Goal: Contribute content

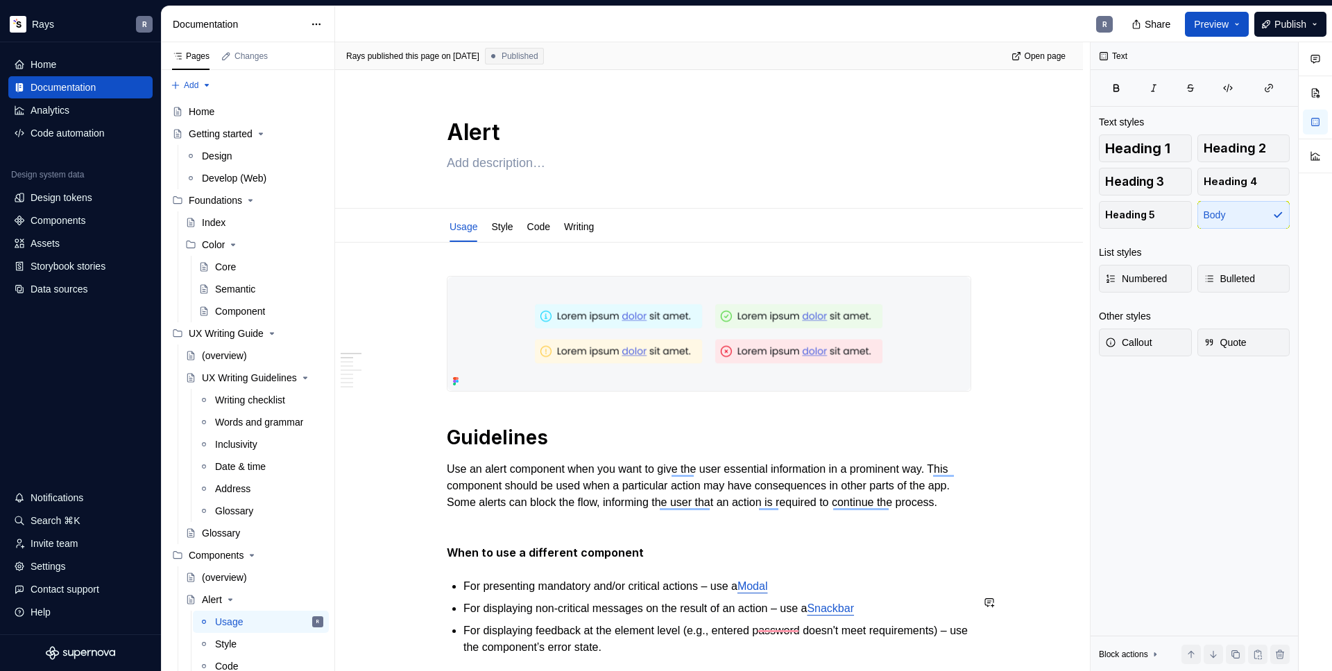
scroll to position [328, 0]
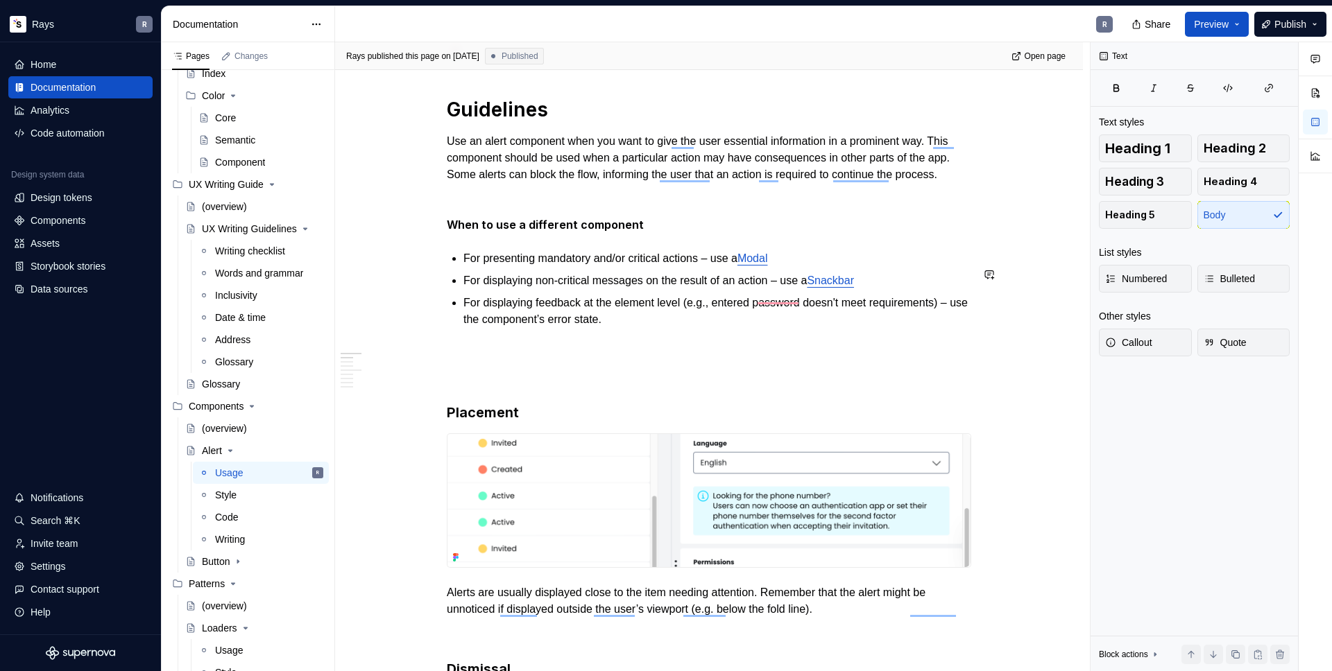
click at [1317, 153] on button "button" at bounding box center [1315, 156] width 25 height 25
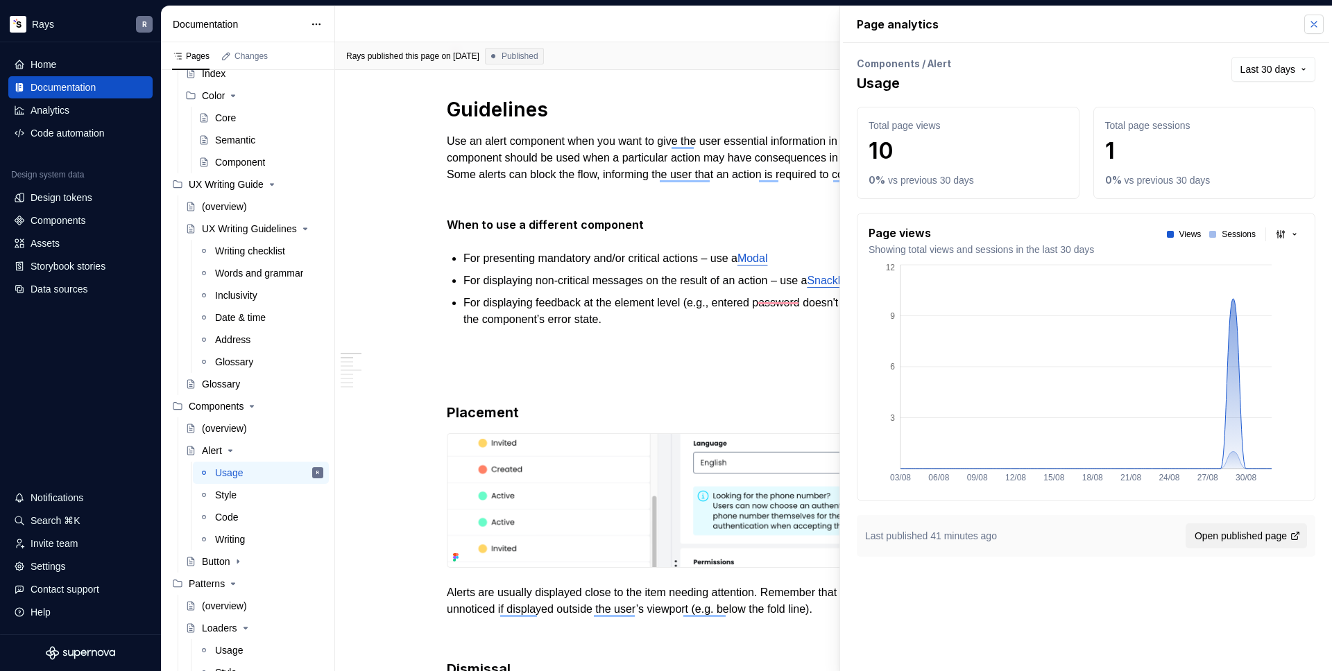
click at [1310, 26] on button "button" at bounding box center [1313, 24] width 19 height 19
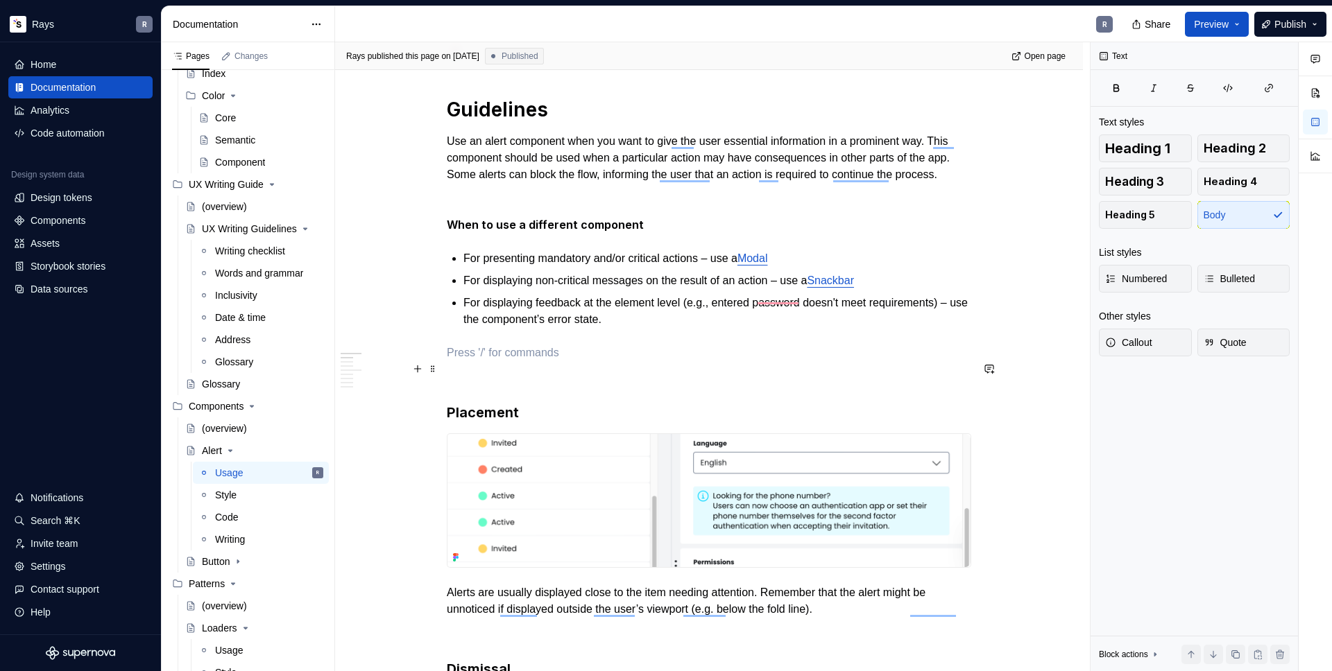
click at [469, 361] on p "To enrich screen reader interactions, please activate Accessibility in Grammarl…" at bounding box center [709, 353] width 524 height 17
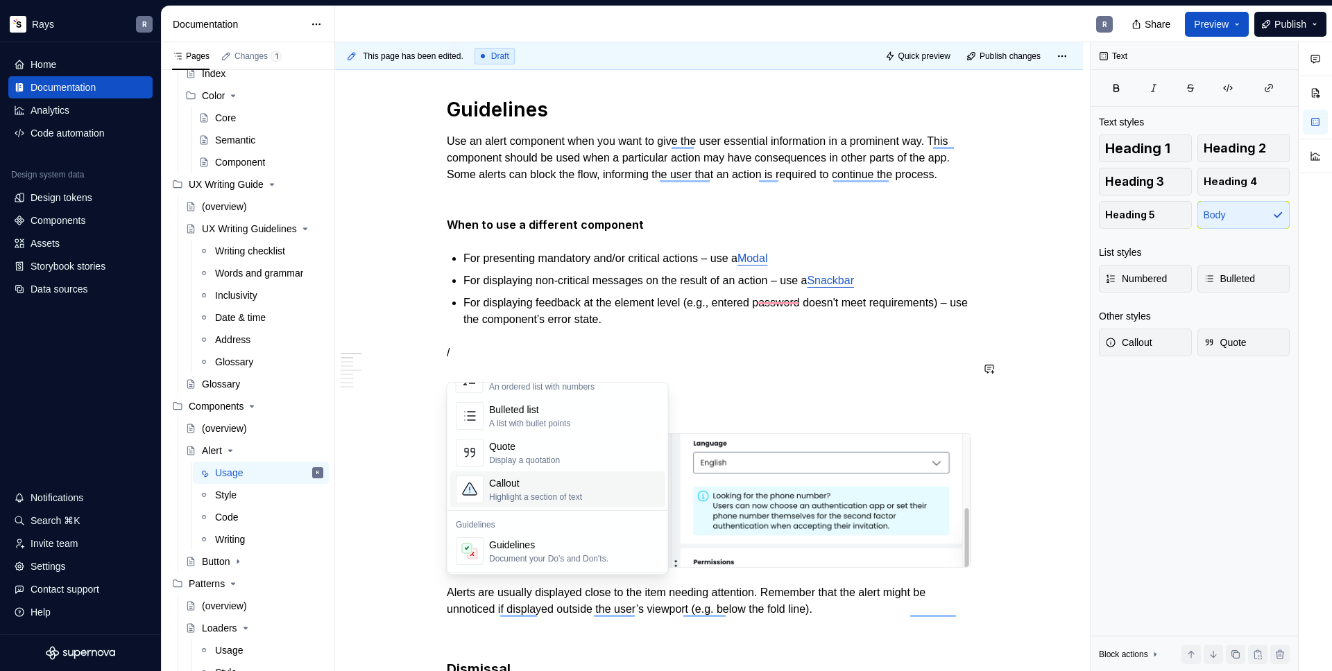
scroll to position [273, 0]
click at [554, 477] on div "Callout" at bounding box center [535, 475] width 93 height 14
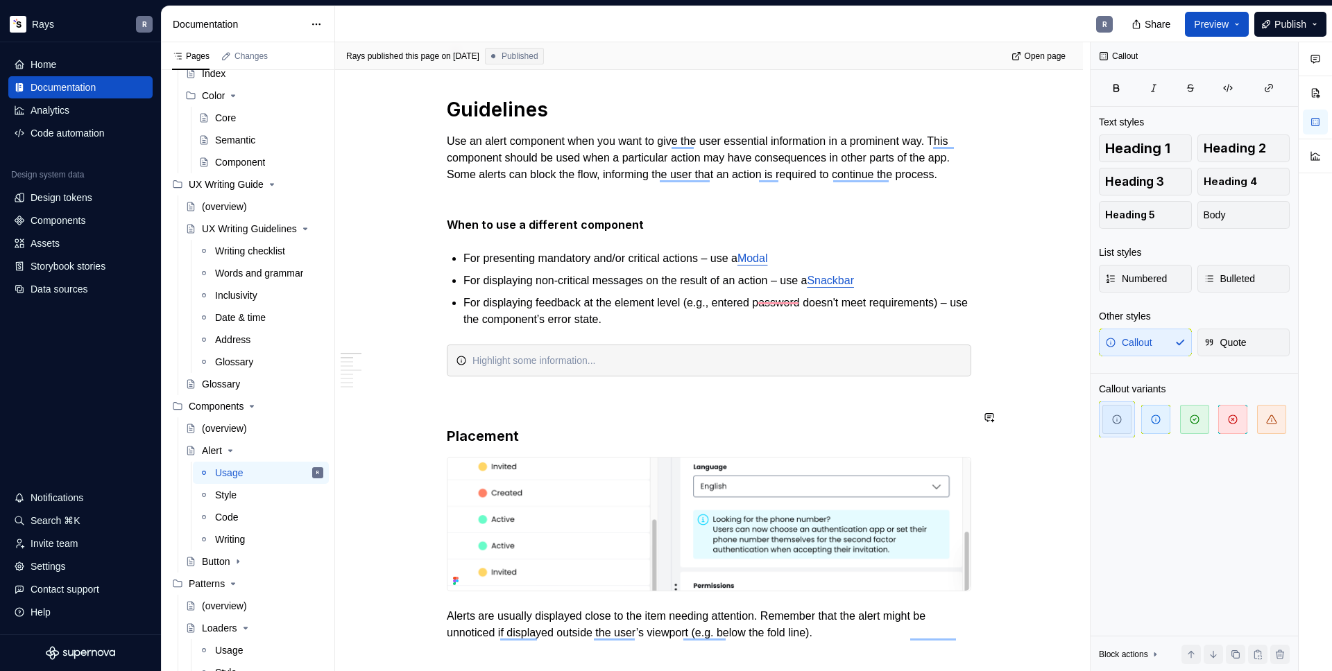
type textarea "*"
click at [459, 366] on icon "To enrich screen reader interactions, please activate Accessibility in Grammarl…" at bounding box center [461, 360] width 11 height 11
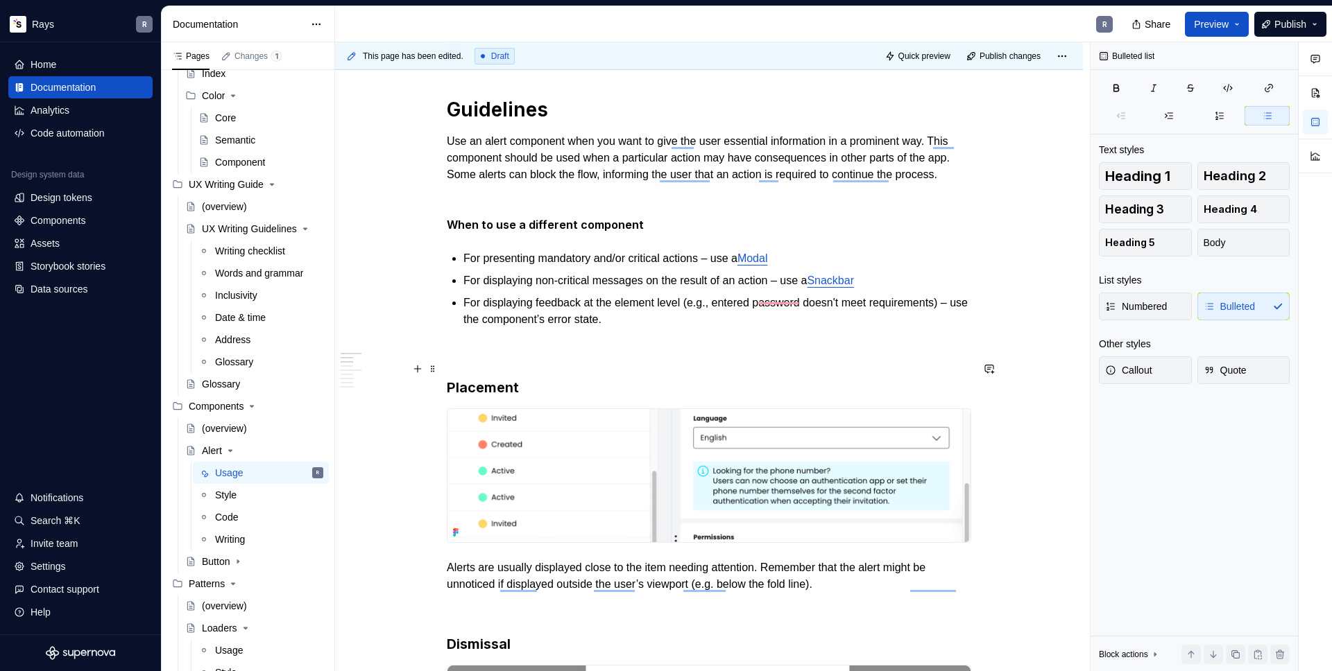
click at [500, 361] on p "To enrich screen reader interactions, please activate Accessibility in Grammarl…" at bounding box center [709, 353] width 524 height 17
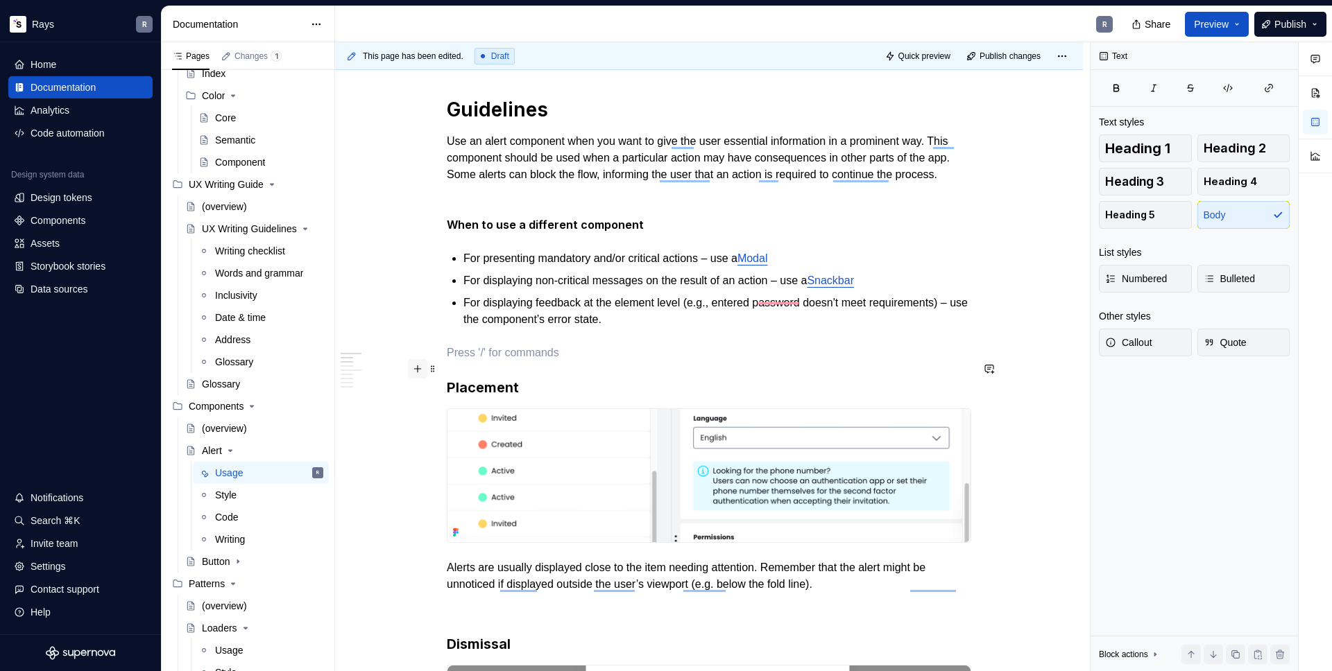
click at [419, 372] on button "button" at bounding box center [417, 368] width 19 height 19
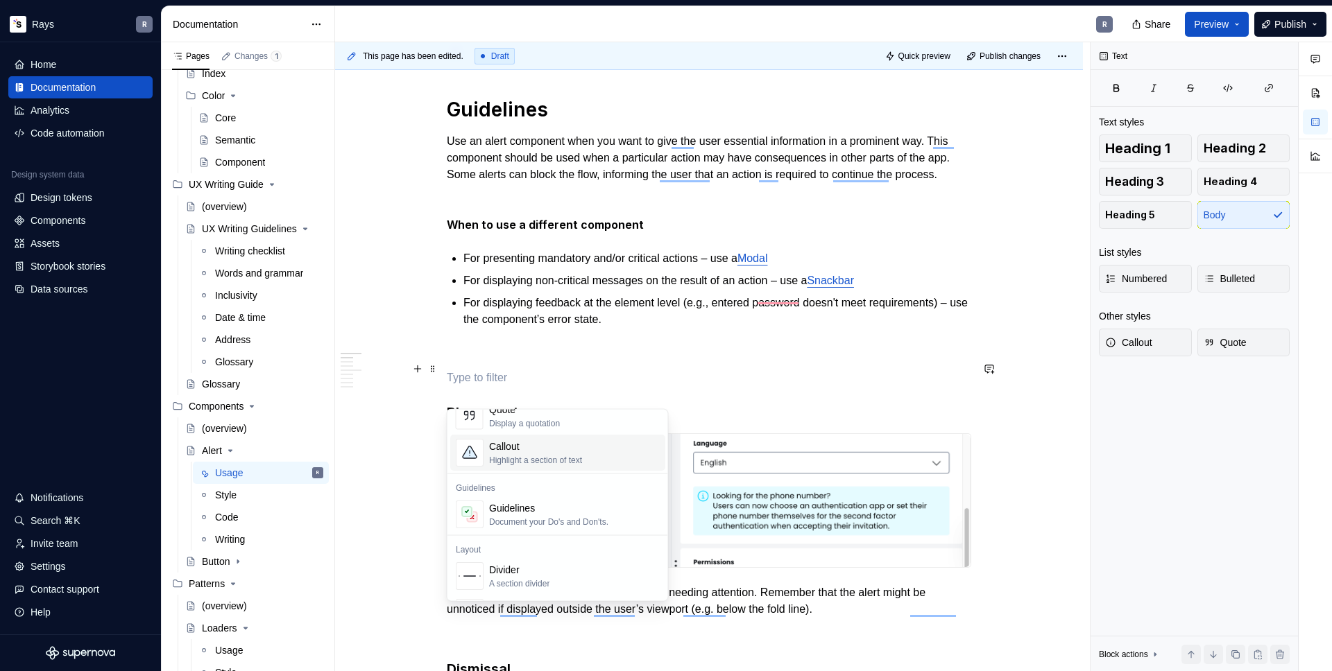
scroll to position [337, 0]
click at [572, 512] on div "Document your Do's and Don'ts." at bounding box center [548, 513] width 119 height 11
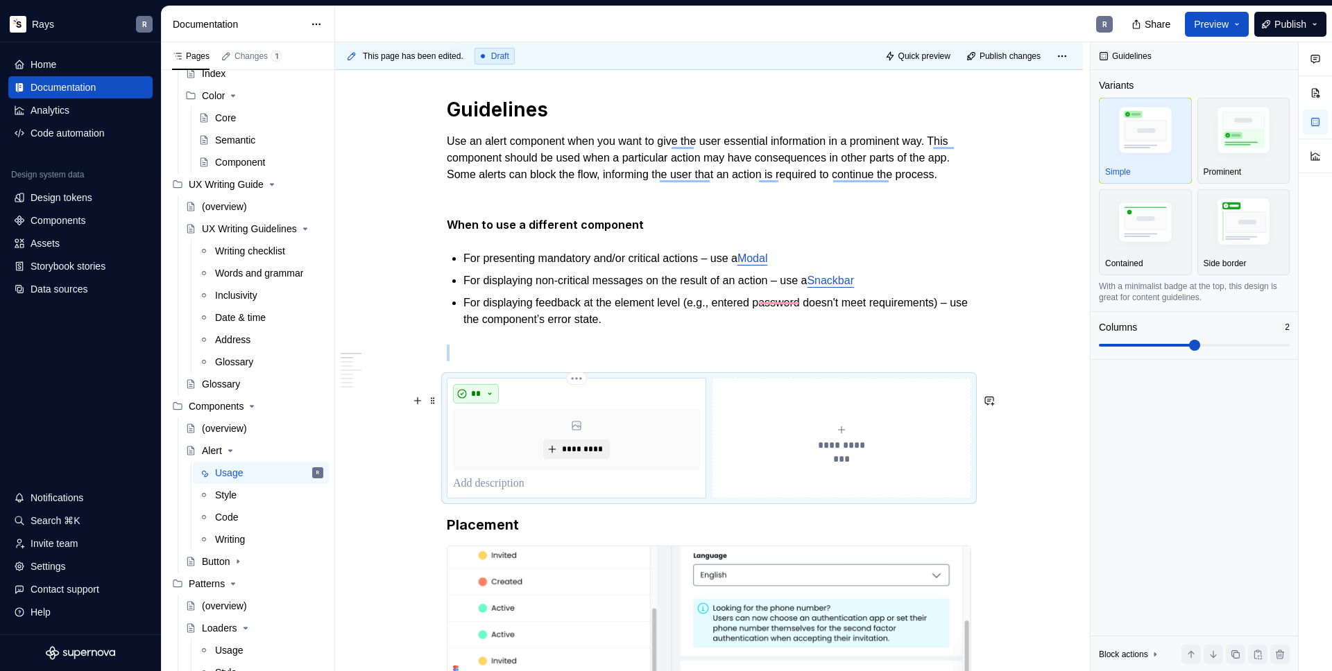
click at [485, 404] on button "**" at bounding box center [476, 393] width 46 height 19
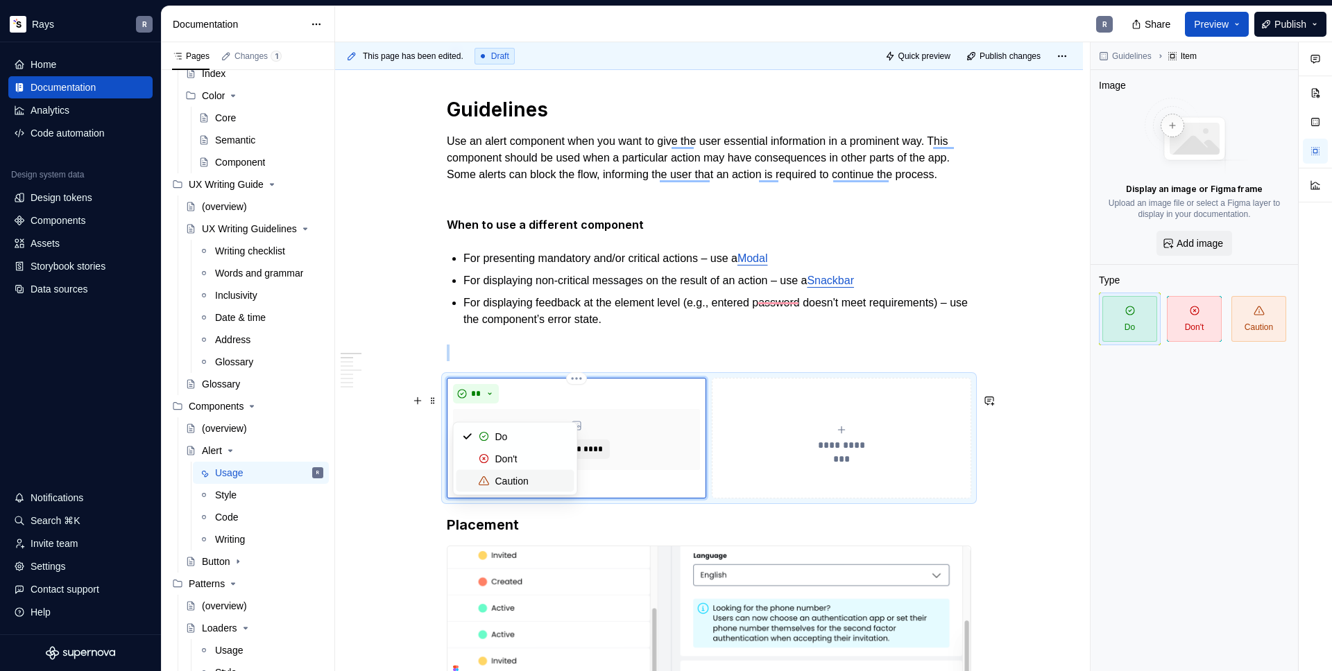
click at [489, 483] on div "Suggestions" at bounding box center [484, 481] width 11 height 11
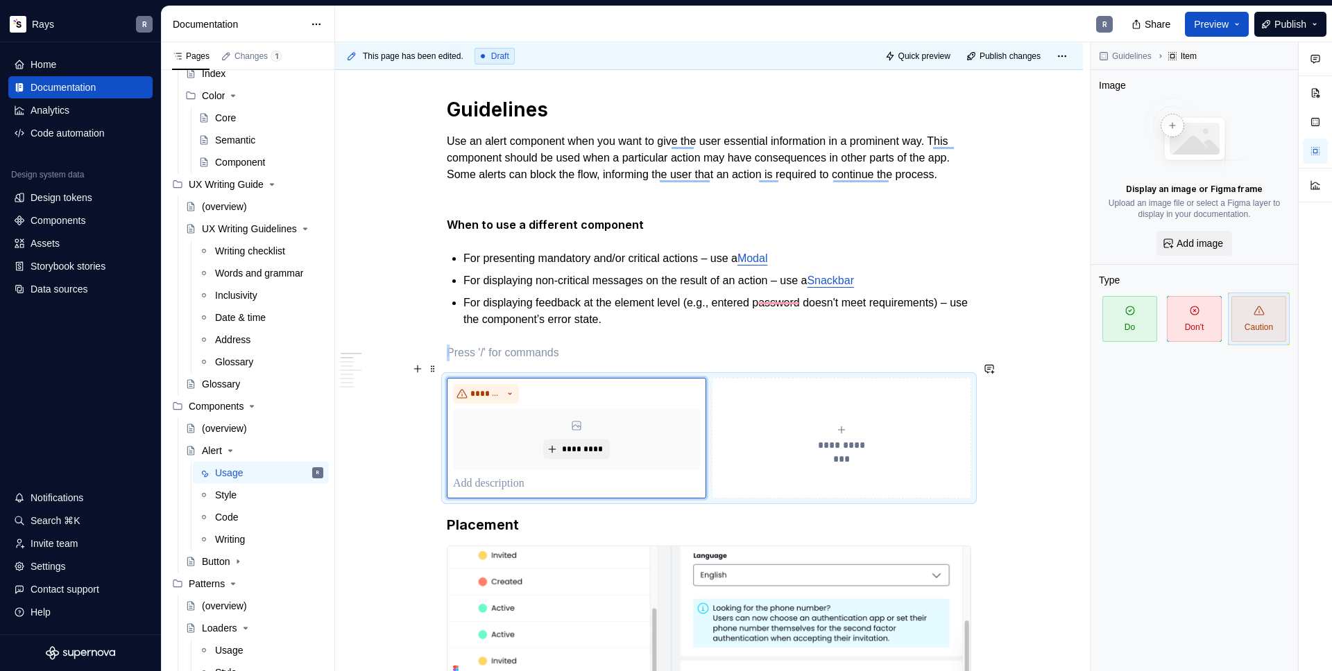
click at [672, 361] on p "To enrich screen reader interactions, please activate Accessibility in Grammarl…" at bounding box center [709, 353] width 524 height 17
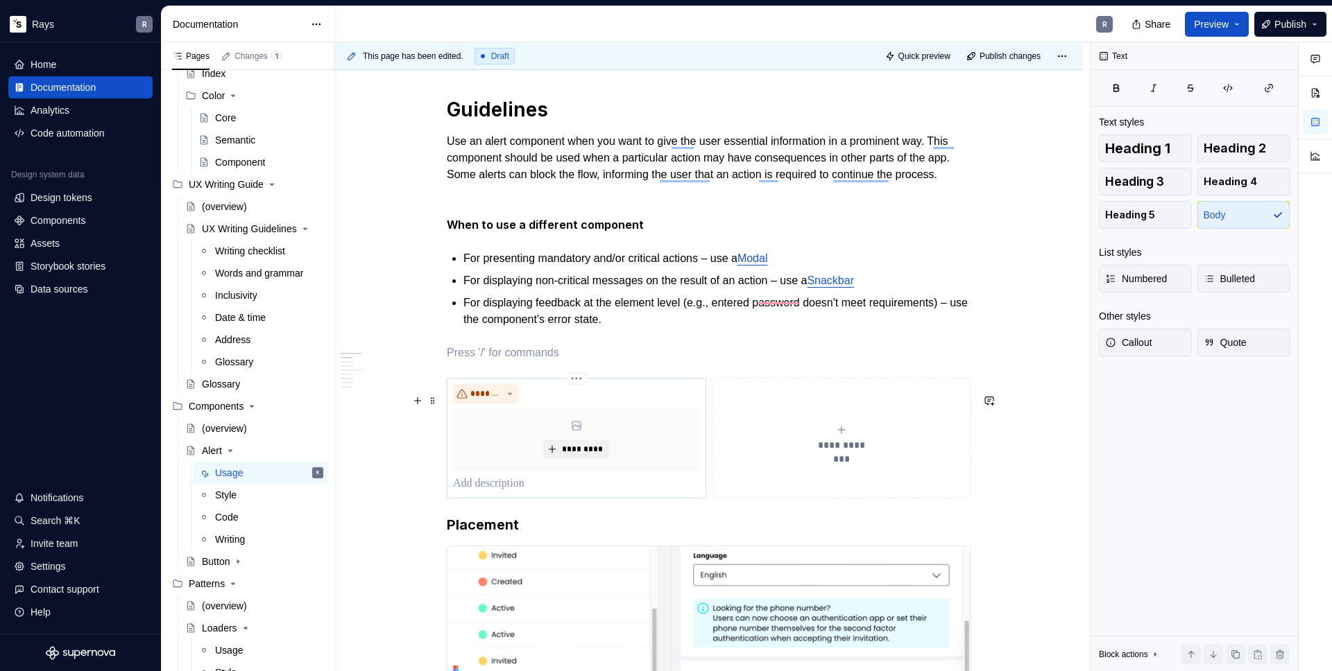
click at [512, 493] on p "To enrich screen reader interactions, please activate Accessibility in Grammarl…" at bounding box center [576, 484] width 247 height 17
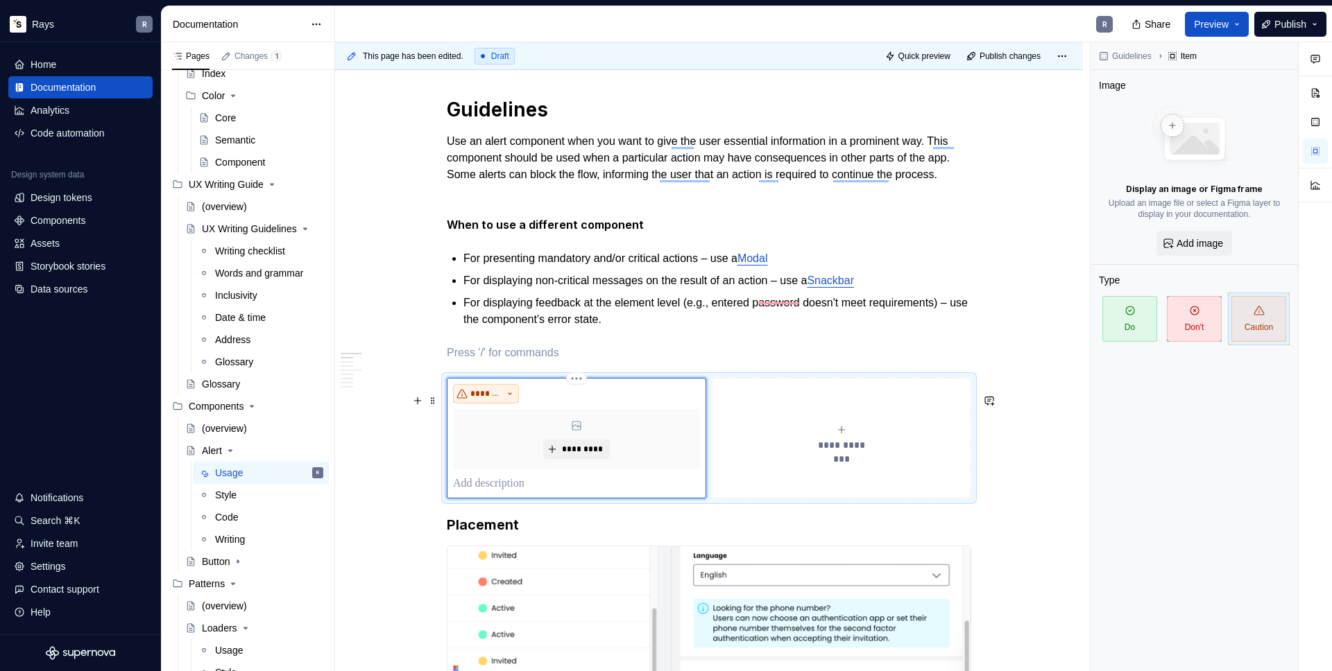
click at [512, 404] on button "*******" at bounding box center [486, 393] width 66 height 19
click at [495, 493] on p "To enrich screen reader interactions, please activate Accessibility in Grammarl…" at bounding box center [576, 484] width 247 height 17
click at [433, 399] on span at bounding box center [432, 400] width 11 height 19
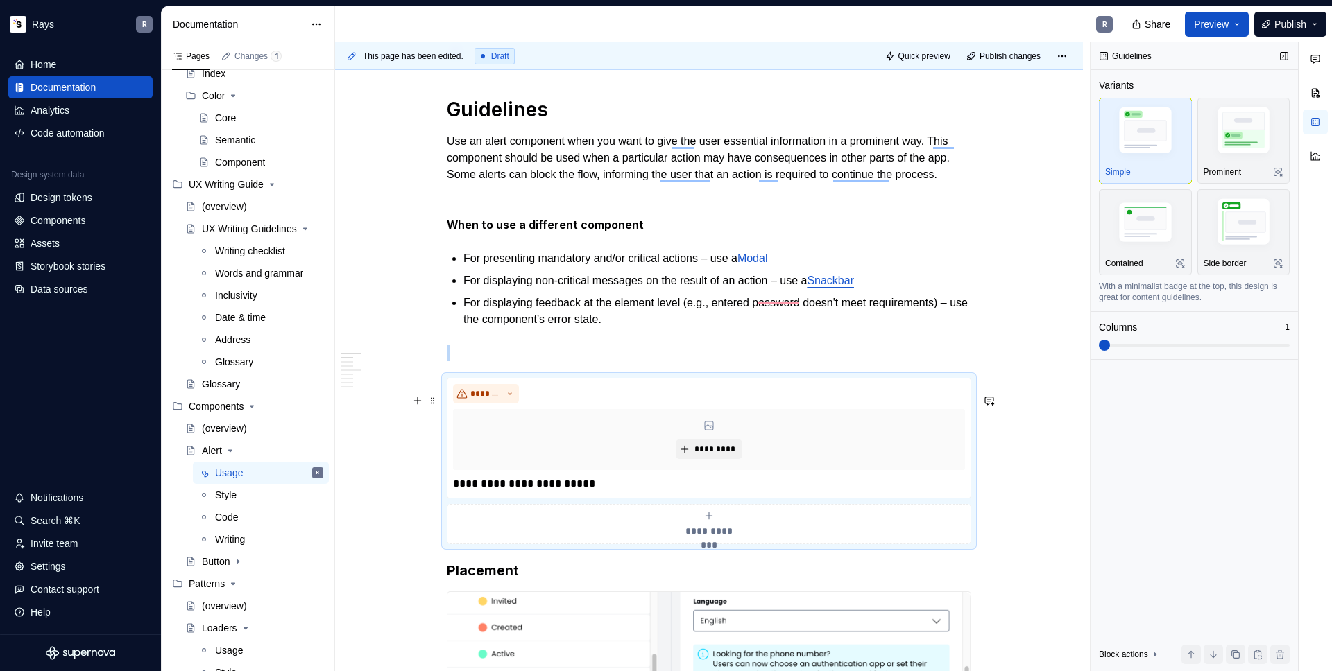
click at [1108, 346] on span at bounding box center [1104, 345] width 11 height 11
click at [1136, 242] on img "button" at bounding box center [1145, 224] width 80 height 54
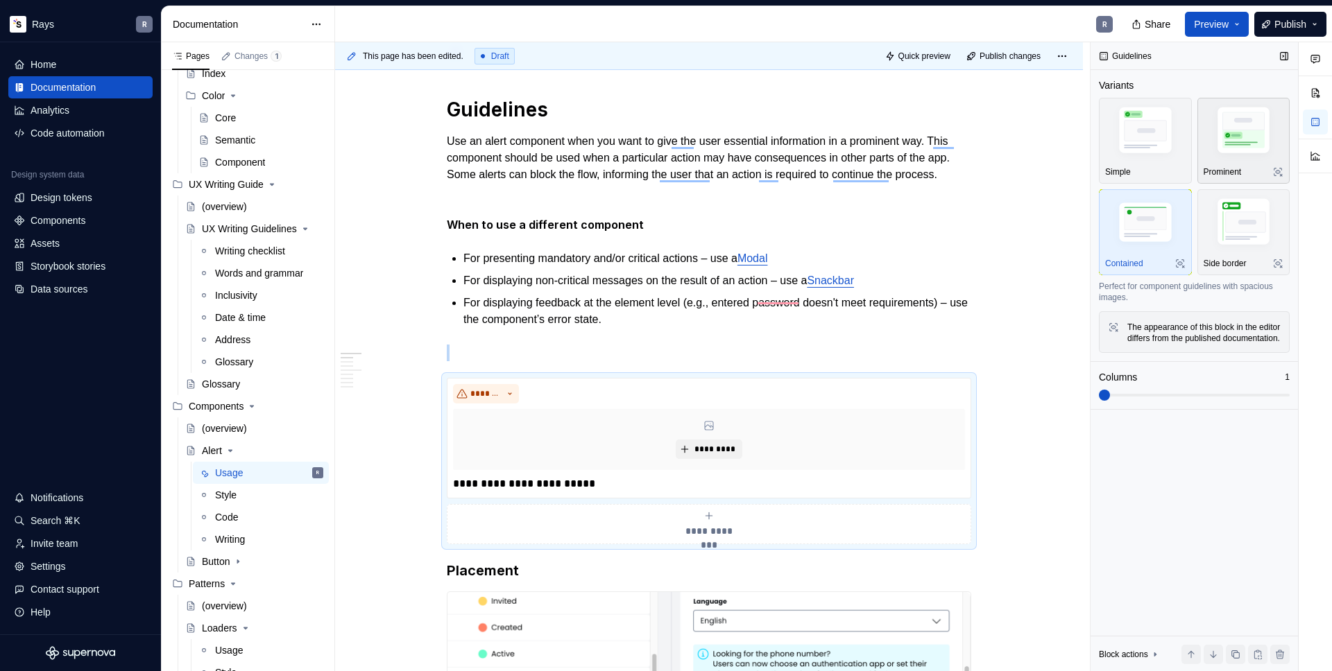
click at [1233, 132] on img "button" at bounding box center [1244, 133] width 80 height 60
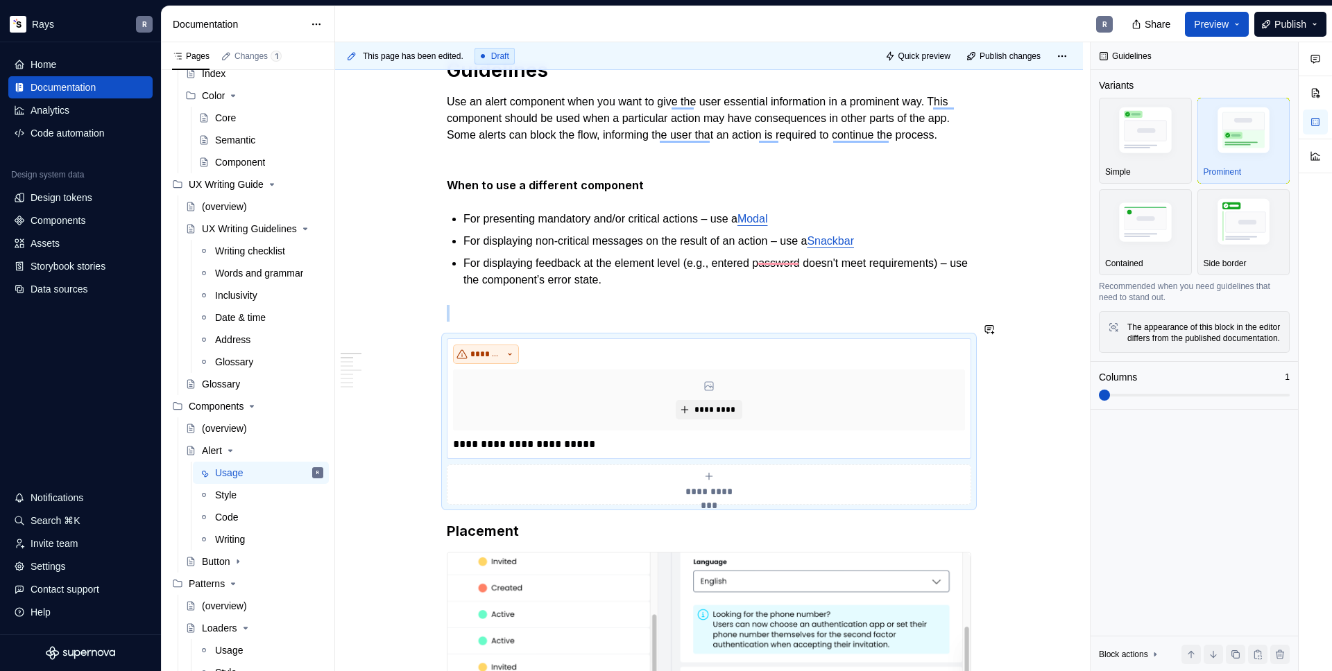
scroll to position [368, 0]
click at [431, 357] on span at bounding box center [432, 361] width 11 height 19
click at [456, 380] on div "Duplicate" at bounding box center [498, 383] width 90 height 14
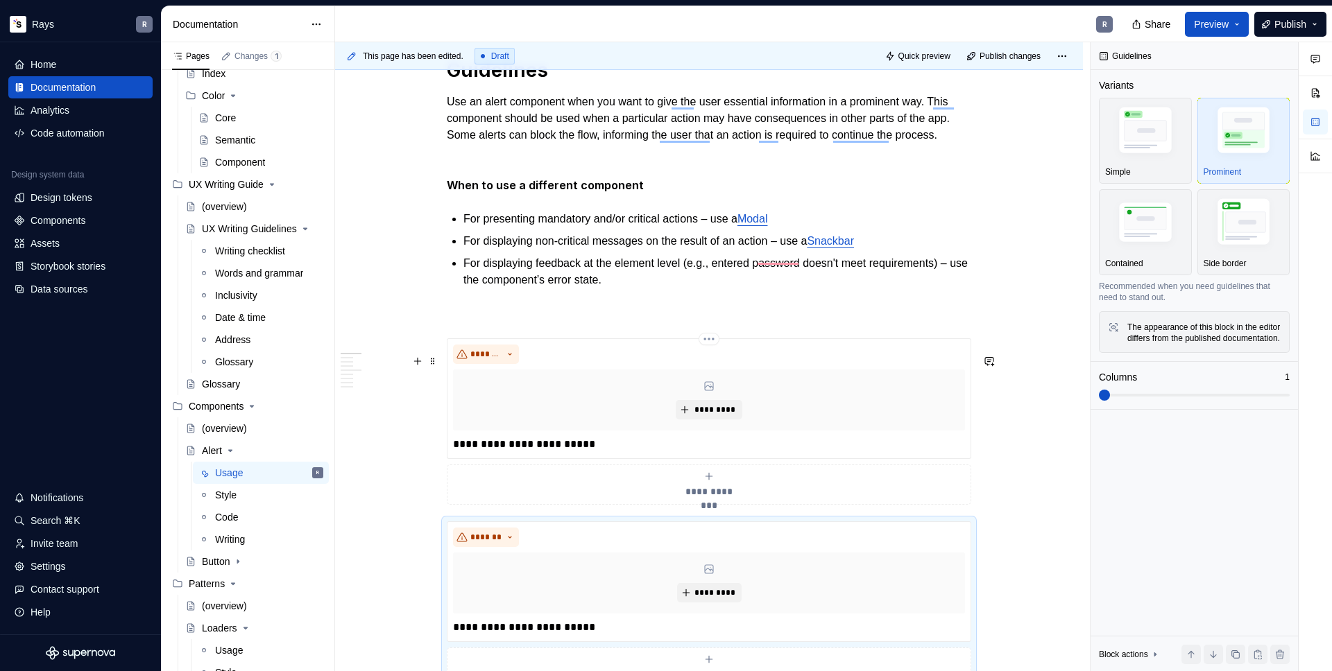
scroll to position [399, 0]
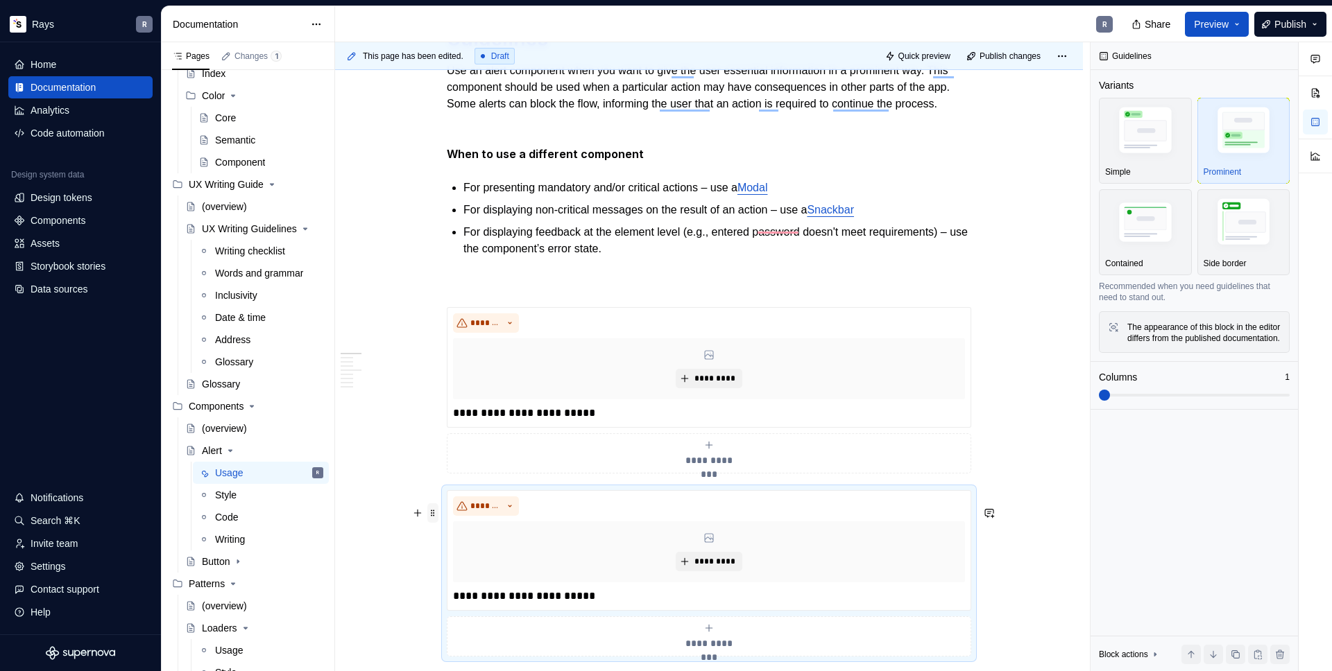
click at [436, 514] on span at bounding box center [432, 513] width 11 height 19
click at [454, 530] on div "Duplicate" at bounding box center [498, 534] width 90 height 14
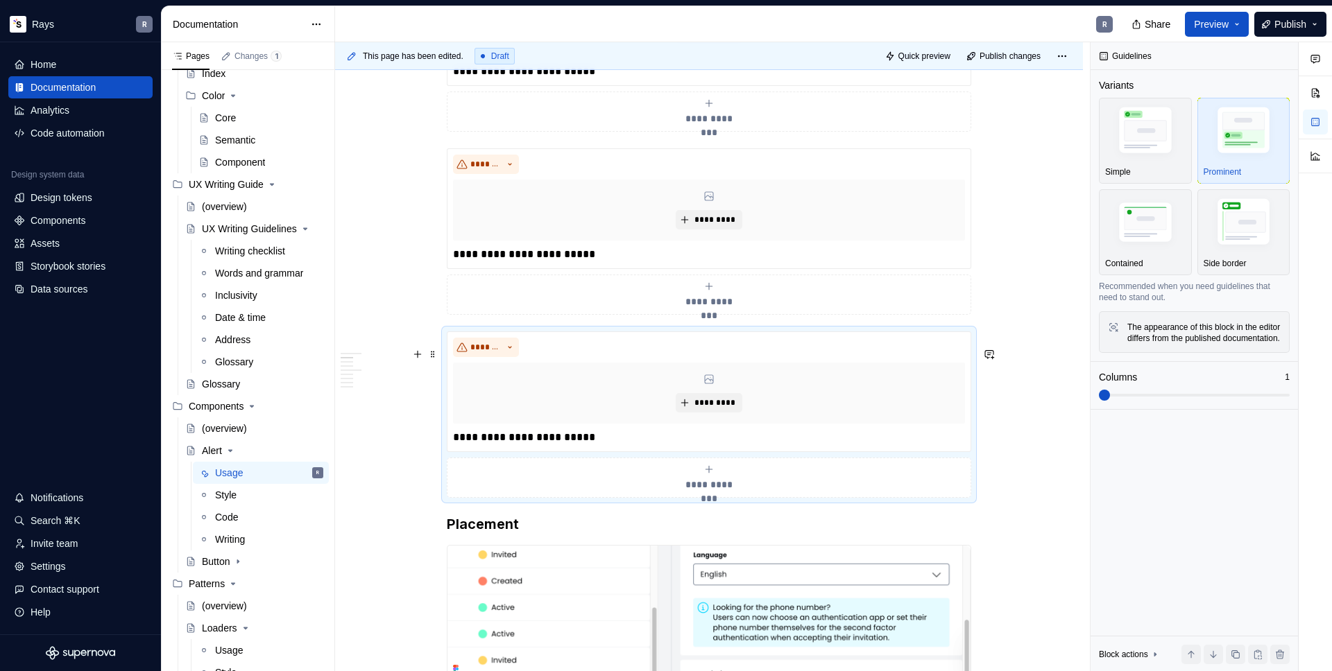
scroll to position [741, 0]
click at [434, 351] on span at bounding box center [432, 354] width 11 height 19
click at [454, 371] on div "Duplicate" at bounding box center [498, 375] width 90 height 14
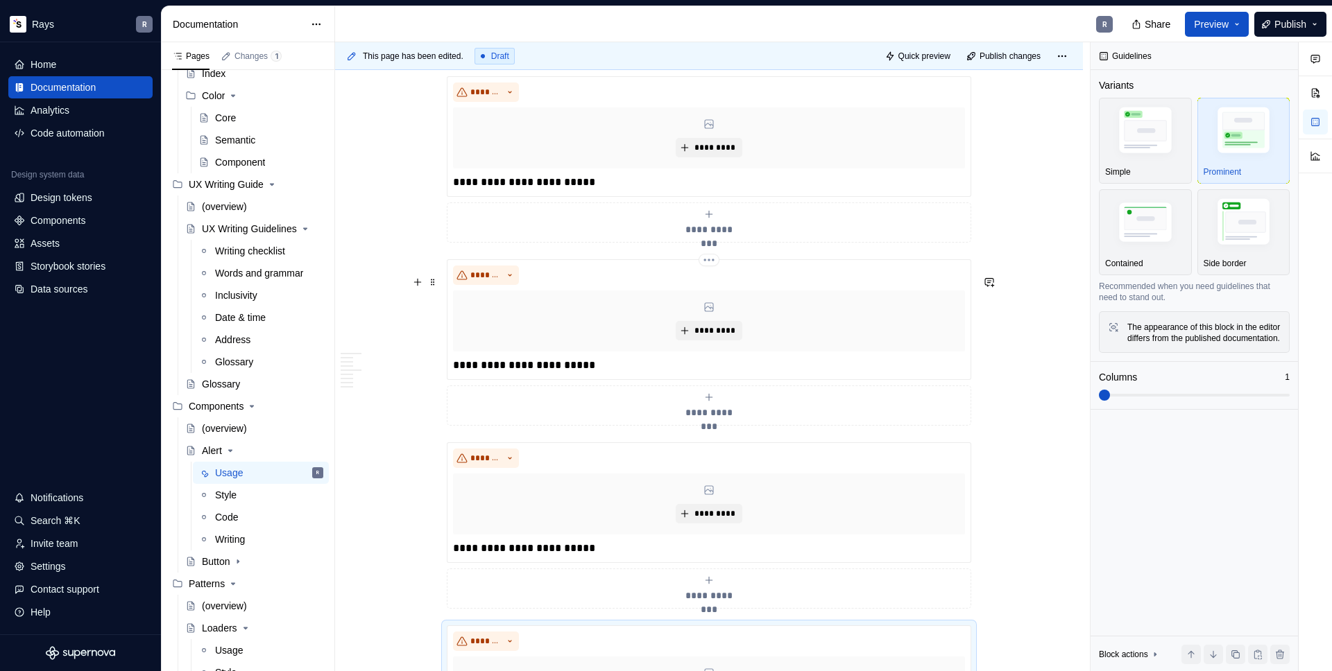
scroll to position [558, 0]
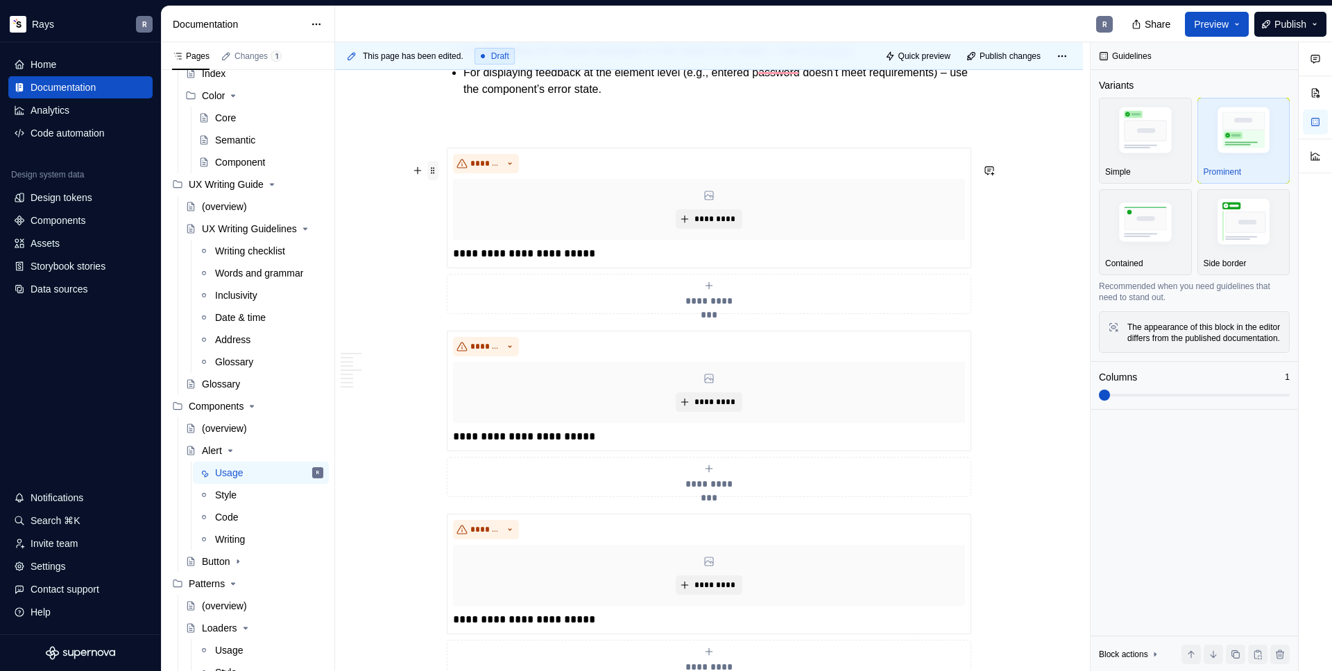
click at [431, 172] on span at bounding box center [432, 170] width 11 height 19
click at [1147, 139] on img "button" at bounding box center [1145, 133] width 80 height 60
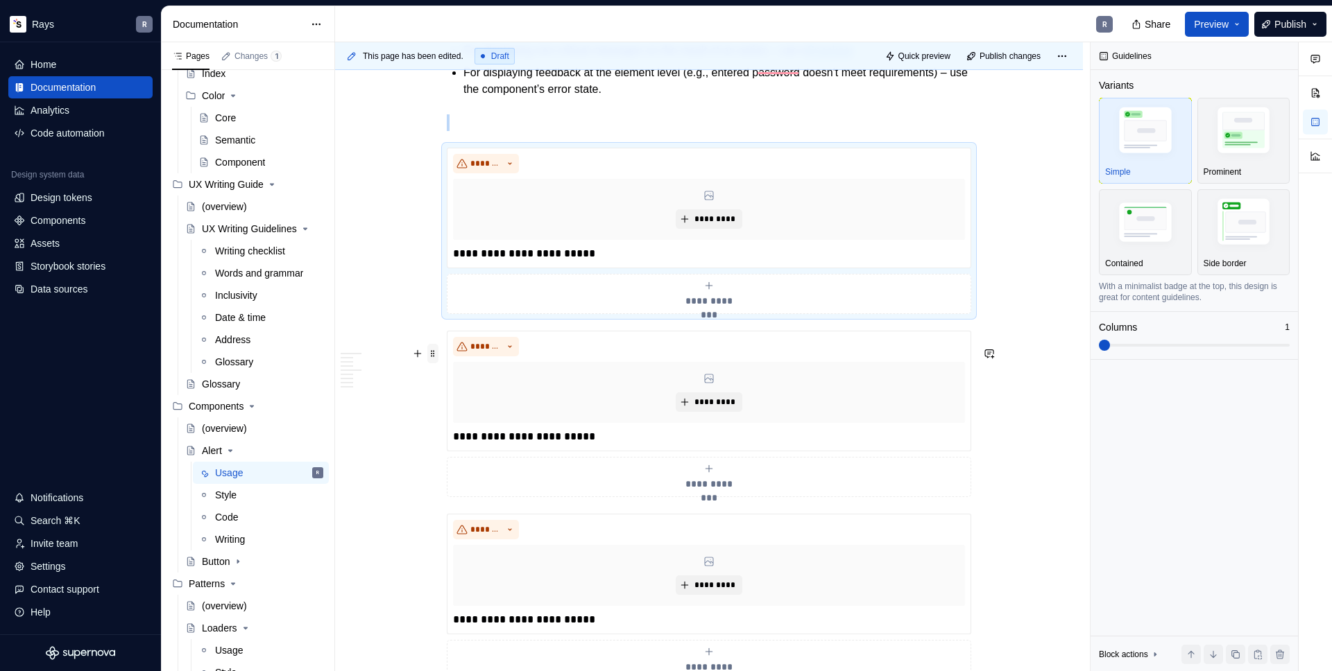
click at [436, 354] on span at bounding box center [432, 353] width 11 height 19
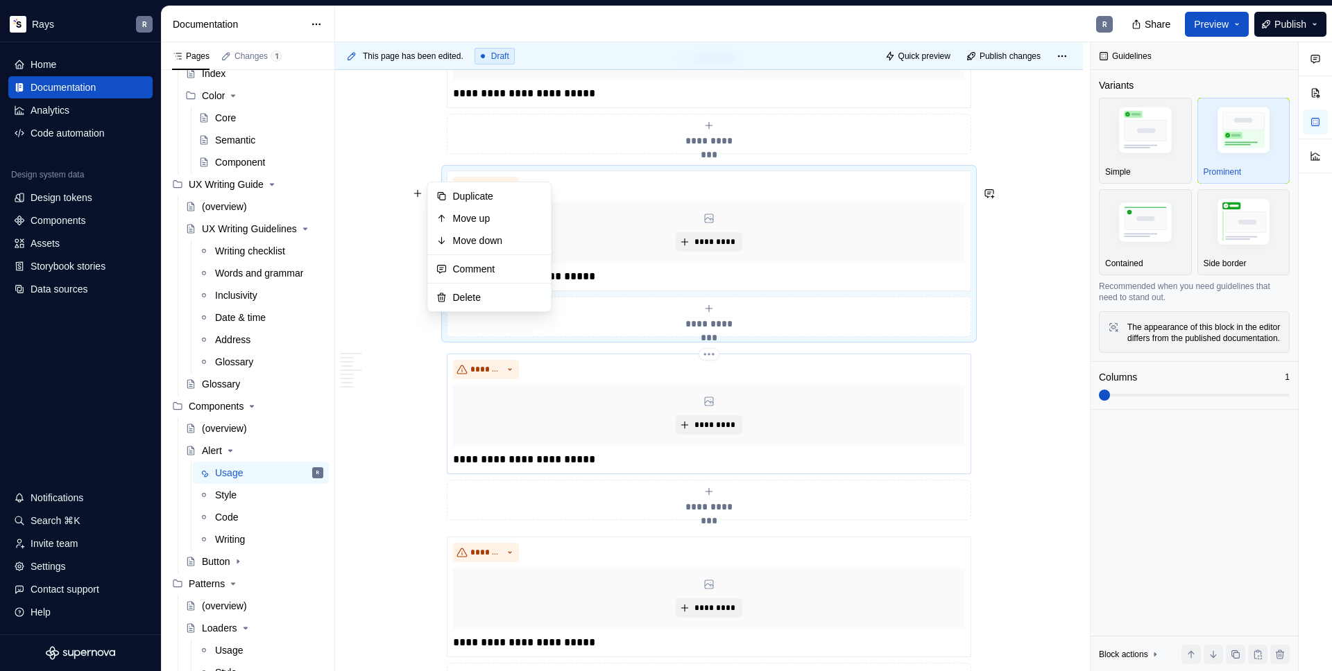
scroll to position [737, 0]
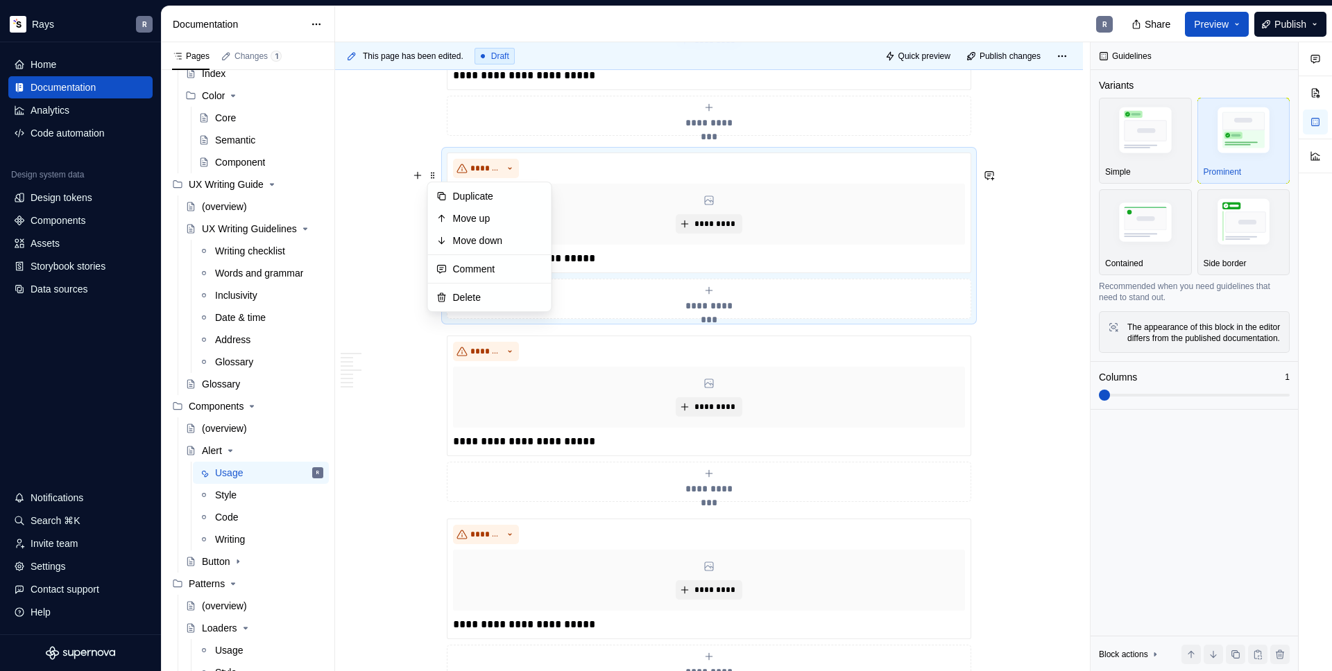
click at [434, 363] on span at bounding box center [432, 358] width 11 height 19
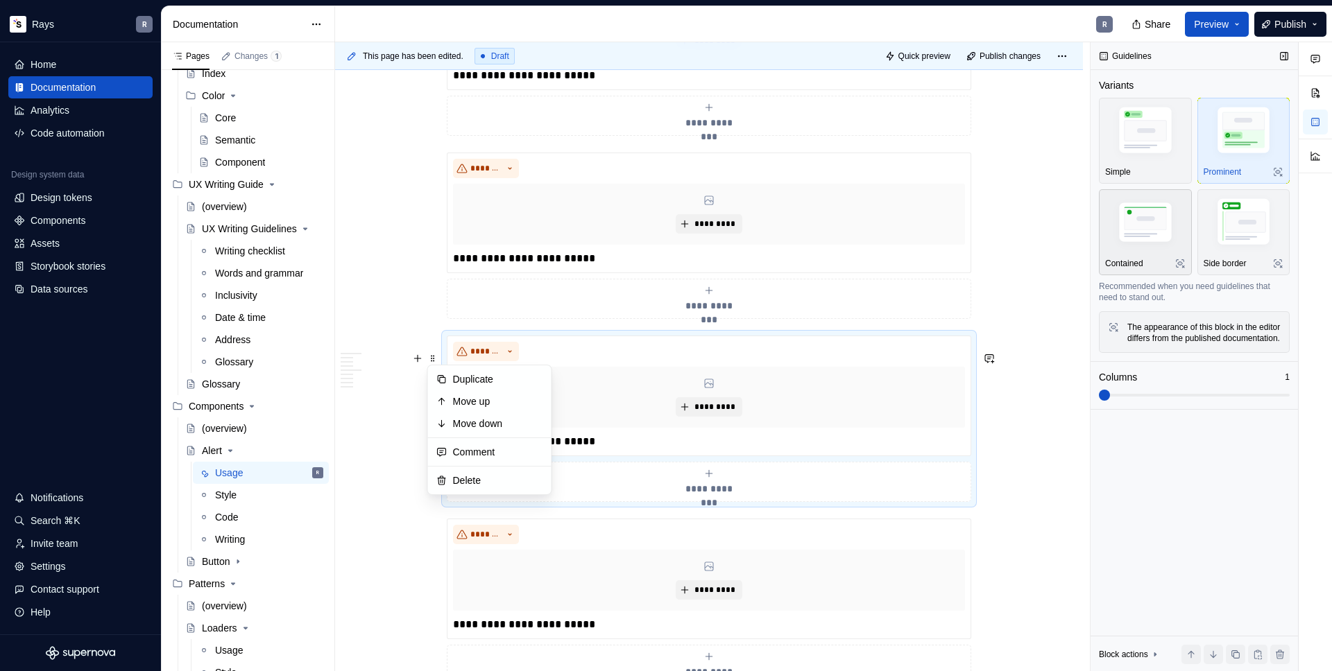
click at [1134, 228] on img "button" at bounding box center [1145, 224] width 80 height 54
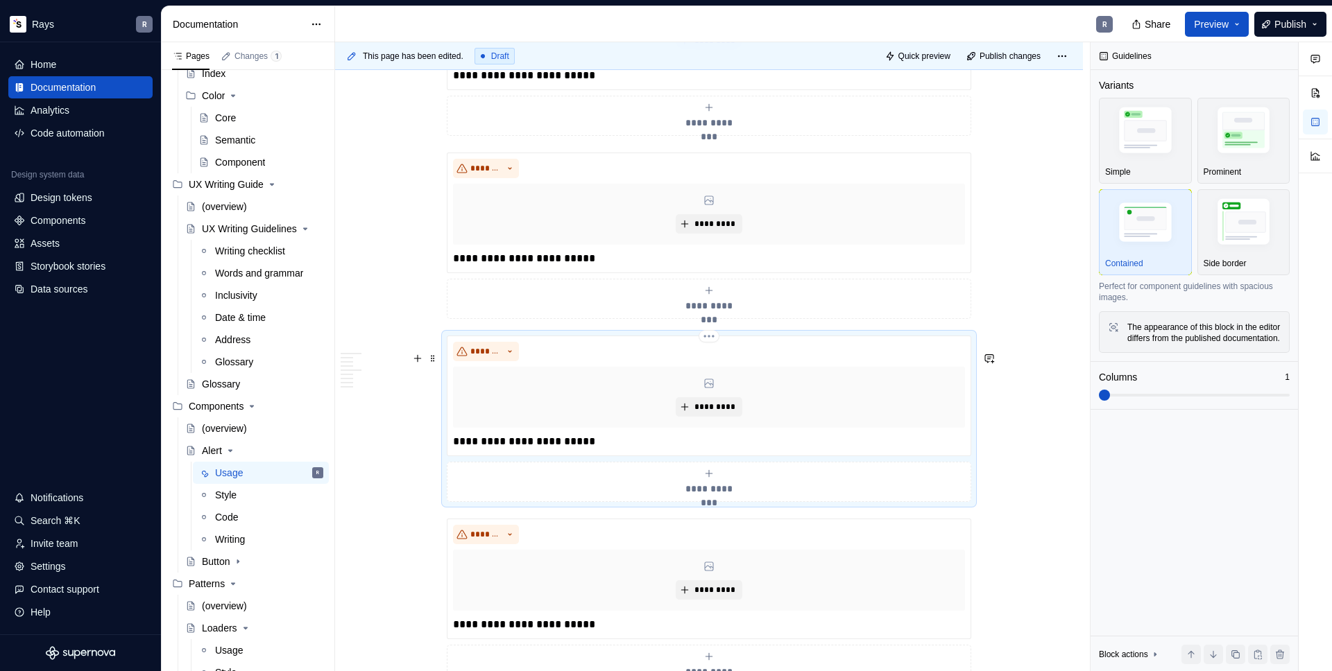
scroll to position [795, 0]
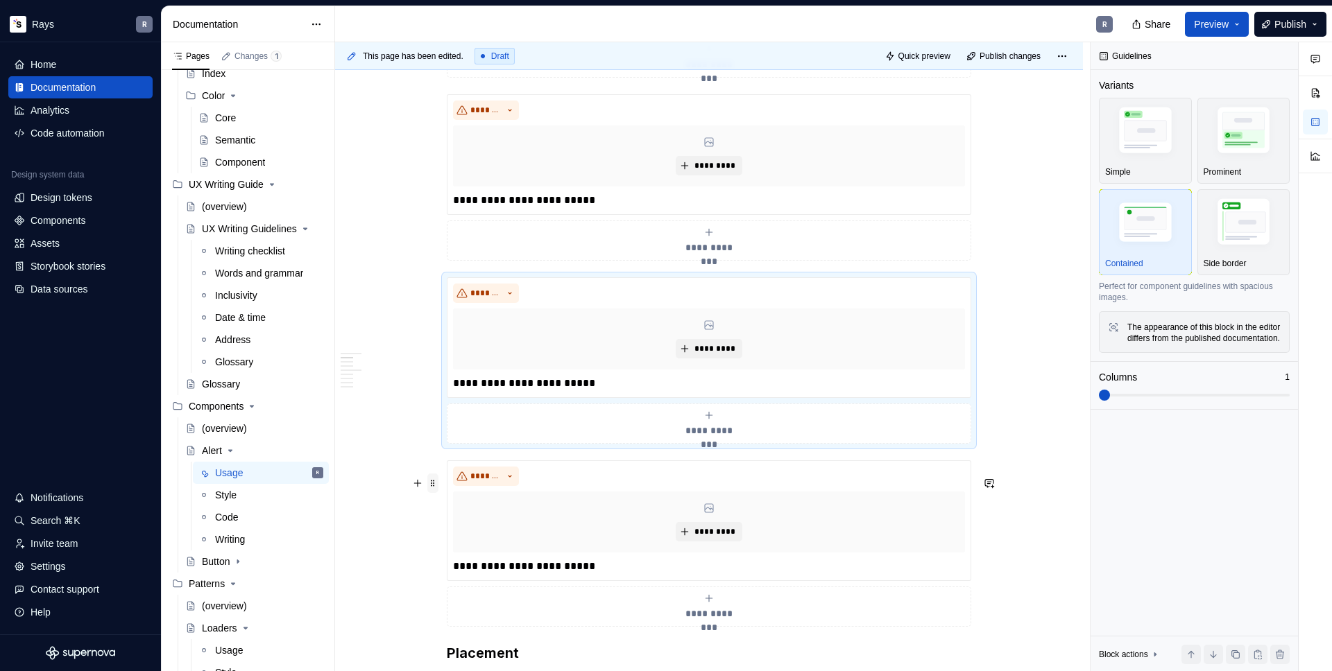
click at [431, 488] on span at bounding box center [432, 483] width 11 height 19
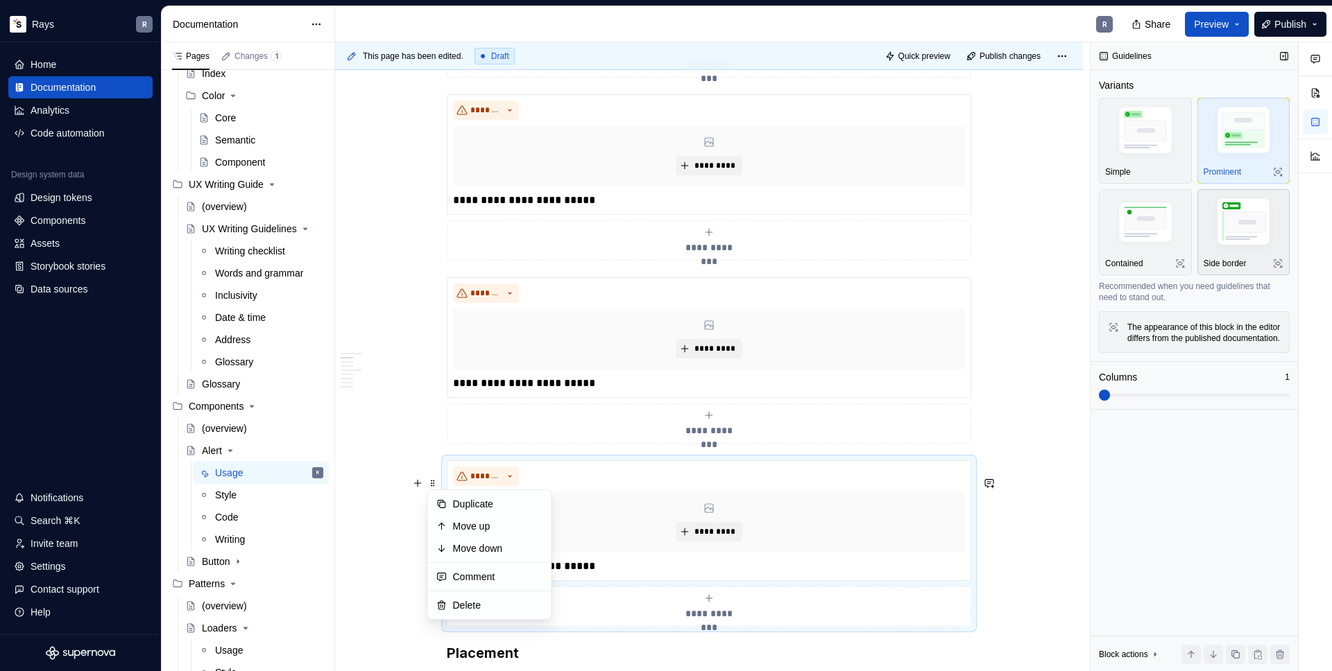
click at [1233, 235] on img "button" at bounding box center [1244, 224] width 80 height 60
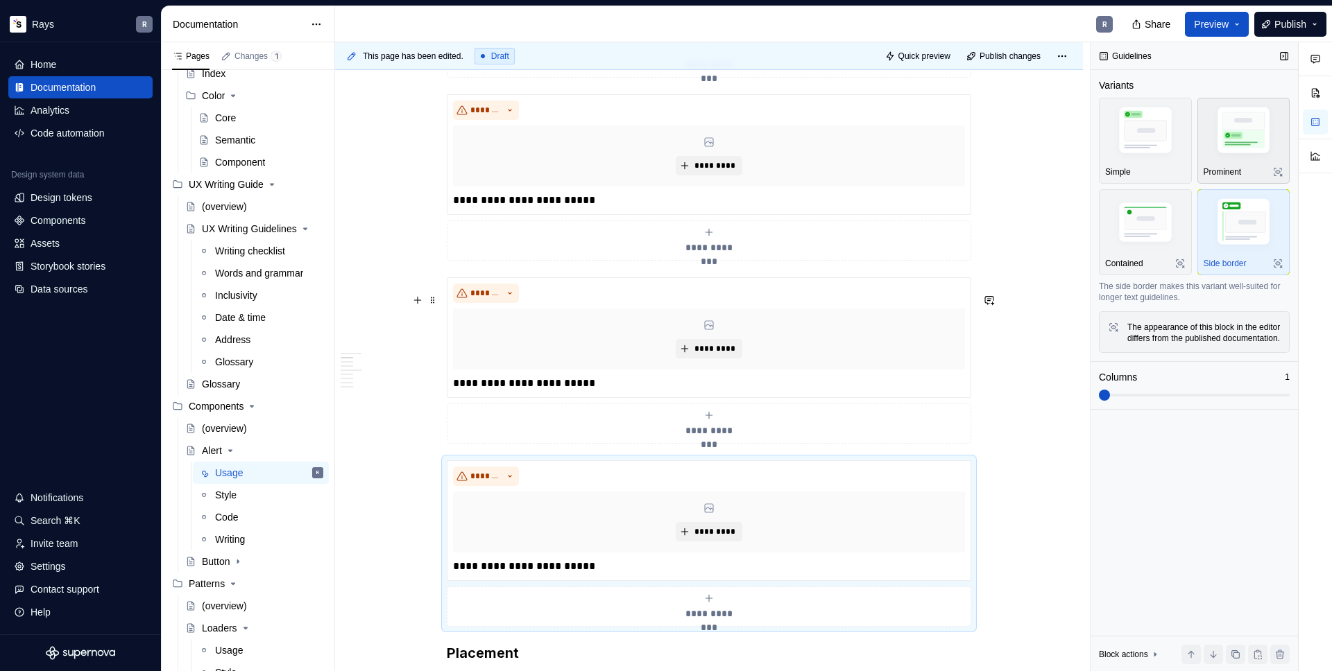
scroll to position [844, 0]
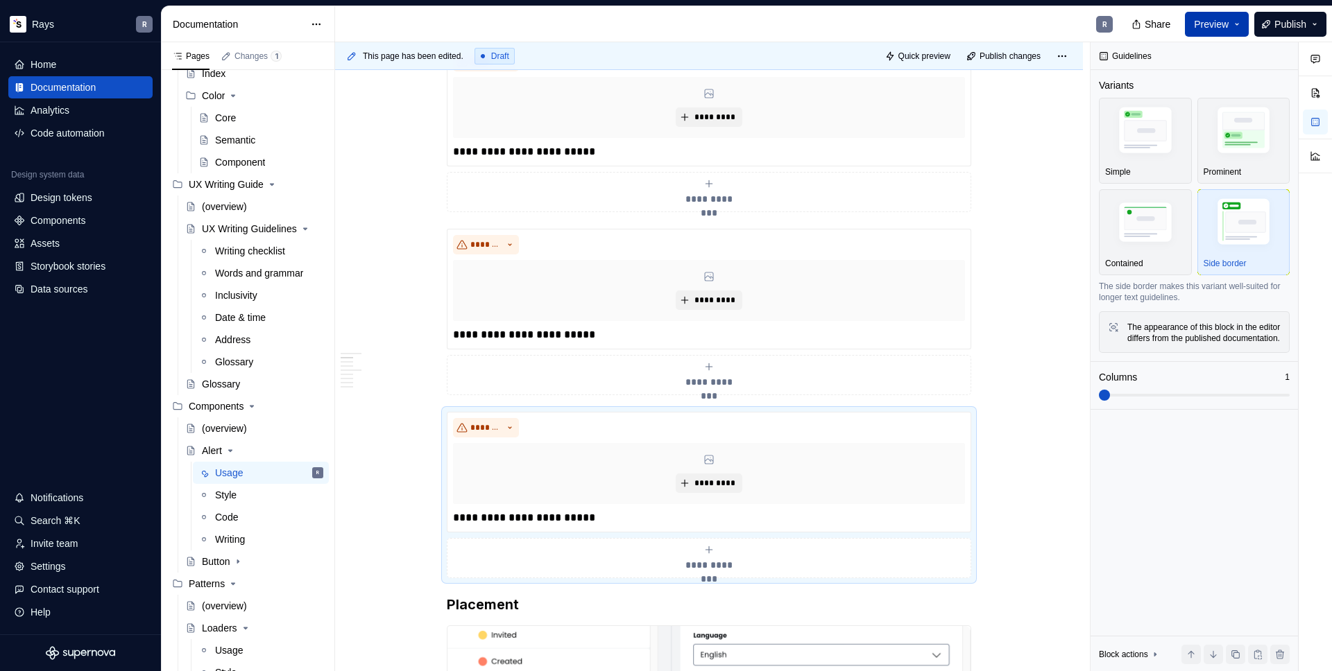
click at [1231, 24] on button "Preview" at bounding box center [1217, 24] width 64 height 25
click at [979, 33] on div "R" at bounding box center [729, 24] width 789 height 36
click at [898, 58] on span "Quick preview" at bounding box center [924, 56] width 52 height 11
click at [915, 59] on span "Quick preview" at bounding box center [924, 56] width 52 height 11
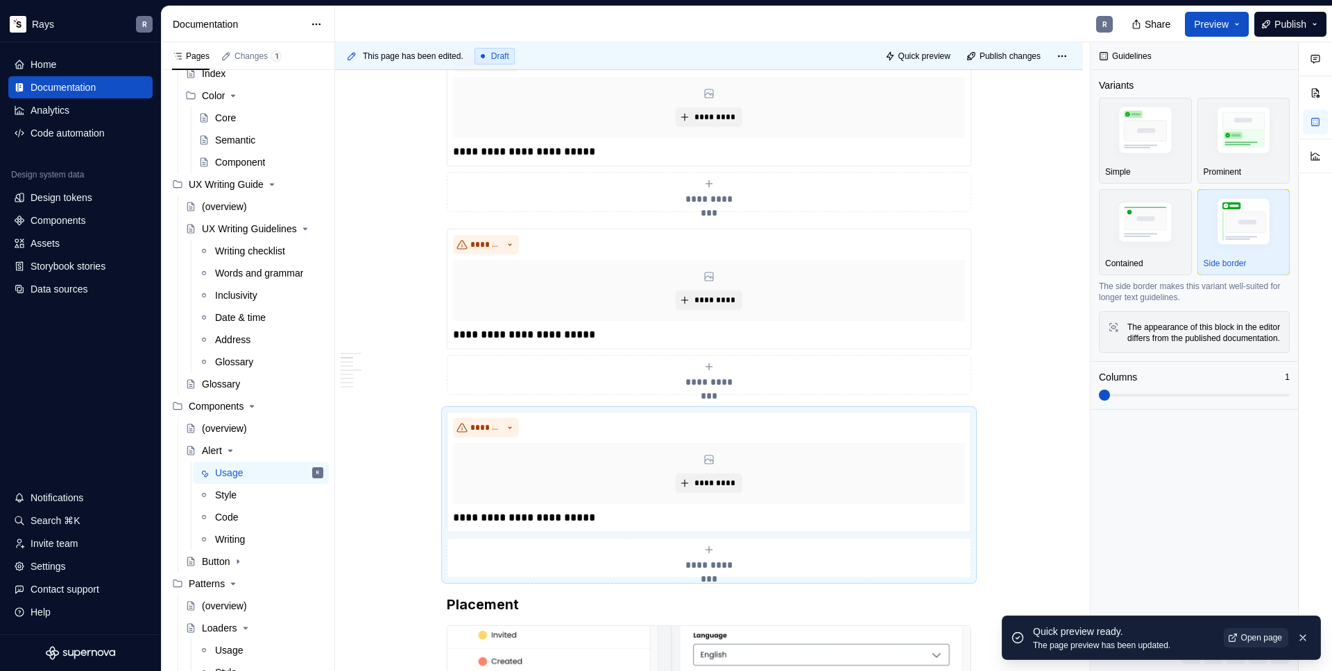
click at [1256, 637] on span "Open page" at bounding box center [1261, 638] width 41 height 11
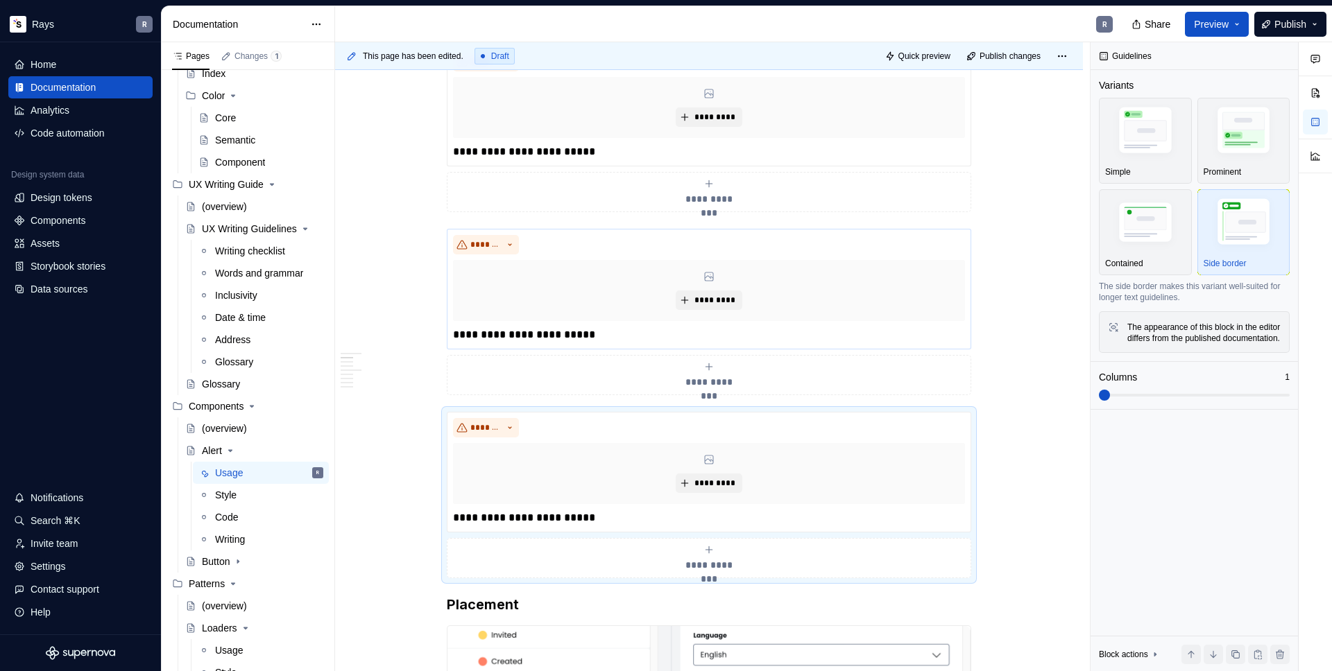
type textarea "*"
click at [598, 343] on p "**********" at bounding box center [709, 335] width 512 height 17
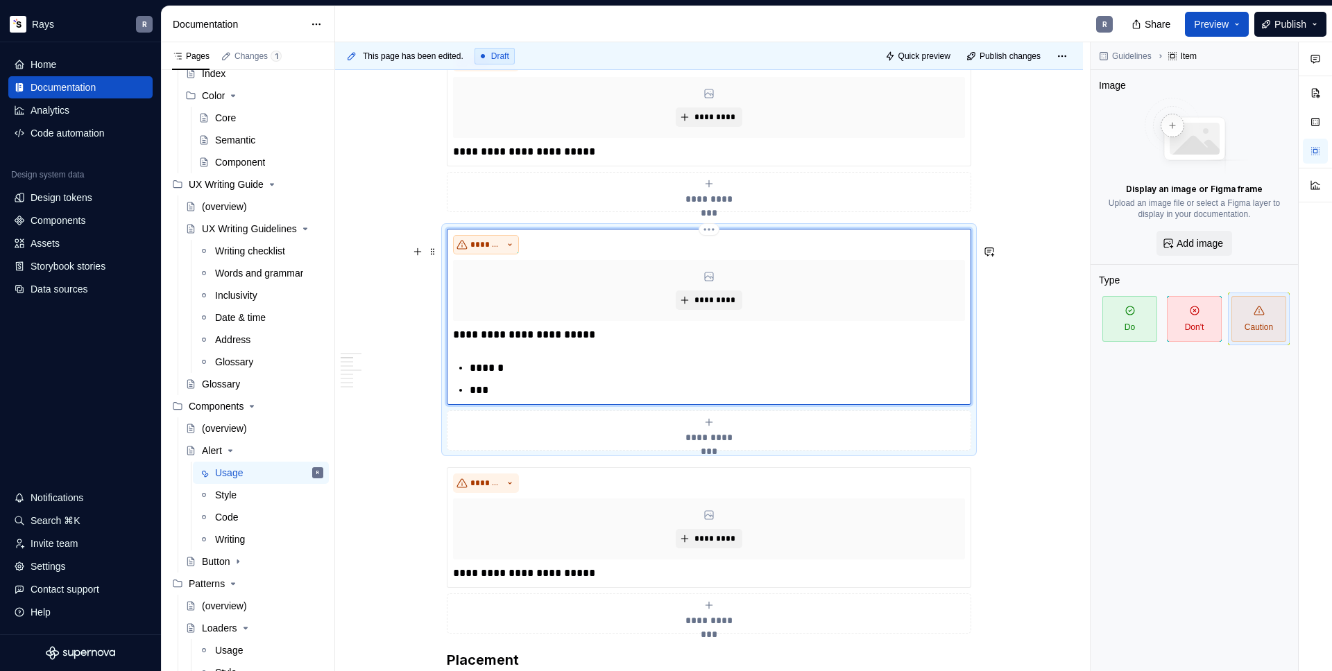
click at [499, 250] on span "*******" at bounding box center [485, 244] width 31 height 11
click at [486, 250] on span "*******" at bounding box center [485, 244] width 31 height 11
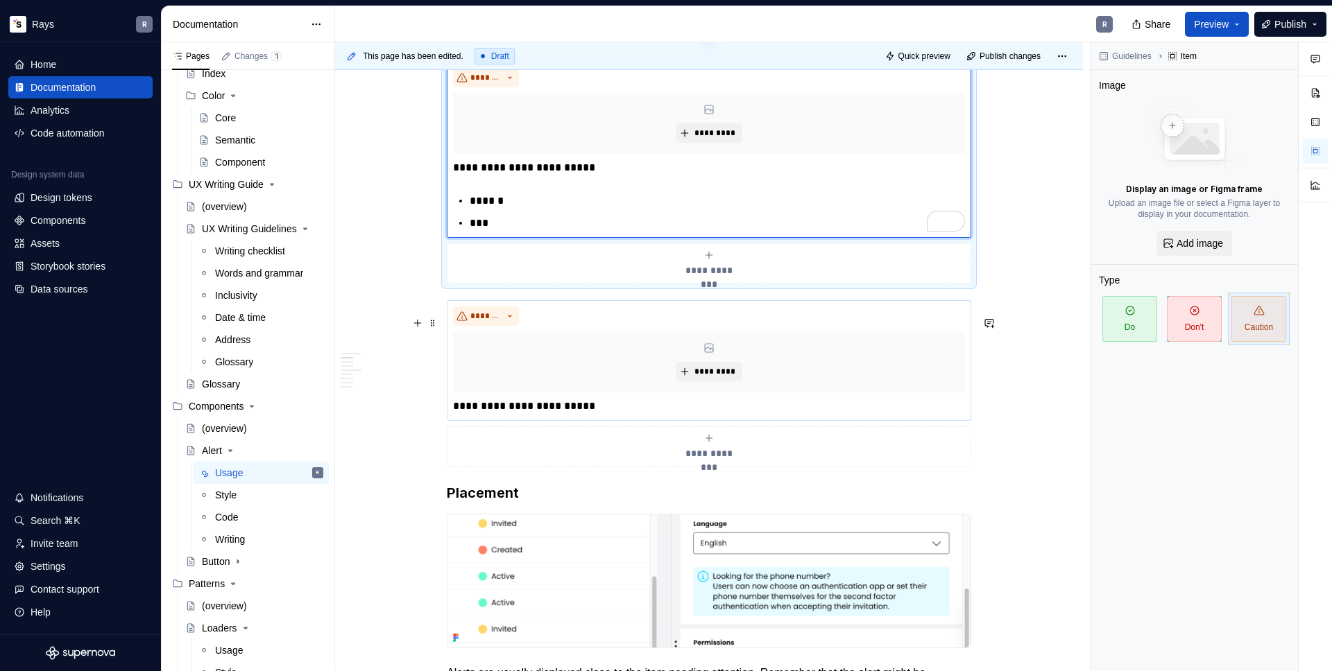
type textarea "*"
click at [431, 318] on span at bounding box center [432, 323] width 11 height 19
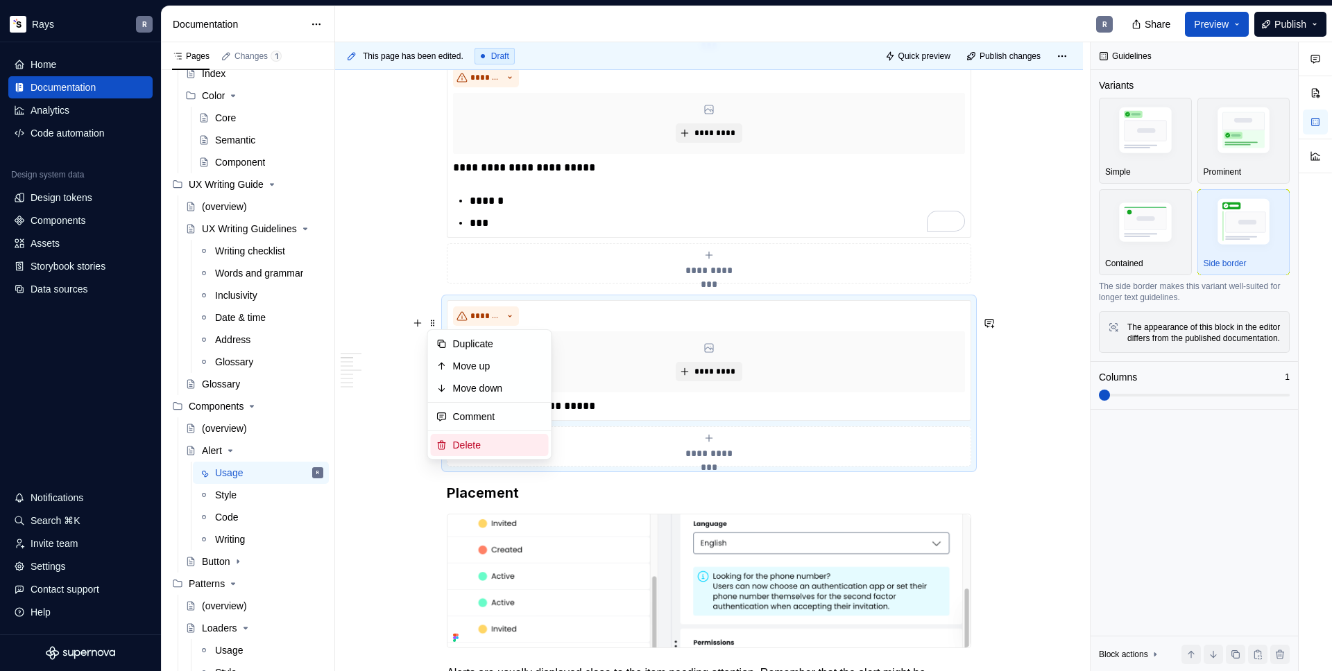
click at [483, 437] on div "Delete" at bounding box center [490, 445] width 118 height 22
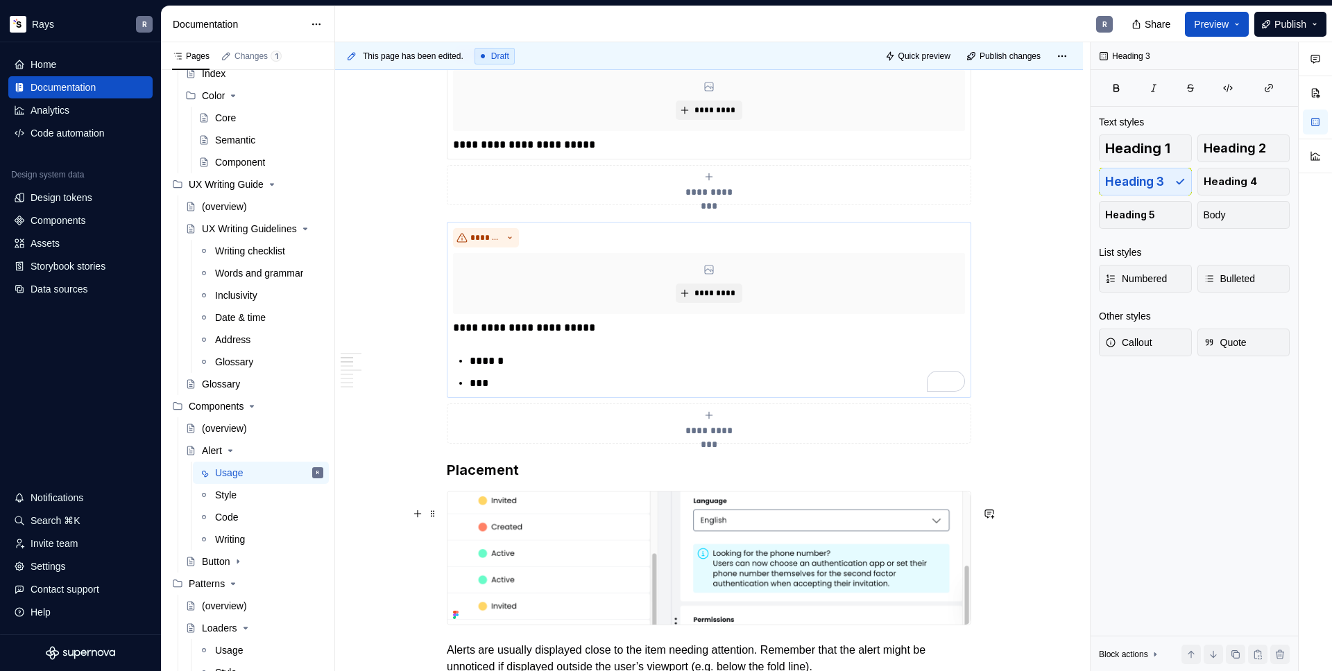
scroll to position [779, 0]
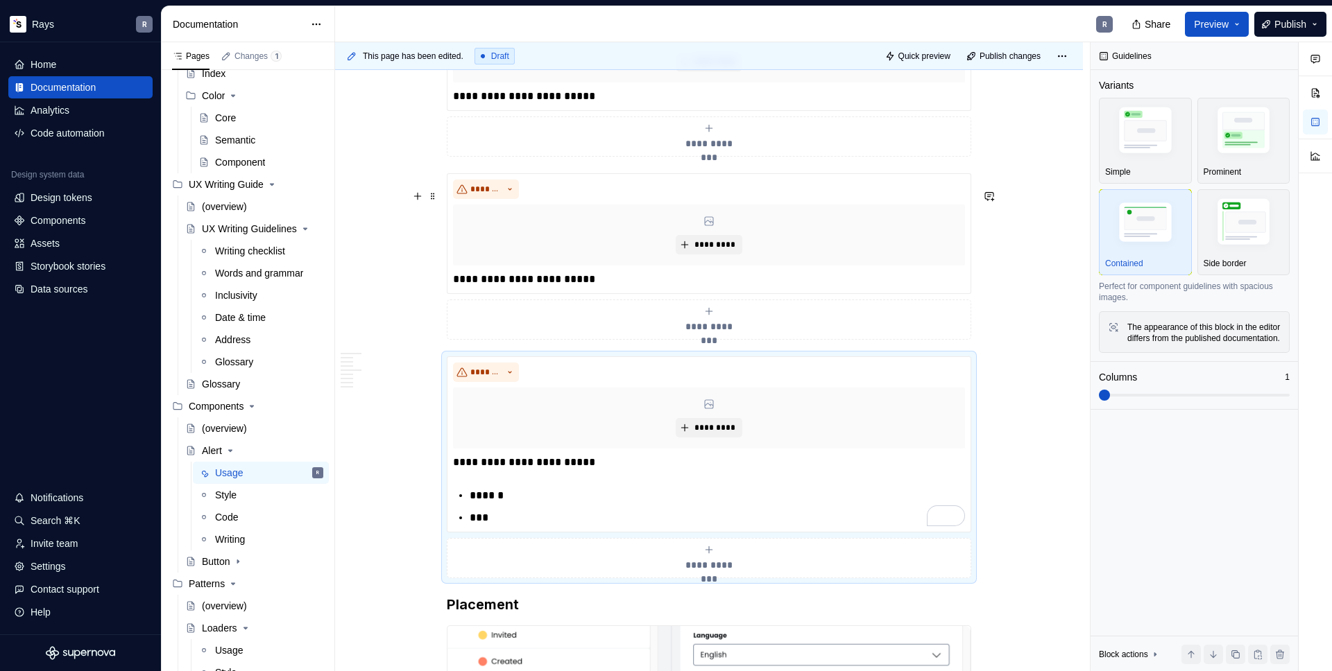
scroll to position [655, 0]
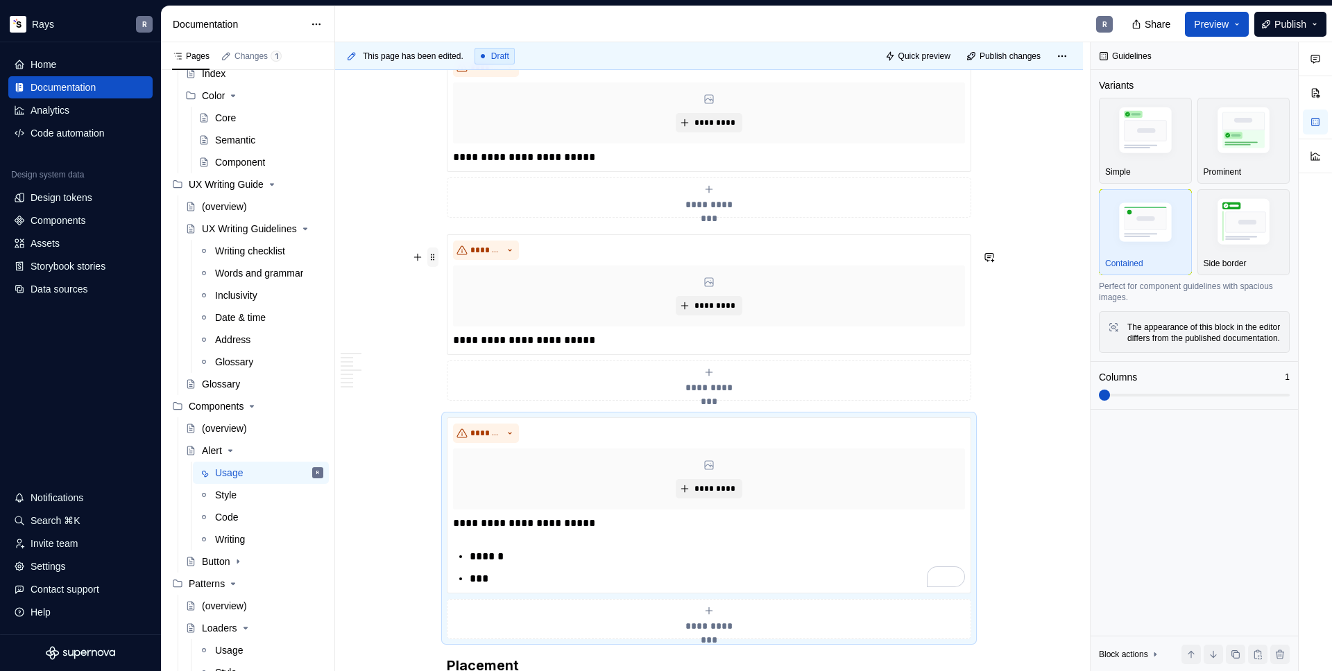
click at [434, 258] on span at bounding box center [432, 257] width 11 height 19
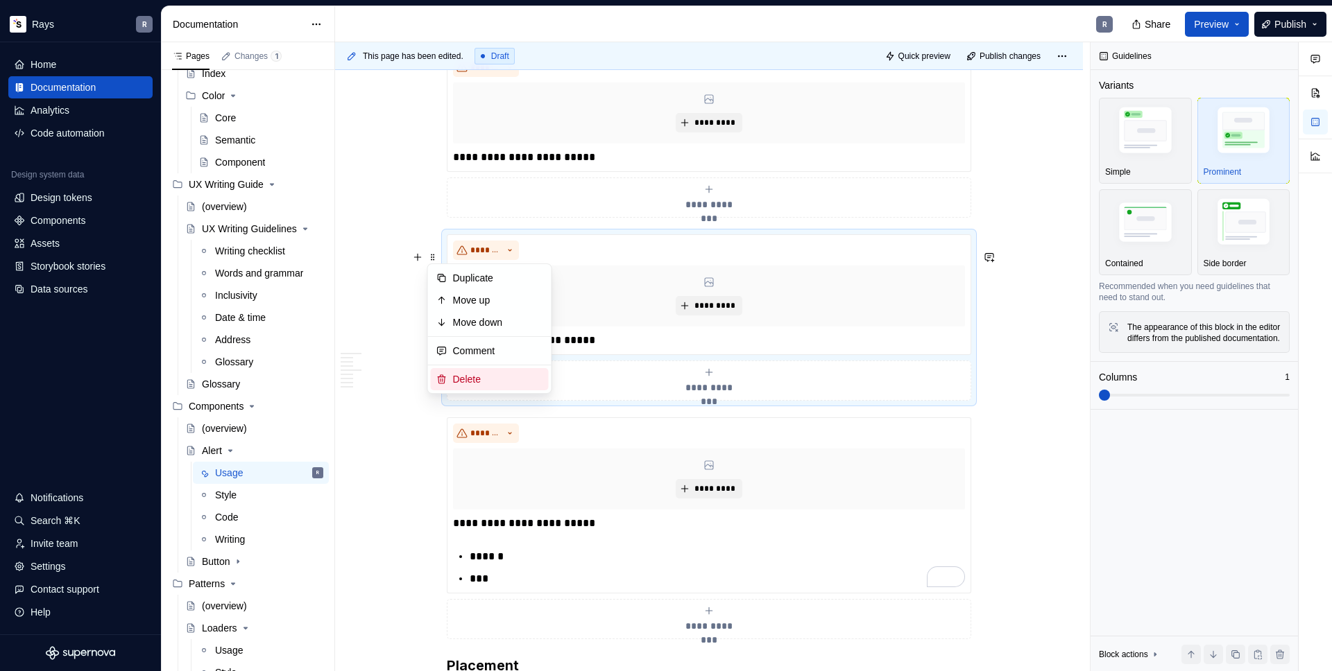
click at [470, 373] on div "Delete" at bounding box center [498, 380] width 90 height 14
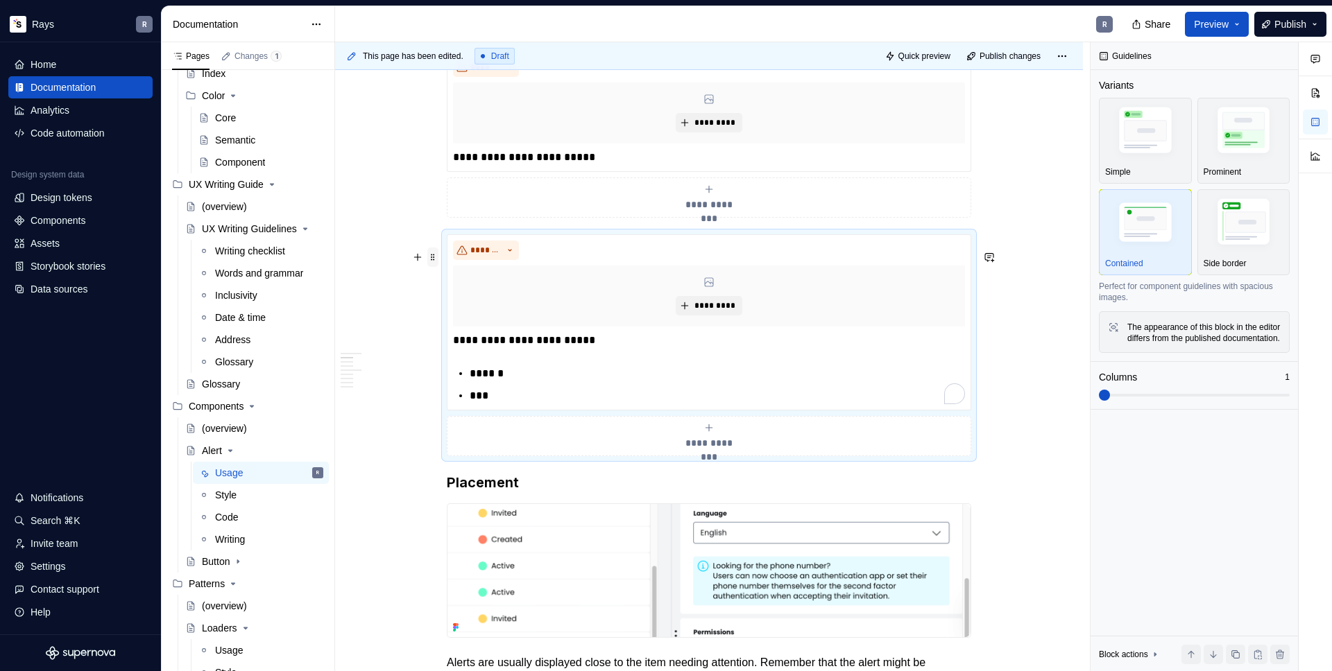
click at [434, 255] on span at bounding box center [432, 257] width 11 height 19
click at [468, 379] on div "Delete" at bounding box center [498, 380] width 90 height 14
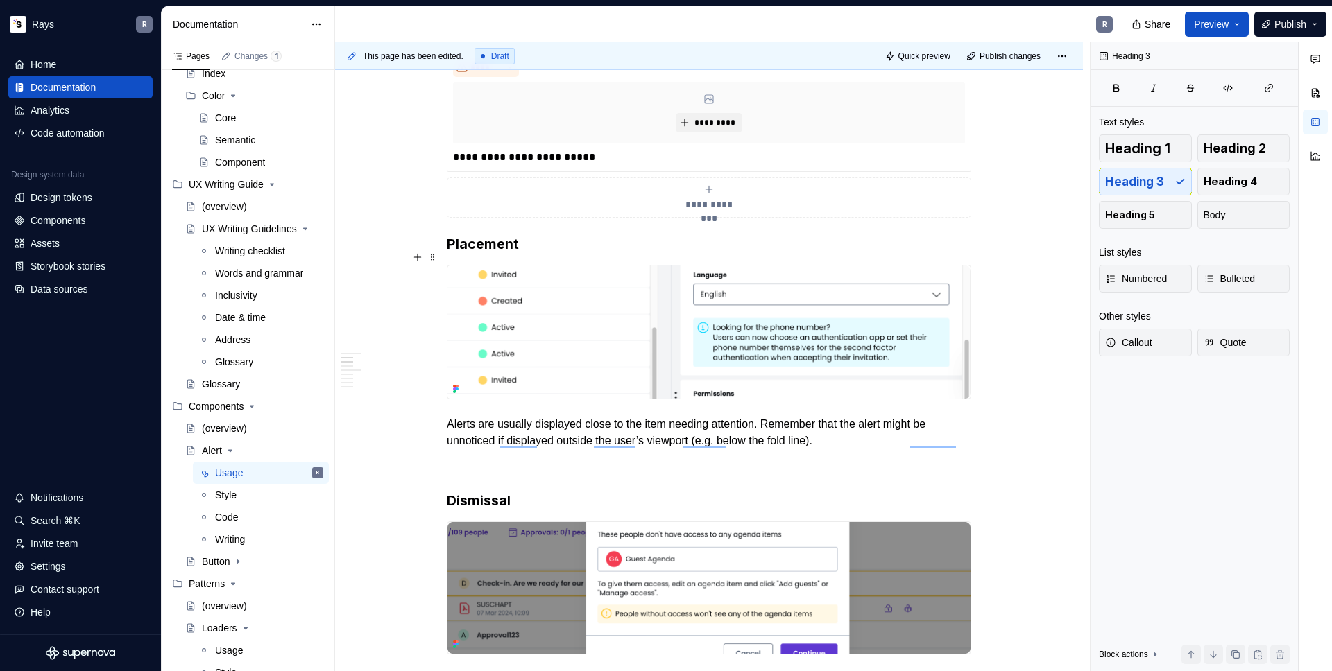
scroll to position [487, 0]
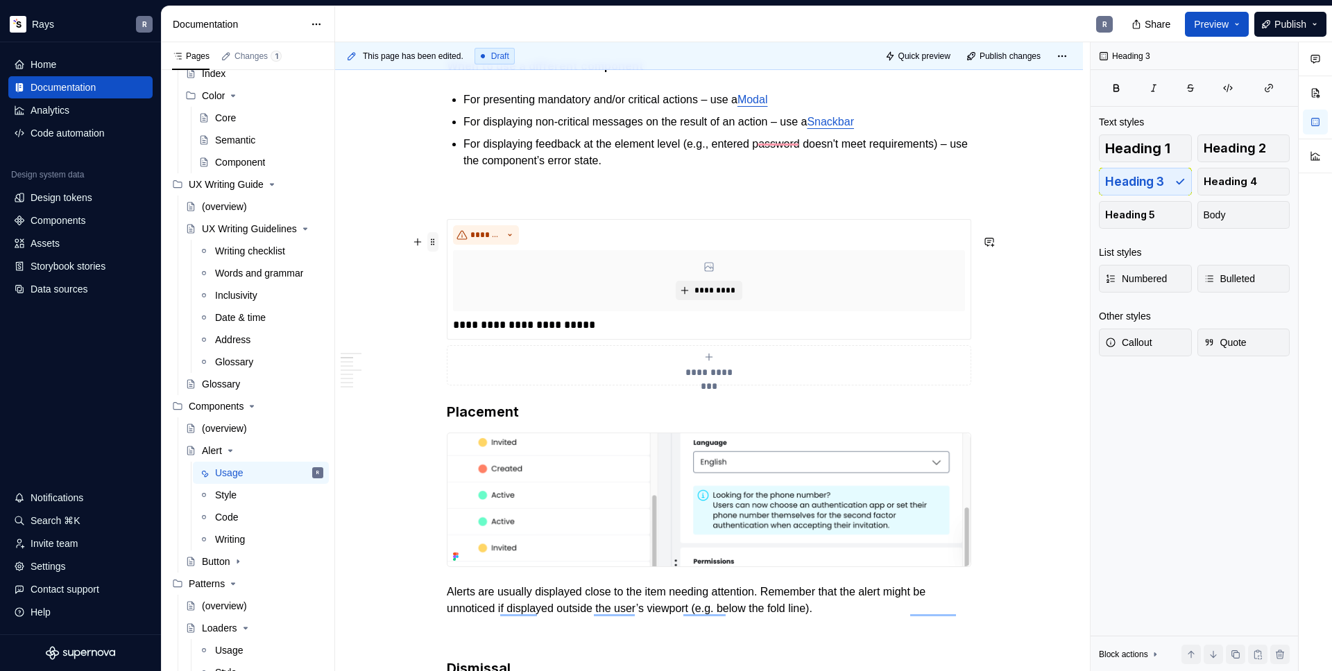
click at [433, 246] on span at bounding box center [432, 241] width 11 height 19
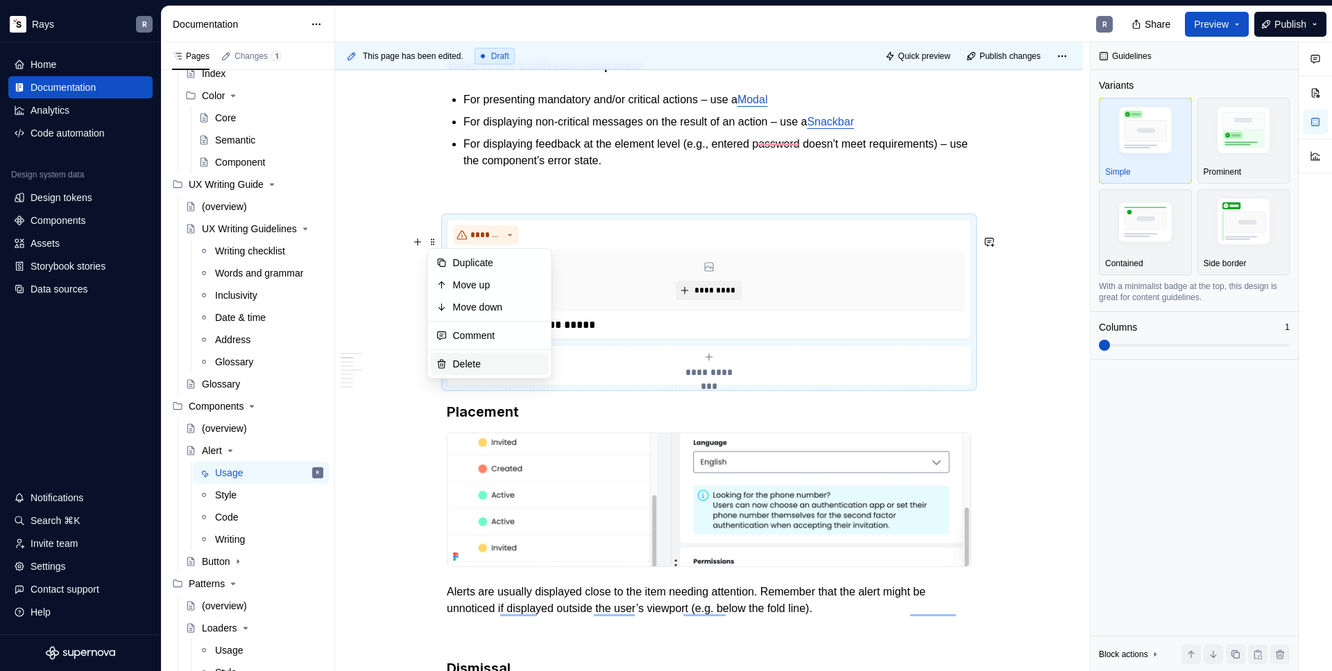
click at [478, 357] on div "Delete" at bounding box center [498, 364] width 90 height 14
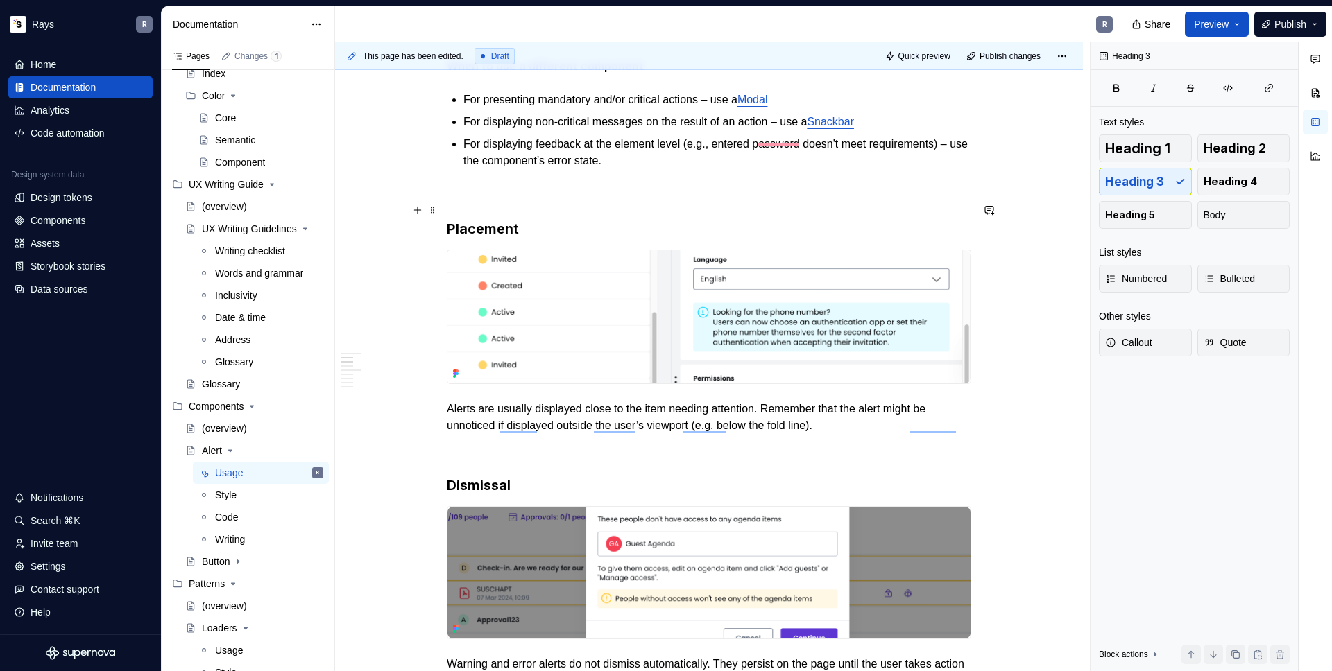
click at [525, 203] on p "To enrich screen reader interactions, please activate Accessibility in Grammarl…" at bounding box center [709, 194] width 524 height 17
click at [421, 214] on button "button" at bounding box center [417, 209] width 19 height 19
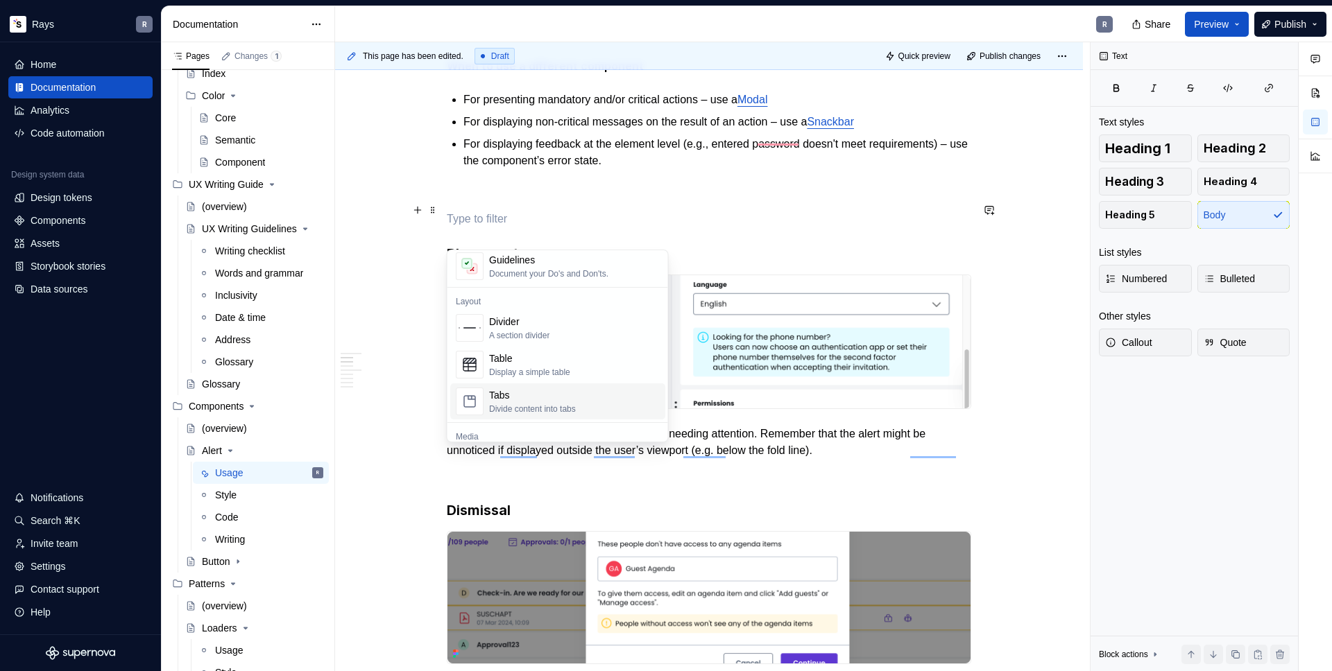
scroll to position [435, 0]
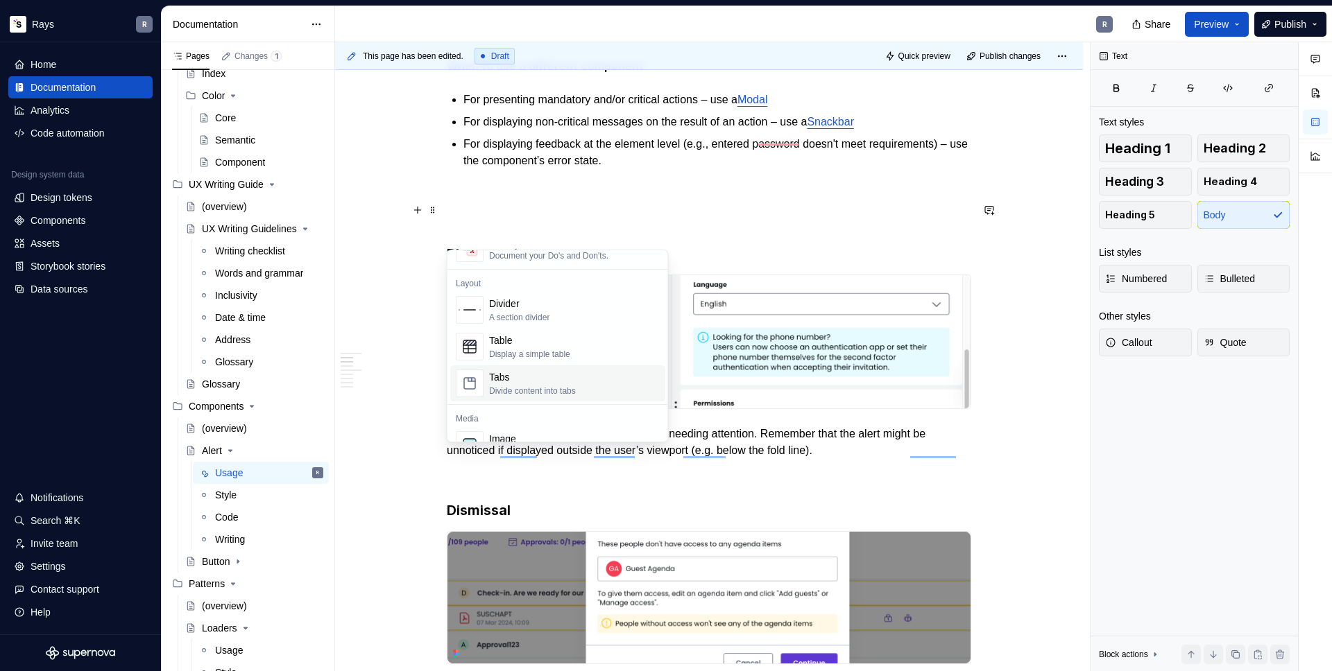
click at [563, 391] on div "Divide content into tabs" at bounding box center [532, 391] width 87 height 11
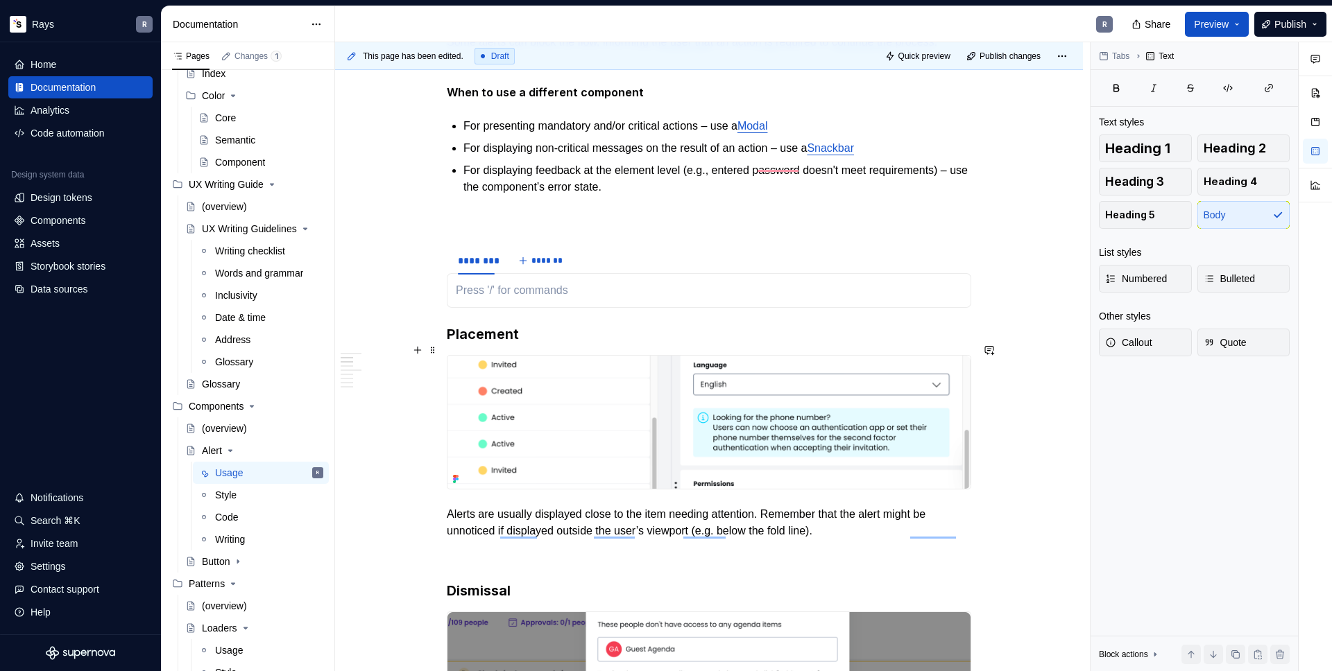
scroll to position [416, 0]
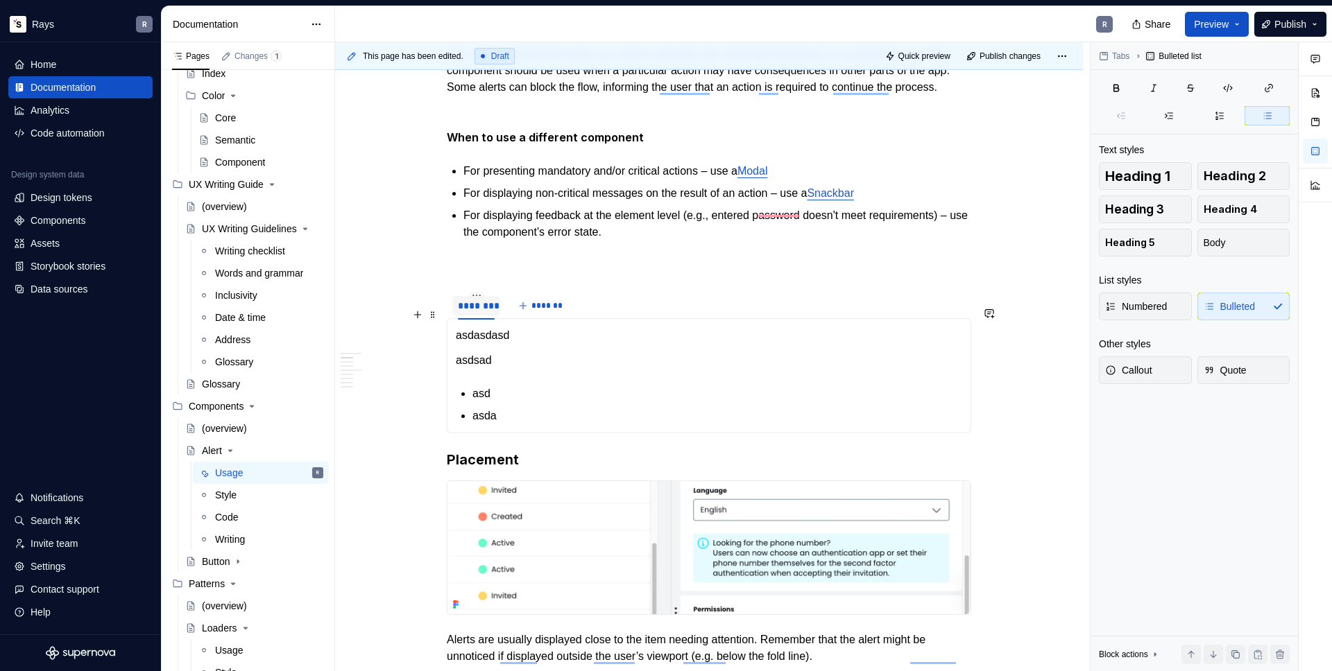
click at [469, 313] on div "********" at bounding box center [476, 306] width 37 height 14
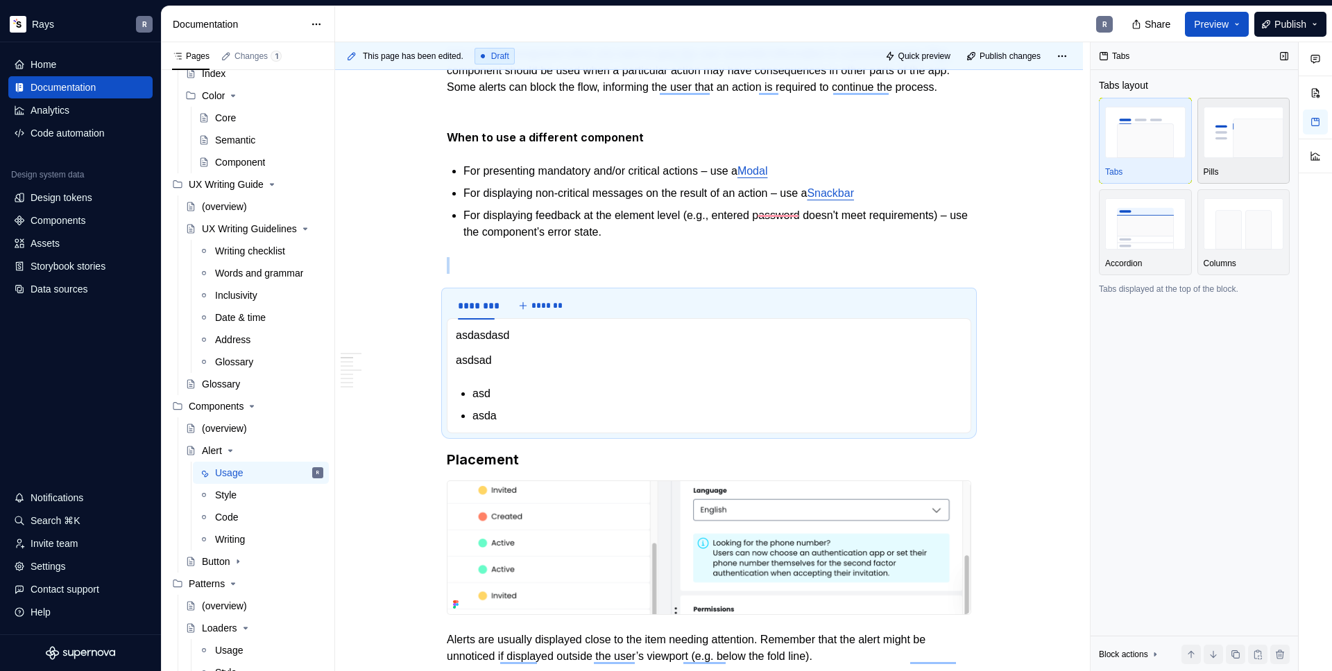
click at [1234, 135] on img "button" at bounding box center [1244, 132] width 80 height 51
click at [1235, 240] on img "button" at bounding box center [1244, 223] width 80 height 51
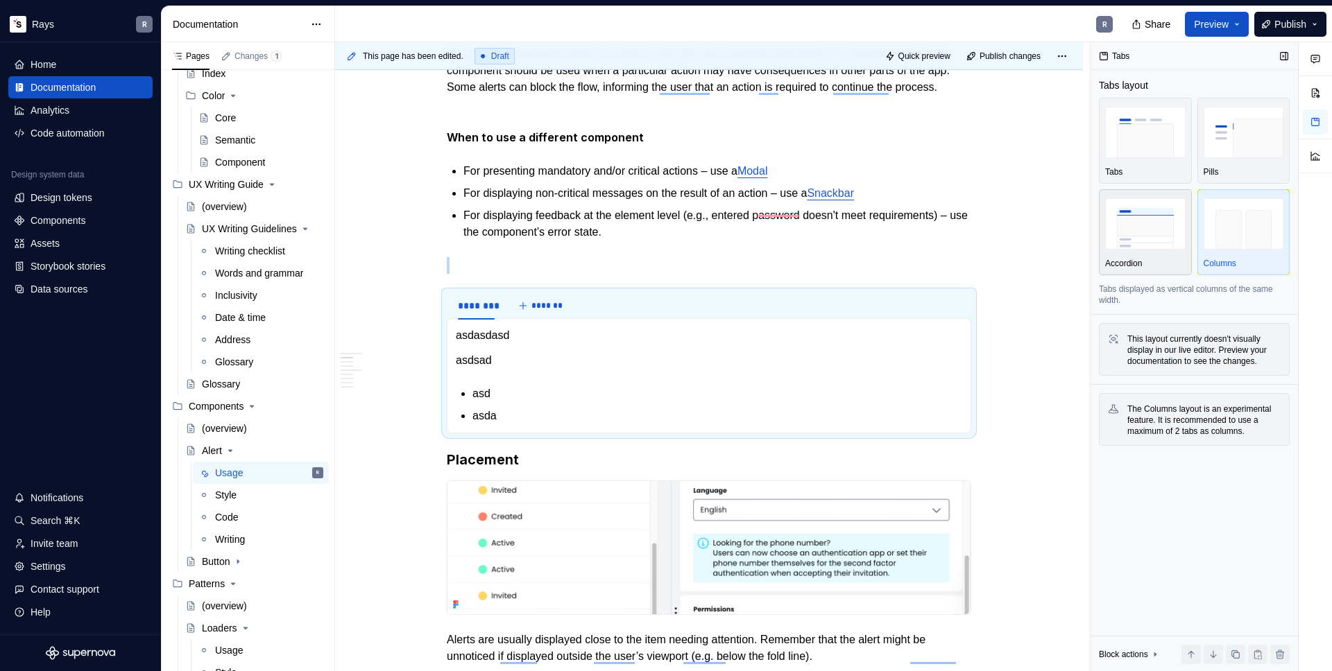
click at [1146, 252] on div "button" at bounding box center [1145, 224] width 80 height 57
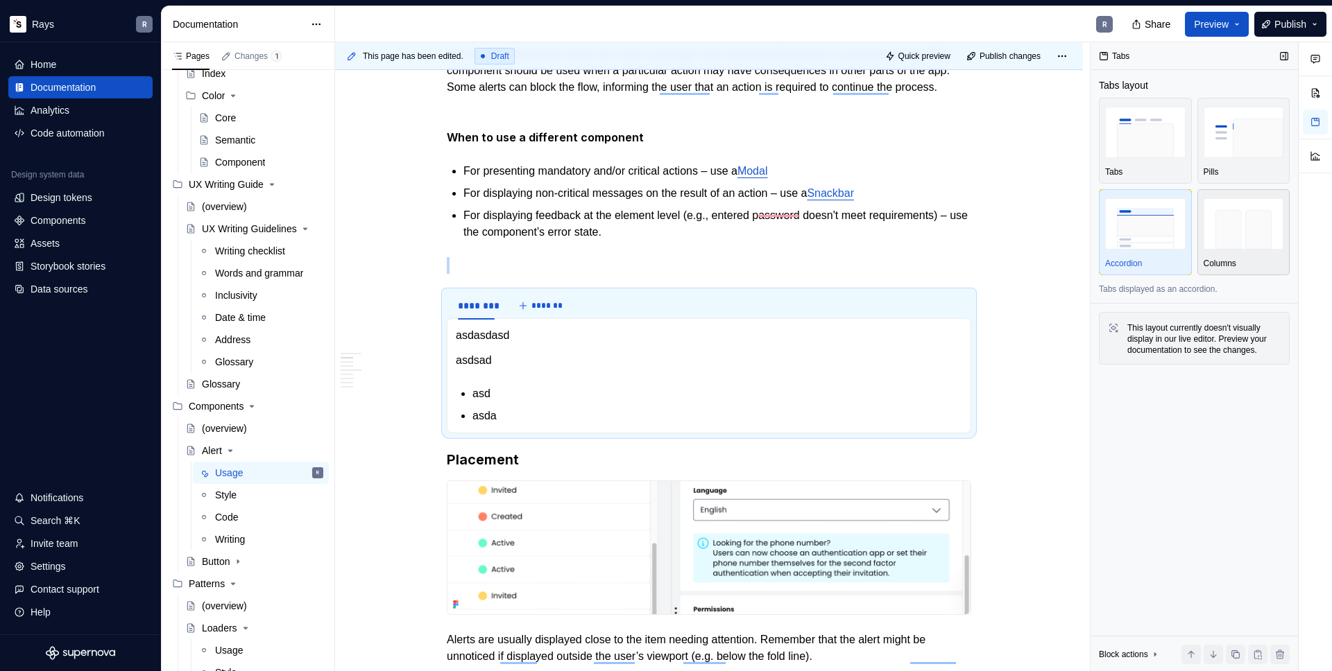
click at [1222, 232] on img "button" at bounding box center [1244, 223] width 80 height 51
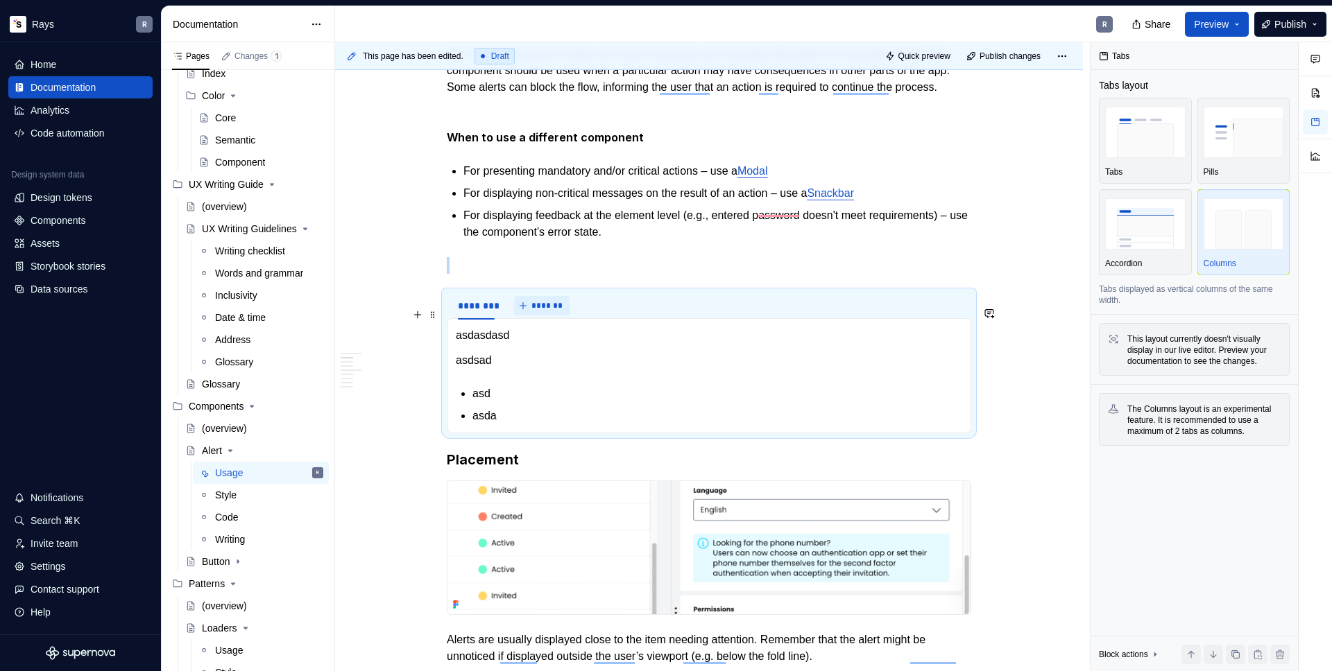
click at [532, 311] on span "*******" at bounding box center [546, 305] width 31 height 11
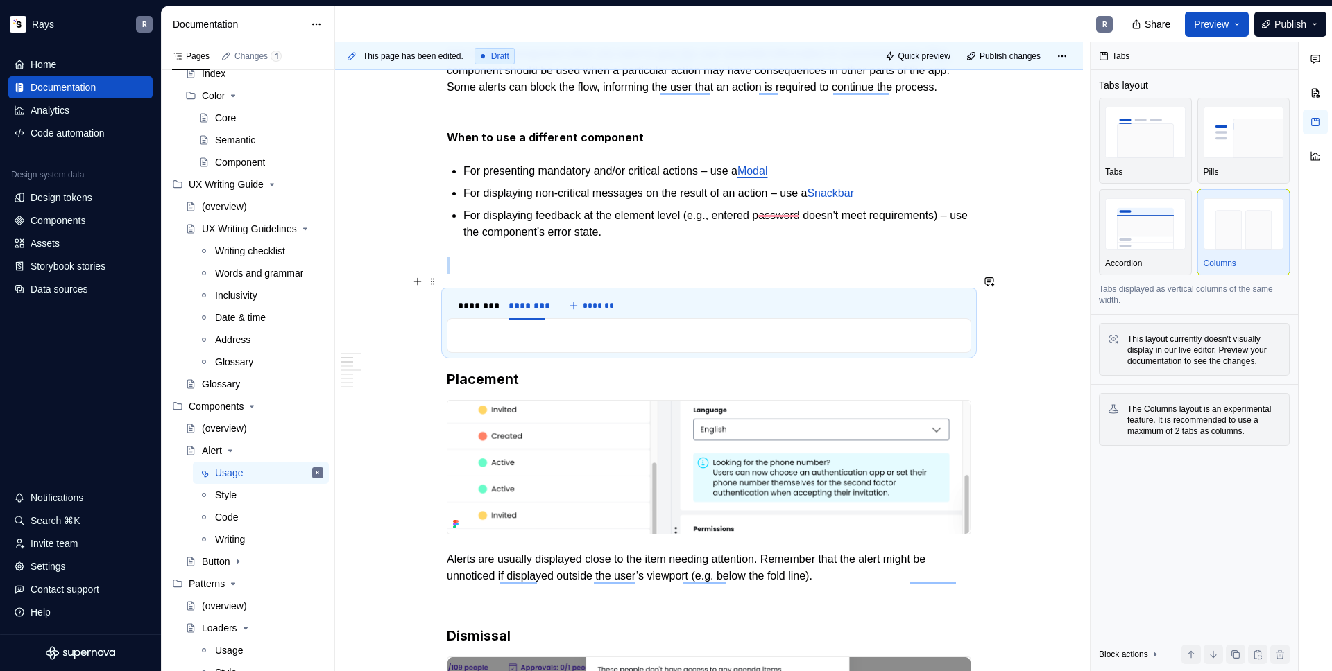
click at [461, 274] on p "To enrich screen reader interactions, please activate Accessibility in Grammarl…" at bounding box center [709, 265] width 524 height 17
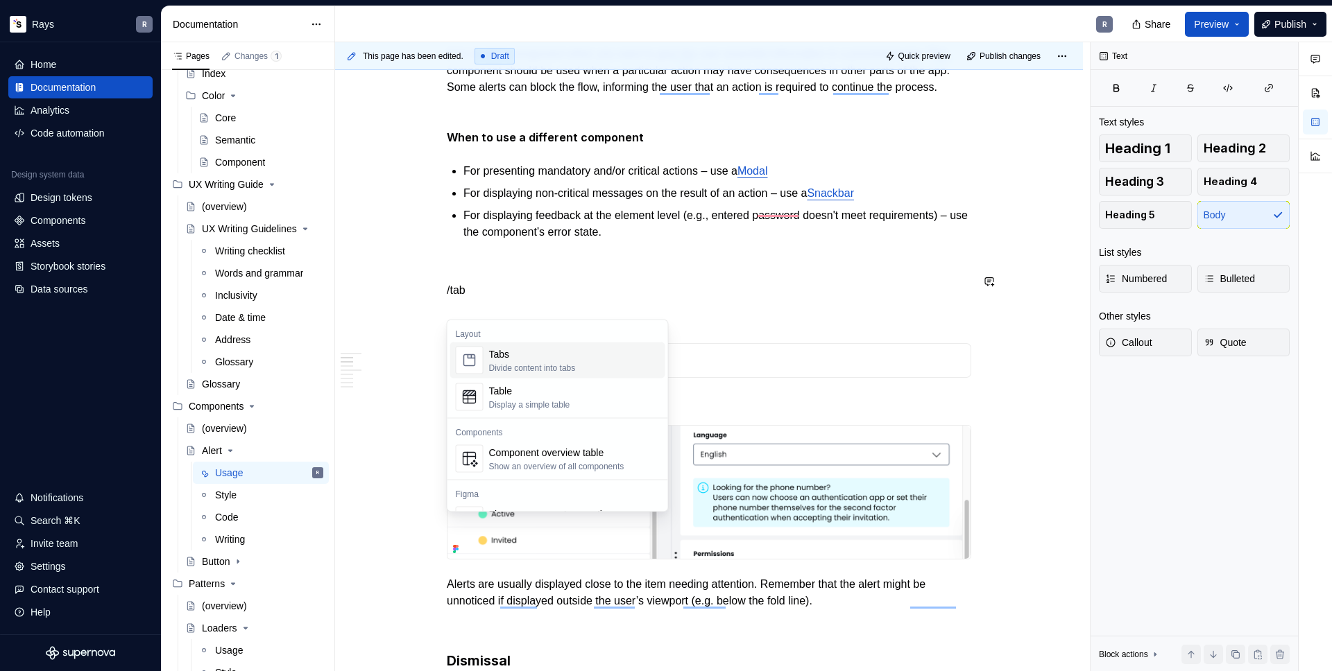
click at [509, 358] on div "Tabs" at bounding box center [532, 355] width 87 height 14
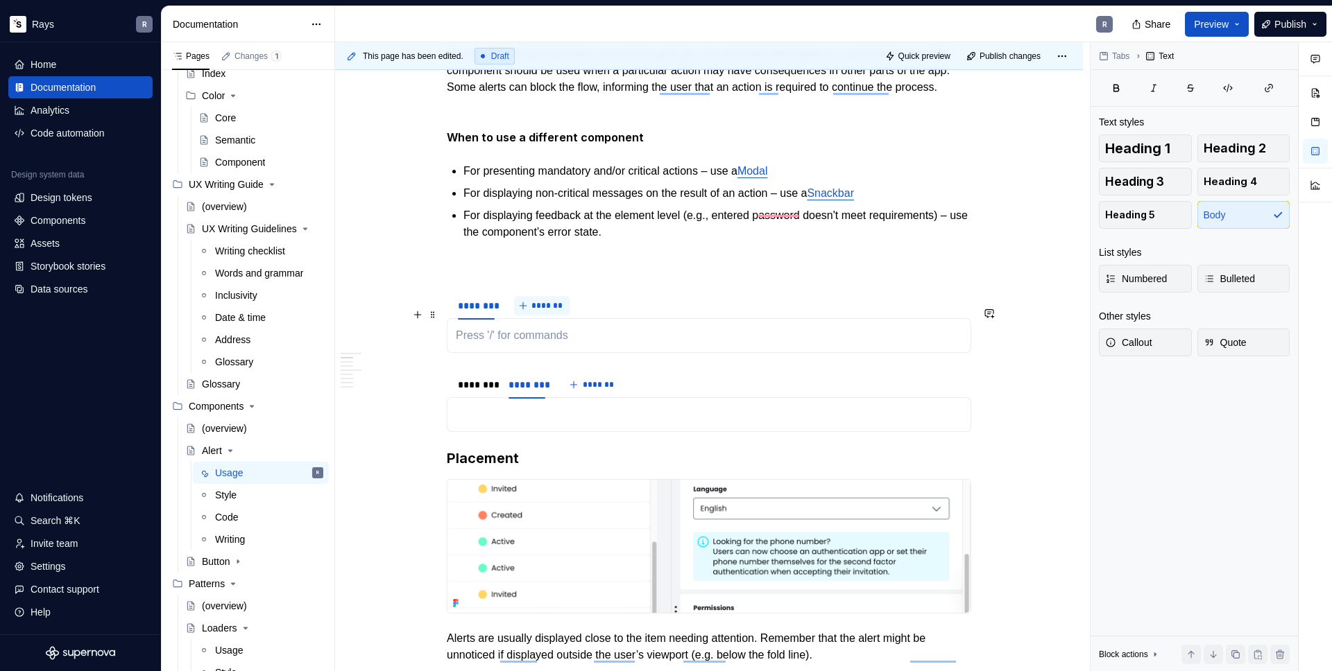
click at [547, 311] on span "*******" at bounding box center [546, 305] width 31 height 11
click at [477, 316] on div "********" at bounding box center [476, 305] width 48 height 19
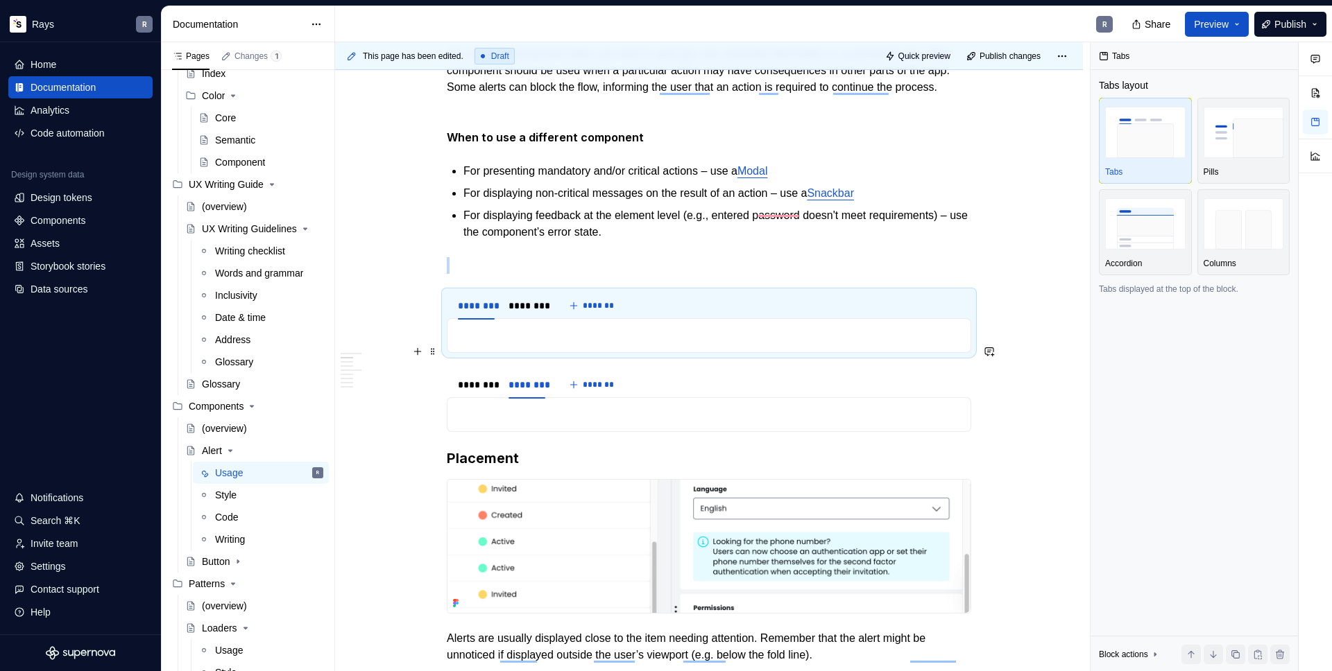
click at [482, 344] on p "To enrich screen reader interactions, please activate Accessibility in Grammarl…" at bounding box center [709, 335] width 506 height 17
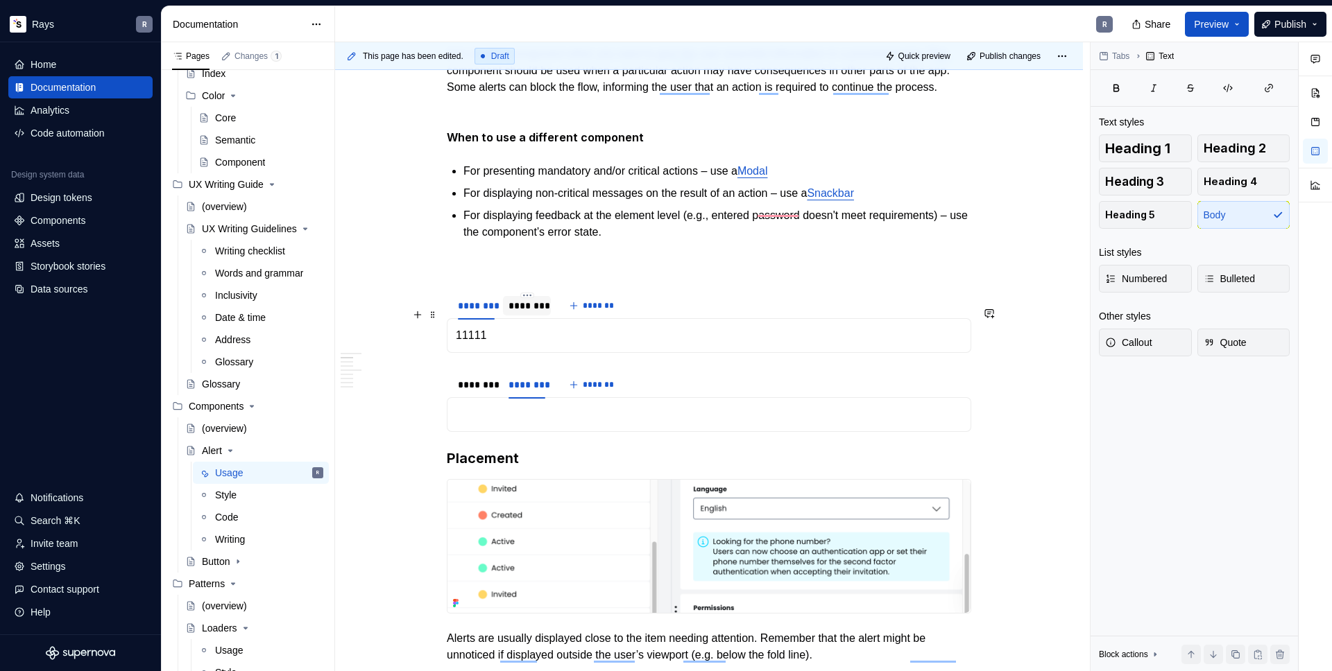
click at [522, 313] on div "********" at bounding box center [526, 306] width 37 height 14
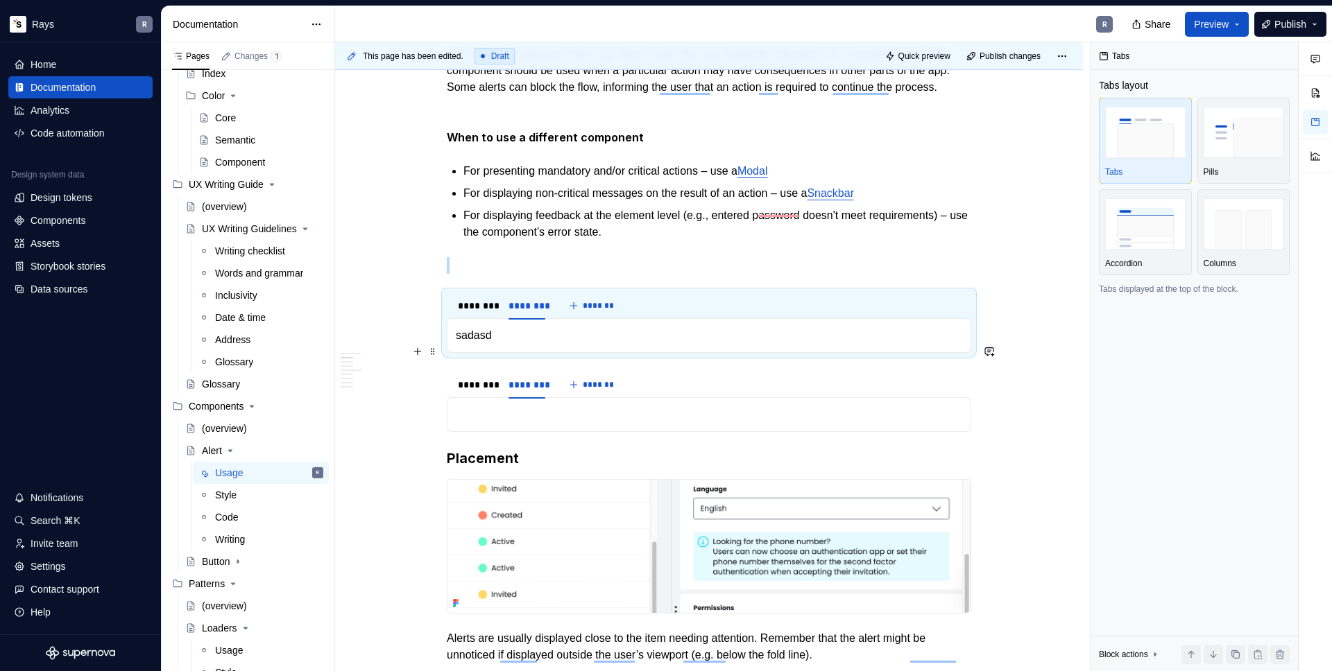
click at [499, 344] on p "sadasd" at bounding box center [709, 335] width 506 height 17
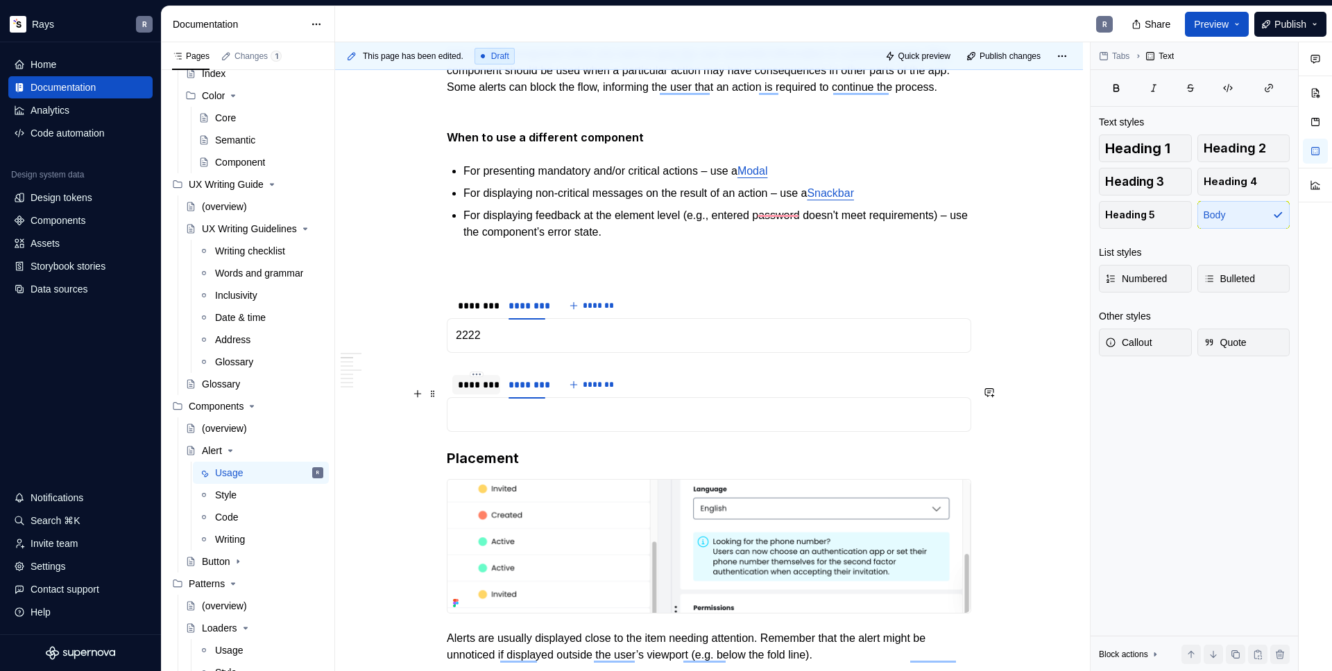
click at [481, 392] on div "********" at bounding box center [476, 385] width 37 height 14
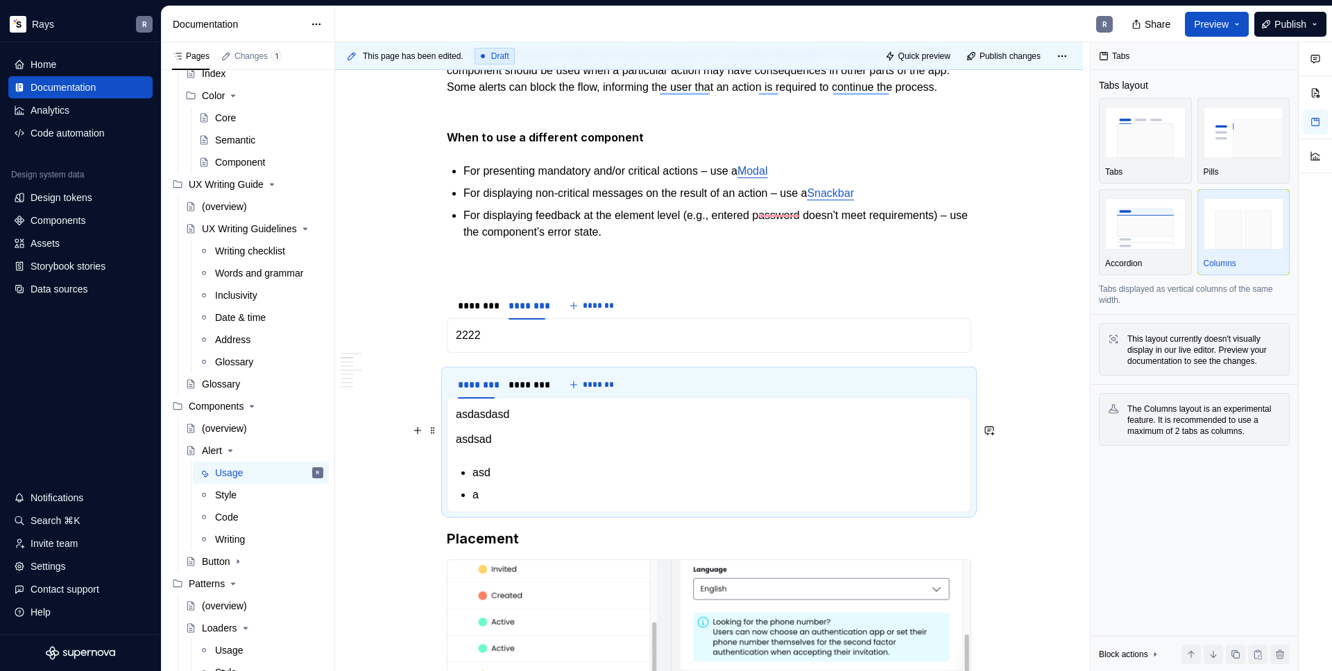
click at [481, 423] on p "asdasdasd" at bounding box center [709, 414] width 506 height 17
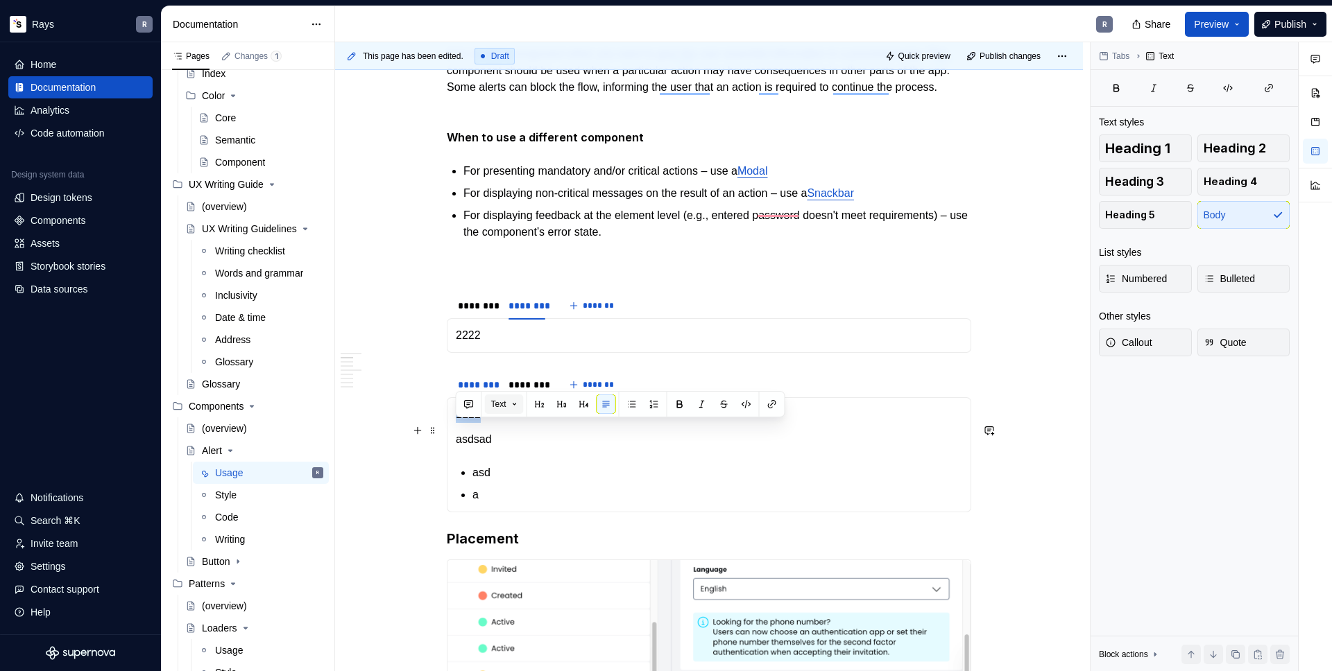
copy p "1111"
click at [508, 423] on p "1111" at bounding box center [709, 414] width 506 height 17
copy section-item-column "1111 asdsad"
click at [489, 448] on p "asdsad" at bounding box center [709, 439] width 506 height 17
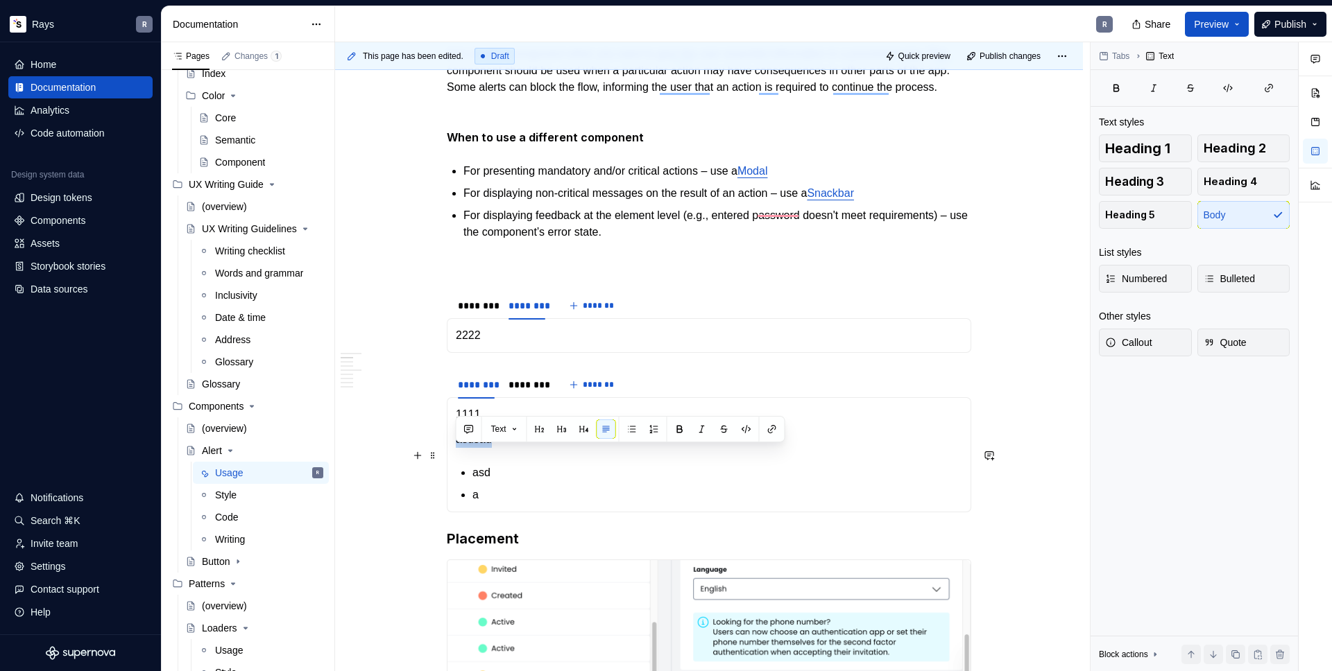
click at [489, 448] on p "asdsad" at bounding box center [709, 439] width 506 height 17
click at [473, 448] on p "asdsad" at bounding box center [709, 439] width 506 height 17
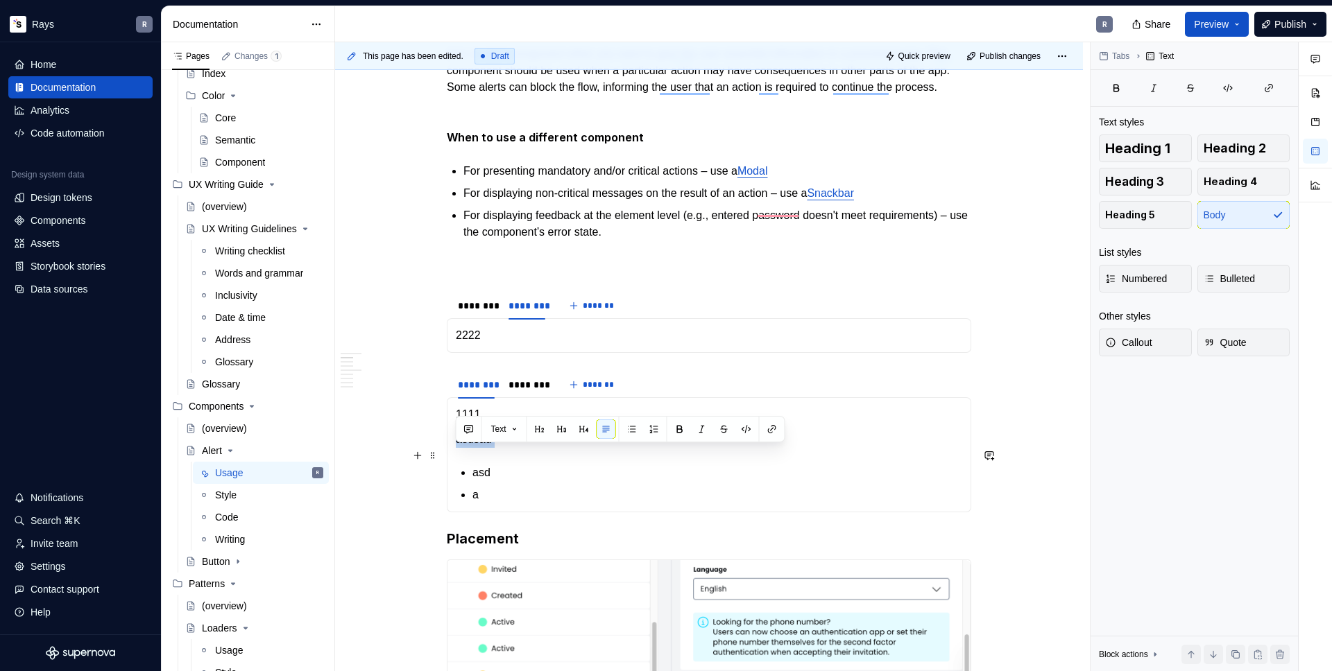
click at [473, 448] on p "asdsad" at bounding box center [709, 439] width 506 height 17
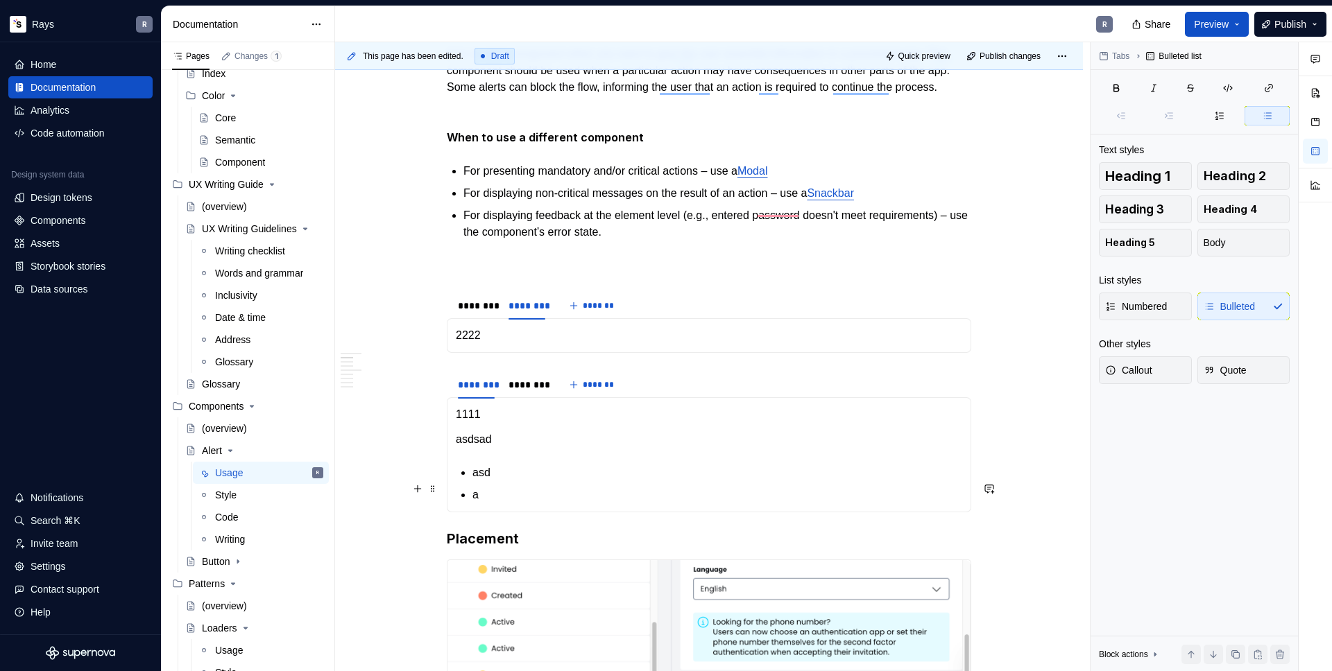
click at [483, 481] on p "asd" at bounding box center [717, 473] width 490 height 17
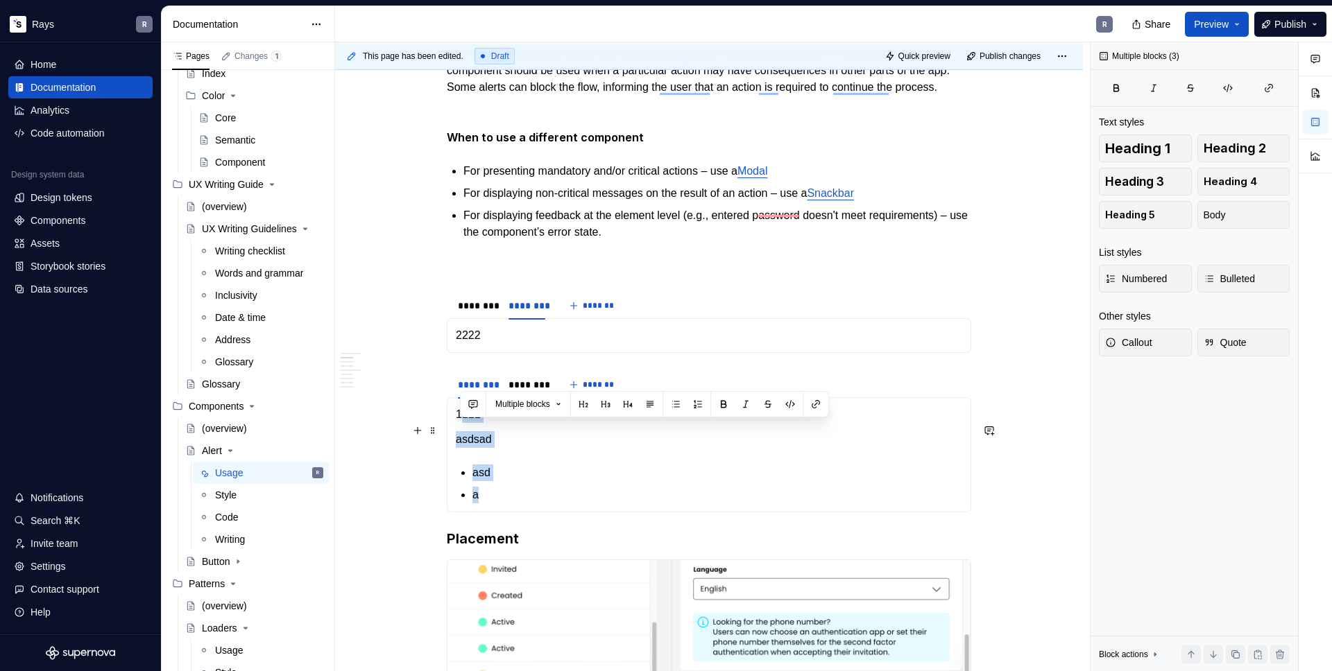
drag, startPoint x: 483, startPoint y: 507, endPoint x: 459, endPoint y: 434, distance: 77.4
click at [459, 434] on section-item-column "1111 asdsad asd a" at bounding box center [709, 454] width 506 height 97
copy section-item-column "111 asdsad asd a"
click at [456, 423] on p "1111" at bounding box center [709, 414] width 506 height 17
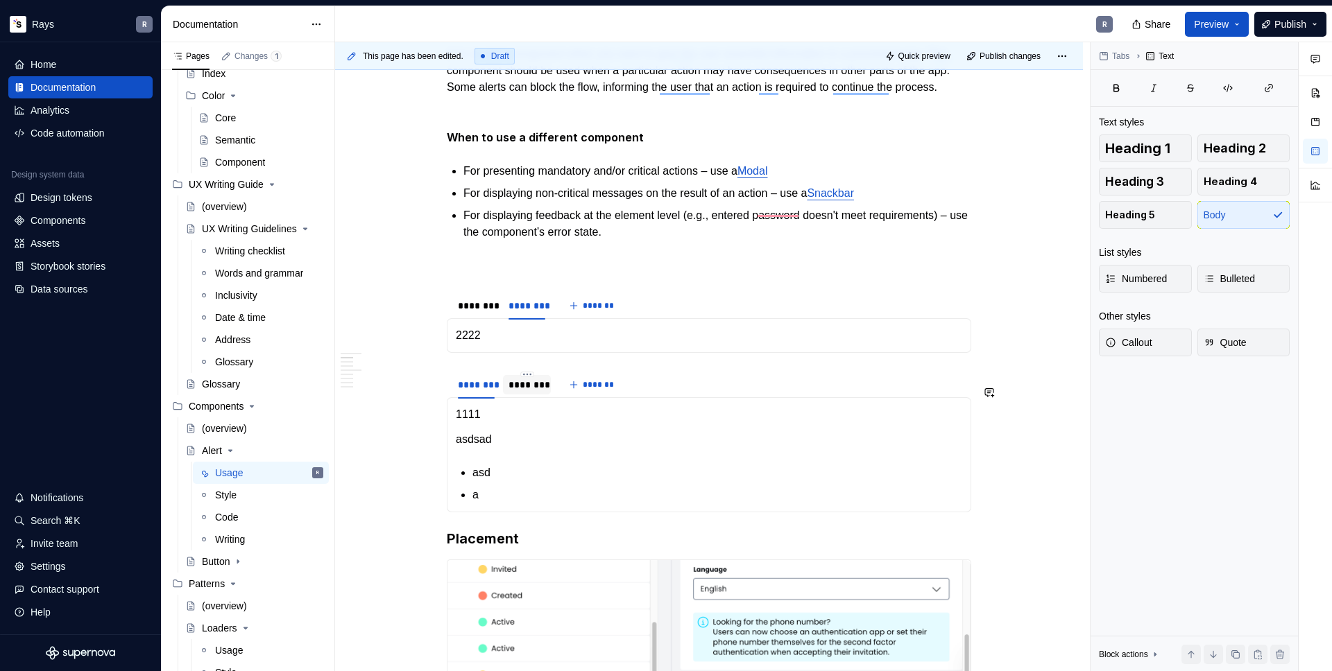
click at [513, 395] on div "********" at bounding box center [527, 384] width 48 height 19
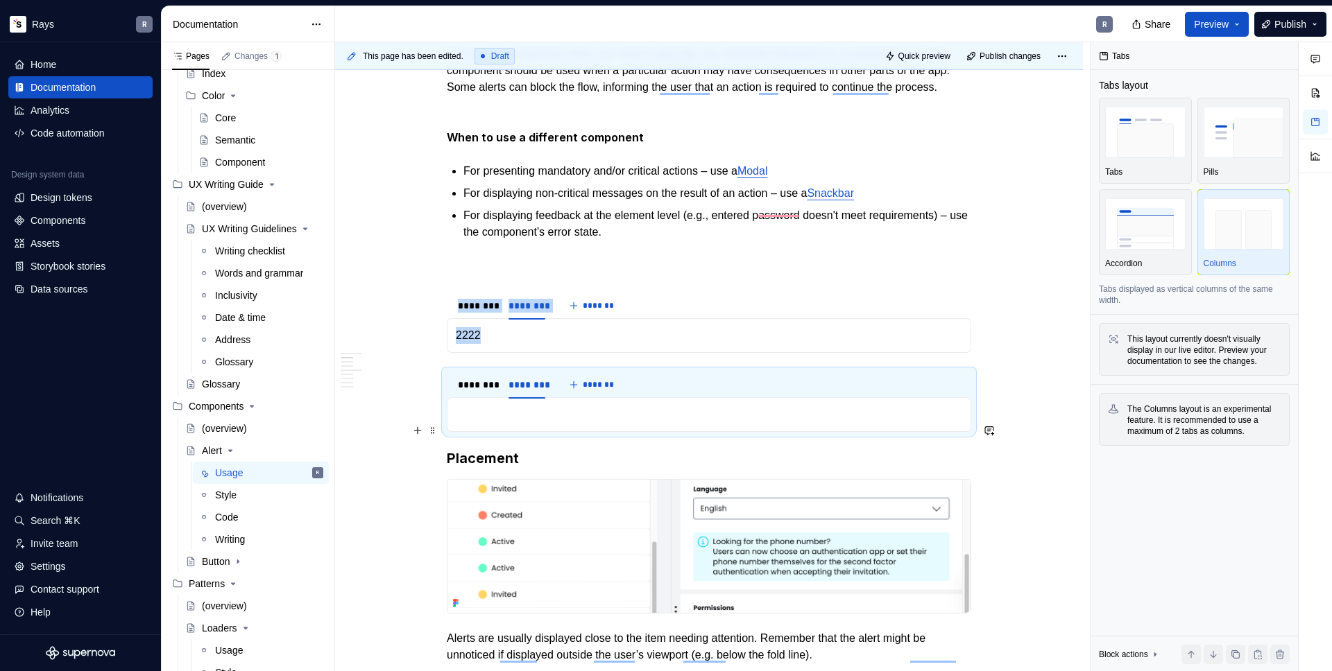
click at [479, 423] on p "To enrich screen reader interactions, please activate Accessibility in Grammarl…" at bounding box center [709, 414] width 506 height 17
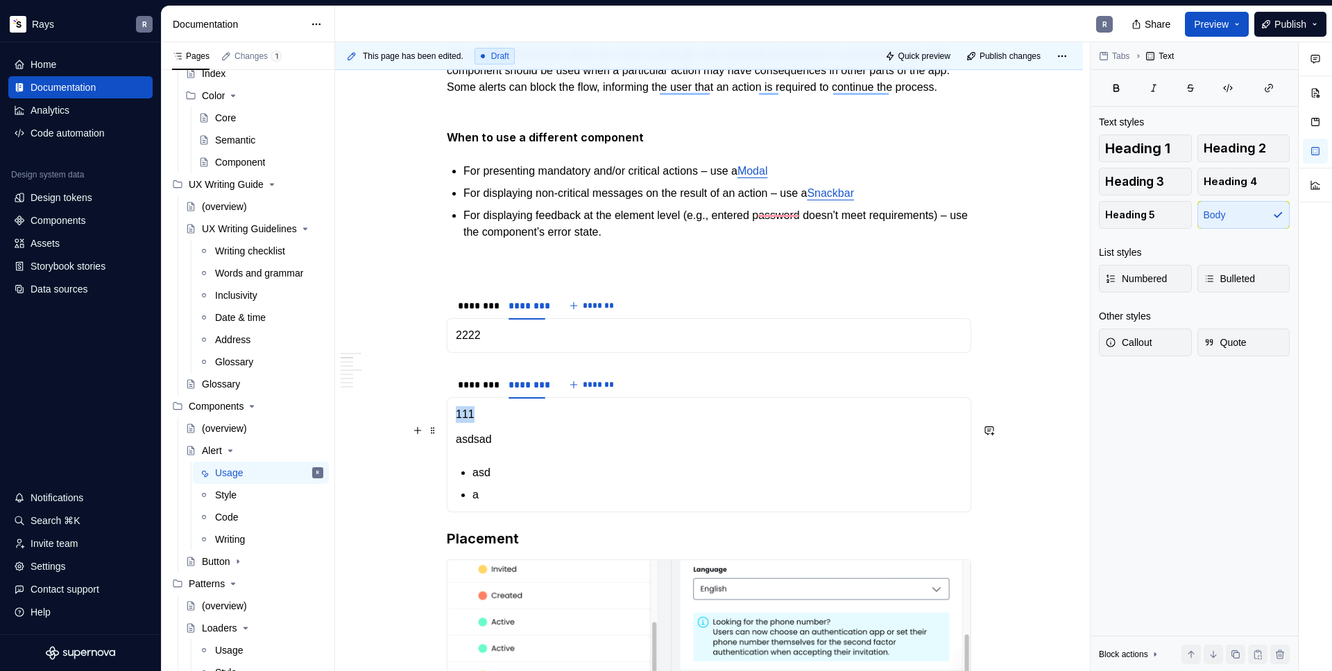
drag, startPoint x: 469, startPoint y: 432, endPoint x: 444, endPoint y: 432, distance: 25.0
click at [447, 432] on section "******** ******** ******* 1111 asdsad asd a 111 asdsad asd a" at bounding box center [709, 441] width 524 height 143
drag, startPoint x: 470, startPoint y: 428, endPoint x: 453, endPoint y: 428, distance: 17.3
click at [453, 428] on div "1111 asdsad asd a 111 asdsad asd a" at bounding box center [709, 454] width 524 height 115
click at [436, 429] on span at bounding box center [432, 430] width 11 height 19
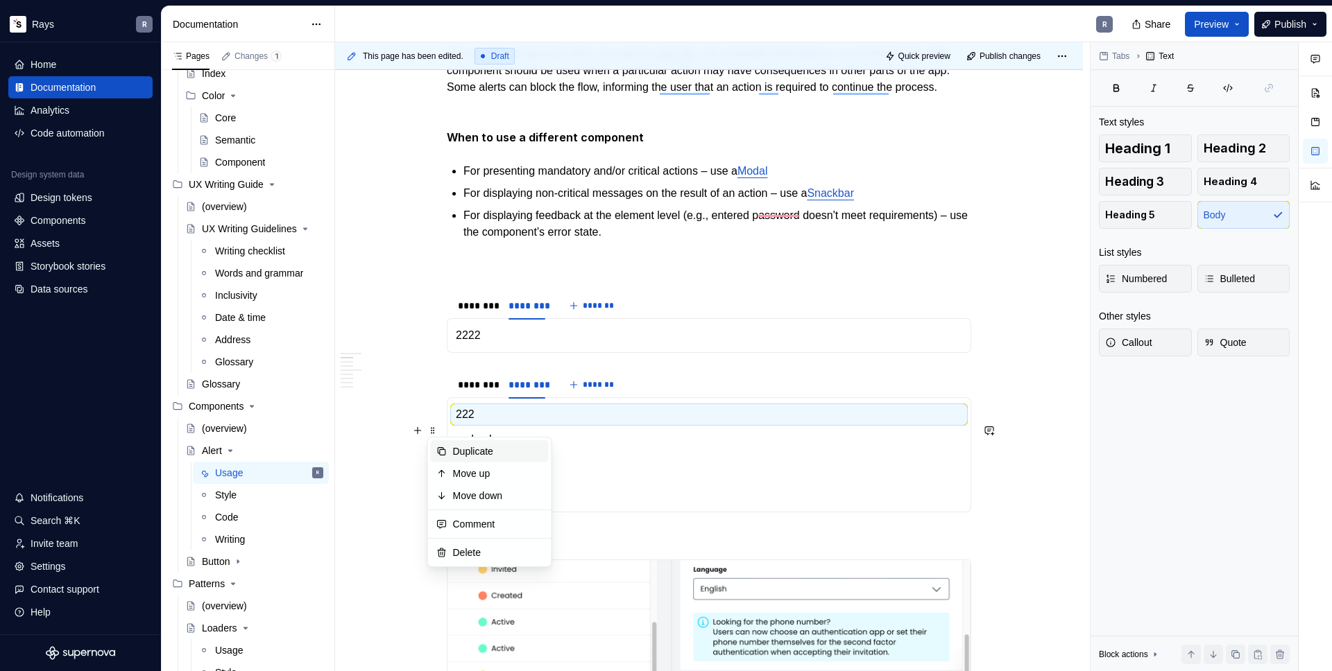
click at [451, 447] on div "Duplicate" at bounding box center [490, 451] width 118 height 22
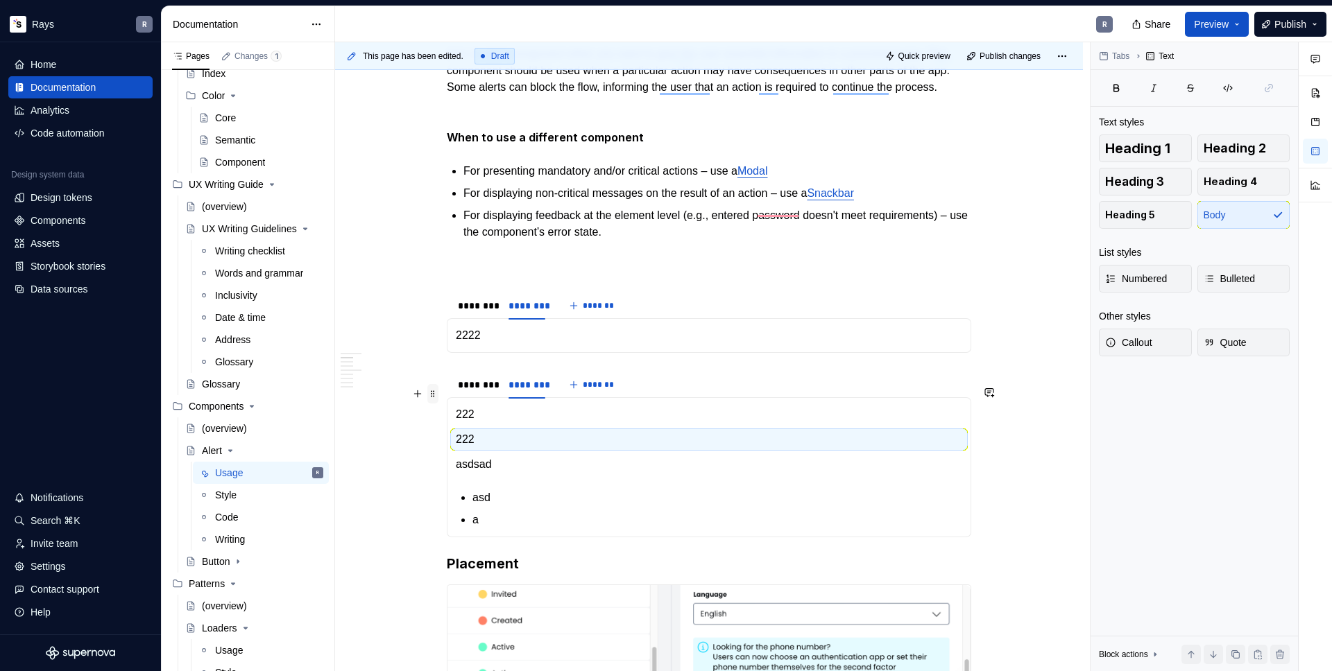
click at [433, 397] on span at bounding box center [432, 393] width 11 height 19
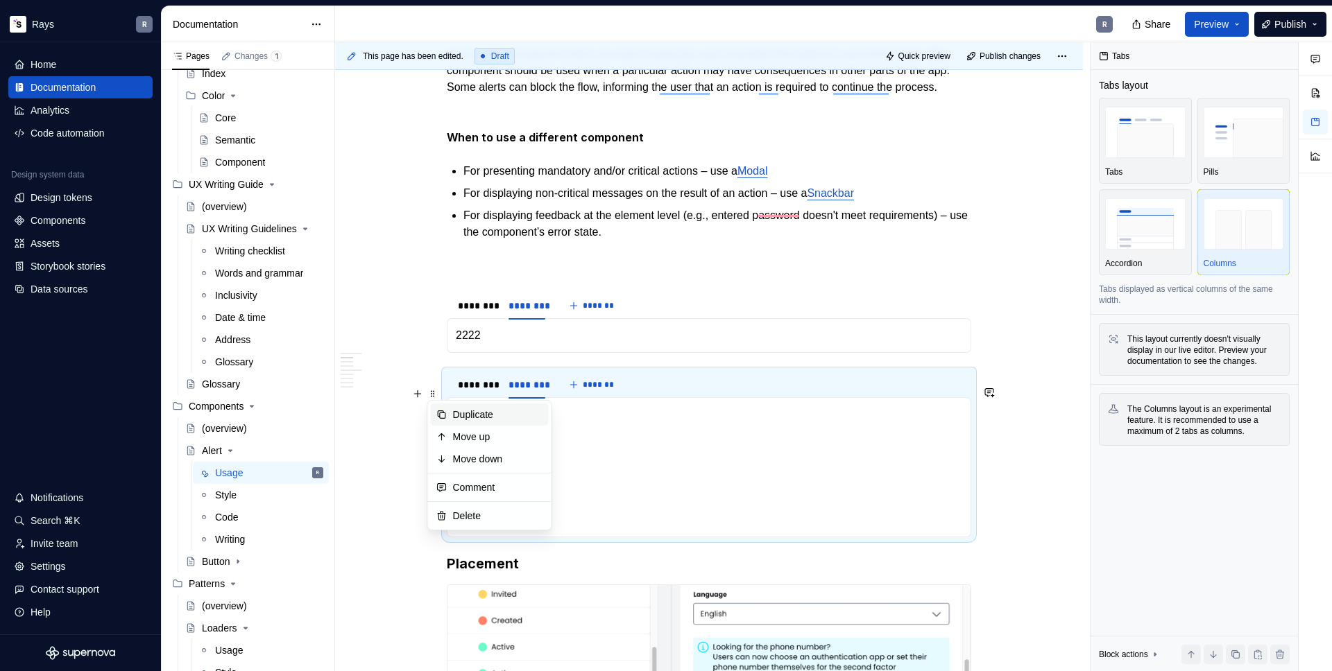
click at [447, 408] on div "Duplicate" at bounding box center [490, 415] width 118 height 22
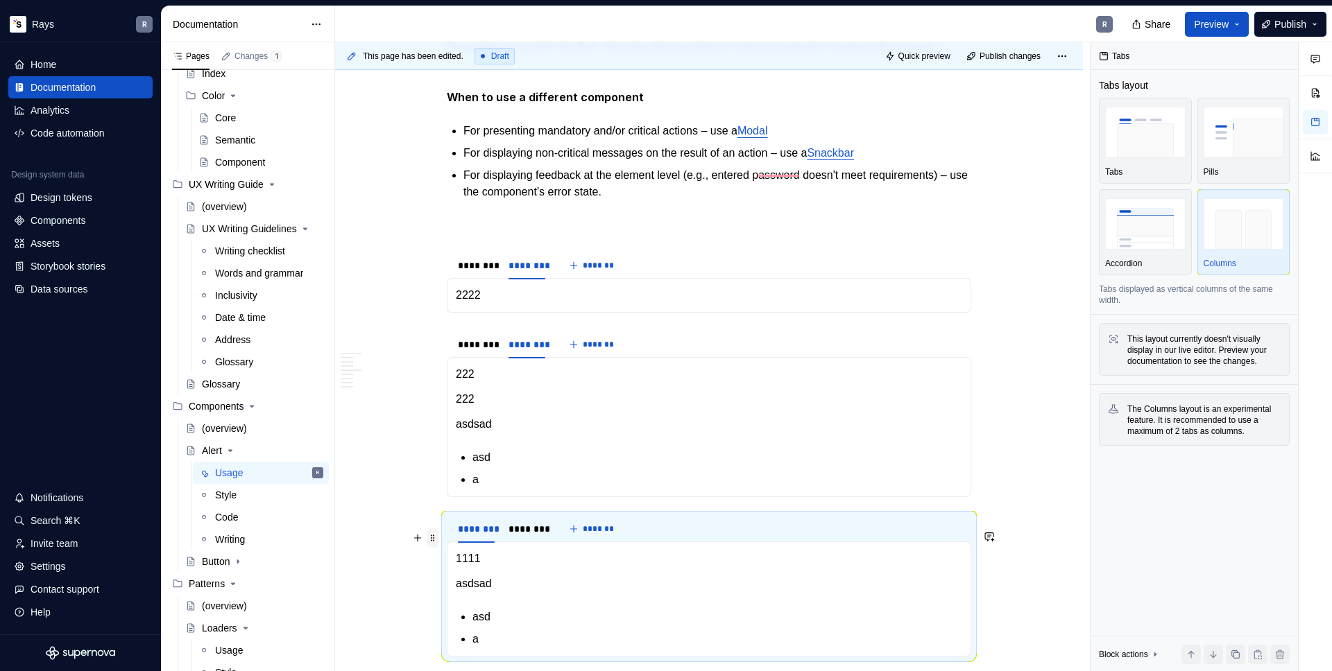
scroll to position [646, 0]
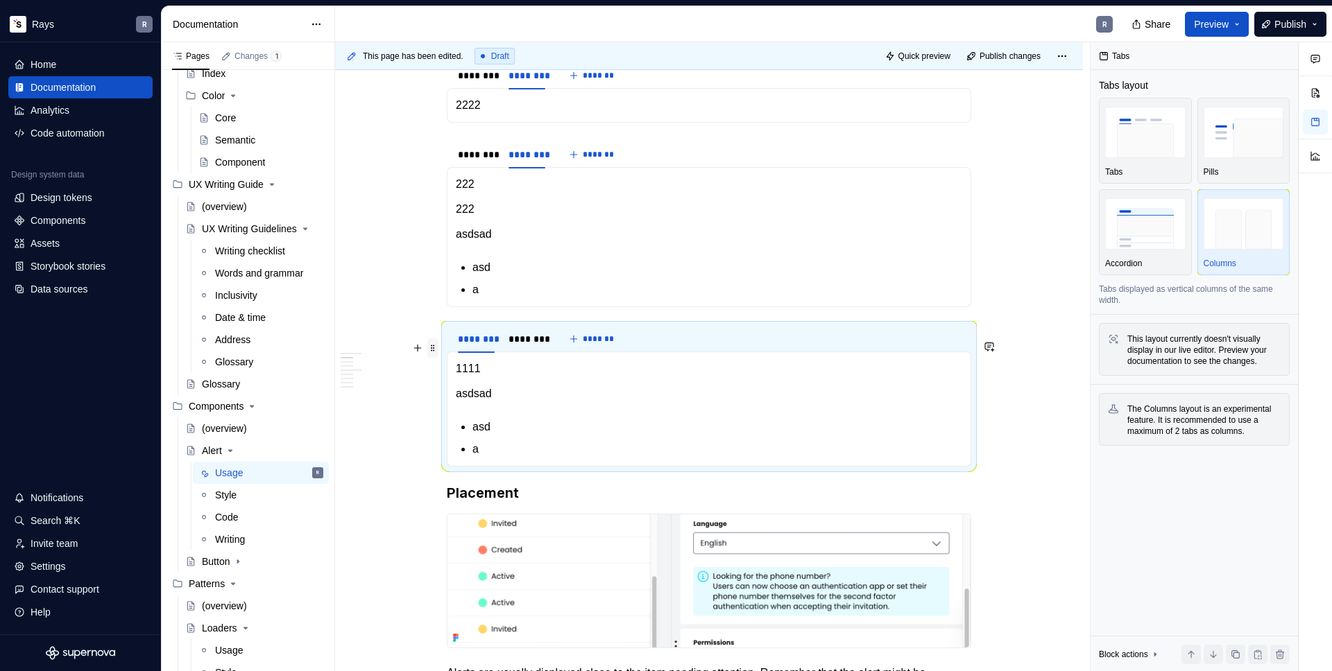
click at [430, 348] on span at bounding box center [432, 348] width 11 height 19
click at [445, 368] on icon at bounding box center [441, 368] width 11 height 11
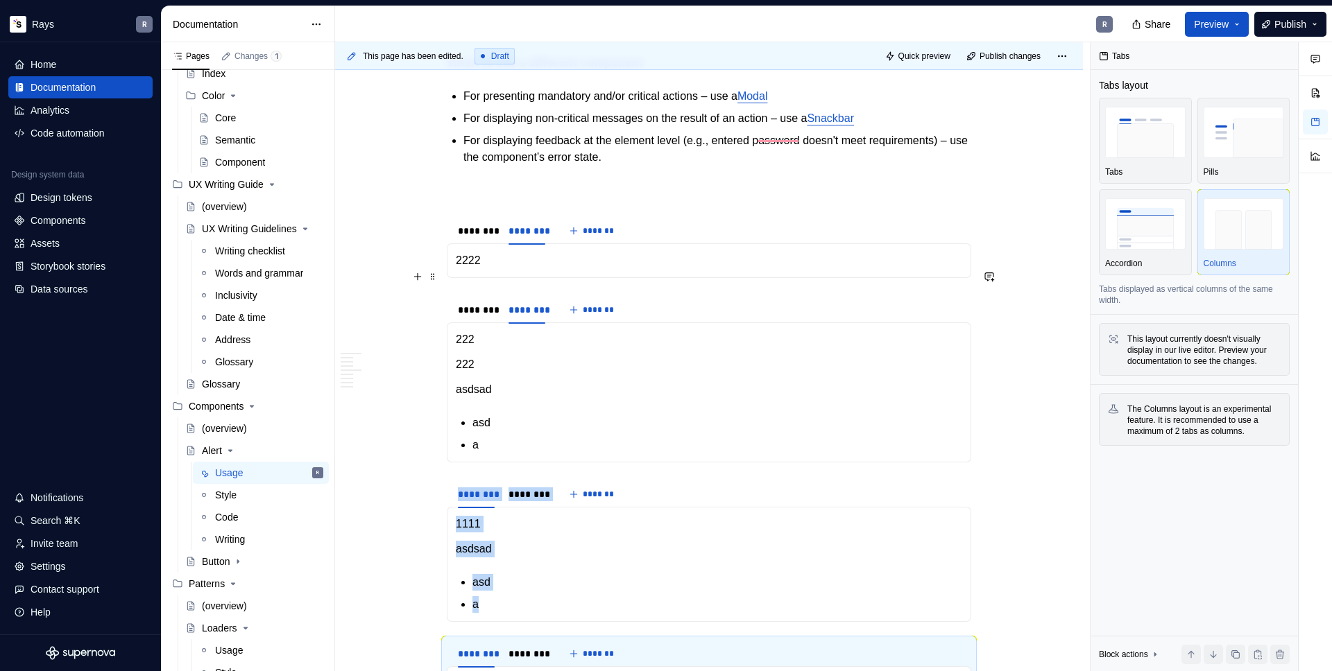
scroll to position [419, 0]
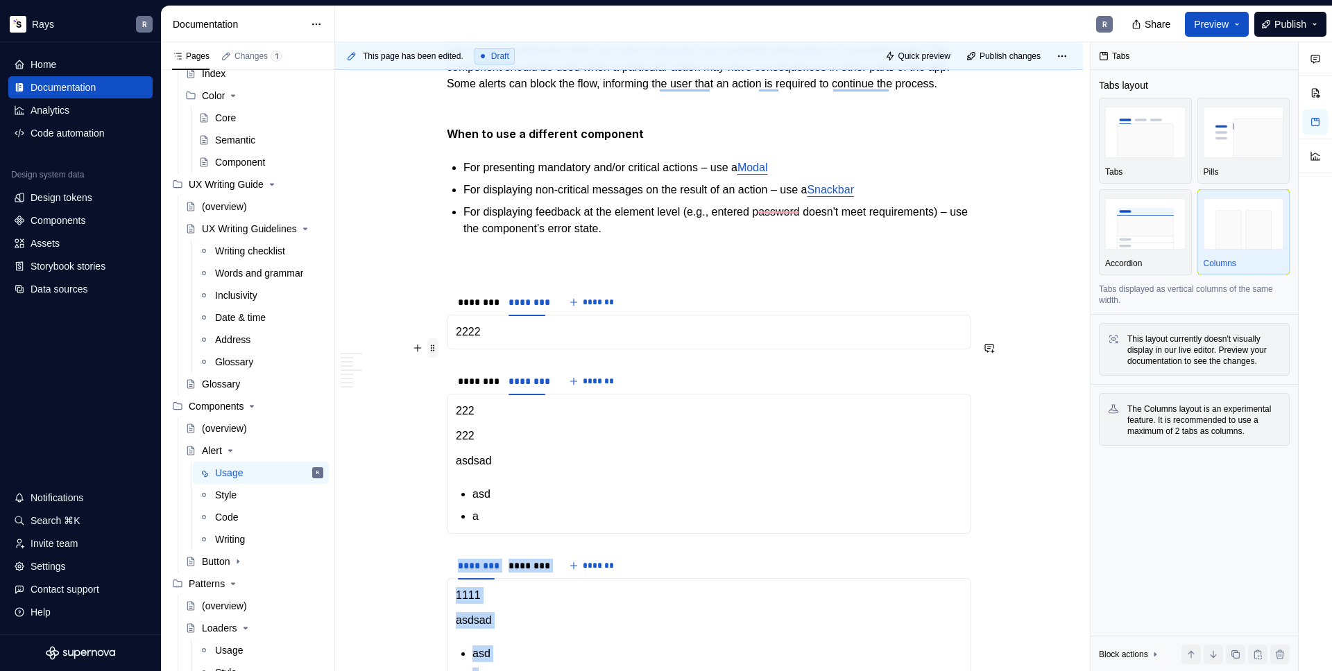
click at [434, 343] on span at bounding box center [432, 348] width 11 height 19
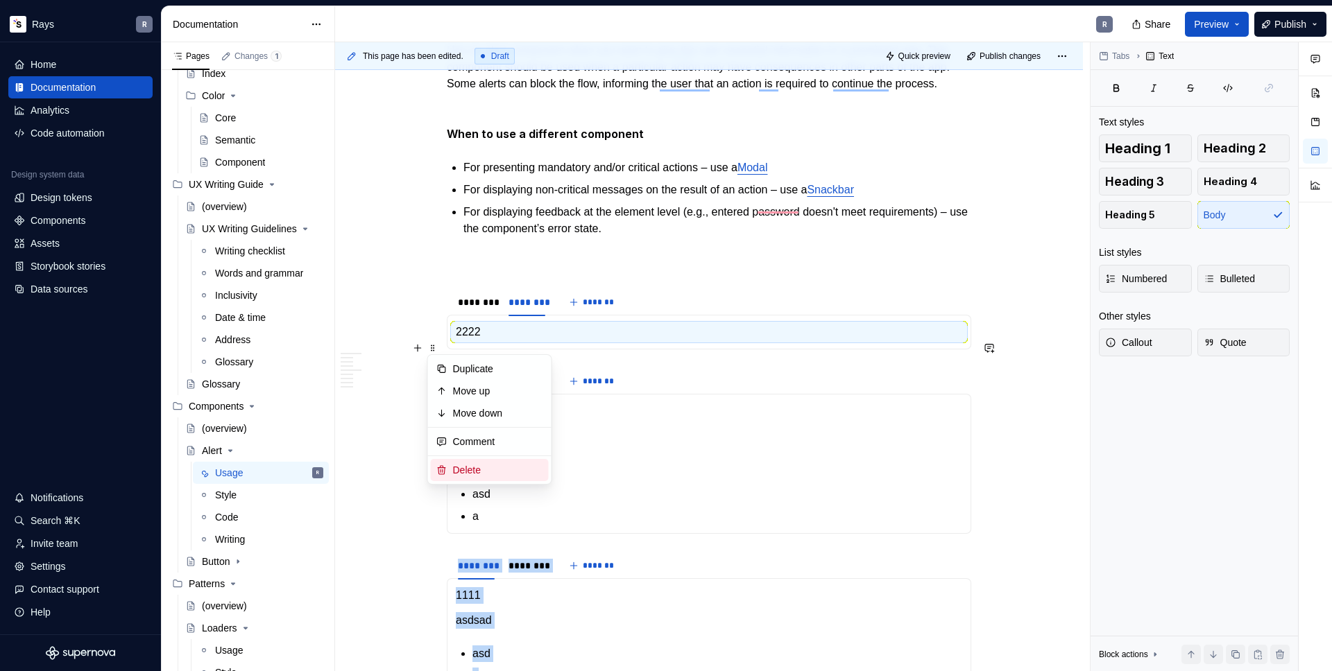
click at [472, 474] on div "Delete" at bounding box center [498, 470] width 90 height 14
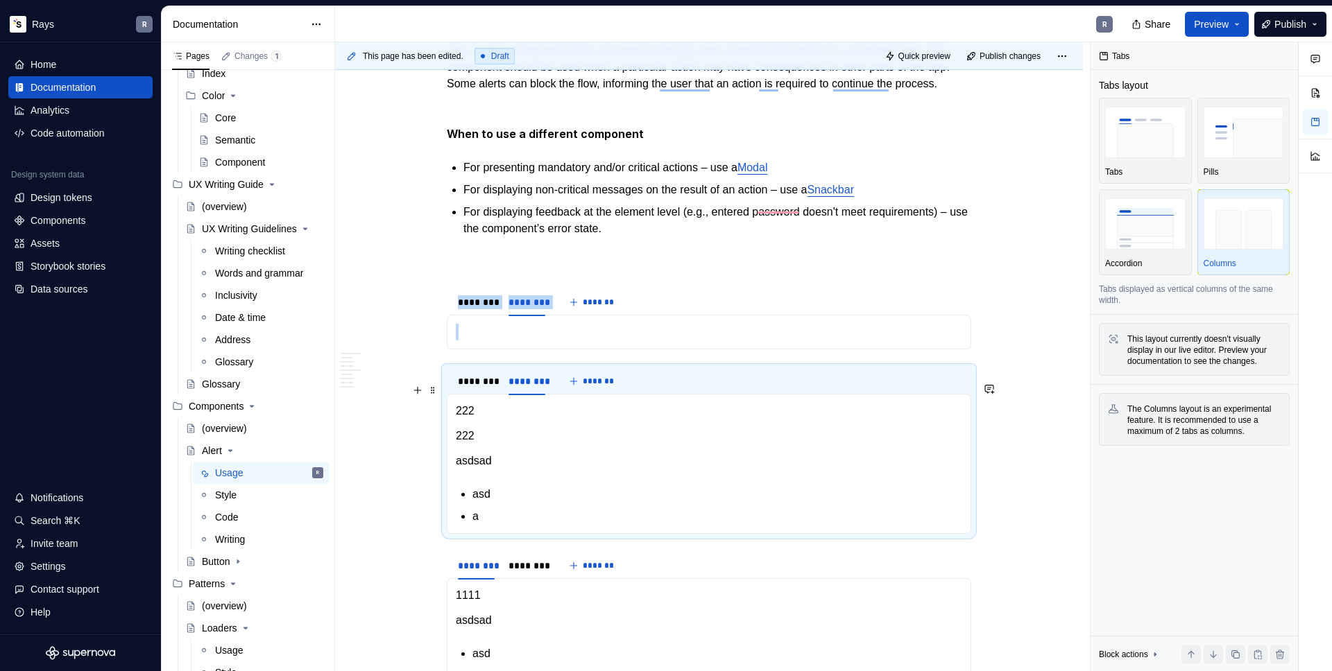
scroll to position [443, 0]
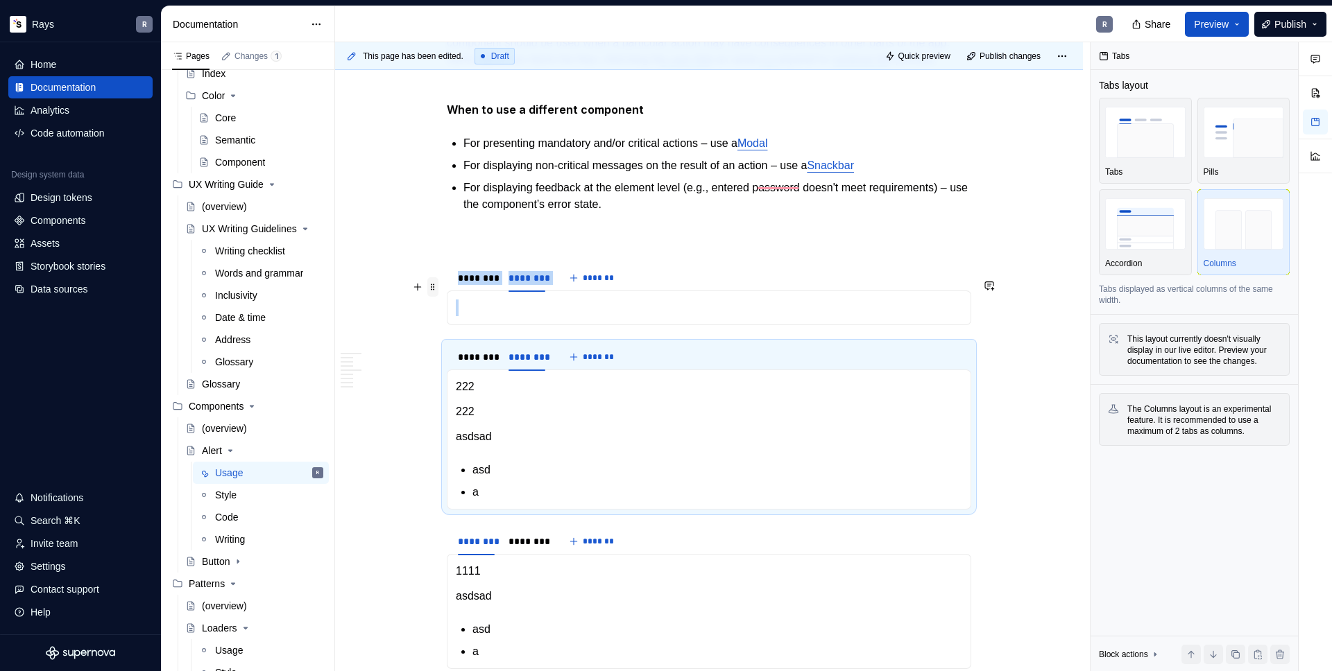
click at [435, 293] on span at bounding box center [432, 286] width 11 height 19
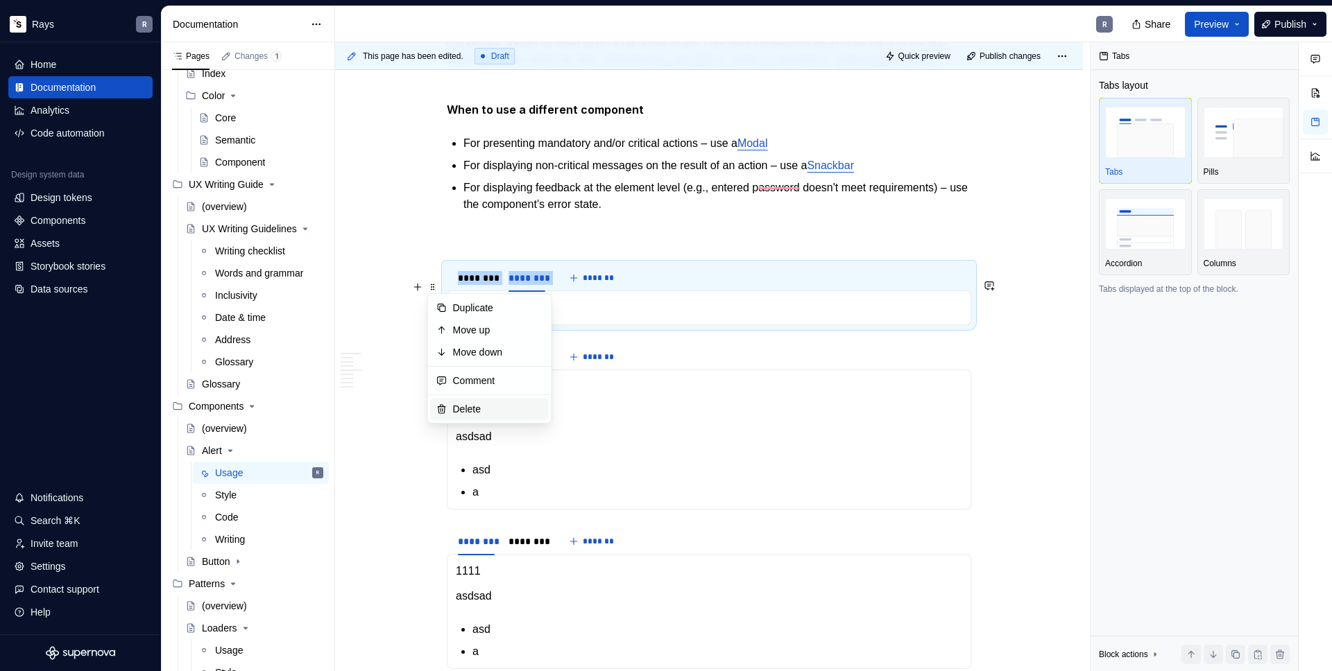
click at [473, 410] on div "Delete" at bounding box center [498, 409] width 90 height 14
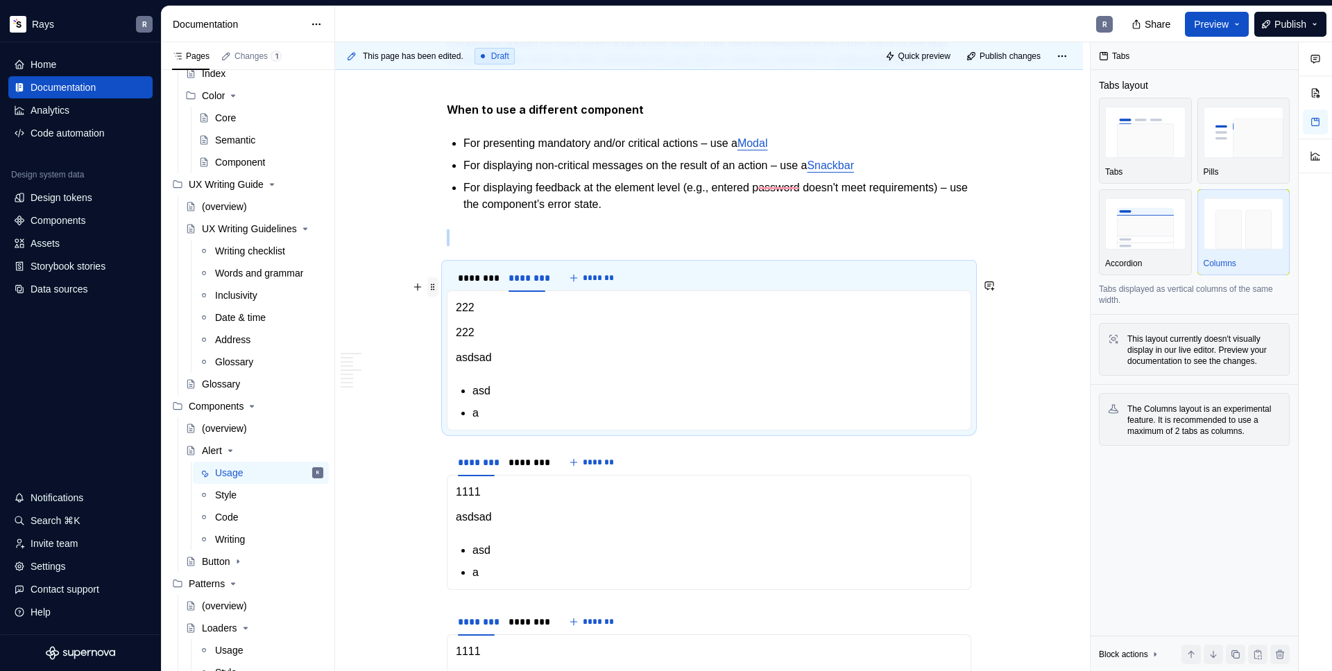
click at [431, 286] on span at bounding box center [432, 286] width 11 height 19
click at [475, 312] on div "Duplicate" at bounding box center [498, 308] width 90 height 14
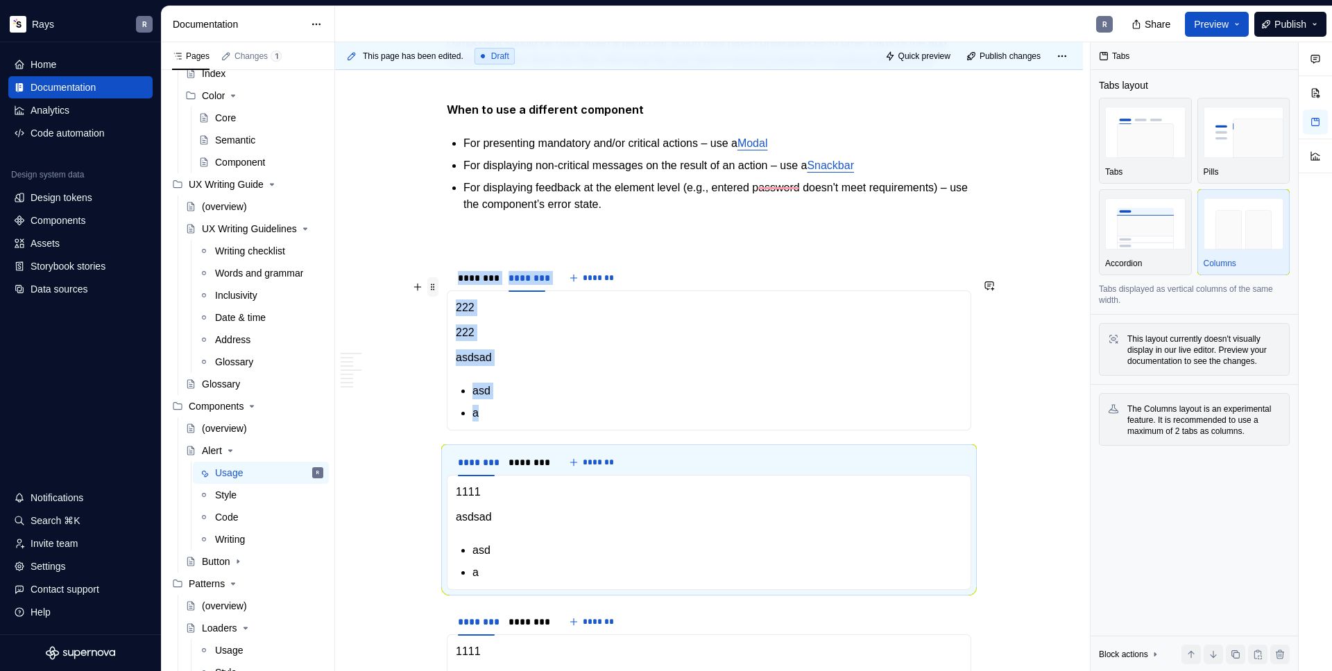
click at [435, 286] on span at bounding box center [432, 286] width 11 height 19
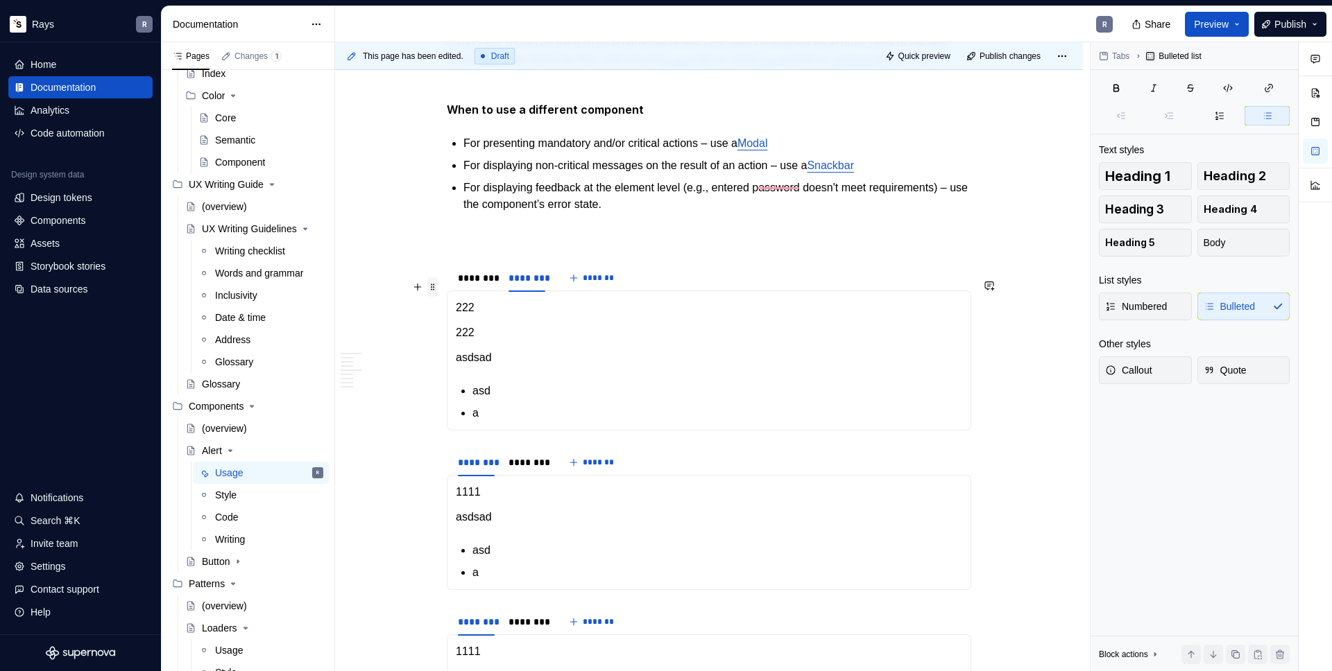
click at [436, 289] on span at bounding box center [432, 286] width 11 height 19
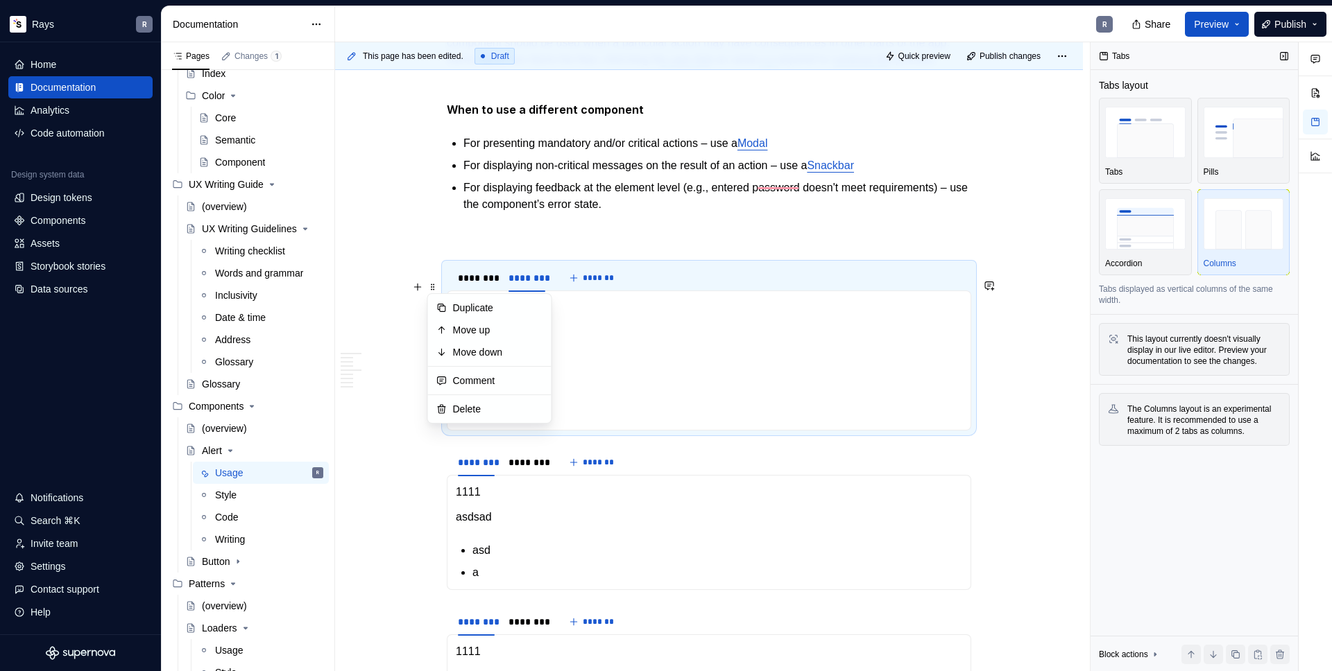
click at [1230, 235] on img "button" at bounding box center [1244, 223] width 80 height 51
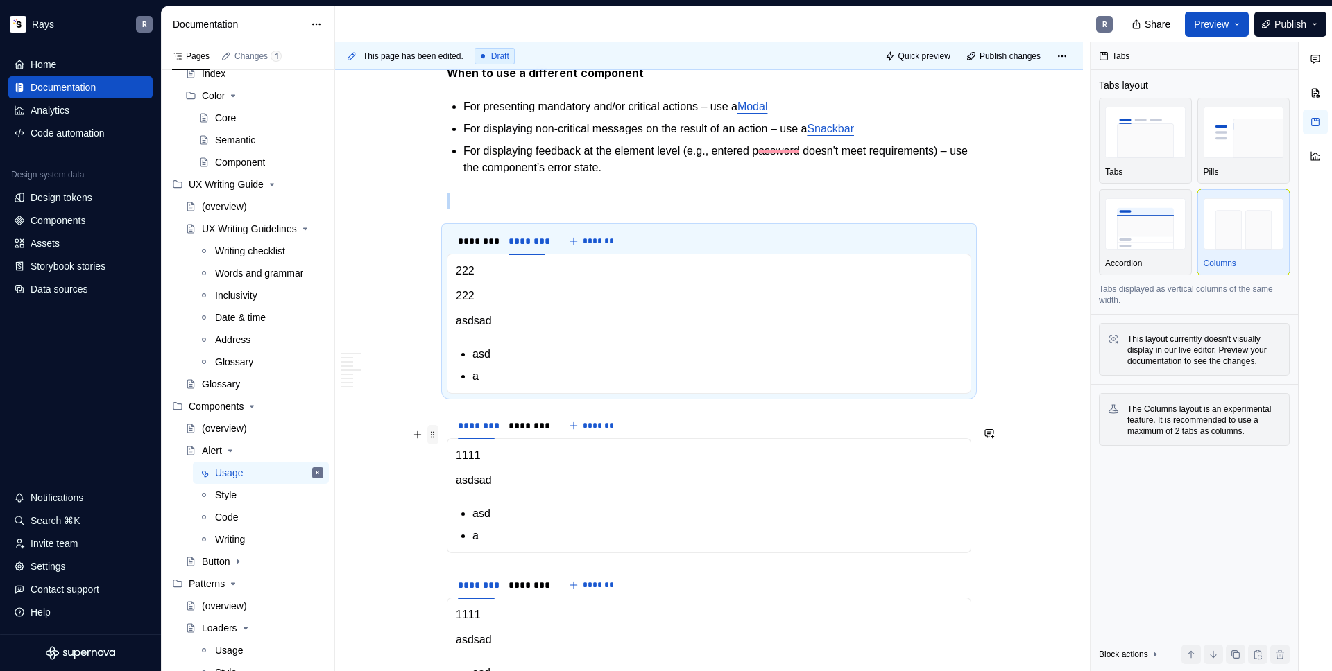
click at [434, 438] on span at bounding box center [432, 434] width 11 height 19
click at [1148, 235] on img "button" at bounding box center [1145, 223] width 80 height 51
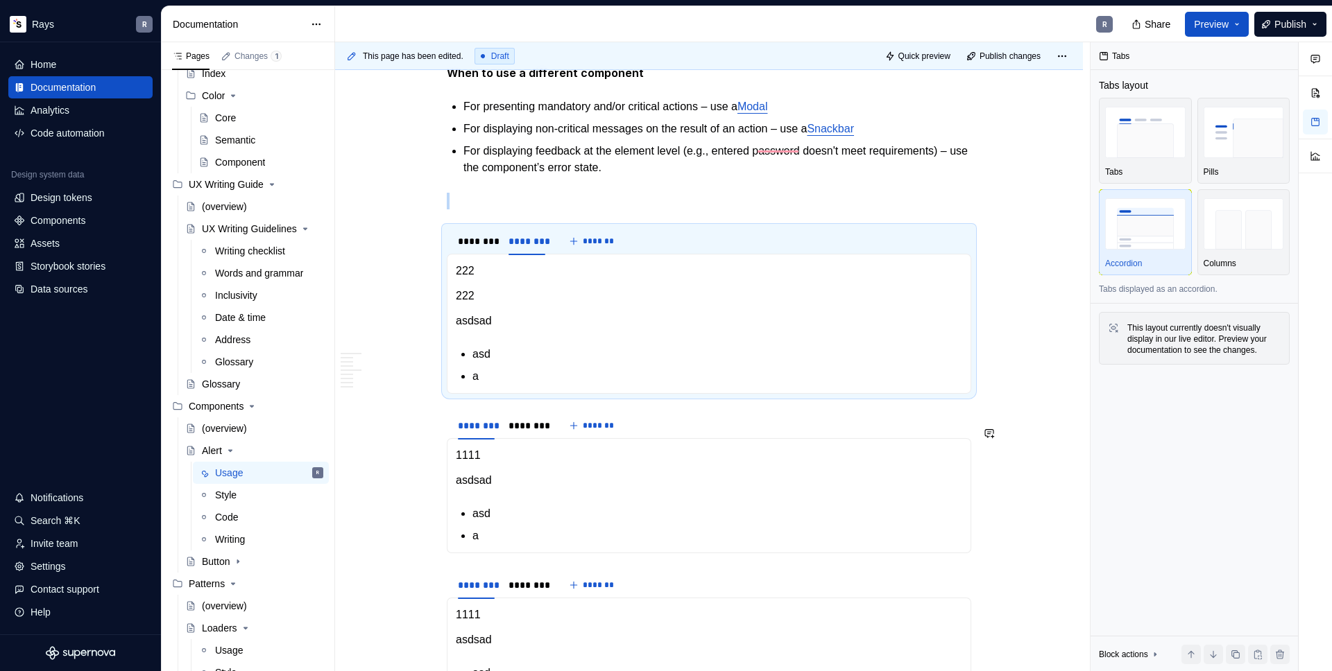
scroll to position [593, 0]
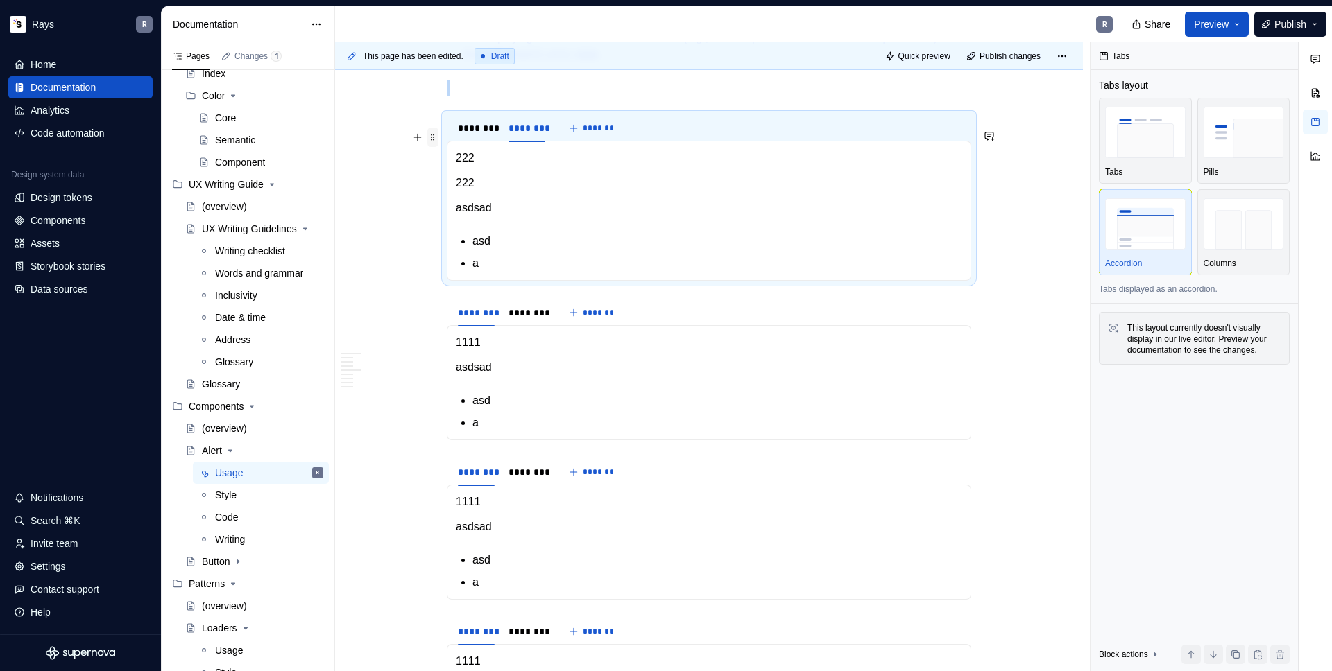
click at [429, 135] on span at bounding box center [432, 137] width 11 height 19
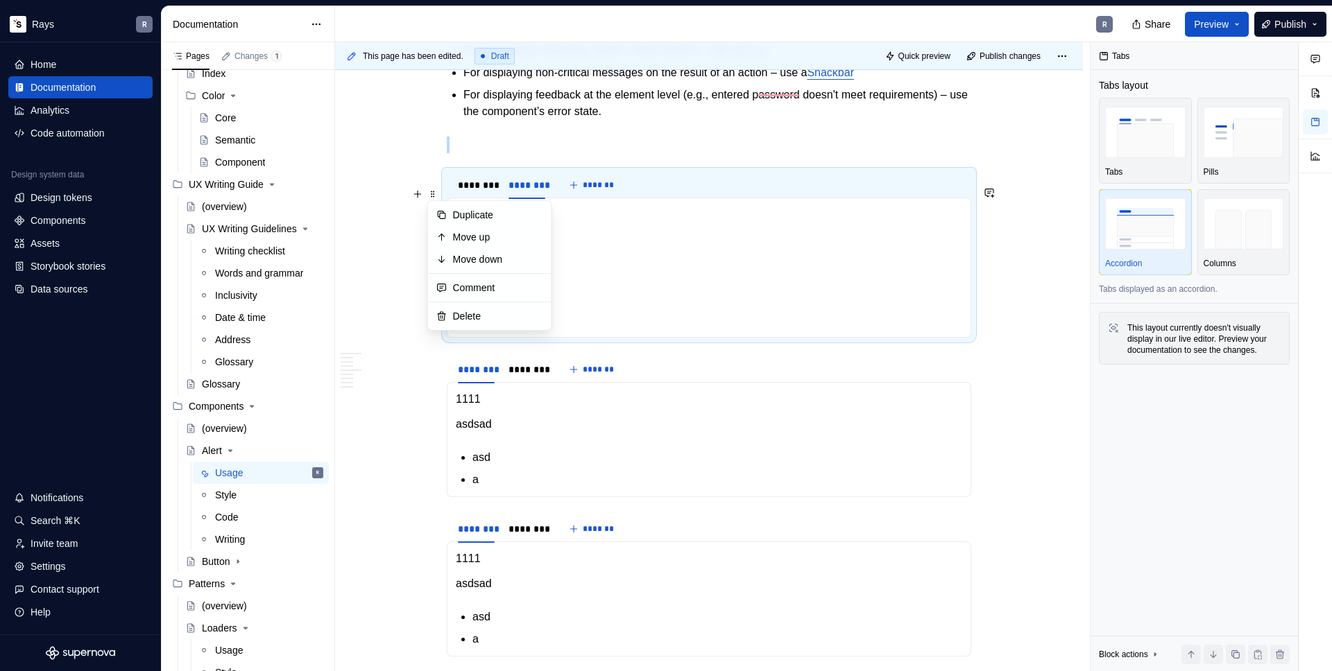
drag, startPoint x: 655, startPoint y: 128, endPoint x: 623, endPoint y: 155, distance: 41.8
click at [655, 120] on p "For displaying feedback at the element level (e.g., entered password doesn't me…" at bounding box center [717, 103] width 508 height 33
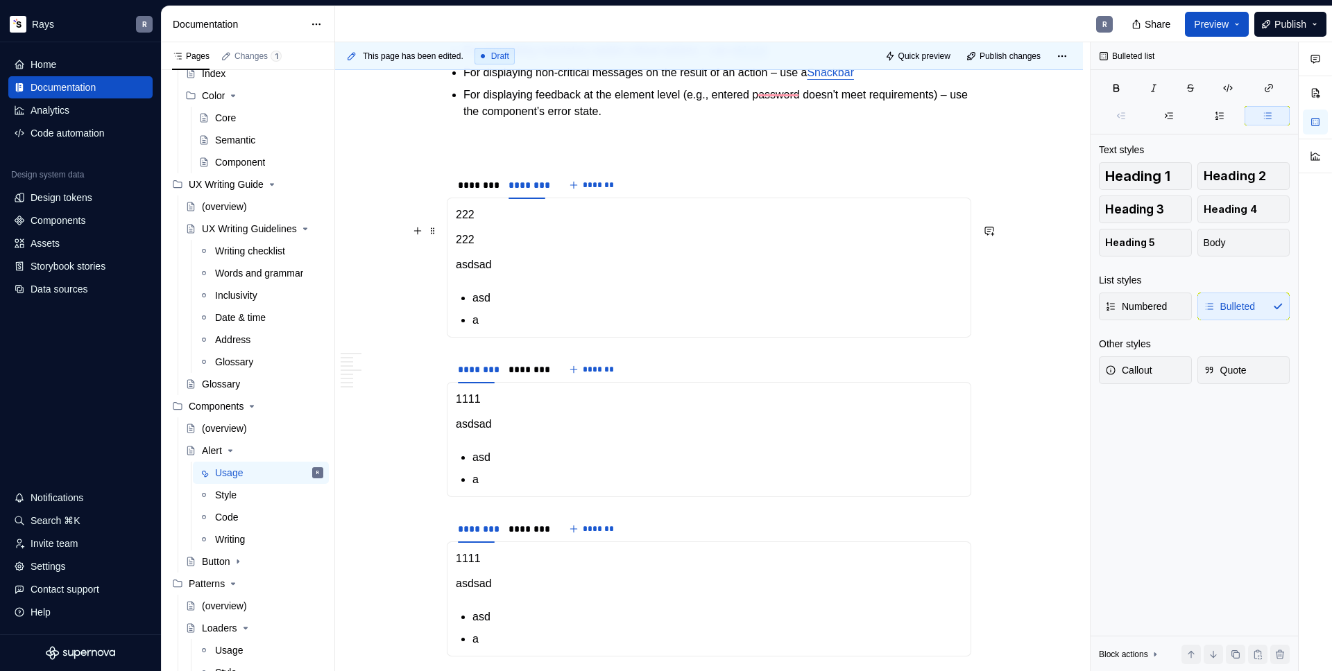
click at [506, 223] on p "222" at bounding box center [709, 215] width 506 height 17
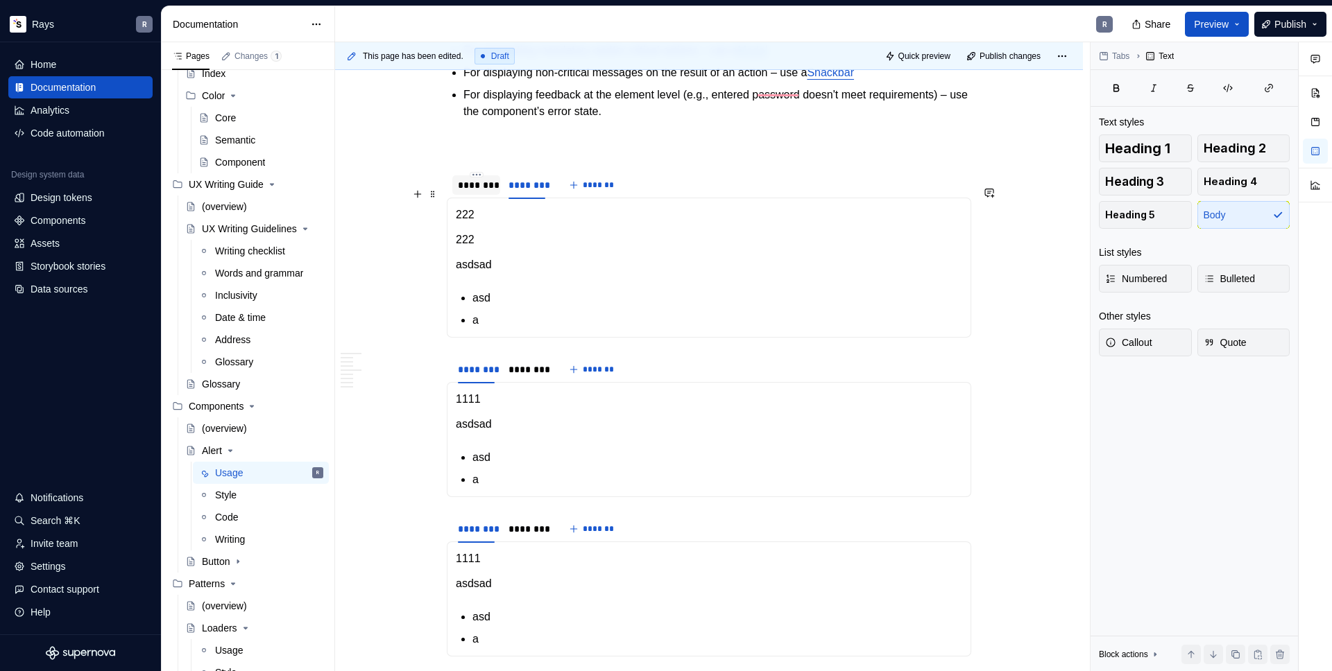
click at [474, 192] on div "********" at bounding box center [476, 185] width 37 height 14
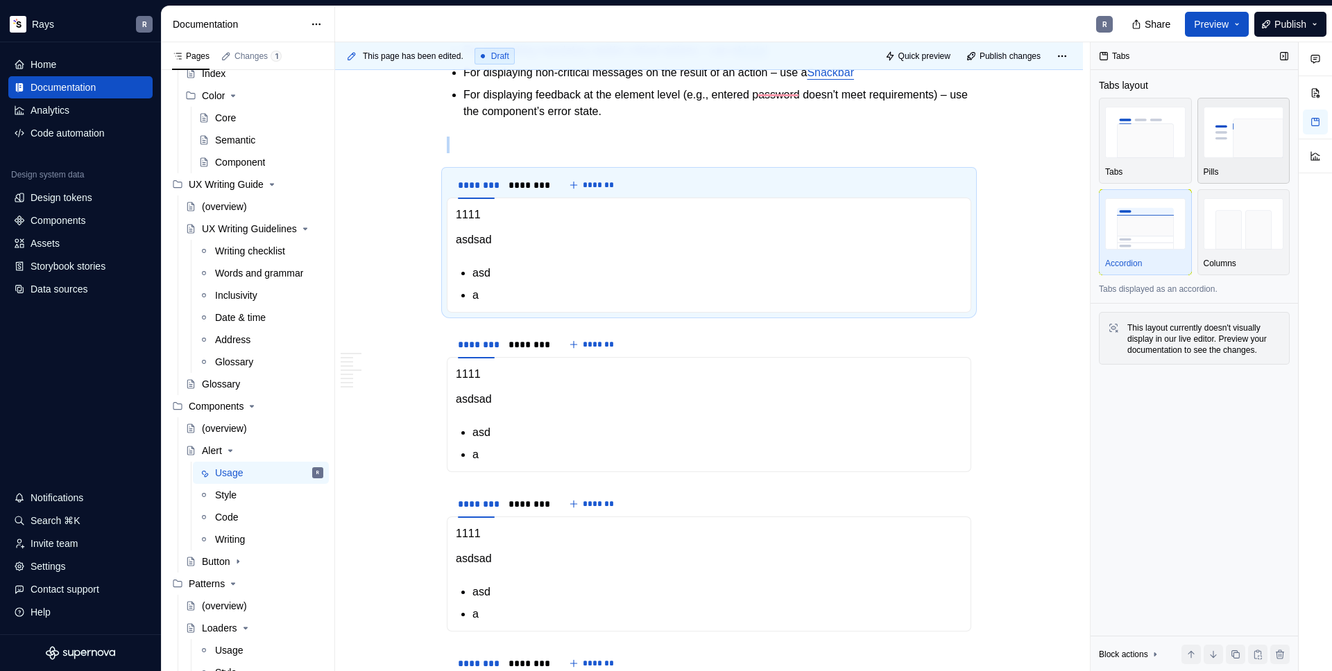
click at [1243, 137] on img "button" at bounding box center [1244, 132] width 80 height 51
click at [473, 352] on div "********" at bounding box center [476, 345] width 37 height 14
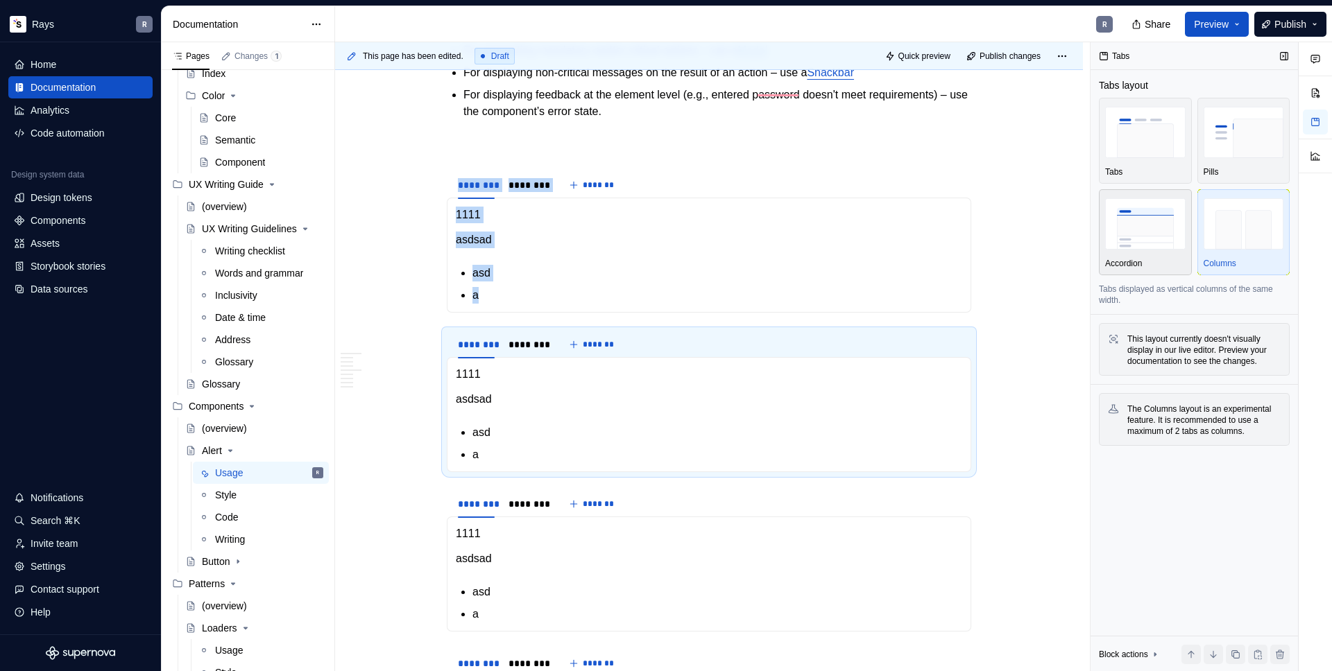
click at [1162, 228] on img "button" at bounding box center [1145, 223] width 80 height 51
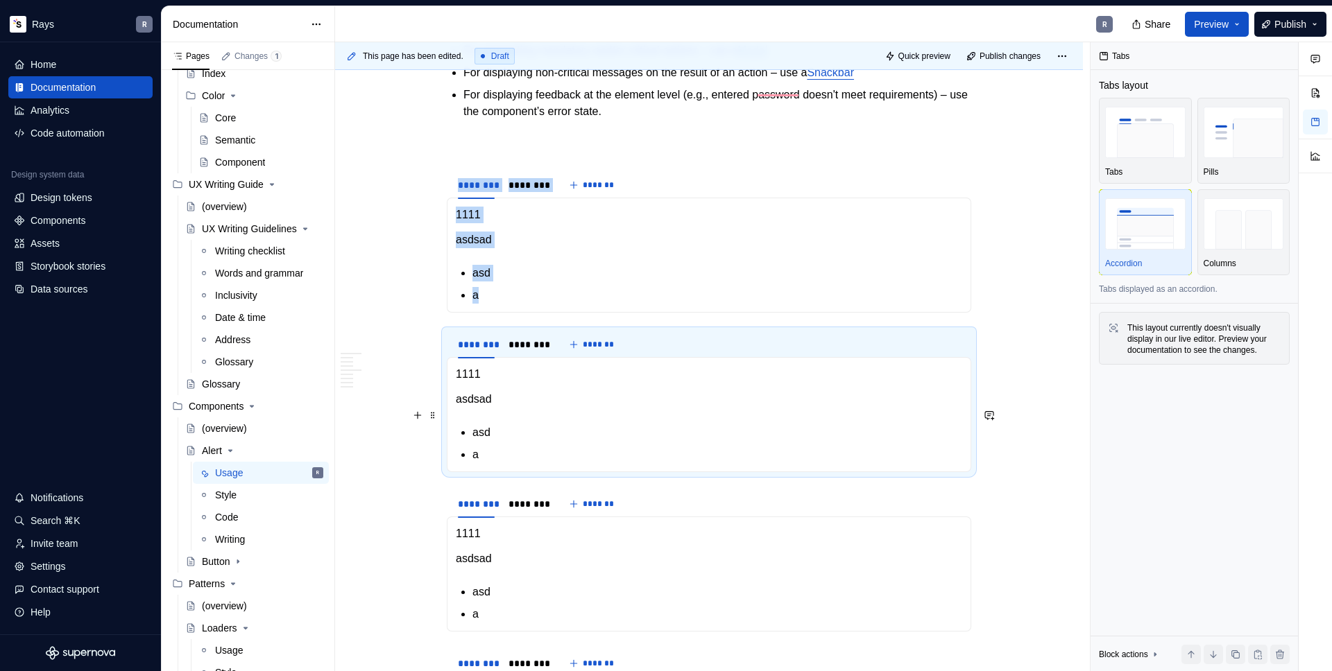
scroll to position [553, 0]
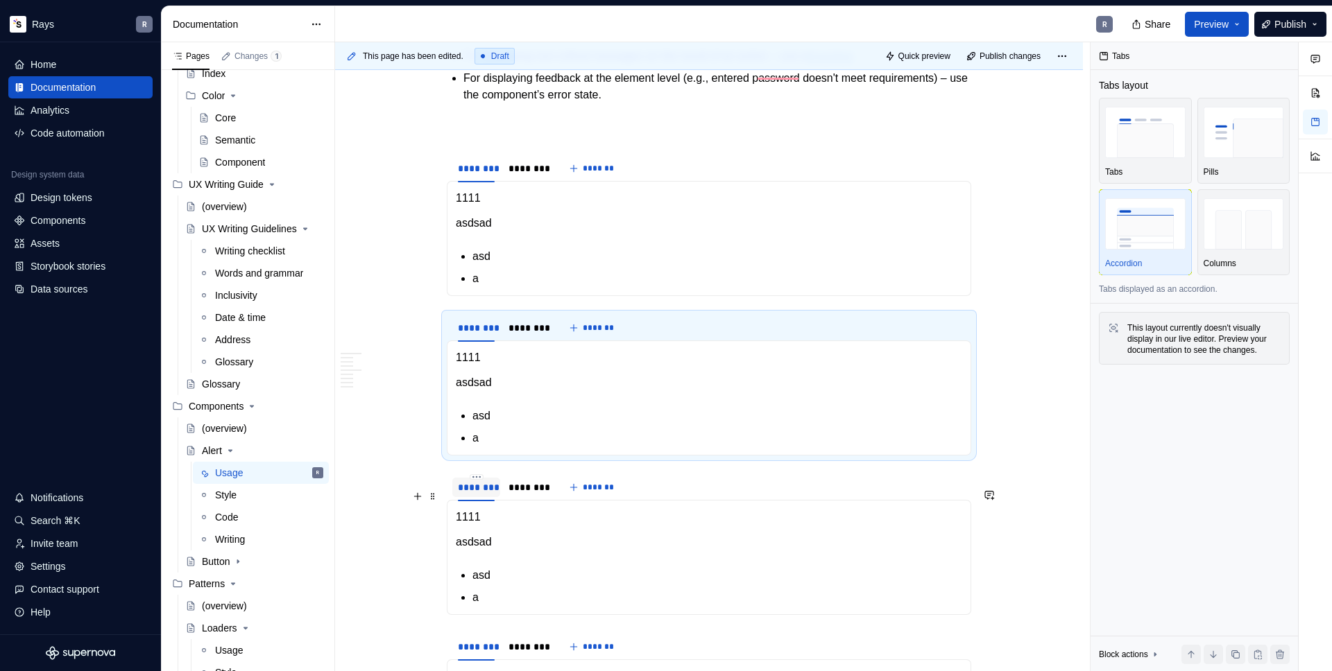
click at [479, 495] on div "********" at bounding box center [476, 488] width 37 height 14
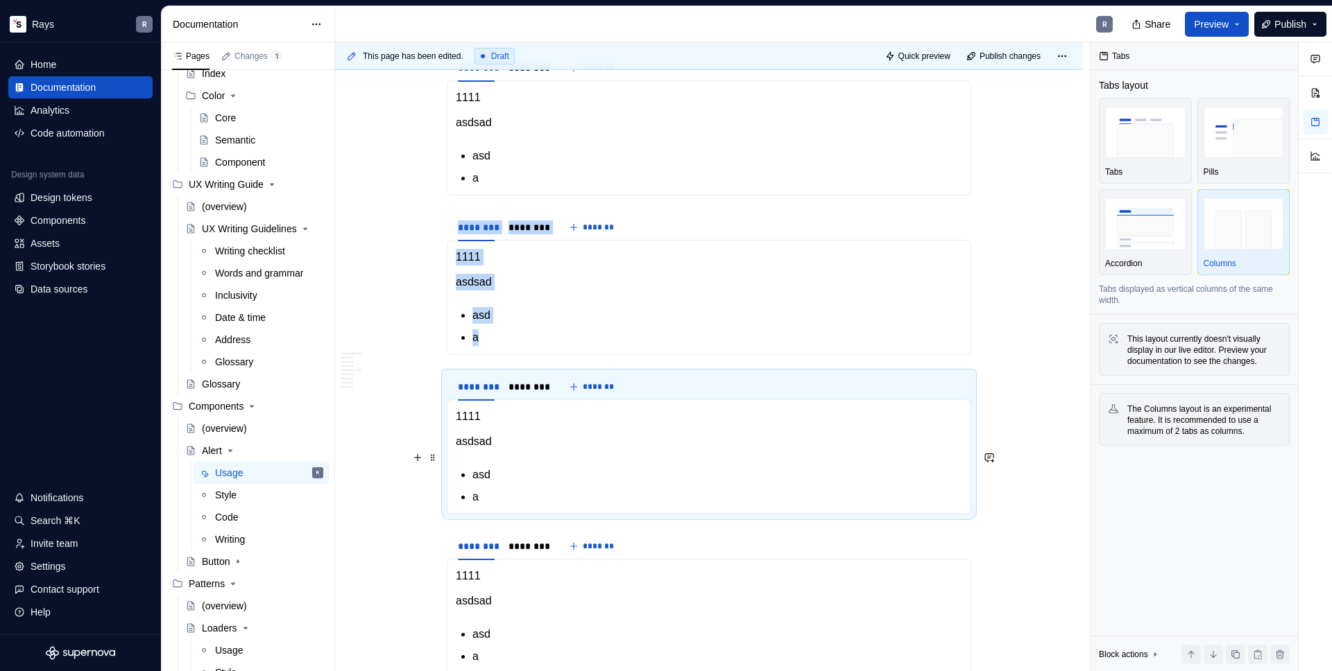
scroll to position [717, 0]
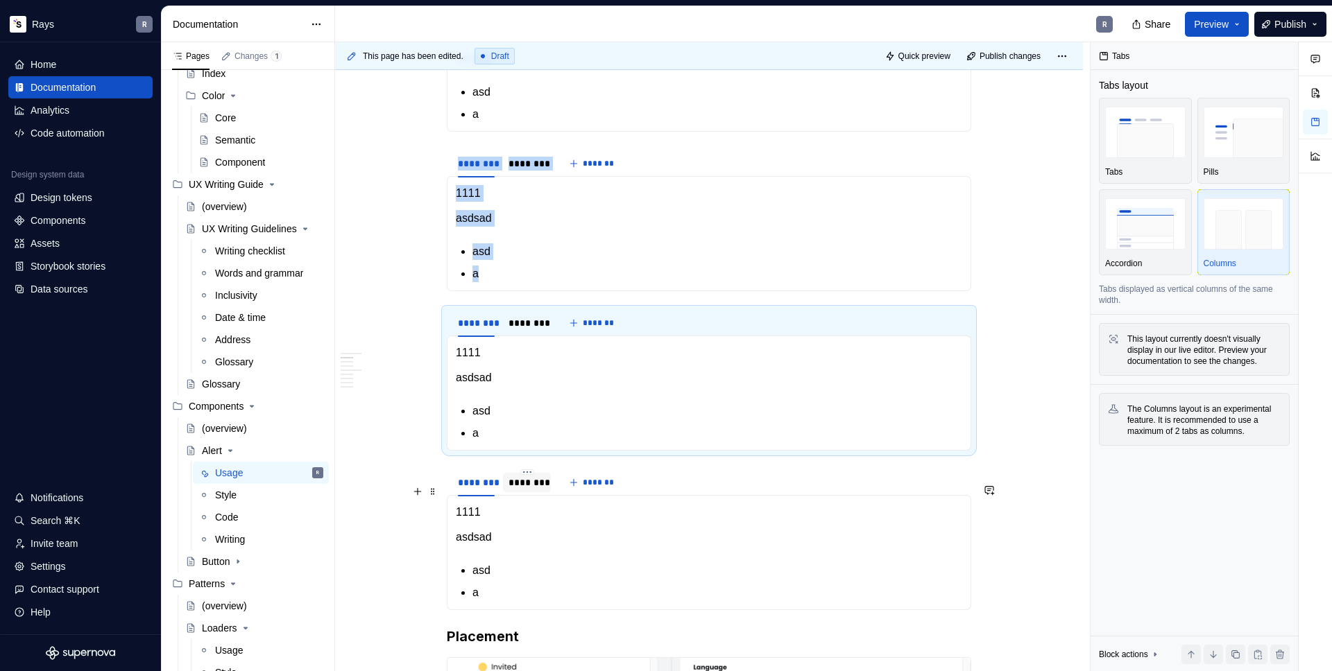
click at [539, 490] on div "********" at bounding box center [526, 483] width 37 height 14
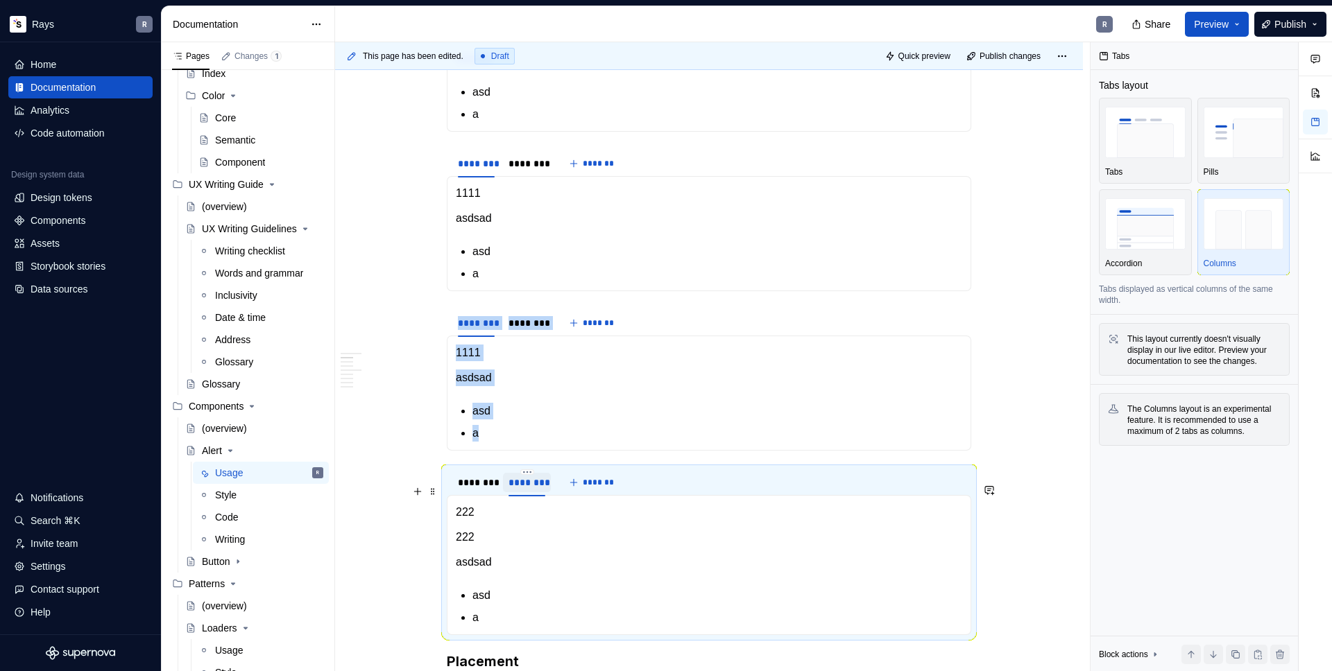
click at [530, 490] on div "********" at bounding box center [526, 483] width 37 height 14
click at [529, 490] on div "********" at bounding box center [526, 483] width 37 height 14
click at [478, 493] on div "********" at bounding box center [476, 482] width 48 height 19
click at [533, 495] on input "********" at bounding box center [526, 482] width 47 height 25
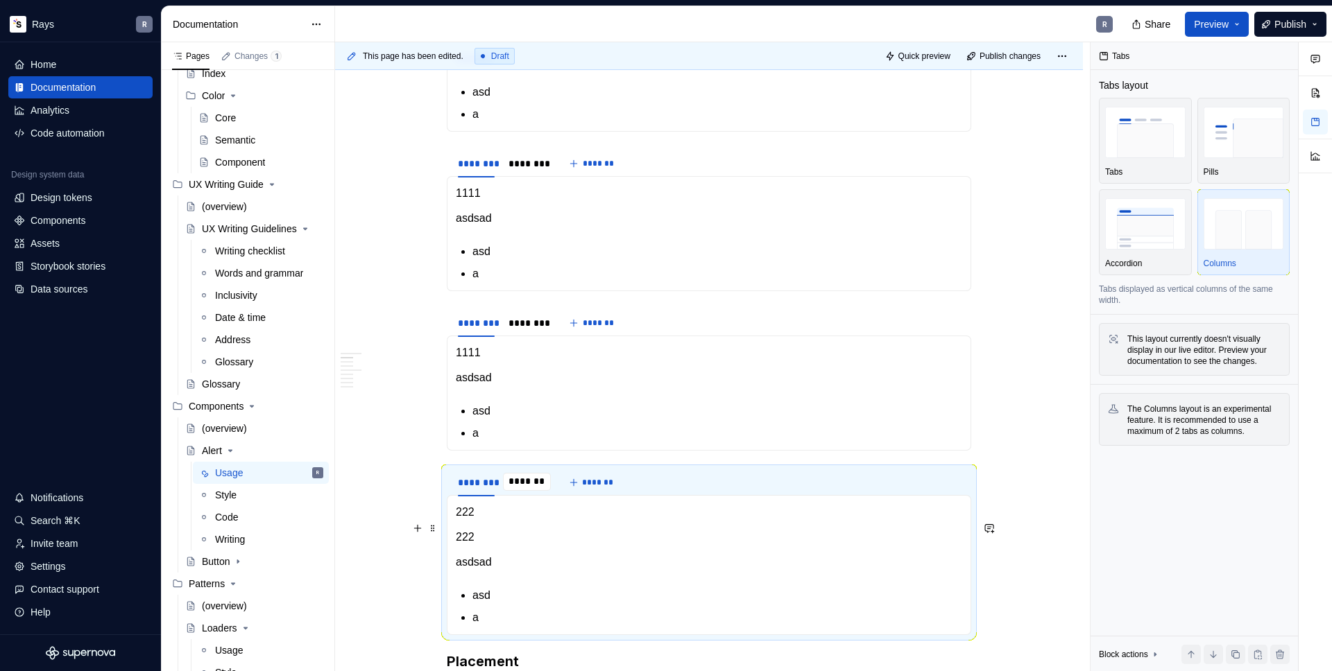
click at [501, 521] on p "222" at bounding box center [709, 512] width 506 height 17
click at [515, 521] on p "222" at bounding box center [709, 512] width 506 height 17
click at [475, 566] on section-item-column "222 222 asdsad asd a" at bounding box center [709, 565] width 506 height 122
click at [481, 386] on p "asdsad" at bounding box center [709, 378] width 506 height 17
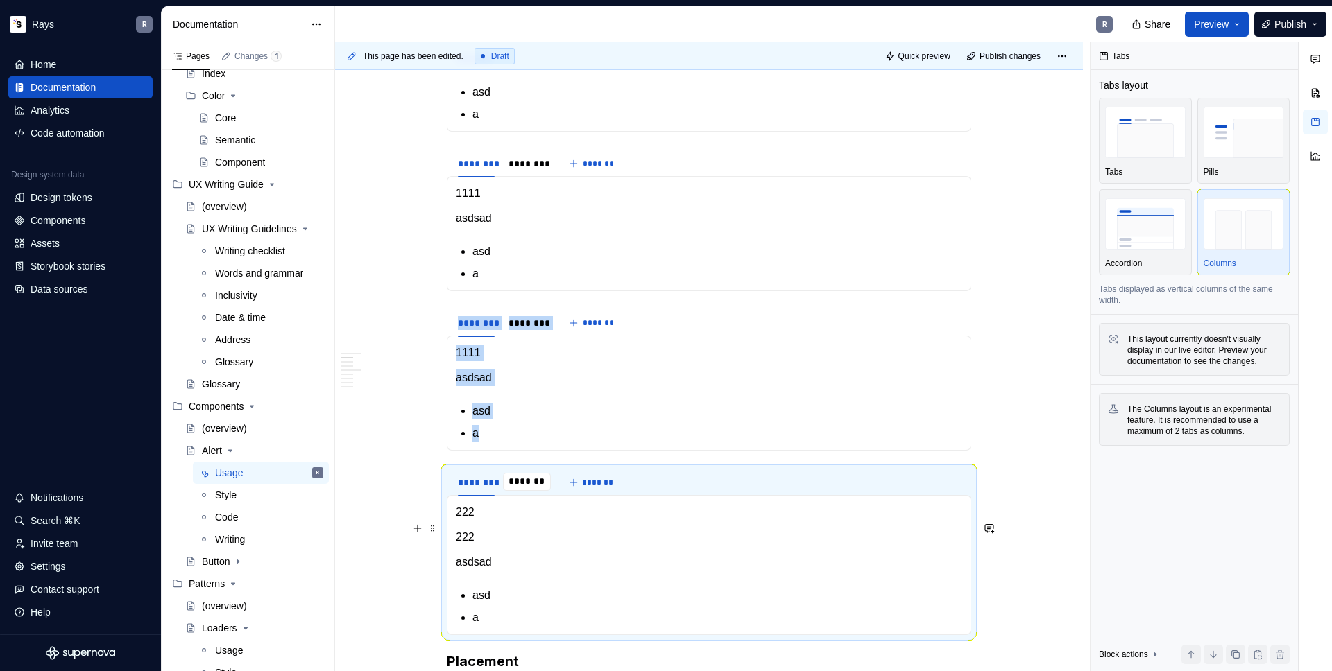
click at [515, 521] on p "222" at bounding box center [709, 512] width 506 height 17
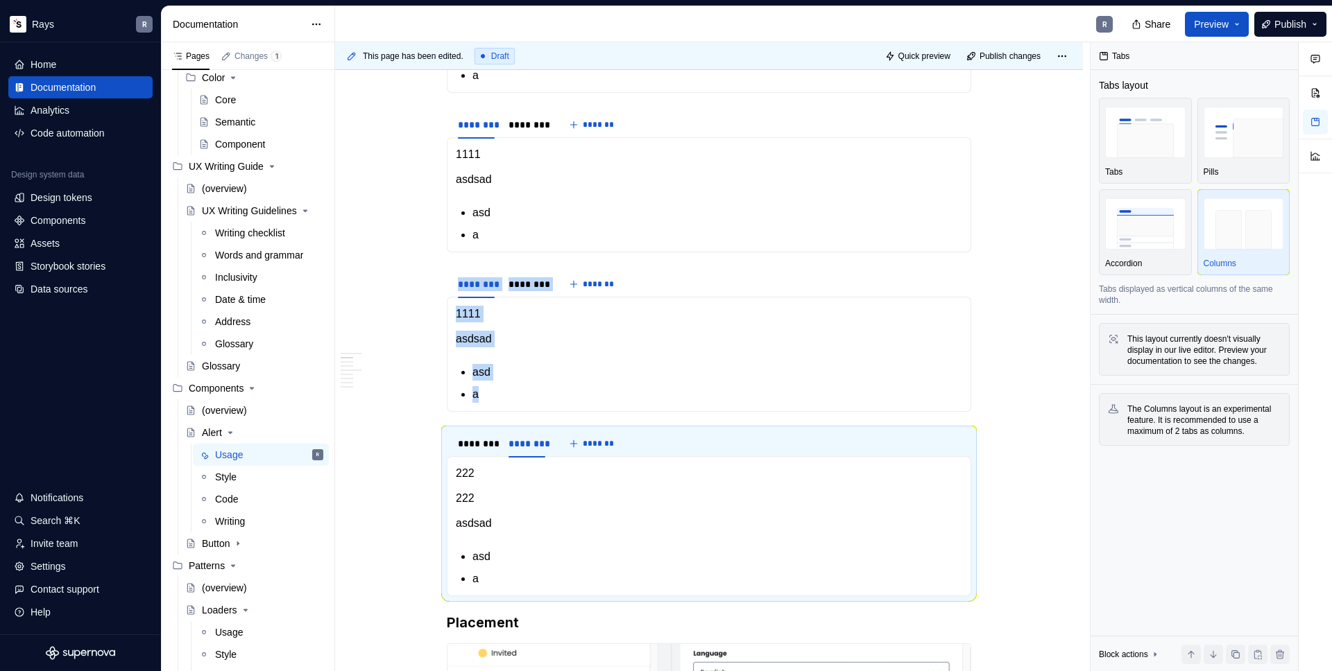
scroll to position [785, 0]
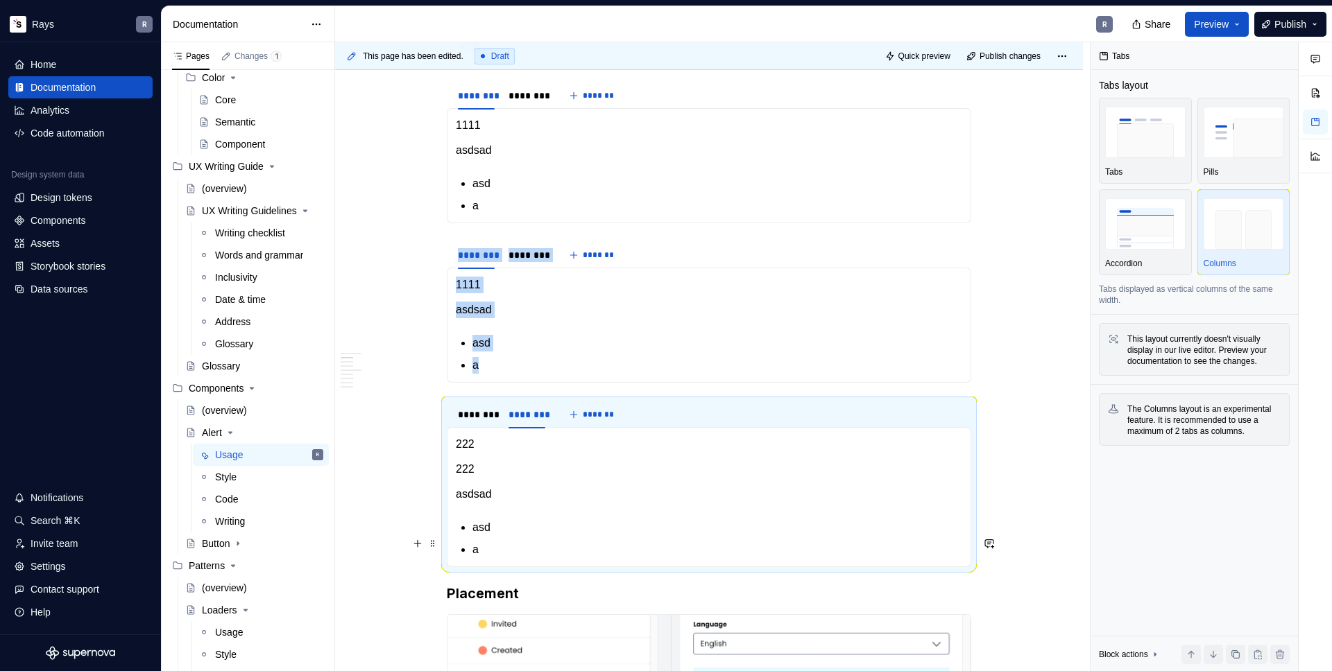
drag, startPoint x: 458, startPoint y: 461, endPoint x: 497, endPoint y: 559, distance: 106.1
click at [508, 552] on section-item-column "222 222 asdsad asd a" at bounding box center [709, 497] width 506 height 122
drag, startPoint x: 489, startPoint y: 560, endPoint x: 460, endPoint y: 481, distance: 84.9
click at [459, 483] on section-item-column "222 222 asdsad asd a" at bounding box center [709, 497] width 506 height 122
drag, startPoint x: 458, startPoint y: 461, endPoint x: 516, endPoint y: 528, distance: 88.5
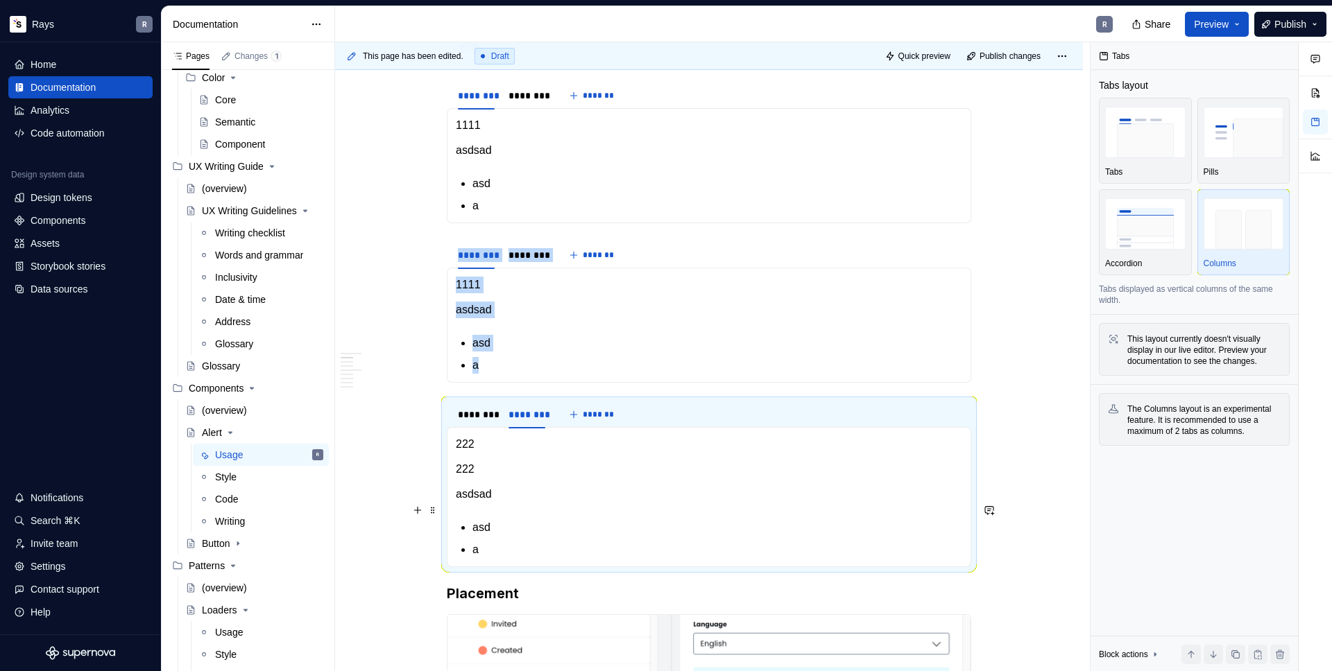
click at [516, 528] on section-item-column "222 222 asdsad asd a" at bounding box center [709, 497] width 506 height 122
click at [500, 503] on p "asdsad" at bounding box center [709, 494] width 506 height 17
click at [476, 503] on p "asdsad" at bounding box center [709, 494] width 506 height 17
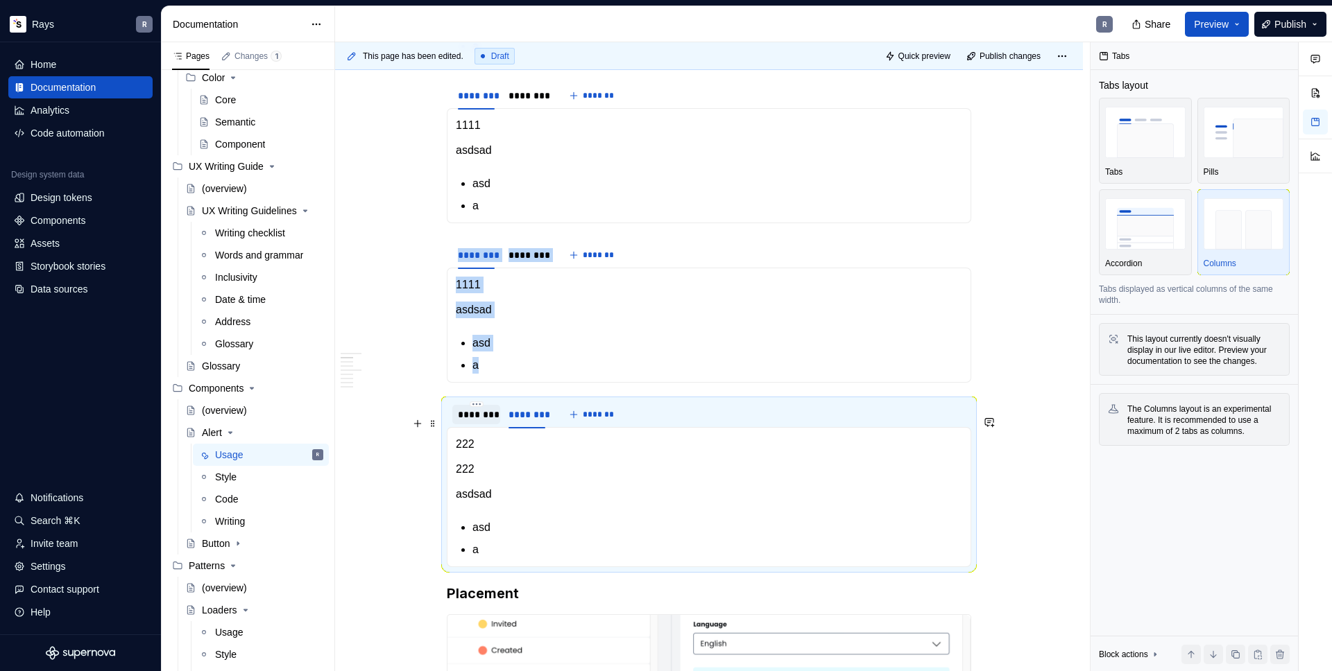
click at [470, 422] on div "********" at bounding box center [476, 415] width 37 height 14
drag, startPoint x: 465, startPoint y: 459, endPoint x: 481, endPoint y: 484, distance: 29.6
click at [468, 500] on section-item-column "222 222 asdsad asd a" at bounding box center [709, 497] width 506 height 122
click at [519, 422] on div "********" at bounding box center [526, 415] width 37 height 14
click at [520, 262] on div "********" at bounding box center [526, 255] width 37 height 14
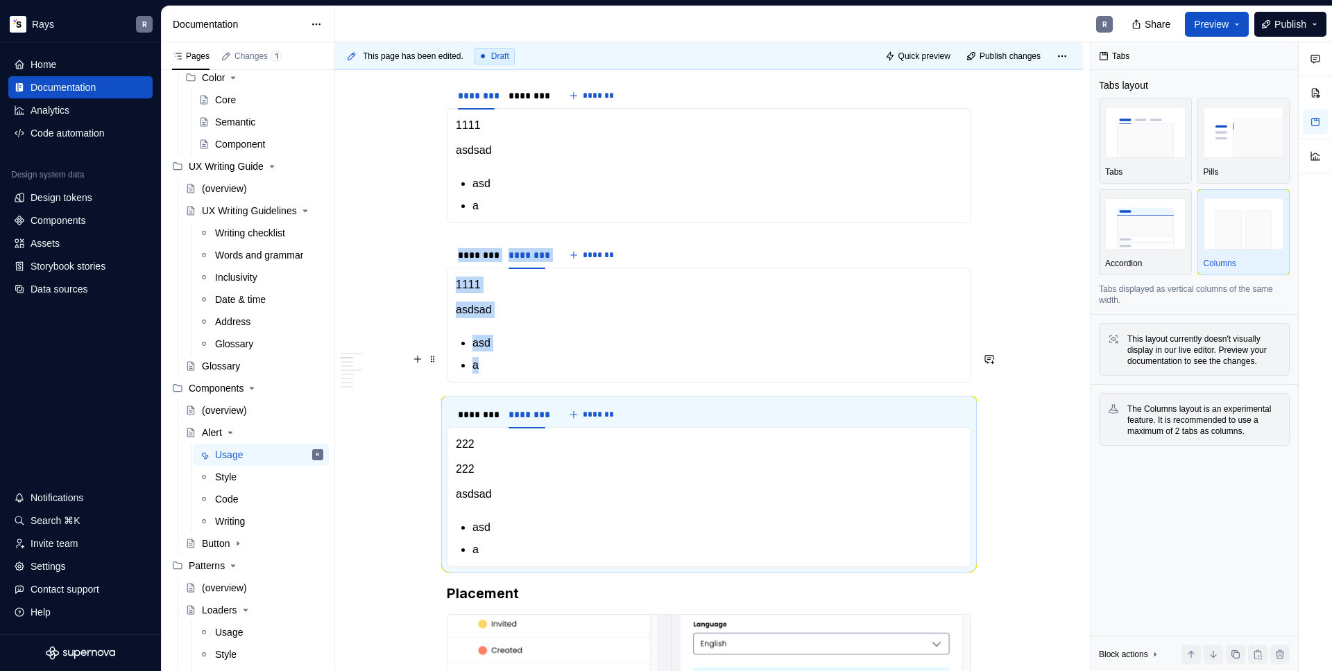
drag, startPoint x: 487, startPoint y: 348, endPoint x: 488, endPoint y: 366, distance: 18.1
click at [488, 366] on section-item-column "1111 asdsad asd a" at bounding box center [709, 325] width 506 height 97
click at [483, 262] on div "********" at bounding box center [476, 255] width 37 height 14
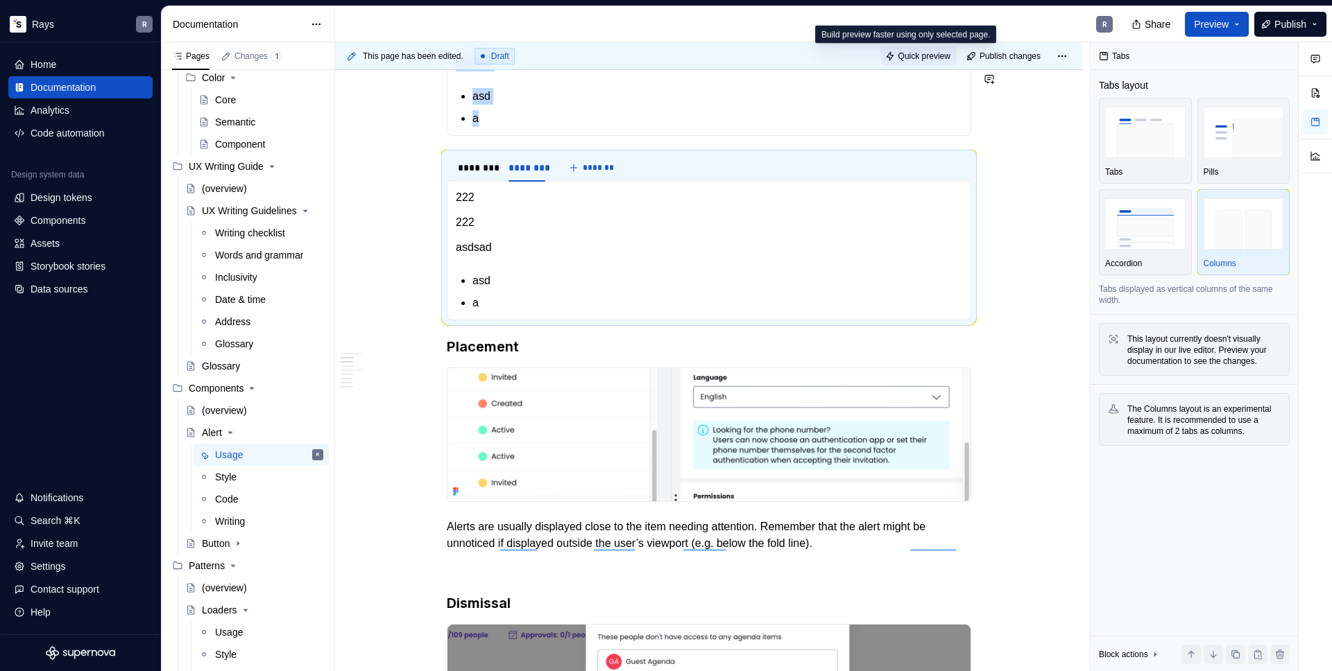
click at [930, 53] on span "Quick preview" at bounding box center [924, 56] width 52 height 11
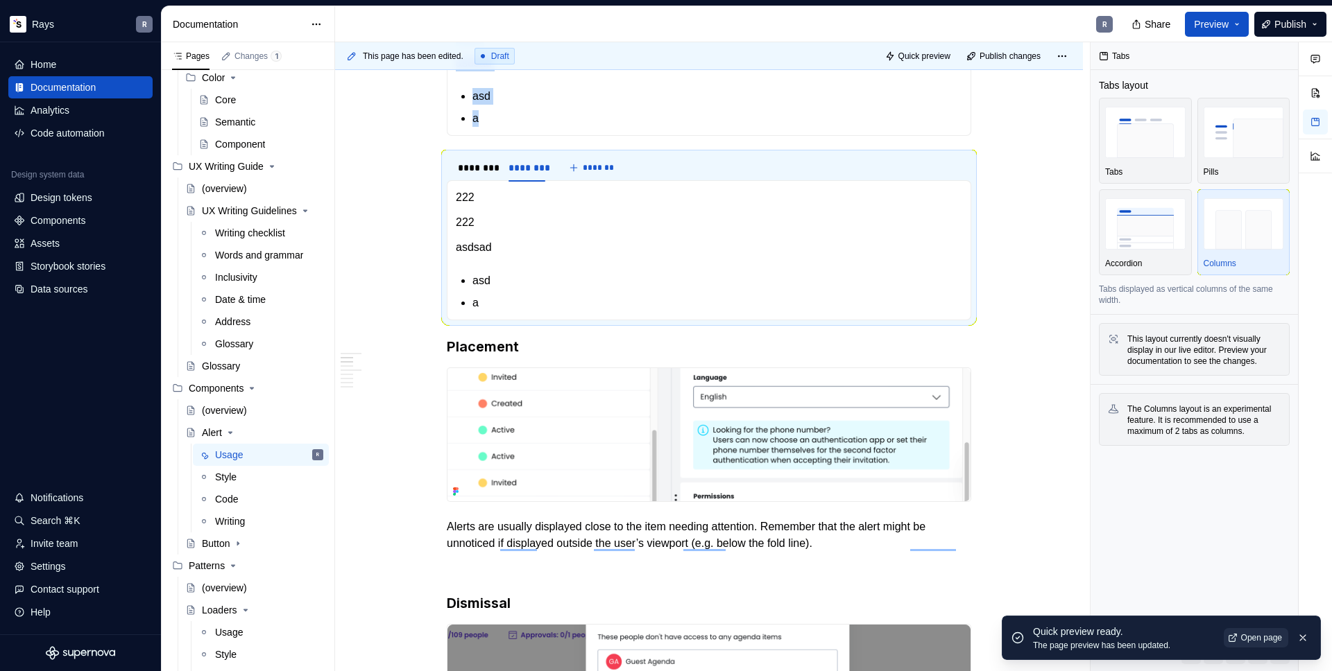
click at [1265, 633] on span "Open page" at bounding box center [1261, 638] width 41 height 11
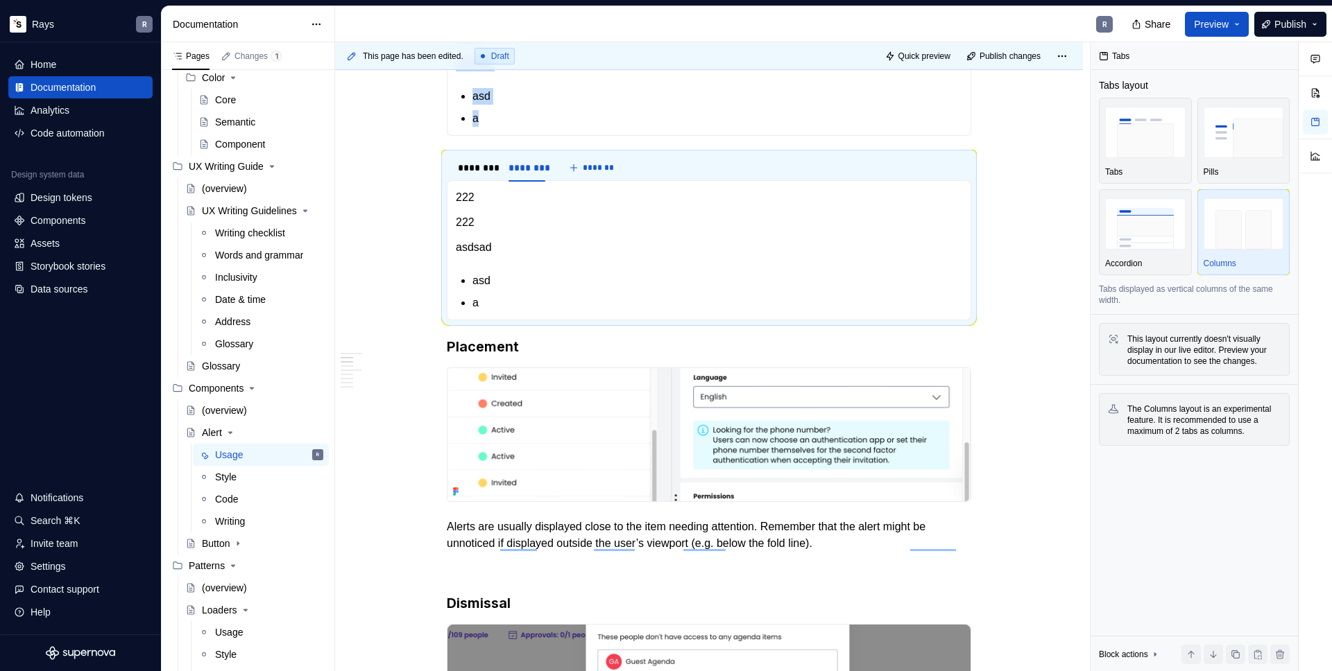
type textarea "*"
click at [519, 175] on div "********" at bounding box center [526, 168] width 37 height 14
type input "*****"
click at [470, 175] on div "********" at bounding box center [476, 168] width 37 height 14
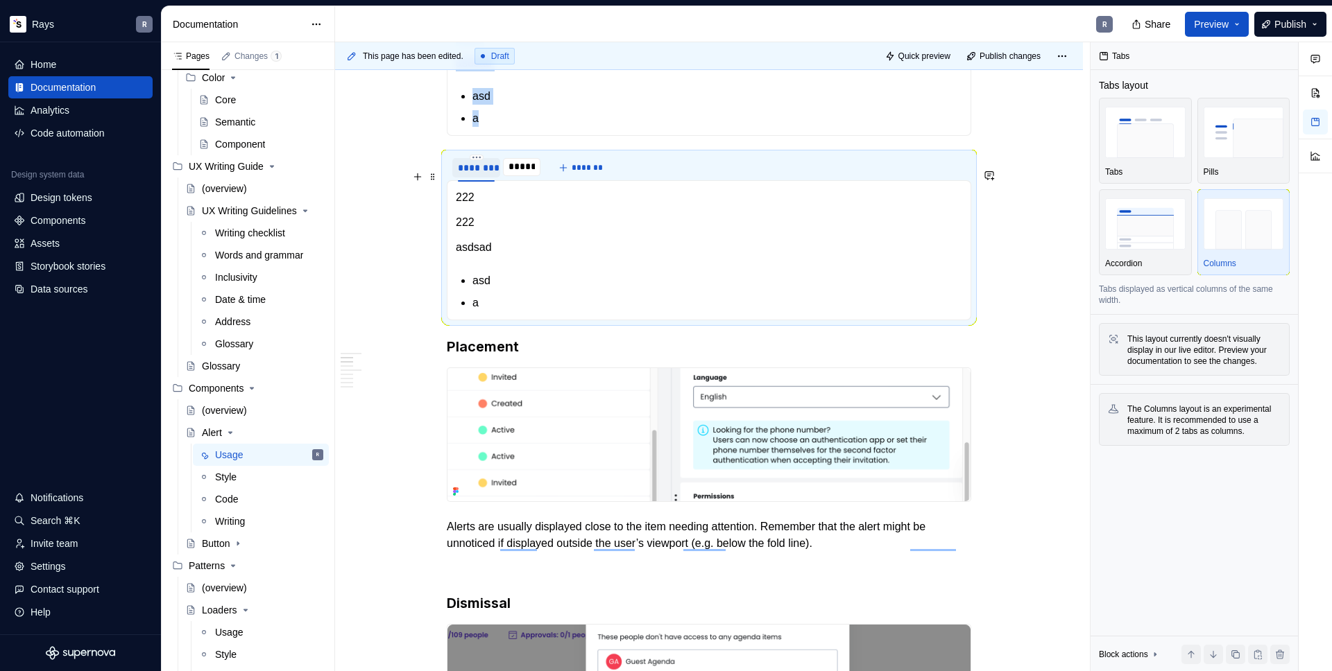
click at [470, 175] on div "********" at bounding box center [476, 168] width 37 height 14
type input "*****"
click at [498, 105] on p "asd" at bounding box center [717, 96] width 490 height 17
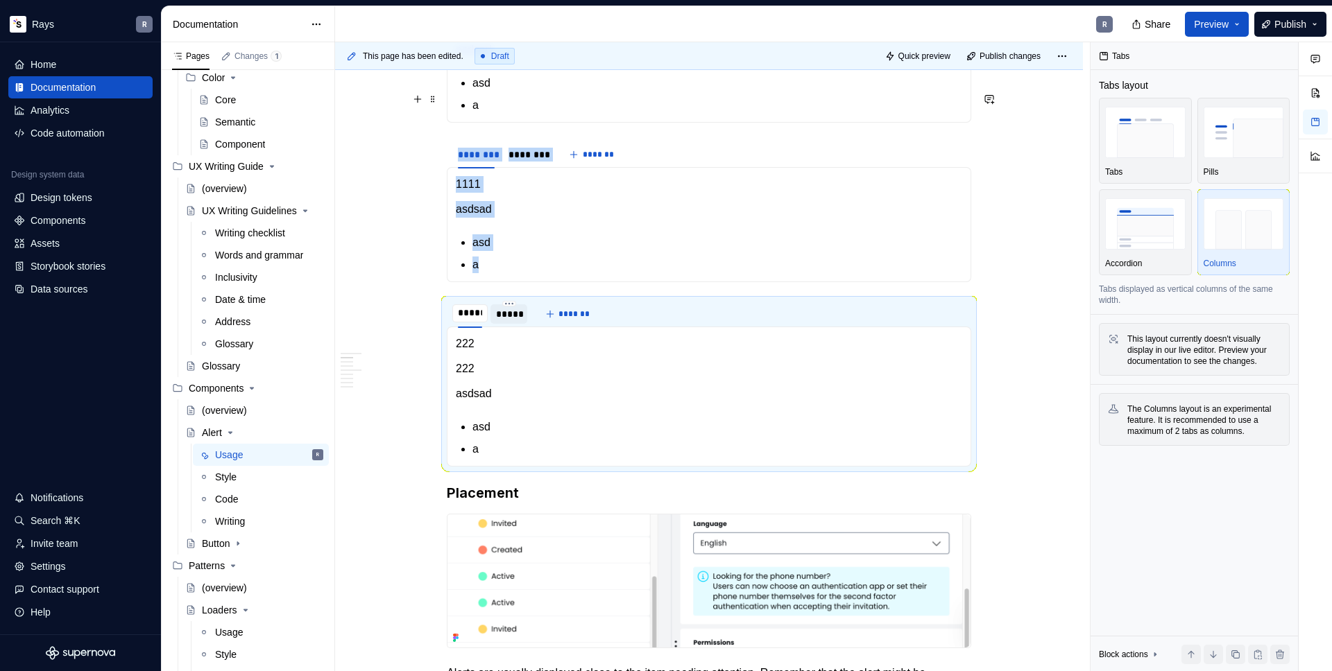
scroll to position [873, 0]
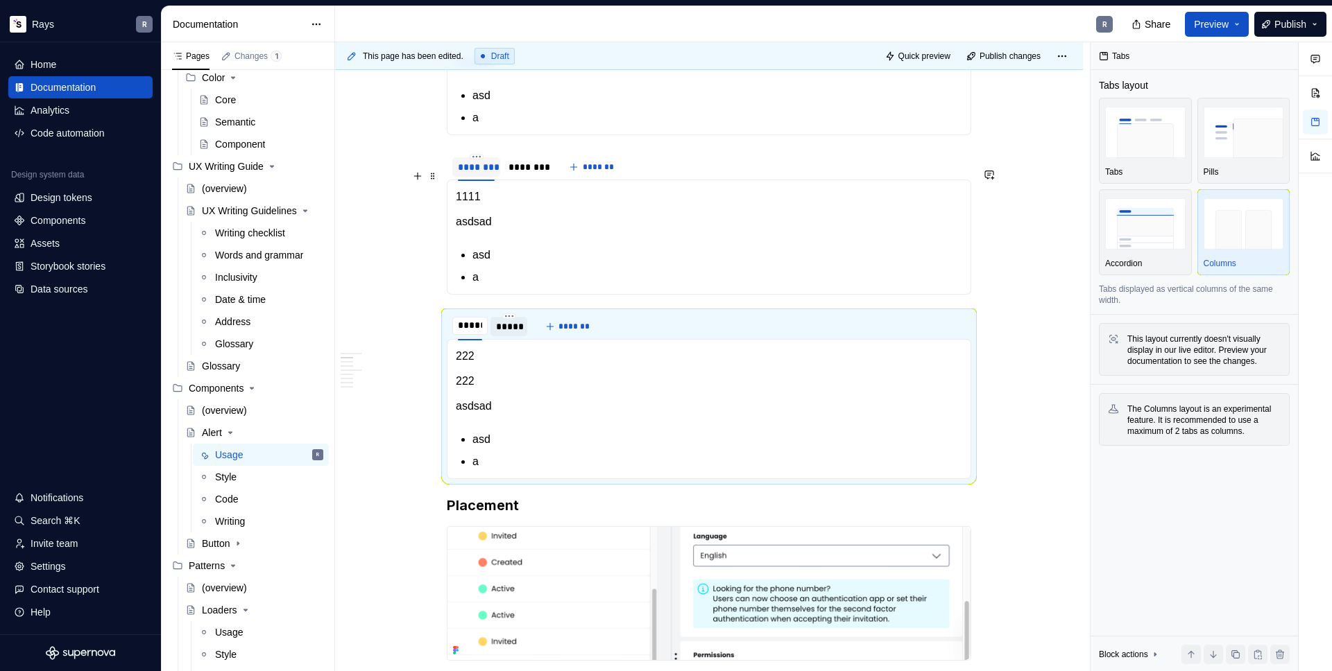
click at [472, 174] on div "********" at bounding box center [476, 167] width 37 height 14
type input "*****"
click at [504, 174] on div "********" at bounding box center [514, 167] width 37 height 14
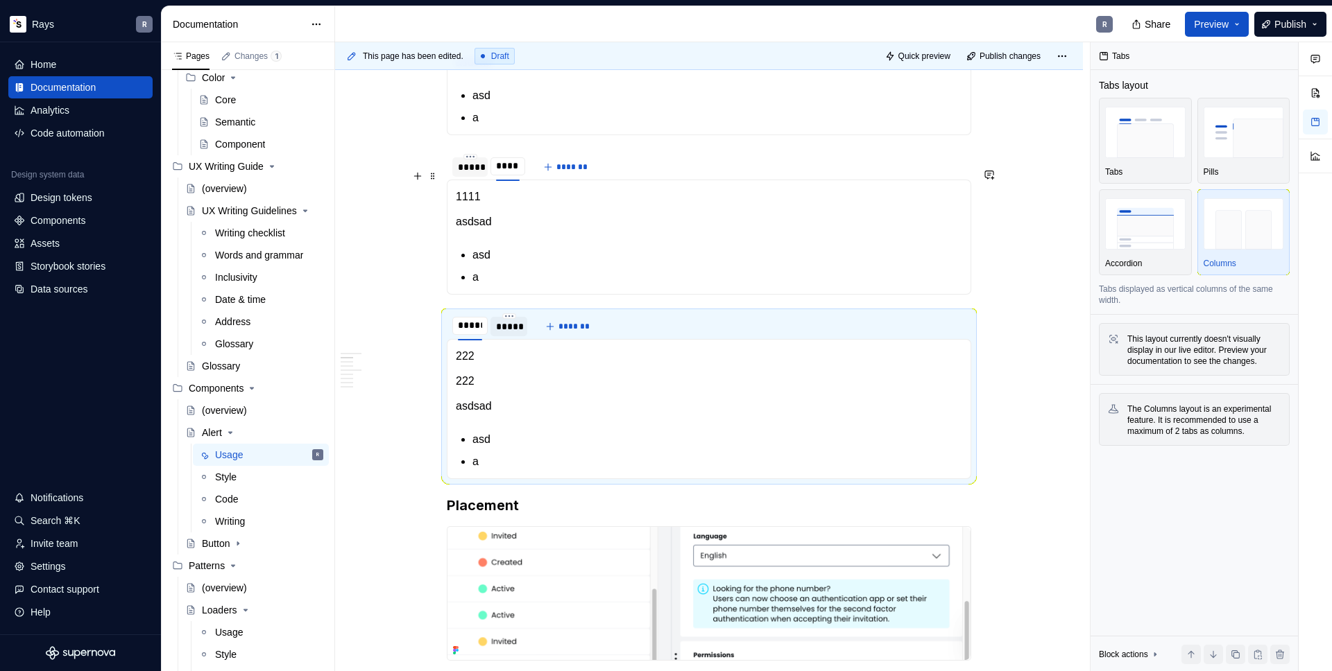
type input "****"
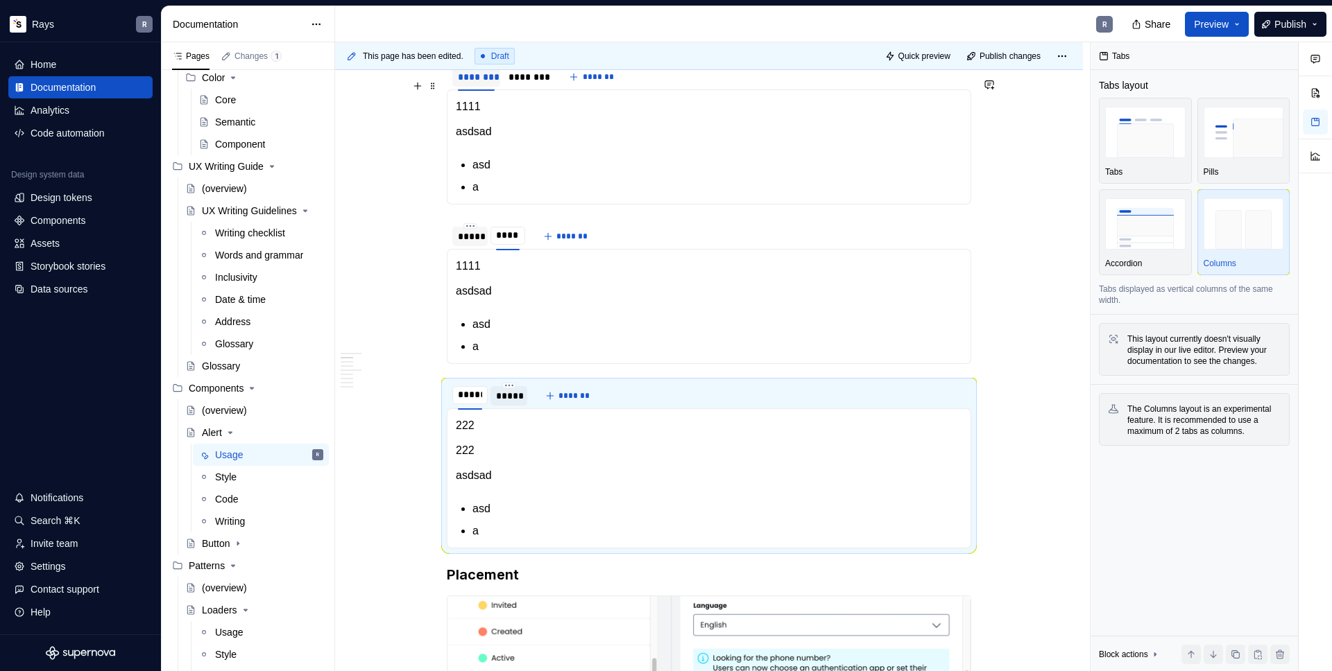
click at [477, 84] on div "********" at bounding box center [476, 77] width 37 height 14
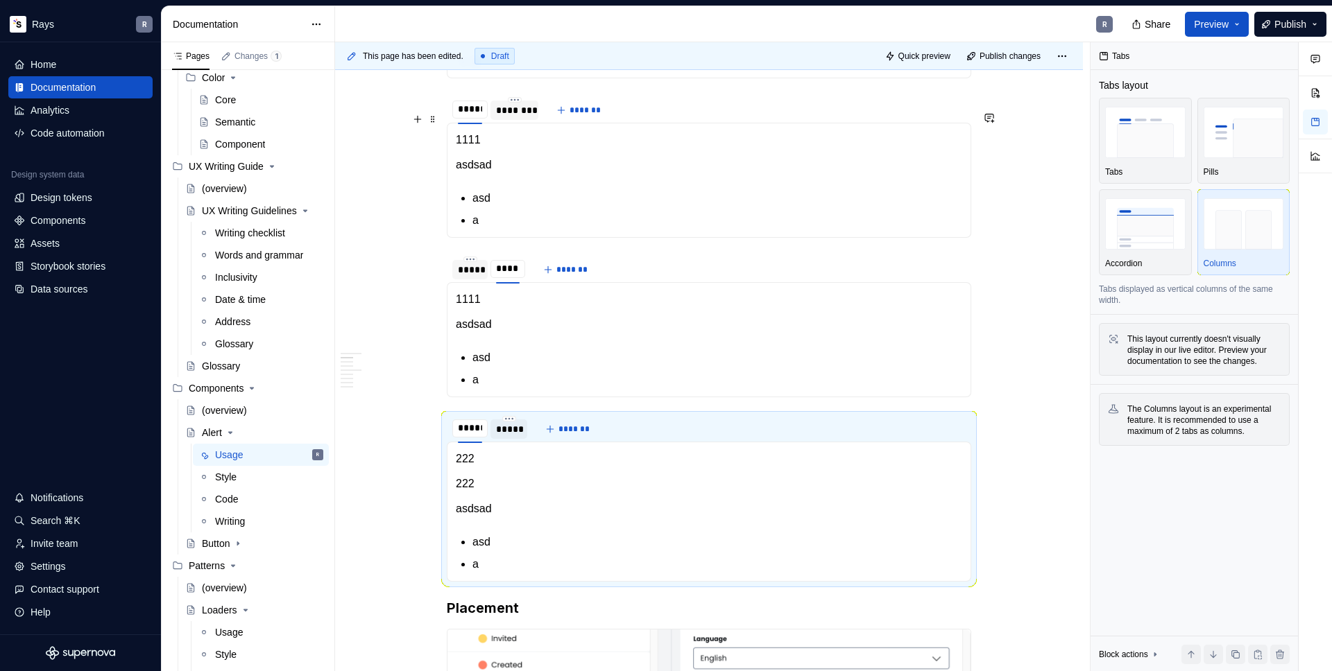
type input "*****"
click at [515, 117] on div "********" at bounding box center [514, 110] width 37 height 14
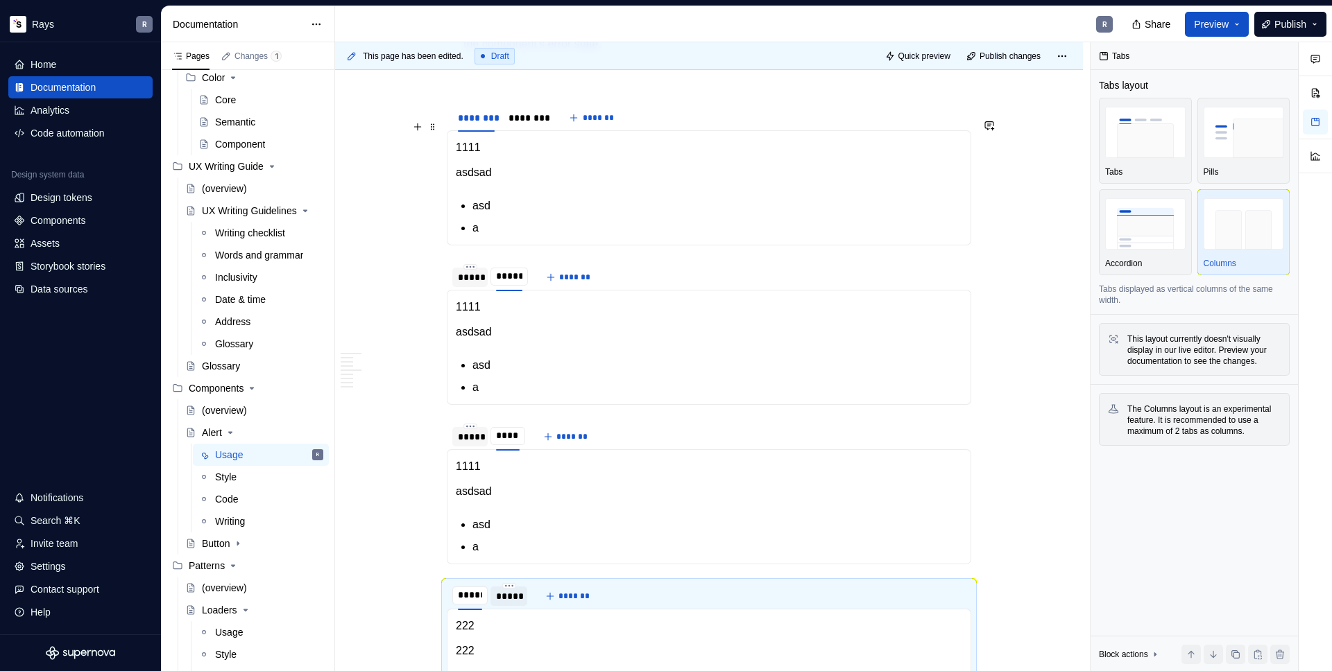
scroll to position [597, 0]
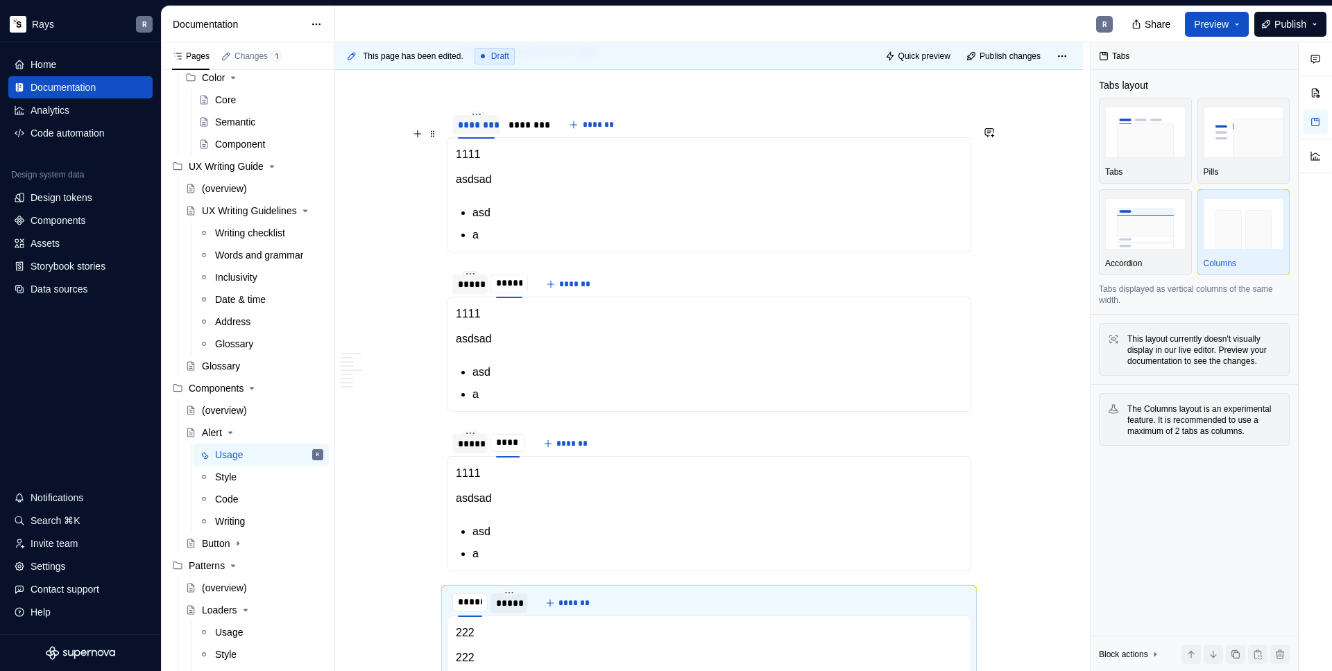
type input "*****"
click at [472, 132] on div "********" at bounding box center [476, 125] width 37 height 14
type input "*****"
click at [503, 132] on div "********" at bounding box center [514, 125] width 37 height 14
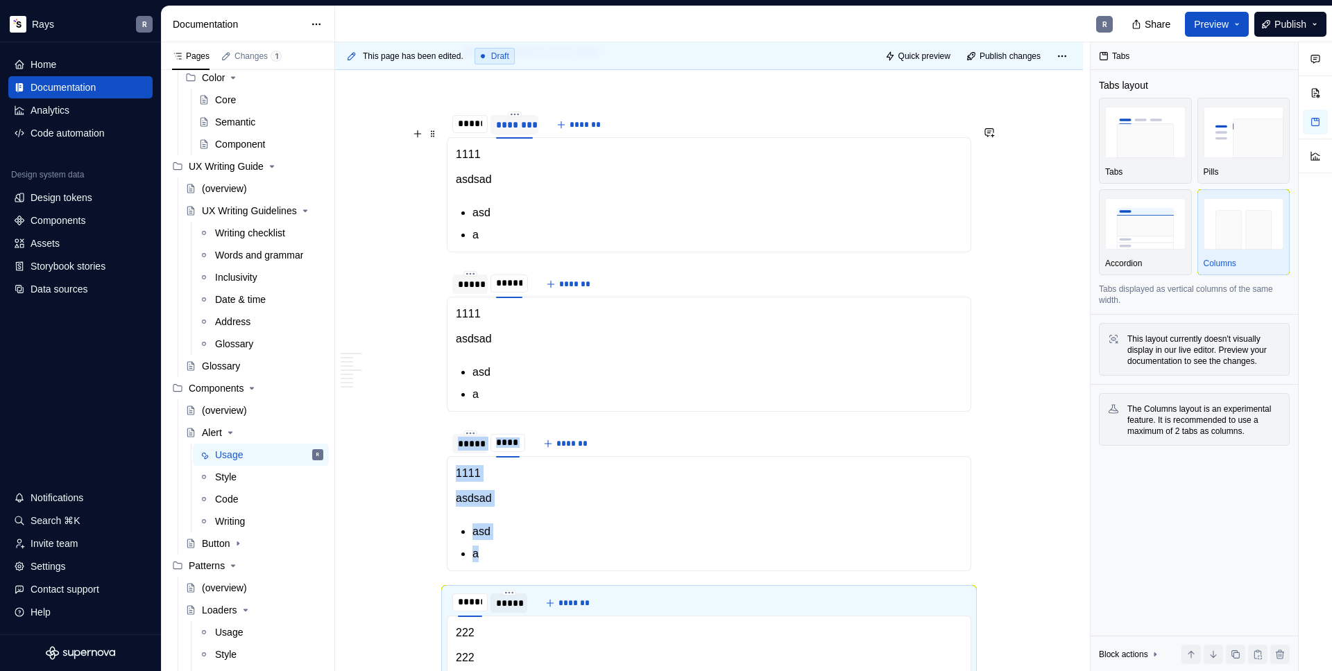
click at [503, 132] on div "********" at bounding box center [514, 125] width 37 height 14
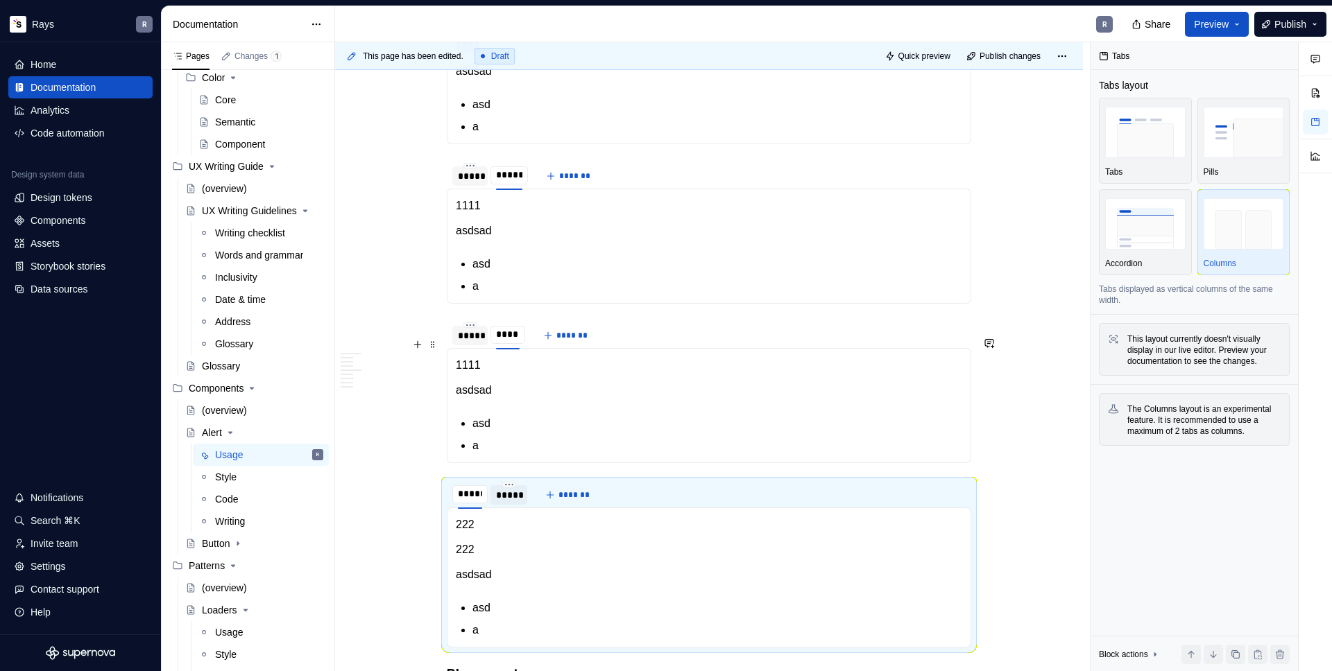
scroll to position [0, 0]
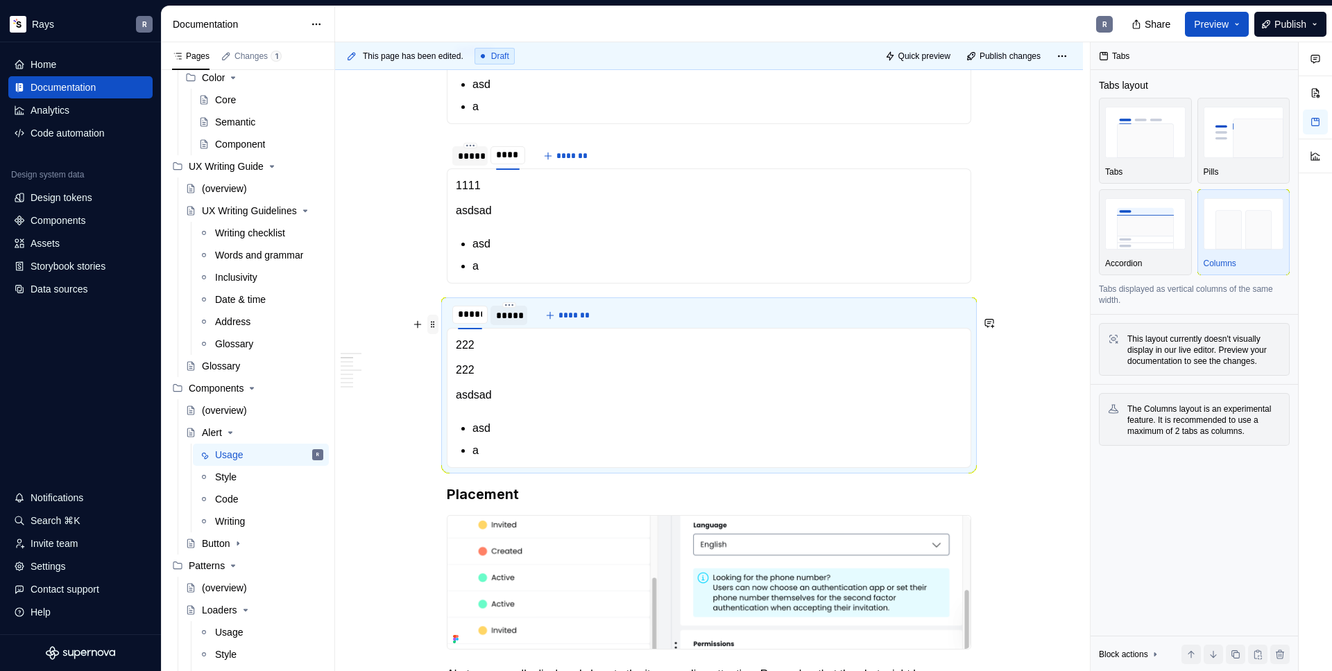
type input "*****"
click at [431, 328] on span at bounding box center [432, 324] width 11 height 19
click at [454, 342] on div "Duplicate" at bounding box center [498, 346] width 90 height 14
click at [477, 379] on p "222" at bounding box center [709, 370] width 506 height 17
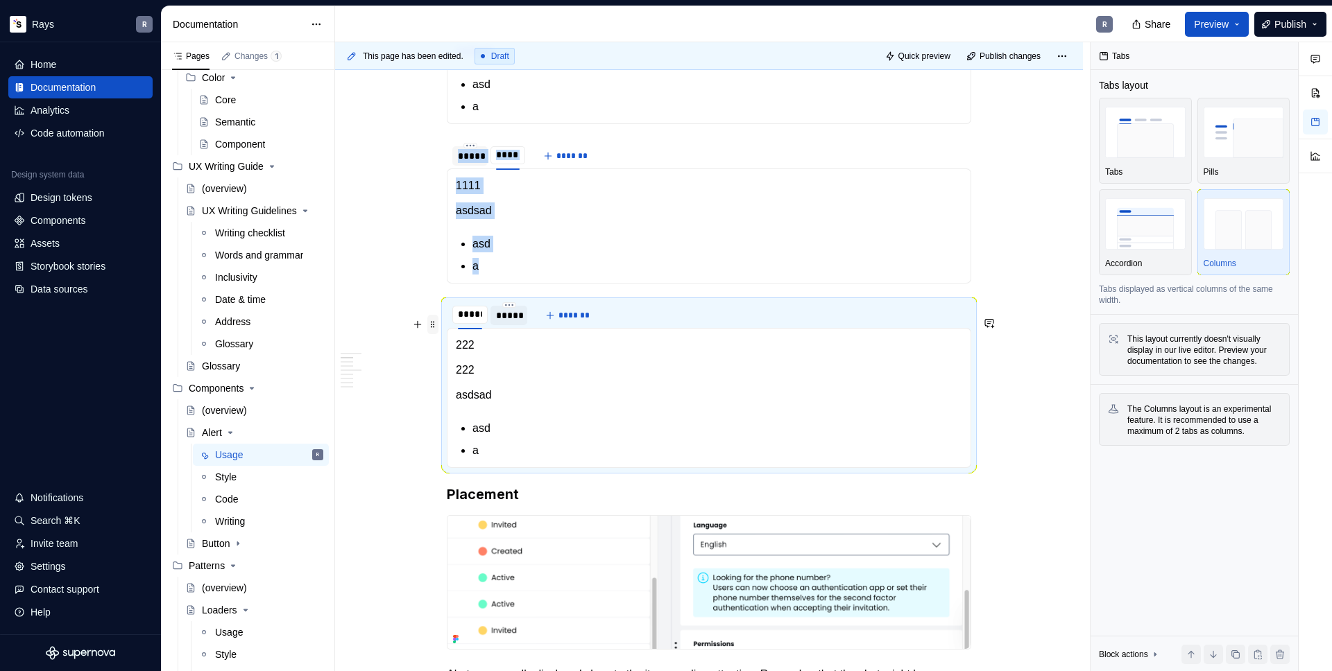
click at [434, 320] on span at bounding box center [432, 324] width 11 height 19
click at [1039, 24] on div "R" at bounding box center [729, 24] width 789 height 36
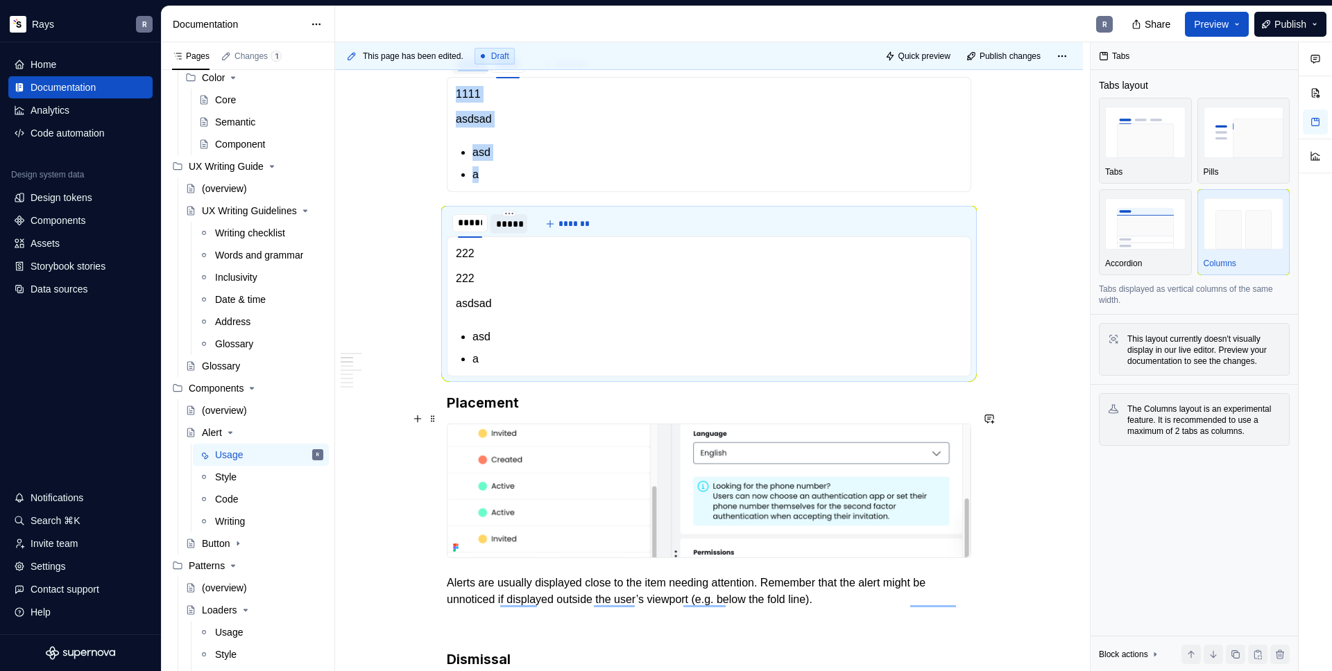
click at [509, 413] on h3 "Placement" at bounding box center [709, 402] width 524 height 19
drag, startPoint x: 503, startPoint y: 420, endPoint x: 467, endPoint y: 420, distance: 36.1
click at [467, 413] on h3 "Placement" at bounding box center [709, 402] width 524 height 19
click at [468, 413] on h3 "Placement" at bounding box center [709, 402] width 524 height 19
click at [898, 58] on span "Quick preview" at bounding box center [924, 56] width 52 height 11
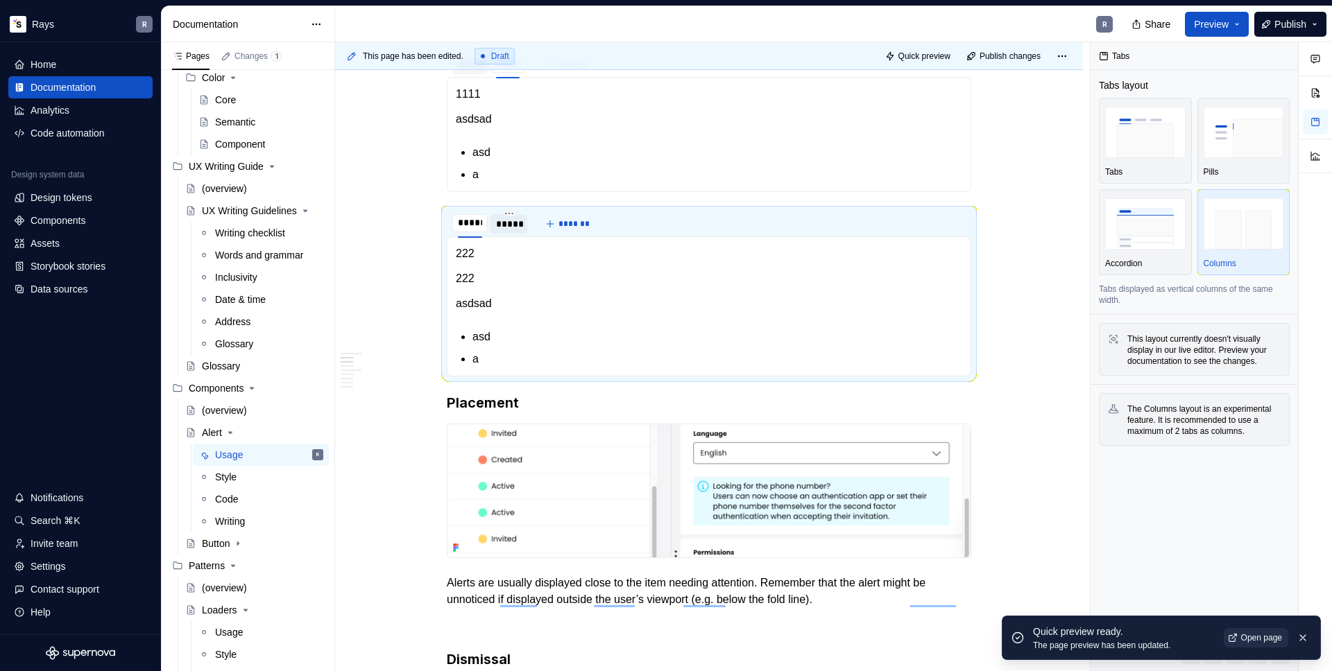
click at [1249, 633] on span "Open page" at bounding box center [1261, 638] width 41 height 11
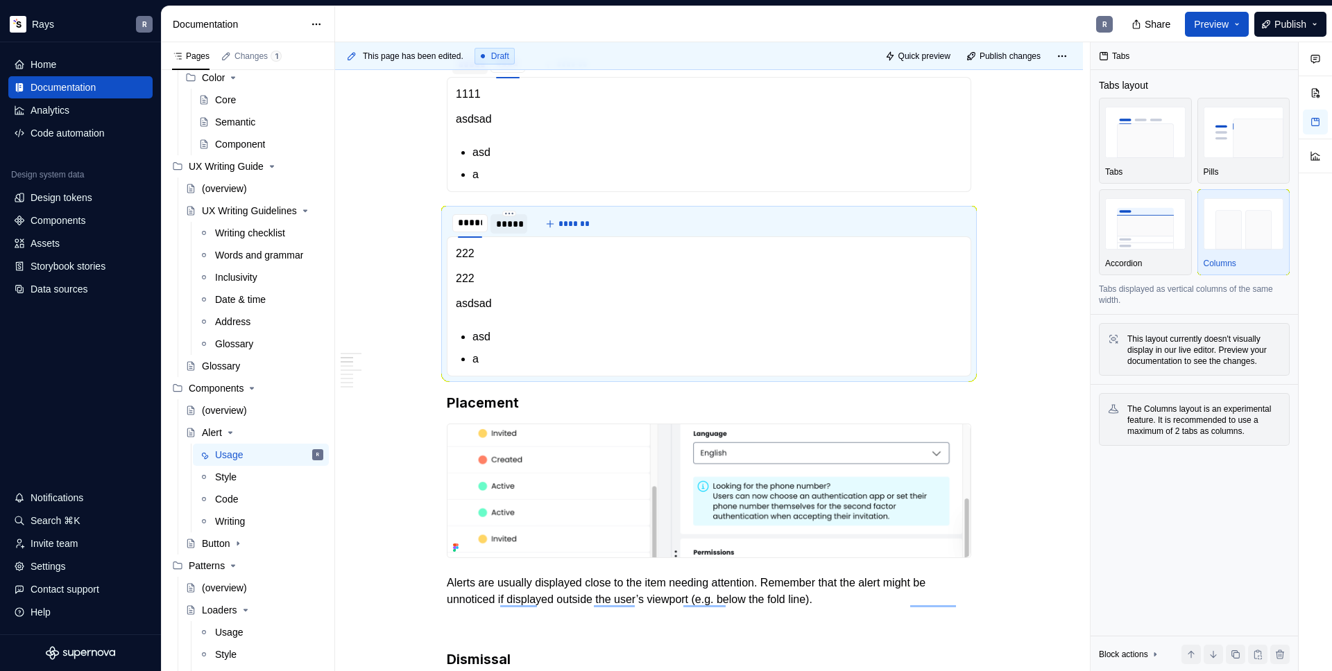
type textarea "*"
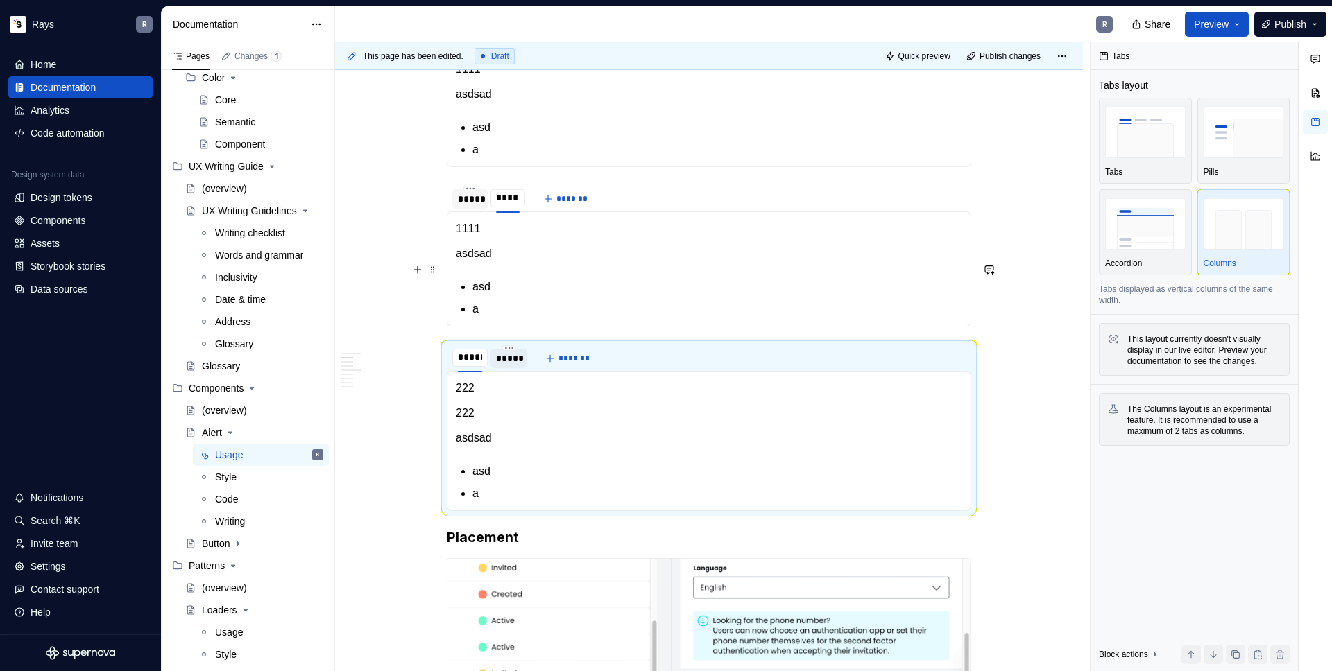
scroll to position [771, 0]
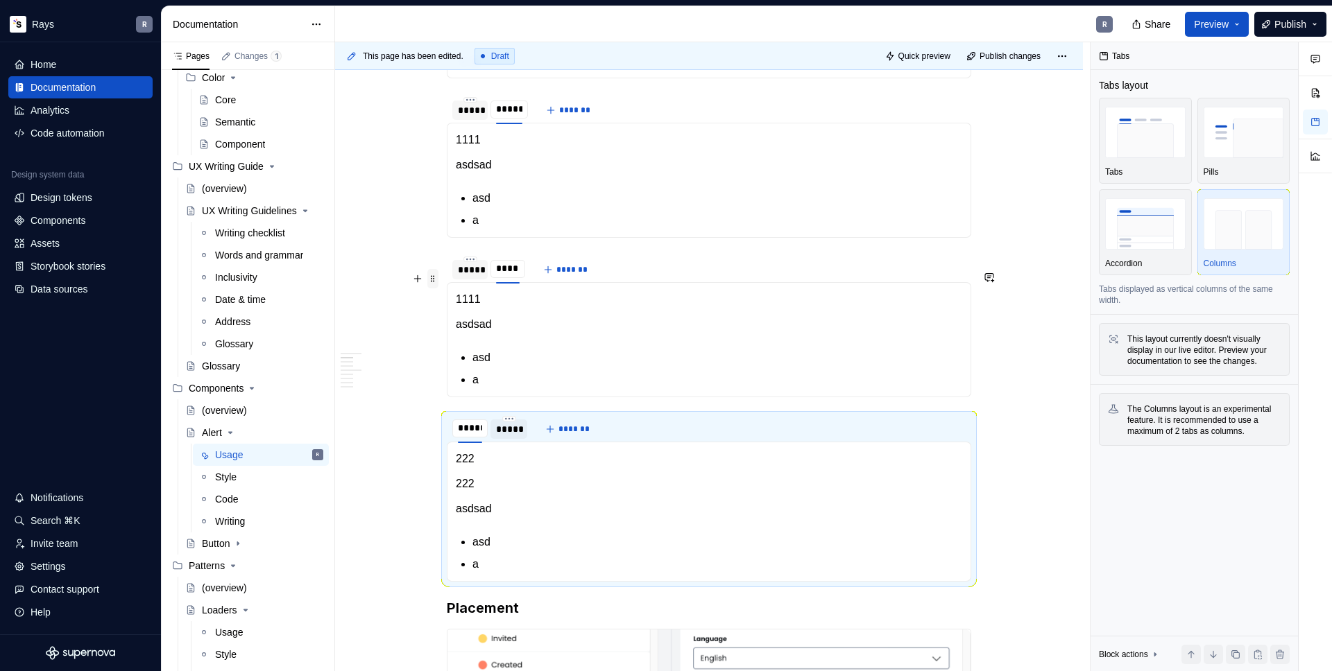
click at [437, 284] on span at bounding box center [432, 278] width 11 height 19
click at [436, 278] on span at bounding box center [432, 278] width 11 height 19
click at [434, 280] on span at bounding box center [432, 278] width 11 height 19
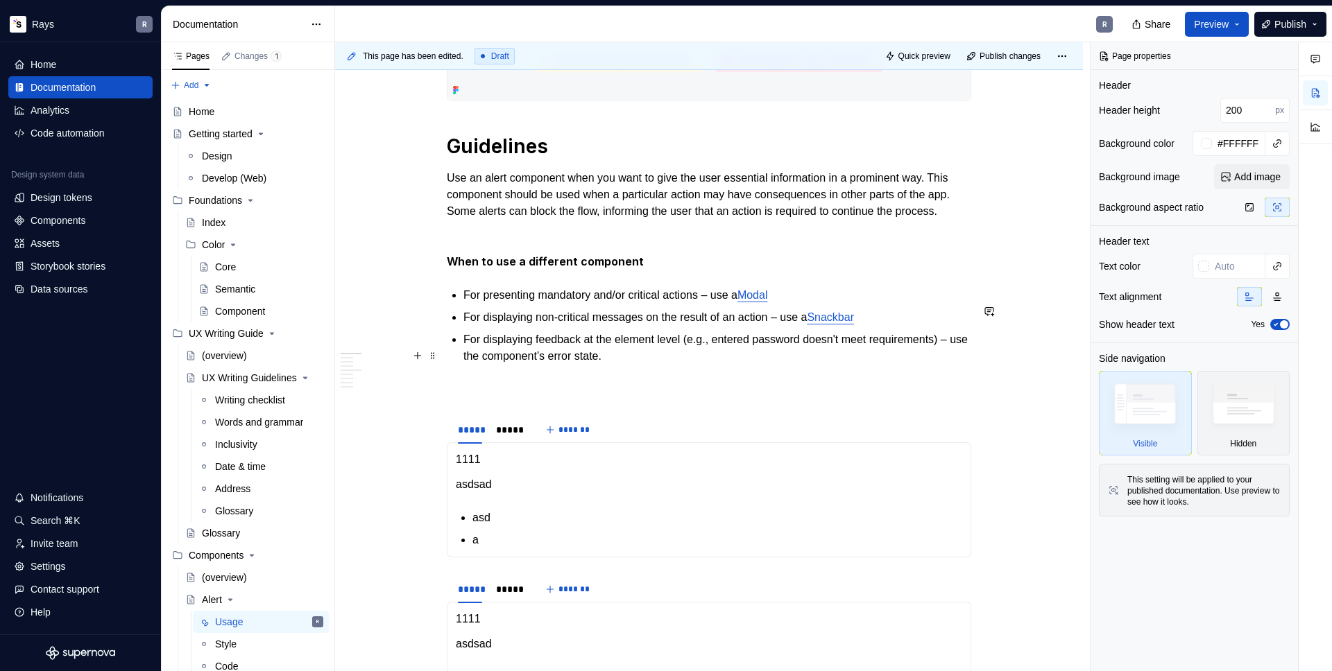
scroll to position [336, 0]
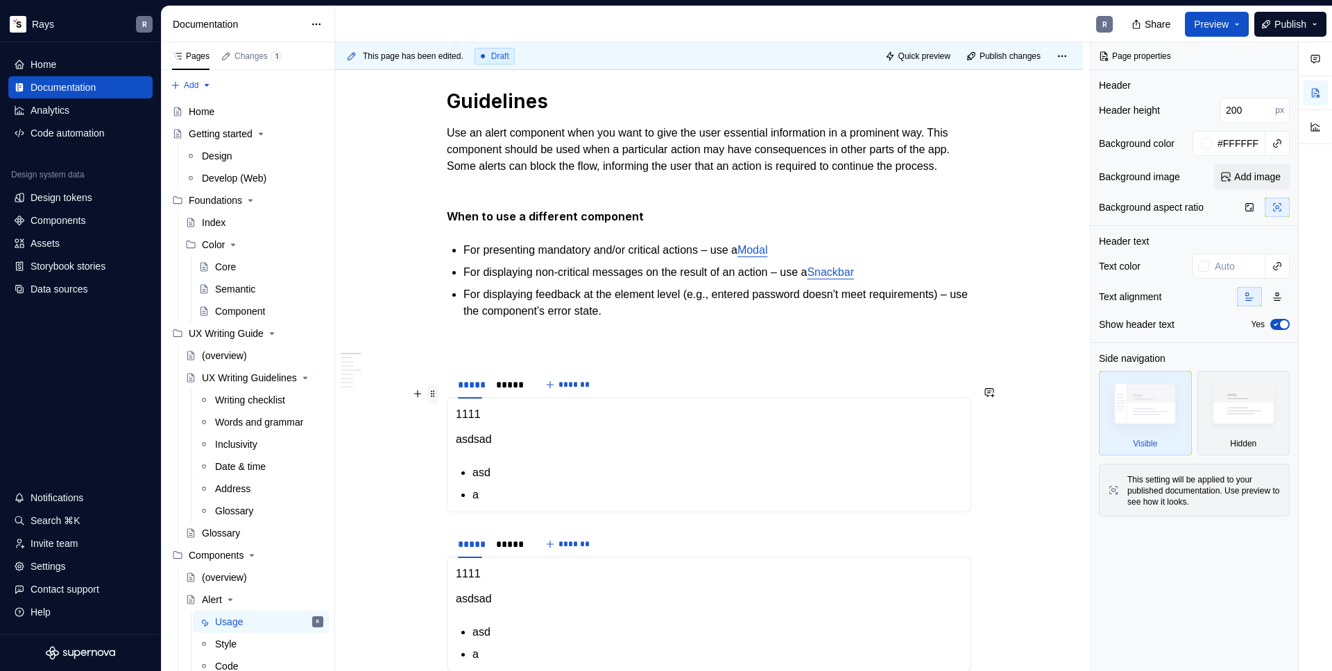
click at [430, 395] on span at bounding box center [432, 393] width 11 height 19
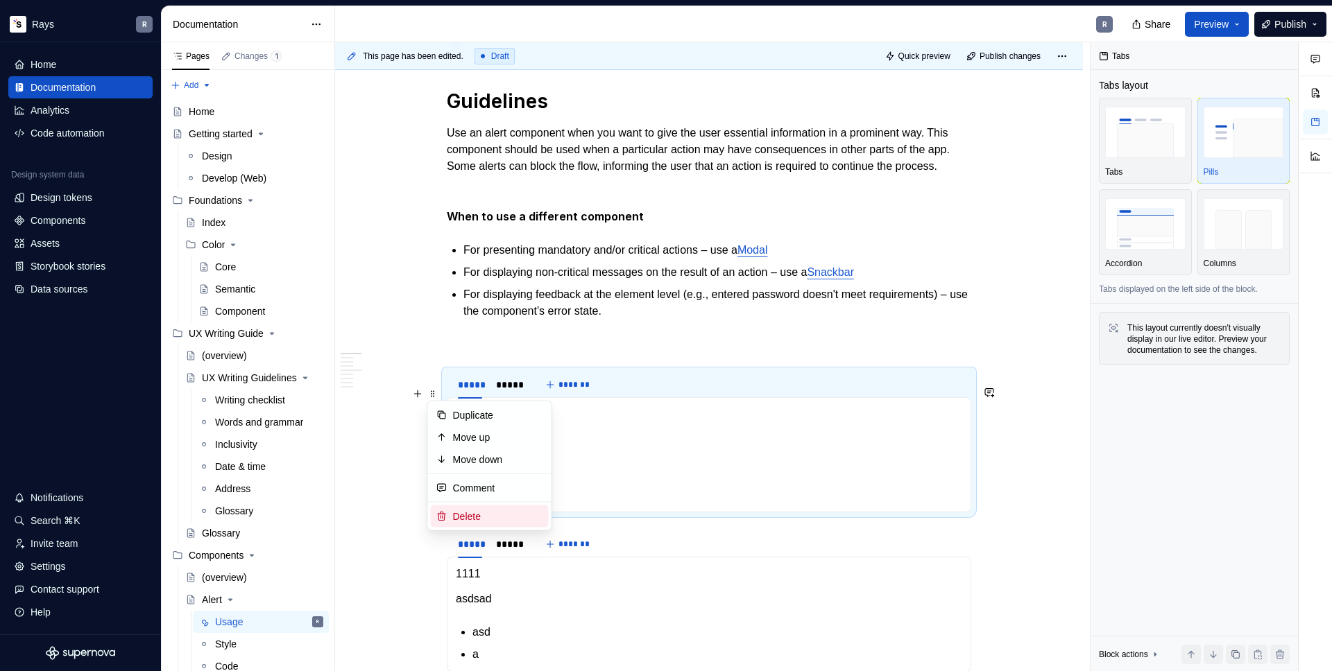
click at [487, 516] on div "Delete" at bounding box center [498, 517] width 90 height 14
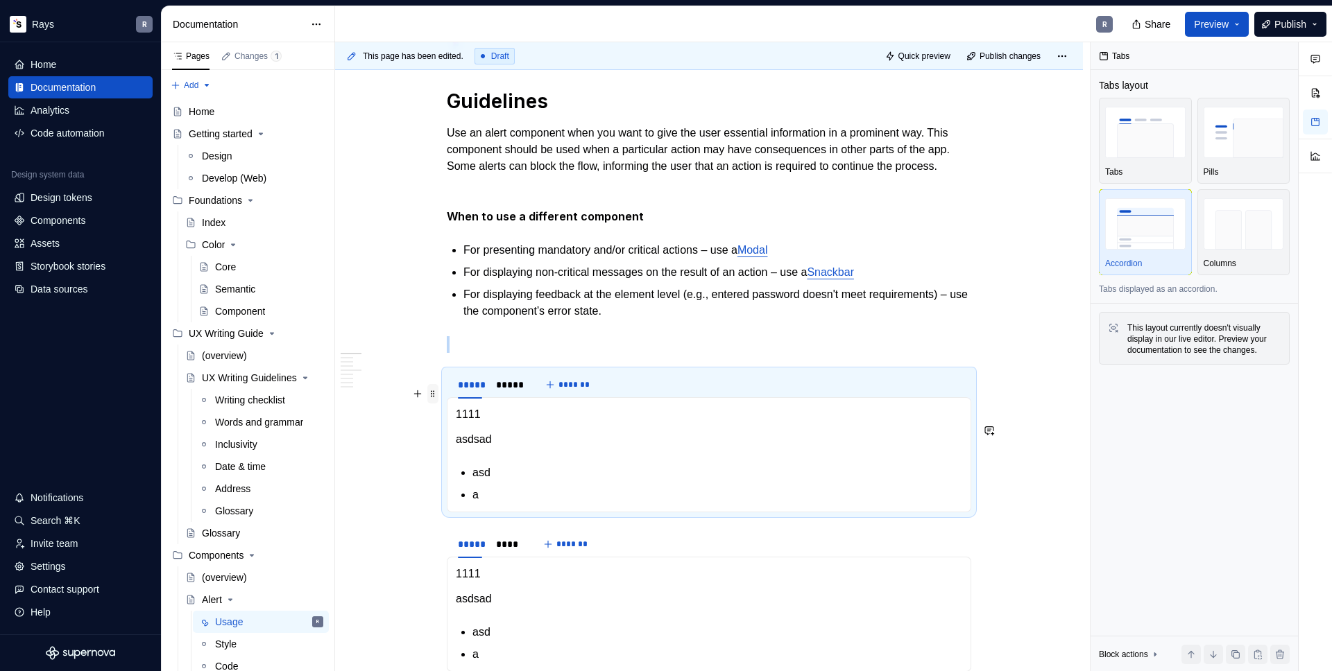
type textarea "*"
click at [432, 396] on span at bounding box center [432, 393] width 11 height 19
click at [465, 510] on div "Delete" at bounding box center [498, 517] width 90 height 14
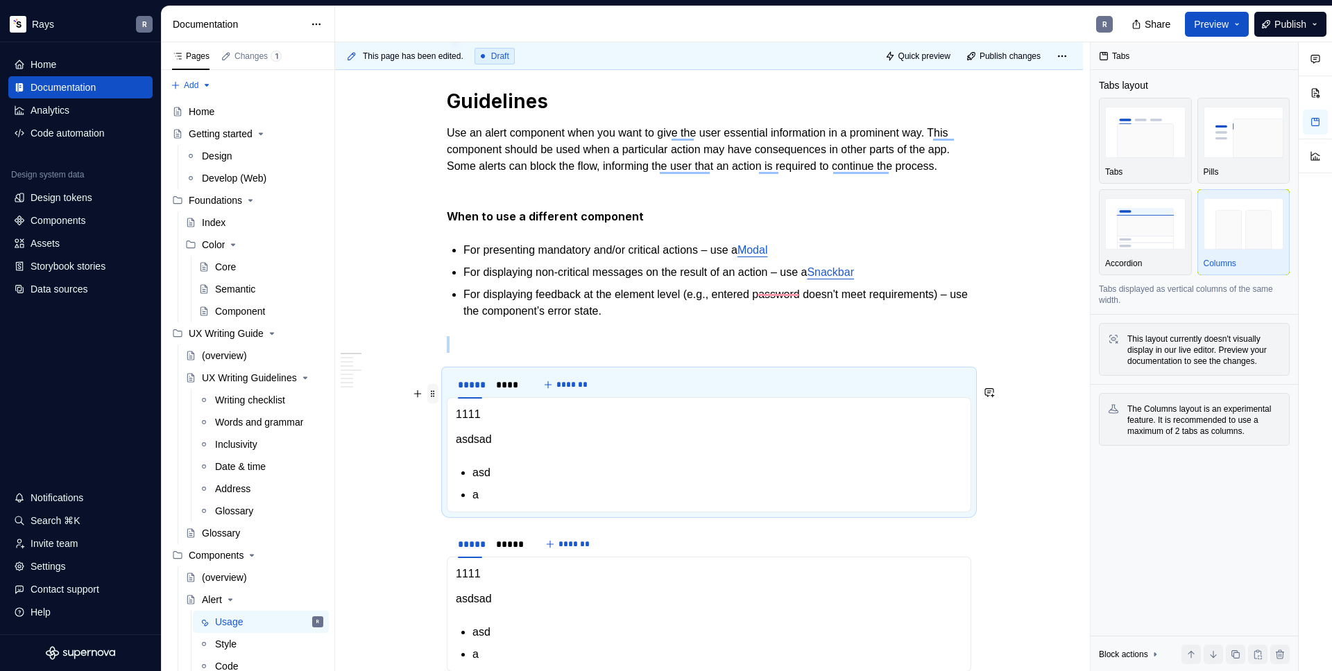
click at [431, 396] on span at bounding box center [432, 393] width 11 height 19
click at [474, 519] on div "Delete" at bounding box center [498, 517] width 90 height 14
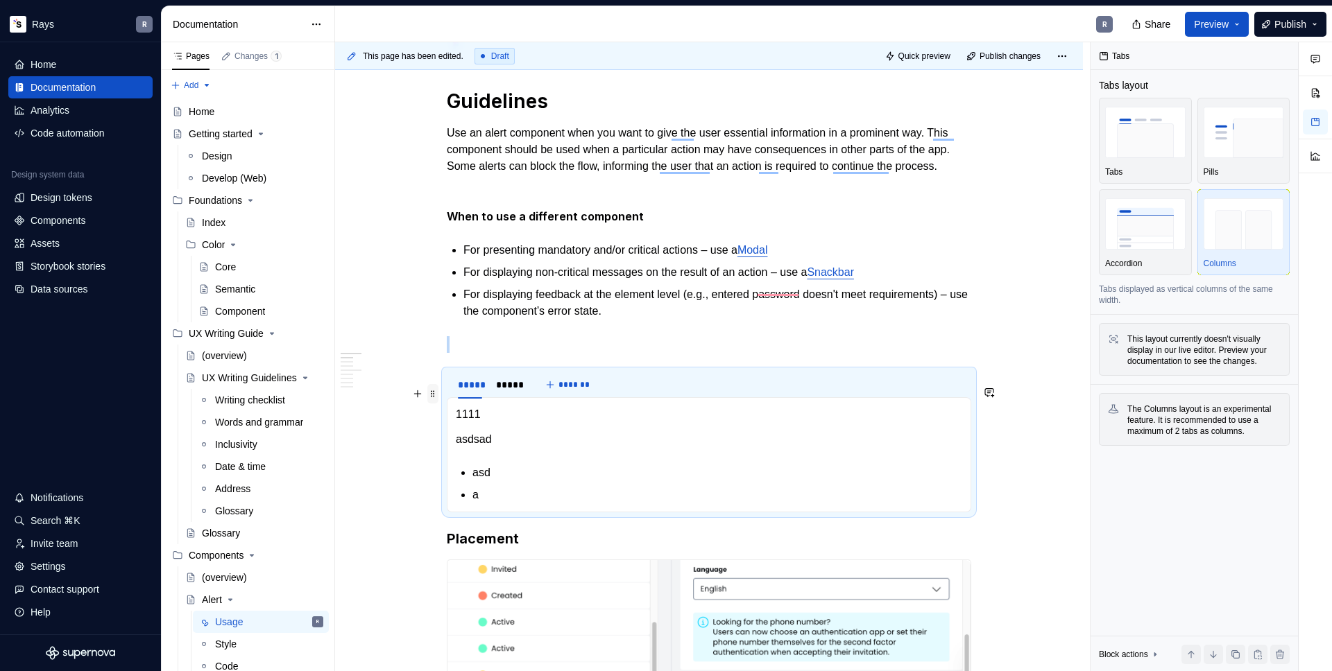
click at [433, 394] on span at bounding box center [432, 393] width 11 height 19
click at [483, 514] on div "Delete" at bounding box center [498, 517] width 90 height 14
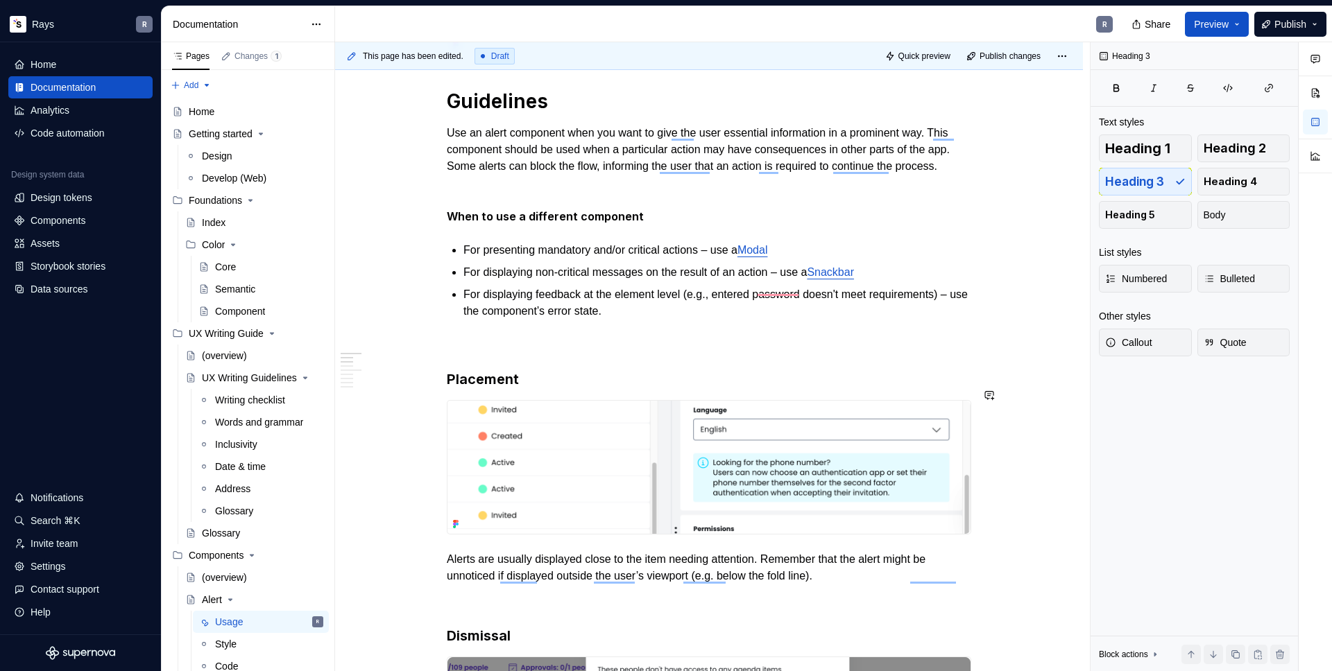
click at [567, 353] on p "To enrich screen reader interactions, please activate Accessibility in Grammarl…" at bounding box center [709, 344] width 524 height 17
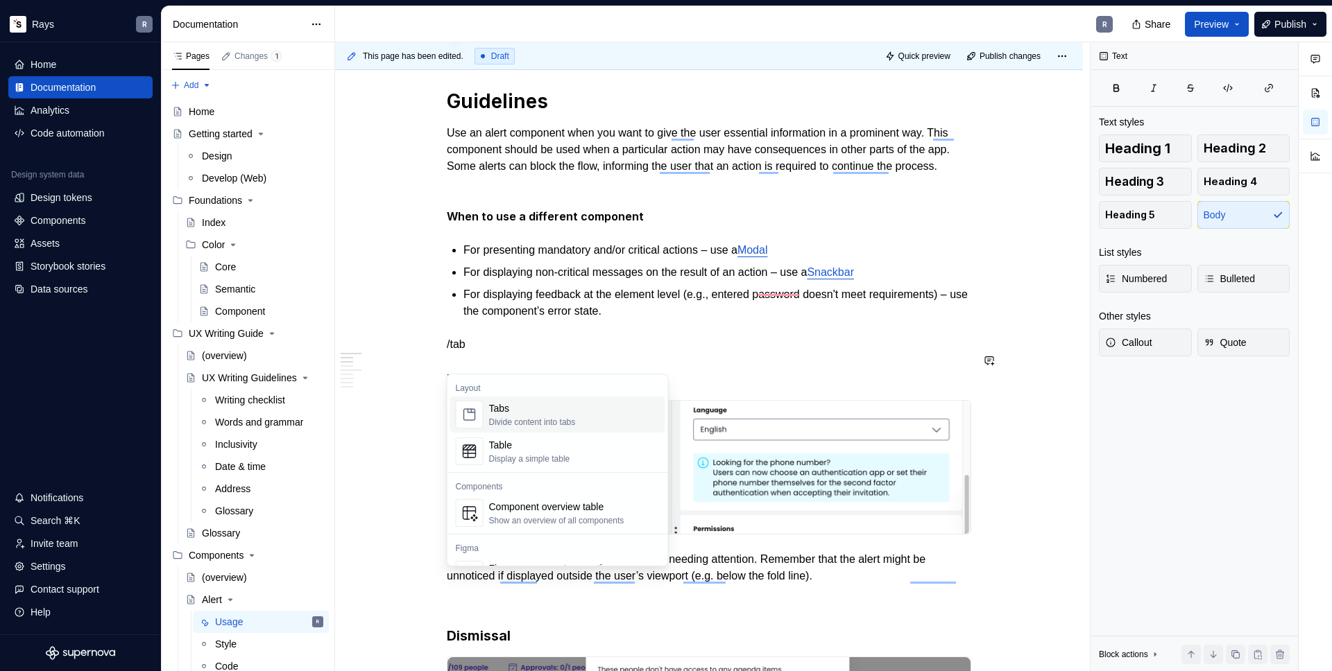
click at [502, 409] on div "Tabs" at bounding box center [532, 409] width 87 height 14
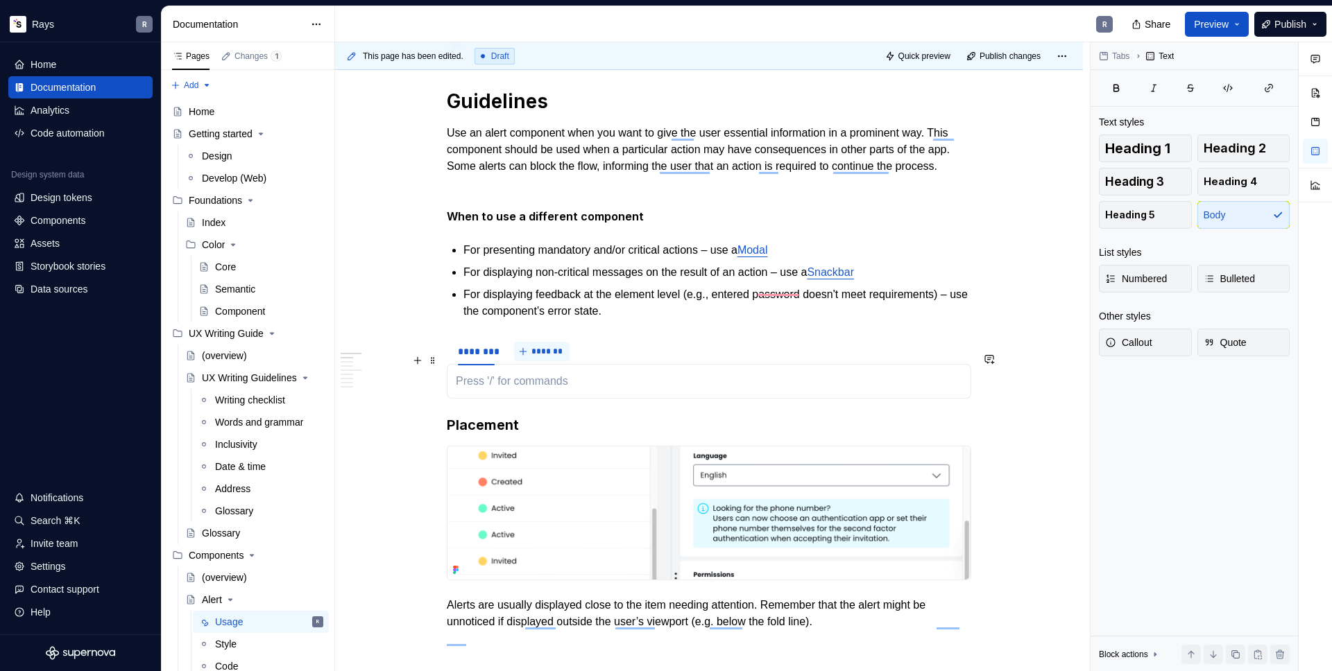
click at [564, 361] on button "*******" at bounding box center [541, 351] width 55 height 19
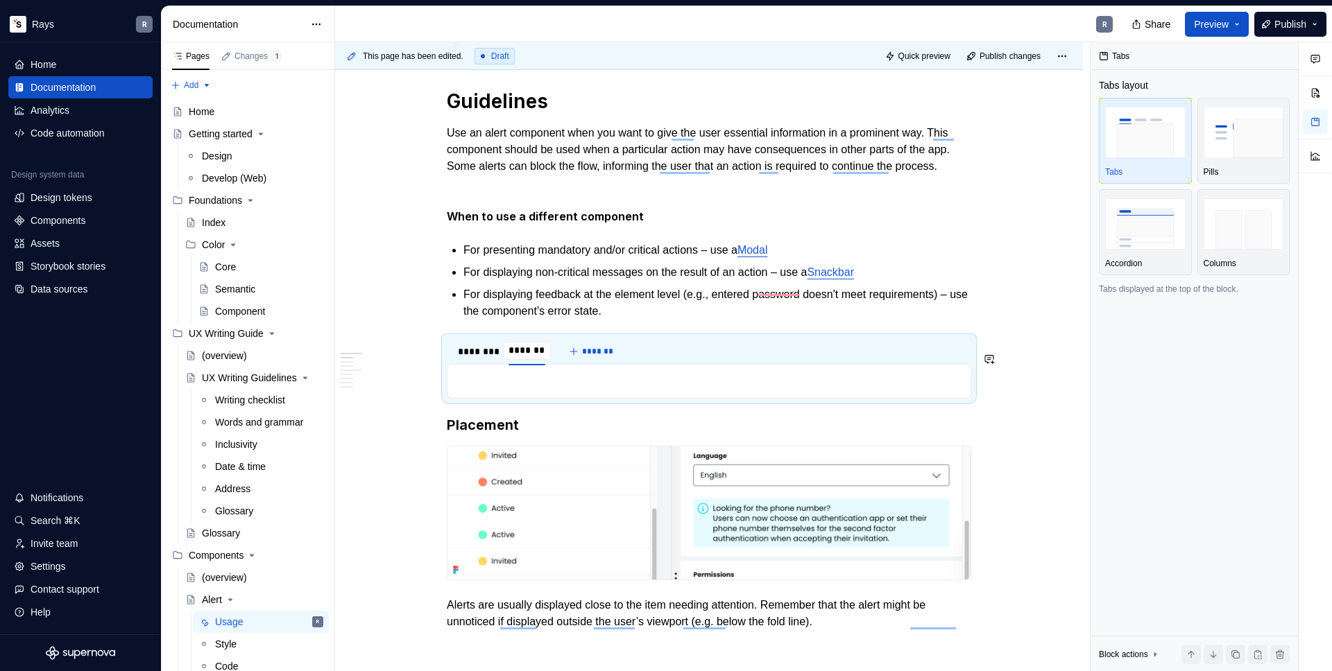
click at [565, 386] on div "To enrich screen reader interactions, please activate Accessibility in Grammarl…" at bounding box center [709, 381] width 524 height 35
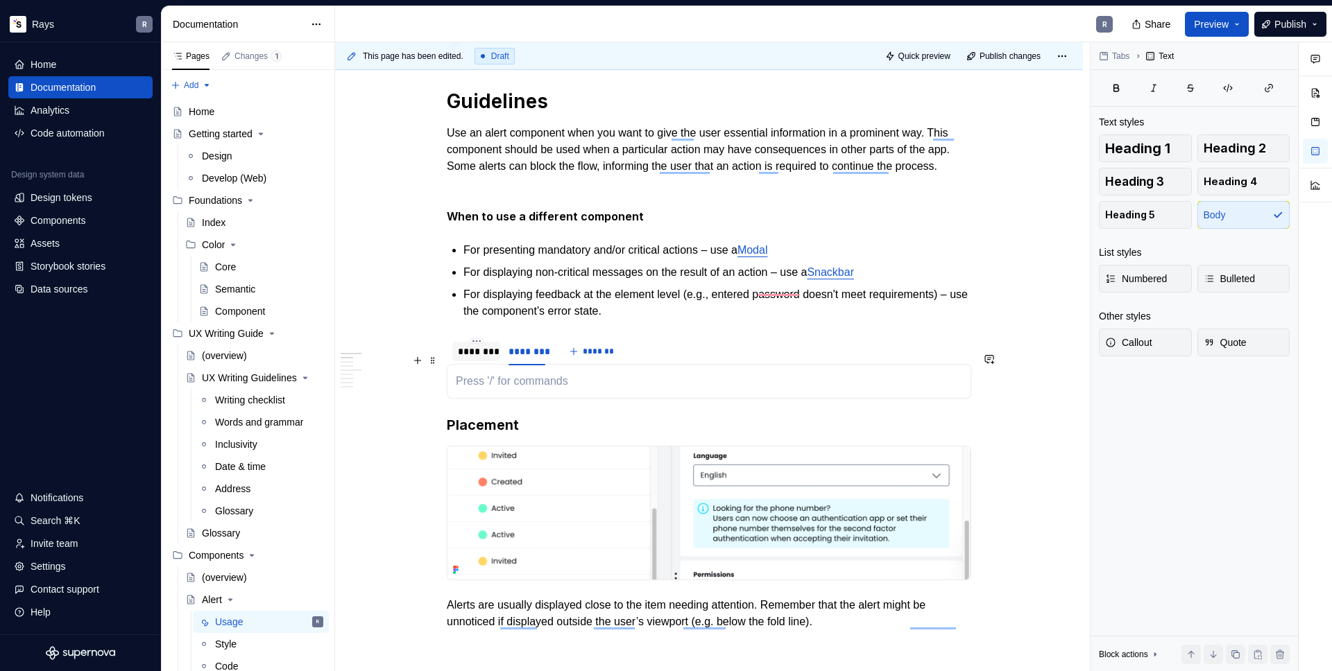
click at [484, 361] on div "********" at bounding box center [476, 351] width 48 height 19
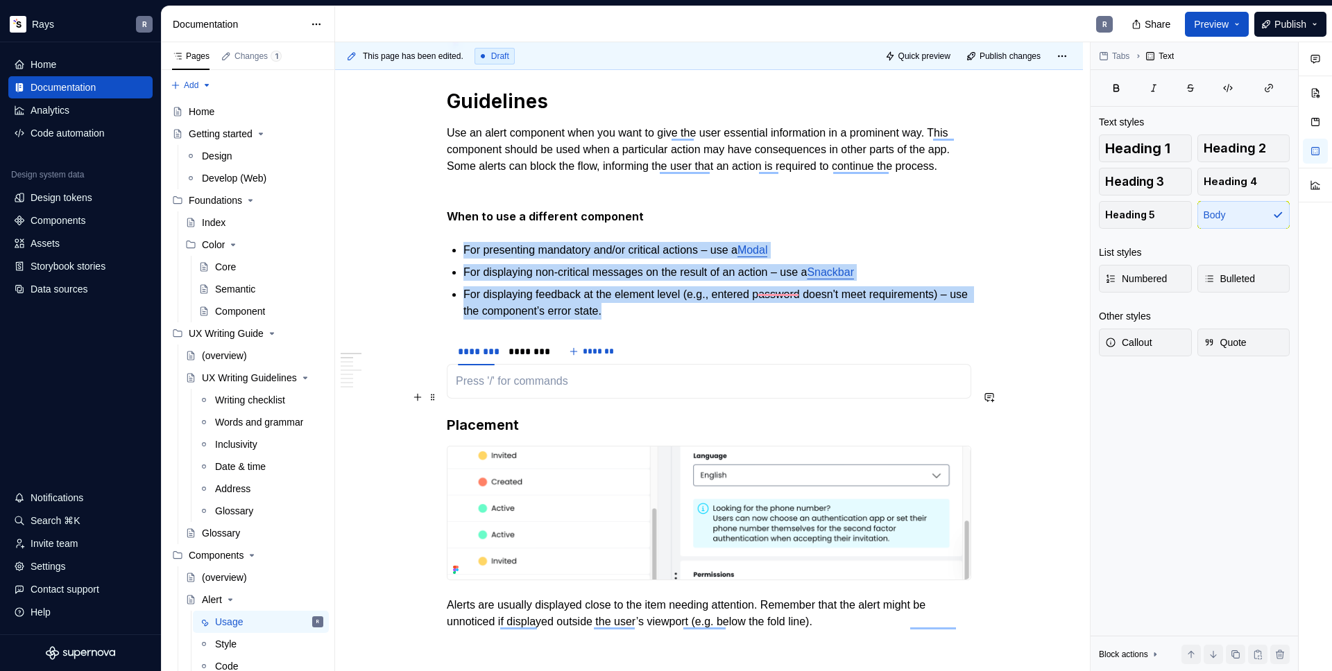
click at [519, 390] on p "To enrich screen reader interactions, please activate Accessibility in Grammarl…" at bounding box center [709, 381] width 506 height 17
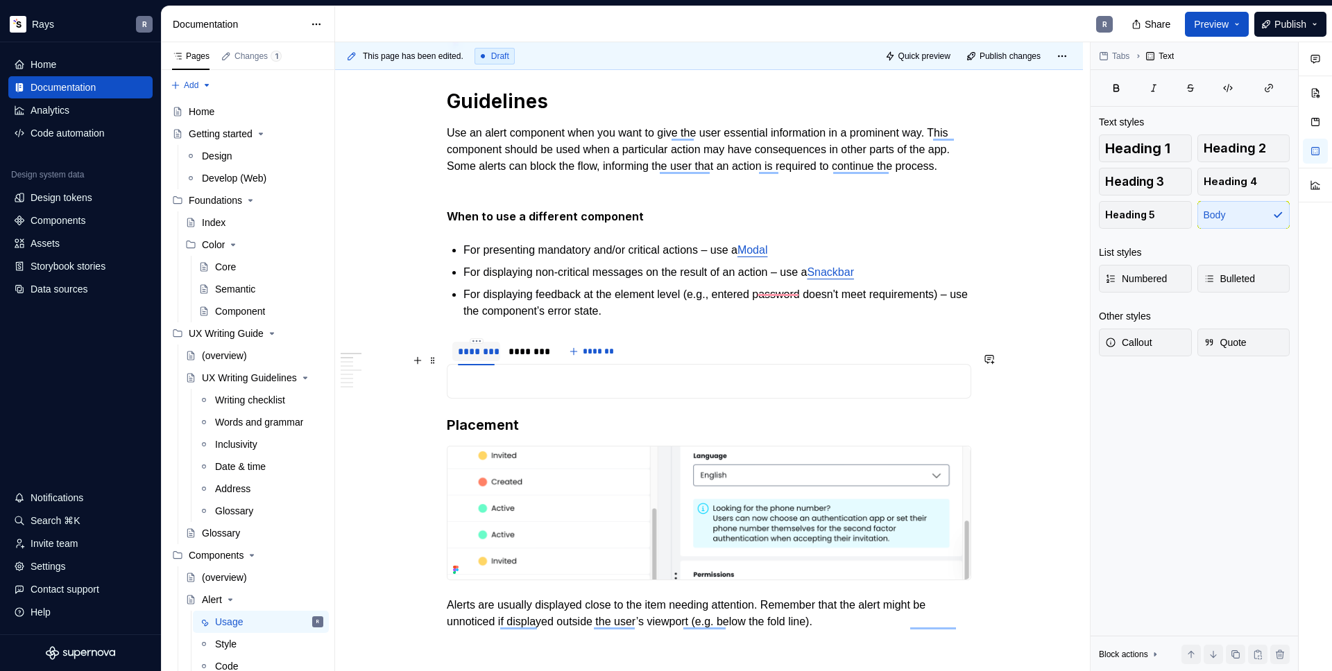
click at [474, 359] on div "********" at bounding box center [476, 352] width 37 height 14
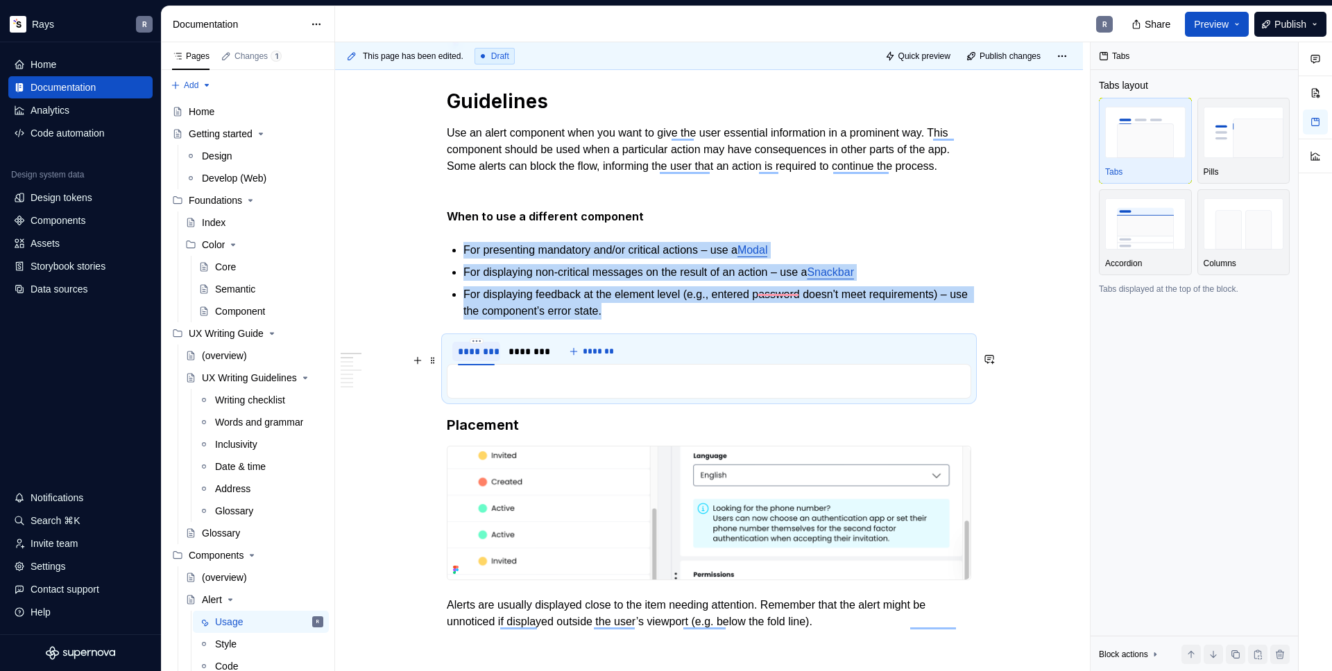
click at [474, 359] on div "********" at bounding box center [476, 352] width 37 height 14
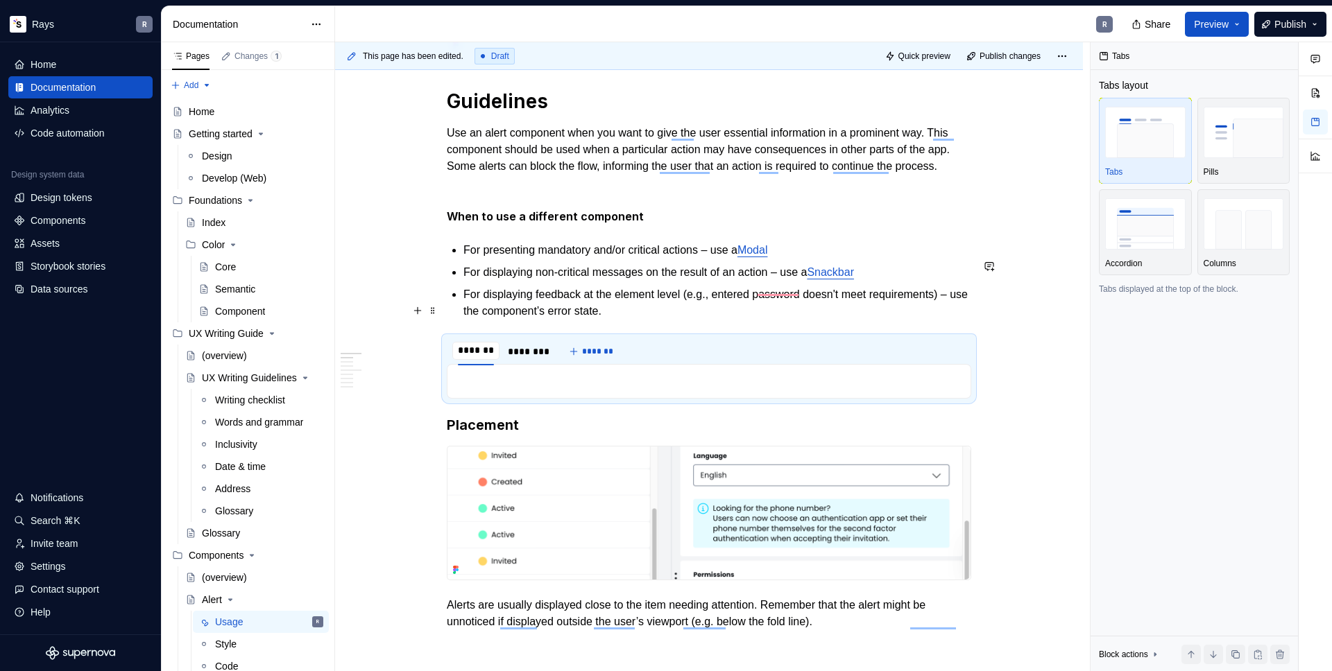
click at [546, 318] on p "For displaying feedback at the element level (e.g., entered password doesn't me…" at bounding box center [717, 302] width 508 height 33
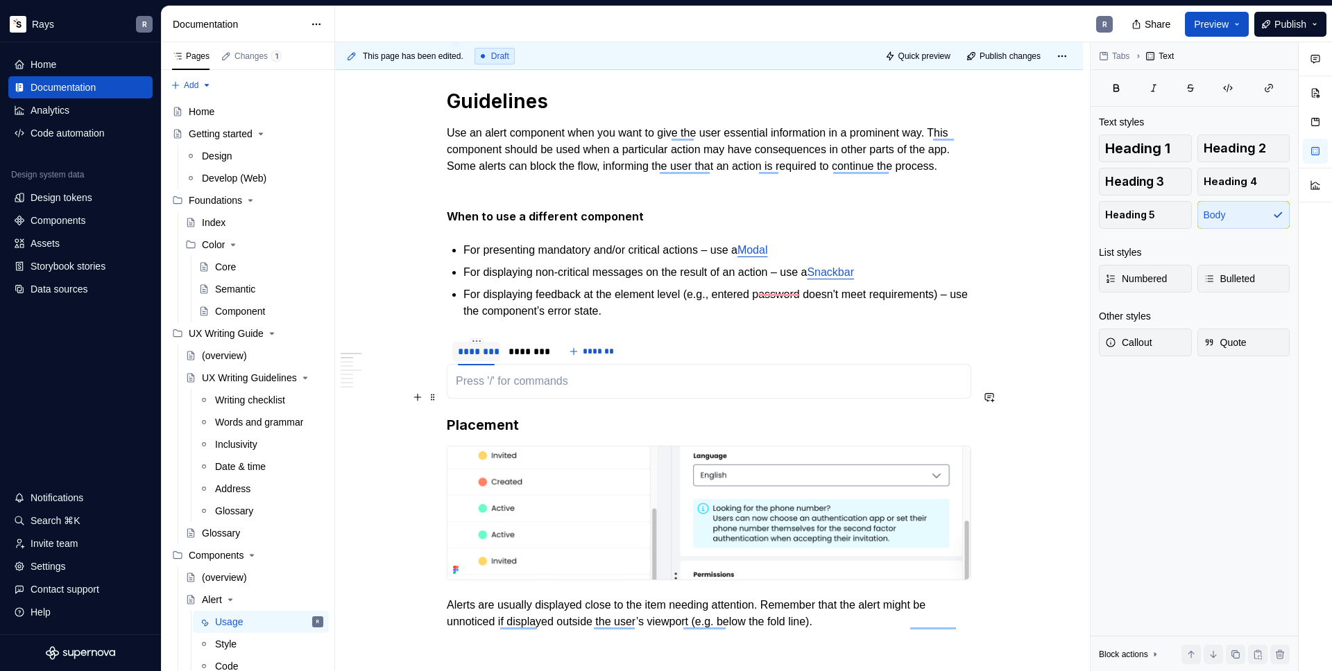
click at [504, 390] on p "To enrich screen reader interactions, please activate Accessibility in Grammarl…" at bounding box center [709, 381] width 506 height 17
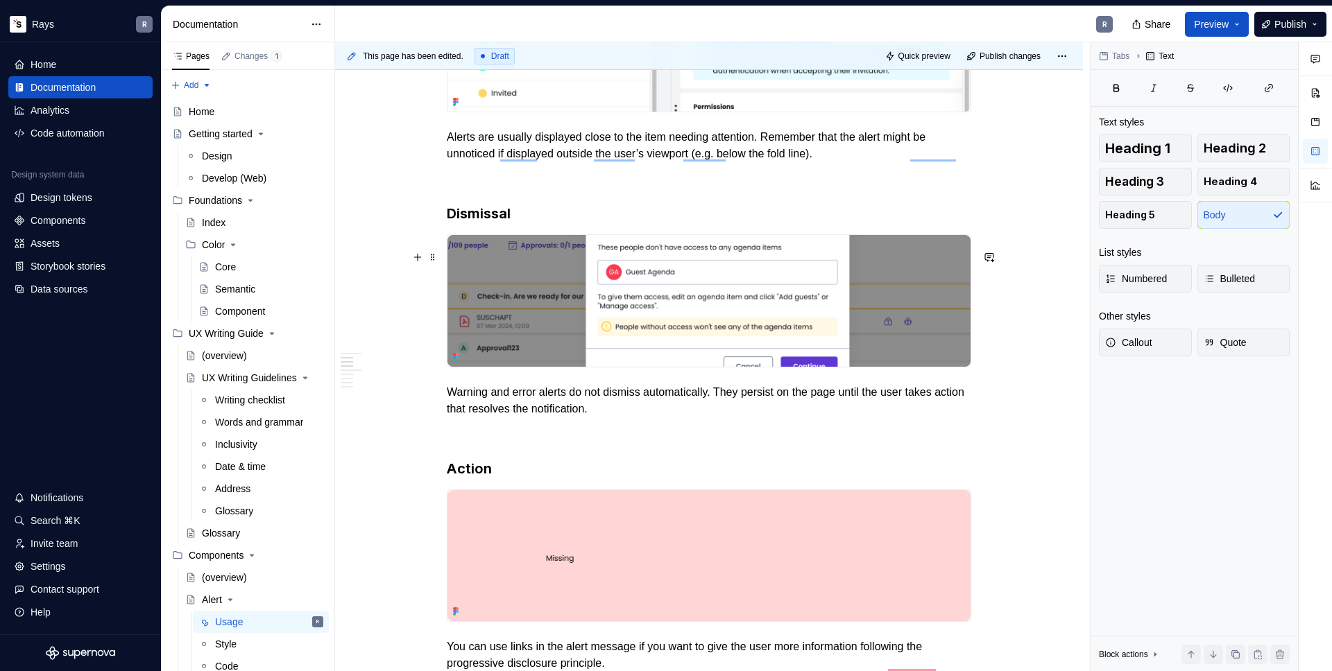
scroll to position [0, 0]
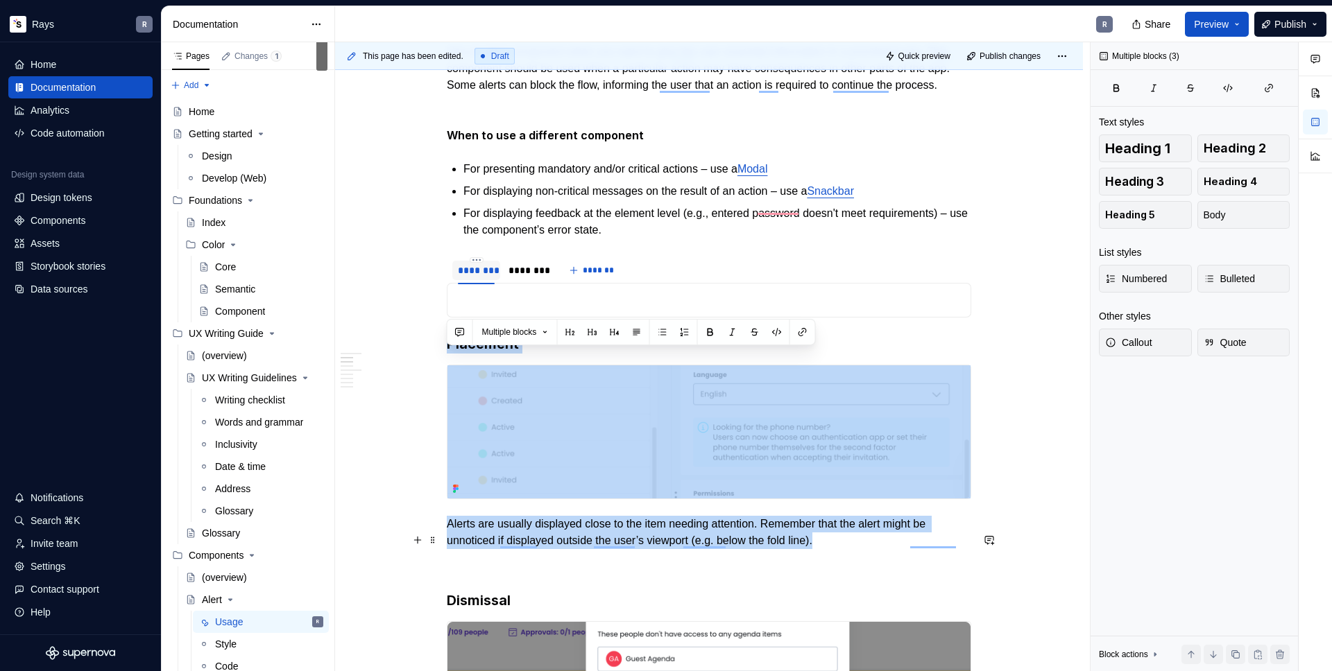
drag, startPoint x: 448, startPoint y: 361, endPoint x: 866, endPoint y: 557, distance: 461.4
copy div "Placement Alerts are usually displayed close to the item needing attention. Rem…"
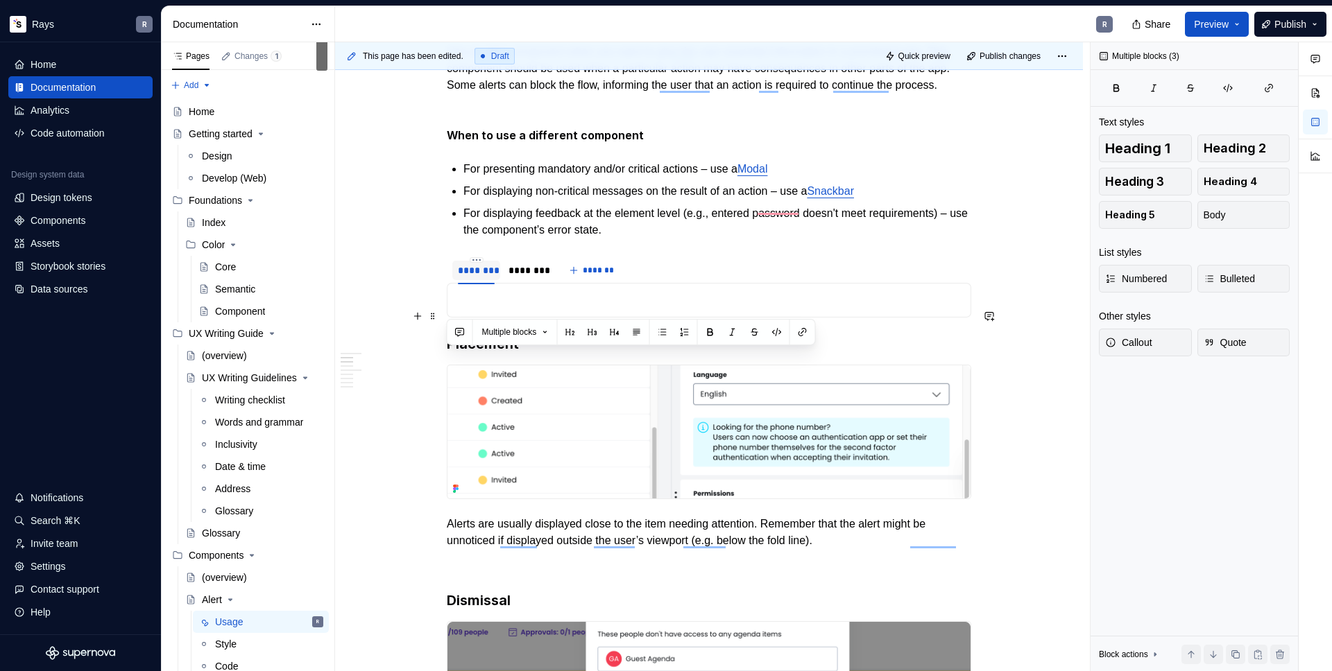
click at [493, 309] on p "To enrich screen reader interactions, please activate Accessibility in Grammarl…" at bounding box center [709, 300] width 506 height 17
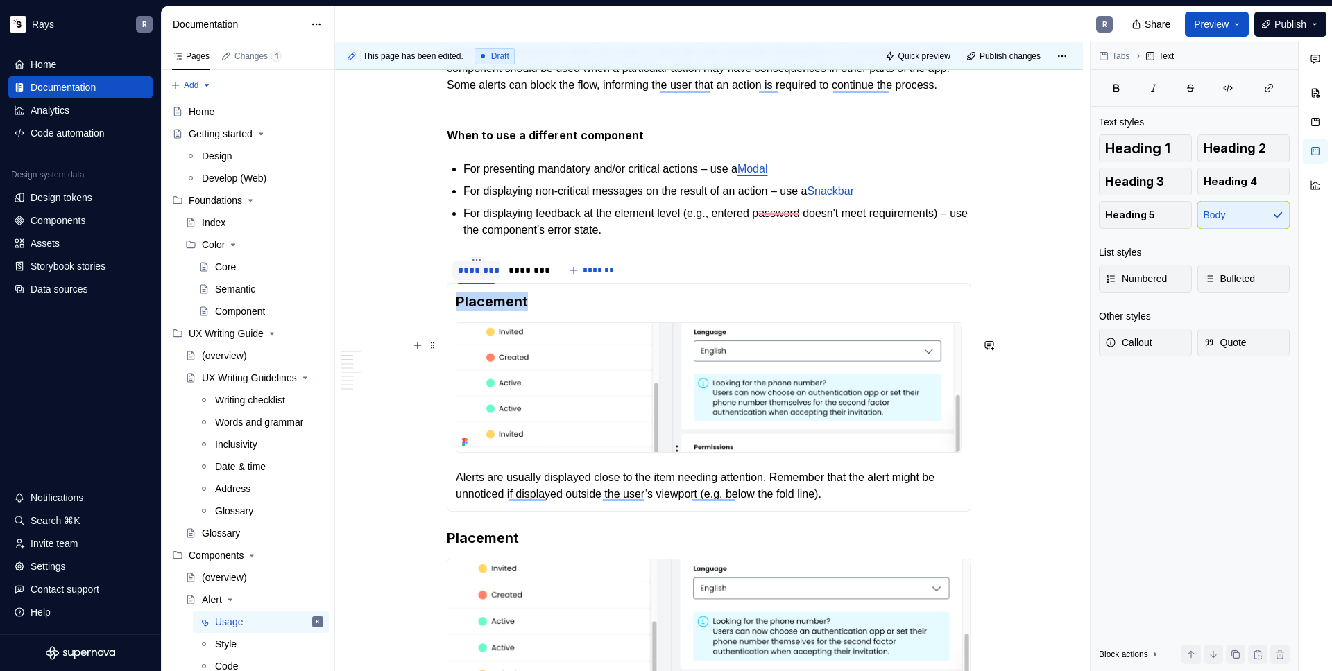
click at [496, 380] on img "To enrich screen reader interactions, please activate Accessibility in Grammarl…" at bounding box center [708, 387] width 505 height 129
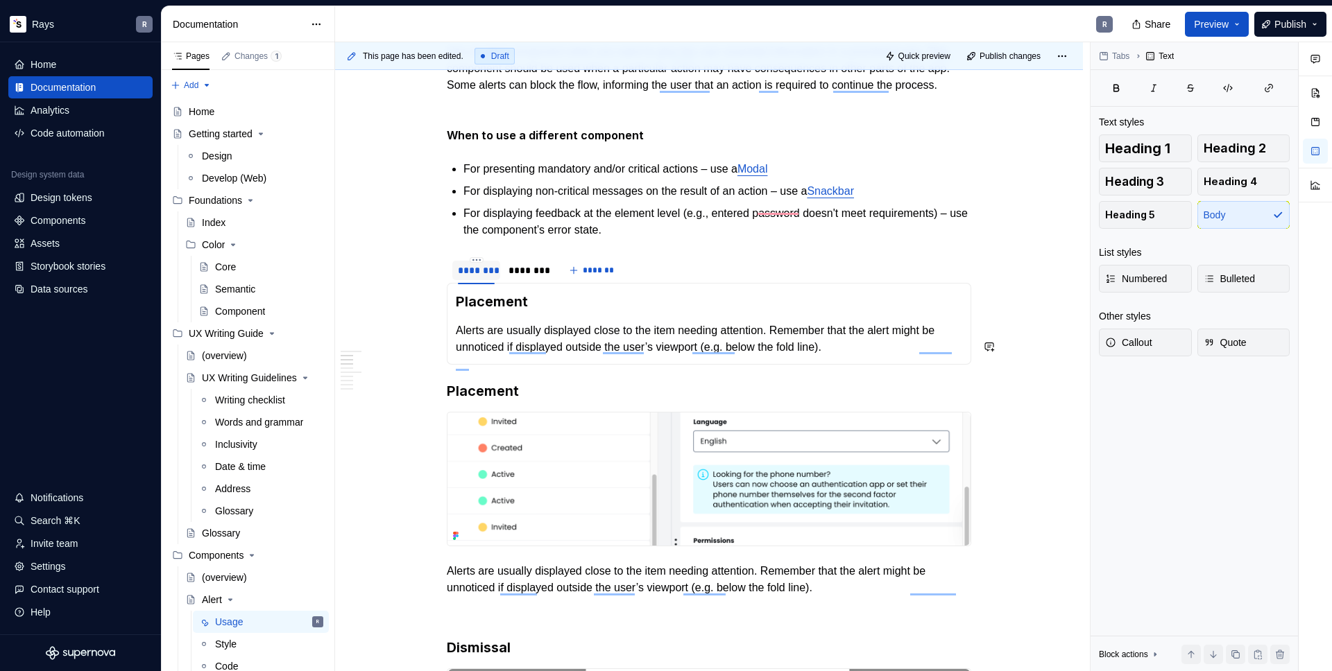
click at [497, 365] on section "******** ******** ******* Placement Alerts are usually displayed close to the i…" at bounding box center [709, 310] width 524 height 110
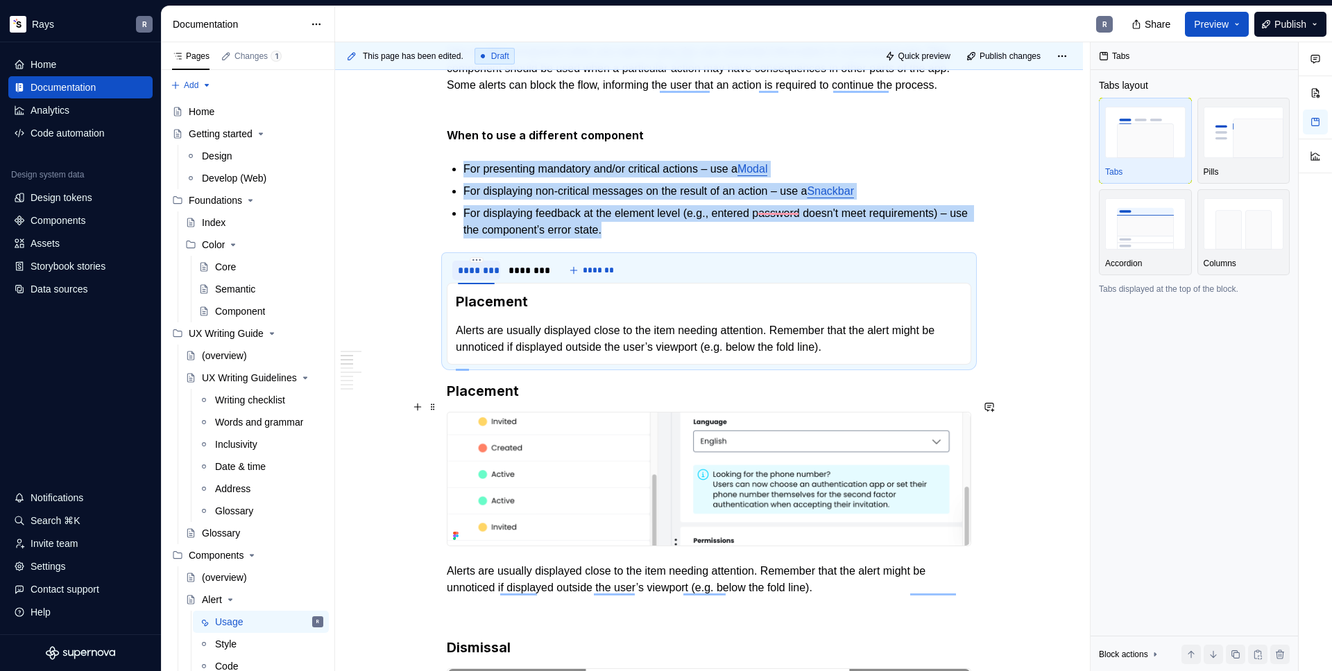
click at [450, 401] on h3 "Placement" at bounding box center [709, 391] width 524 height 19
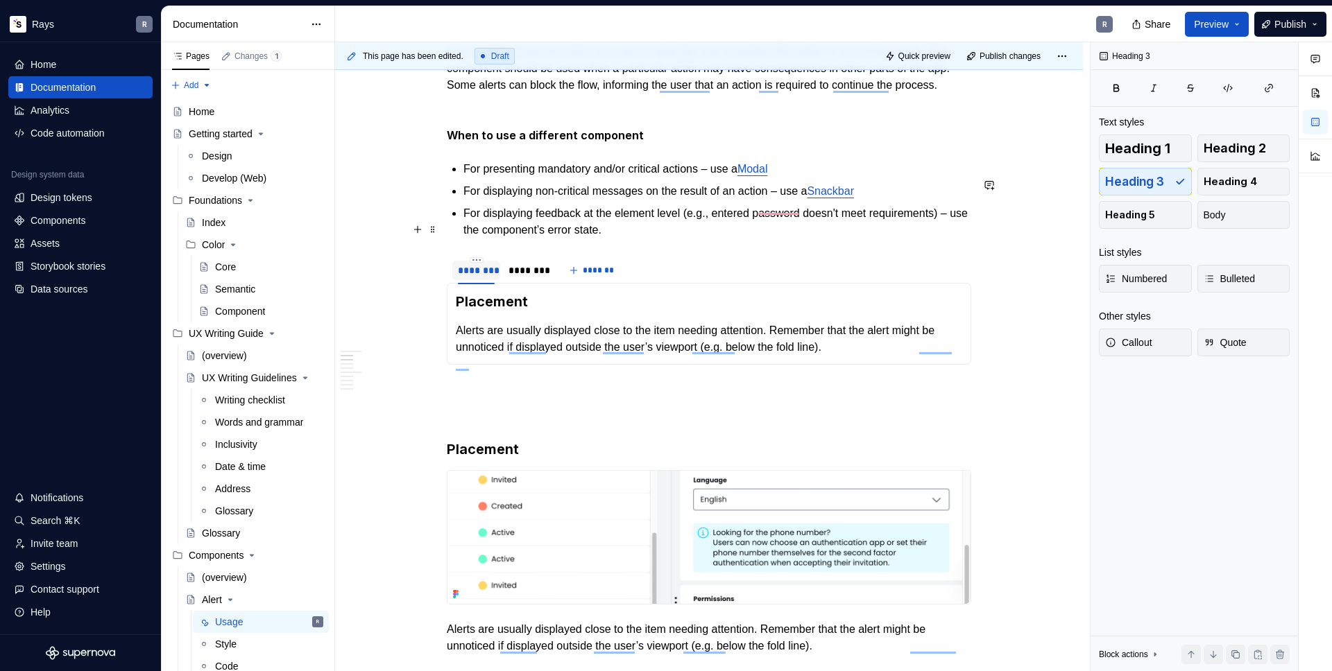
click at [731, 239] on p "For displaying feedback at the element level (e.g., entered password doesn't me…" at bounding box center [717, 221] width 508 height 33
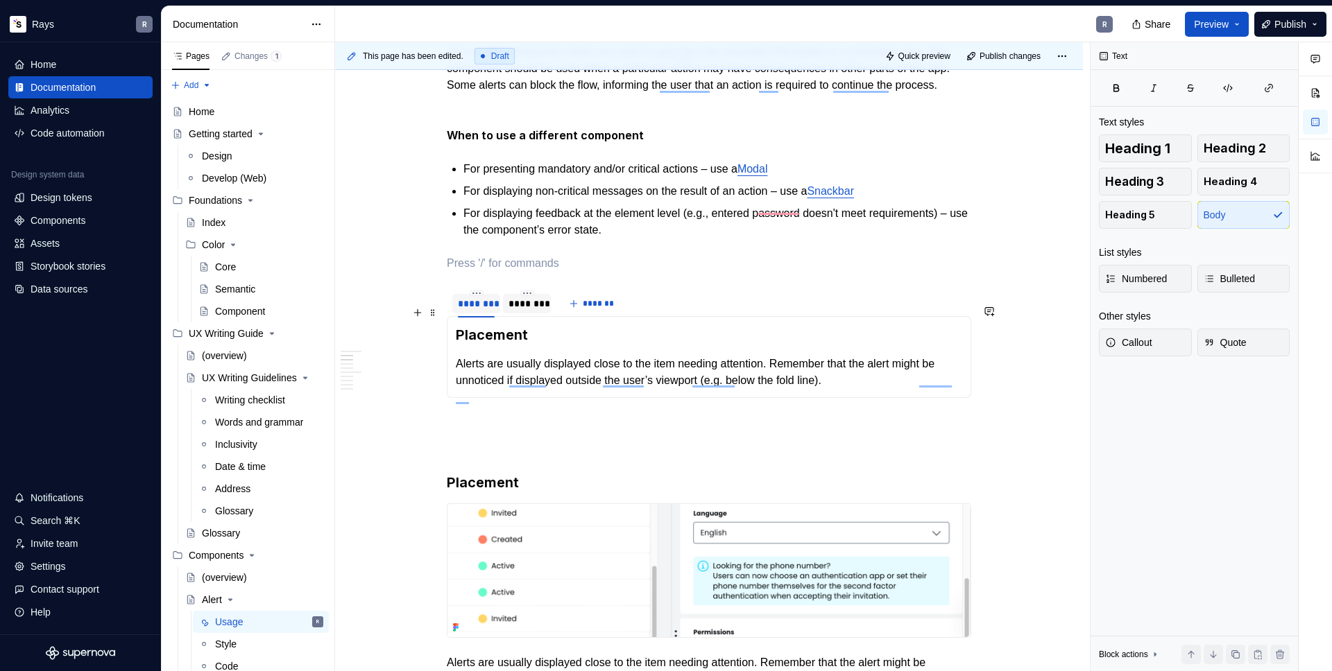
click at [516, 311] on div "********" at bounding box center [526, 304] width 37 height 14
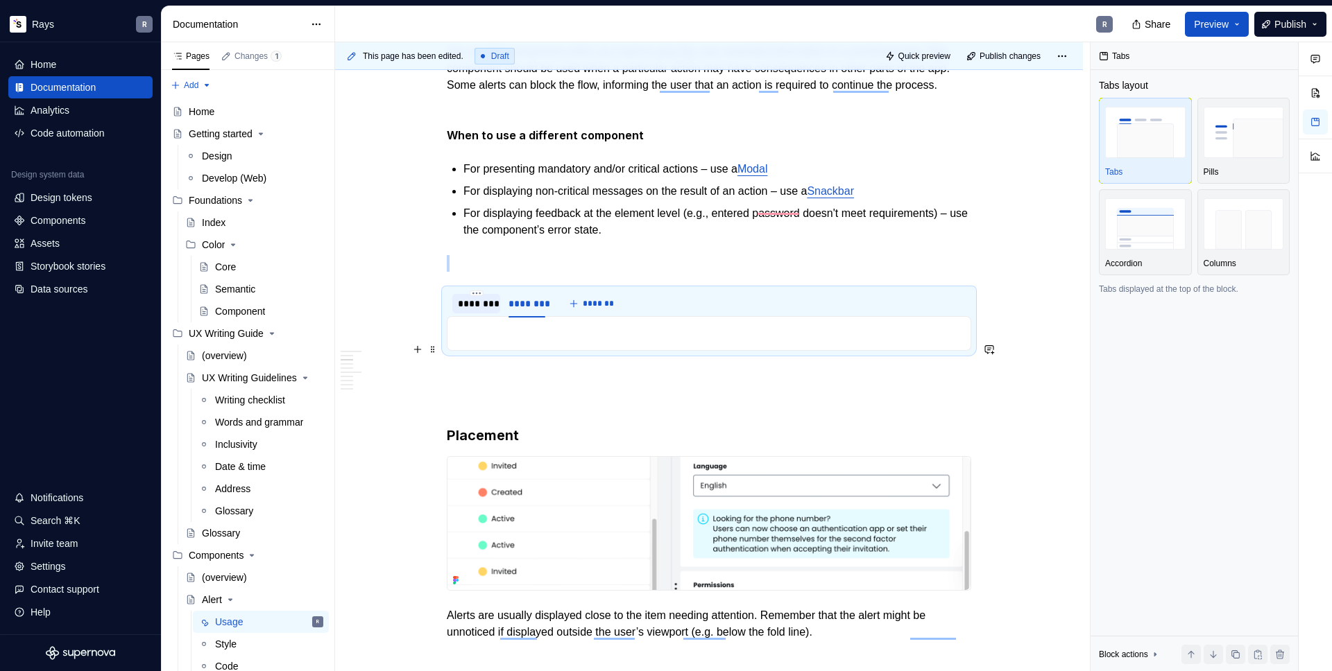
click at [526, 342] on p "To enrich screen reader interactions, please activate Accessibility in Grammarl…" at bounding box center [709, 333] width 506 height 17
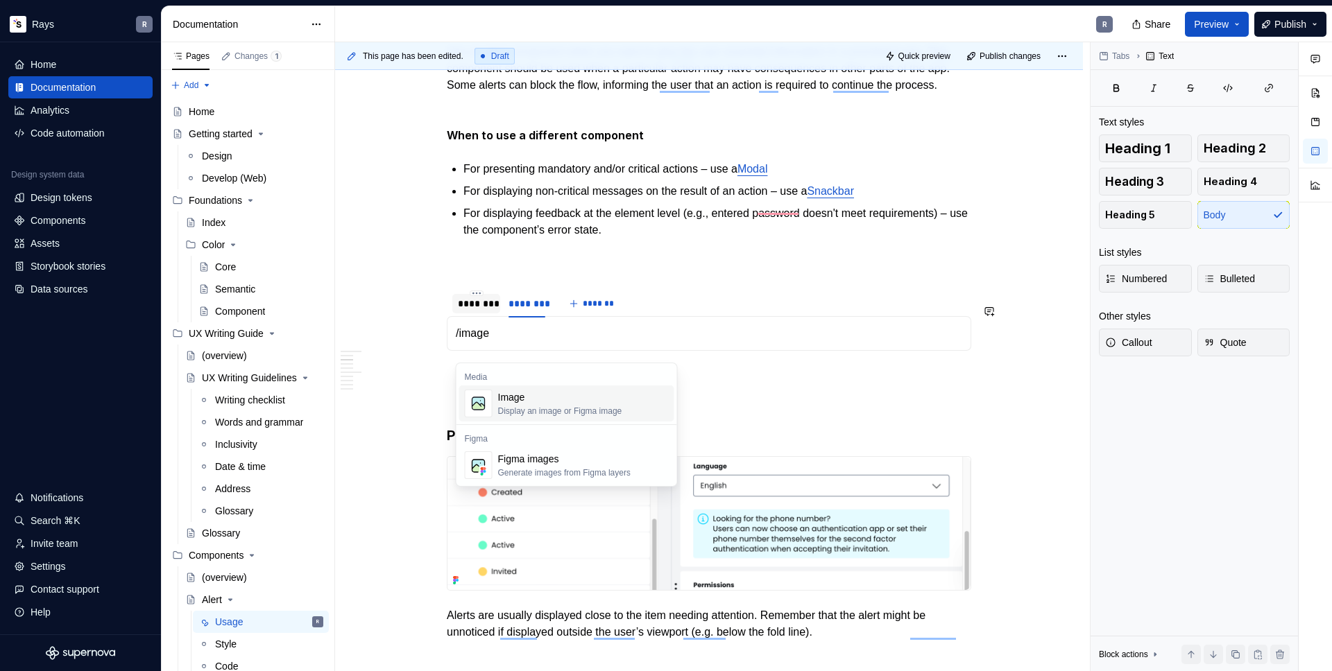
click at [518, 402] on div "Image" at bounding box center [560, 398] width 124 height 14
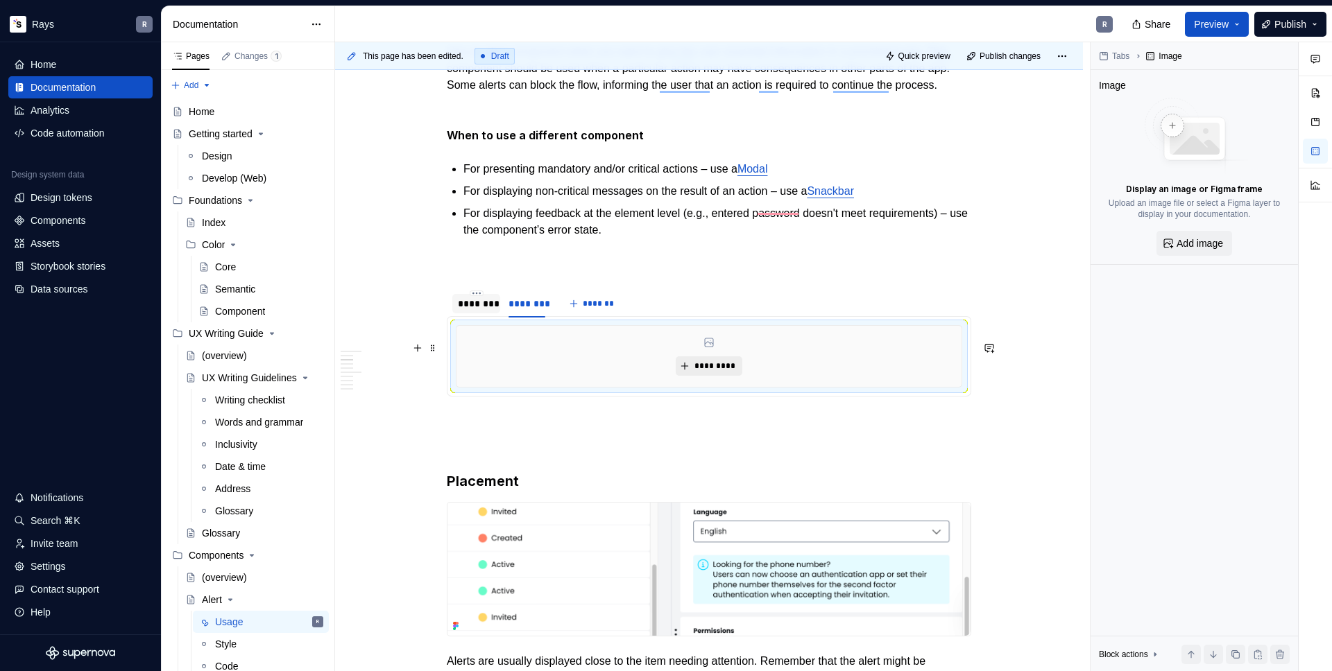
click at [705, 375] on button "*********" at bounding box center [709, 366] width 66 height 19
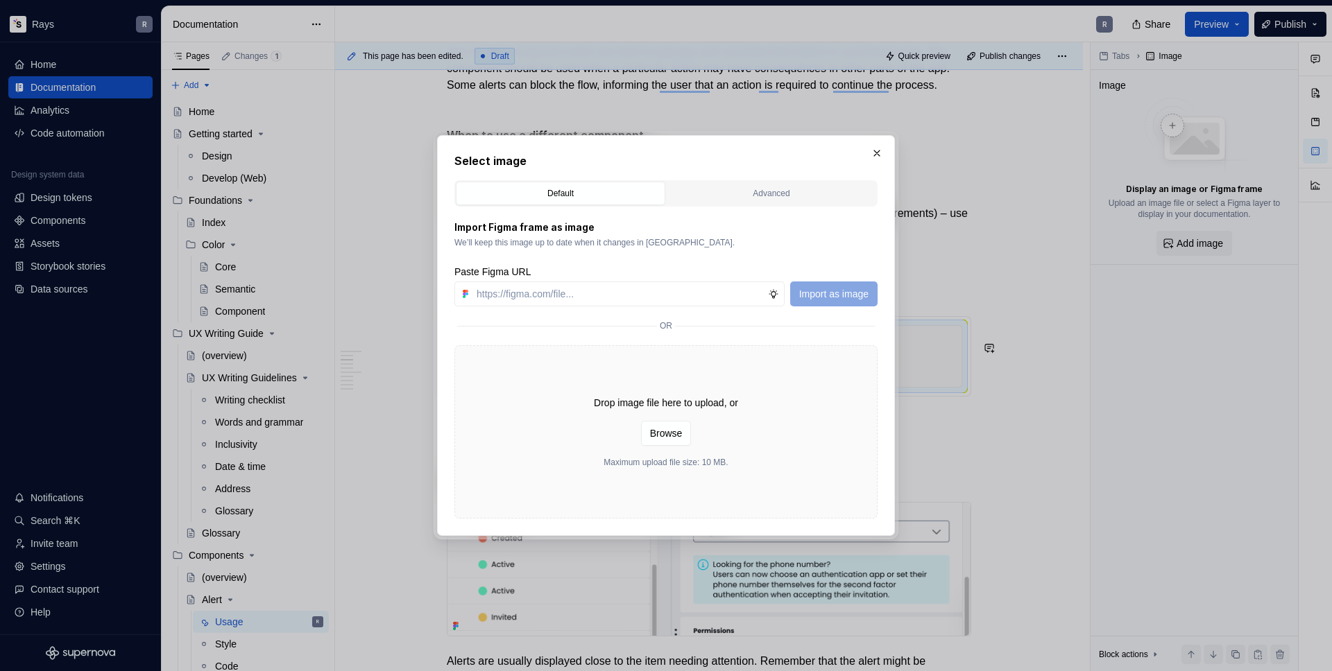
type textarea "*"
click at [607, 299] on input "text" at bounding box center [619, 294] width 297 height 25
type input "[URL][DOMAIN_NAME]"
click at [836, 285] on button "Import as image" at bounding box center [833, 294] width 87 height 25
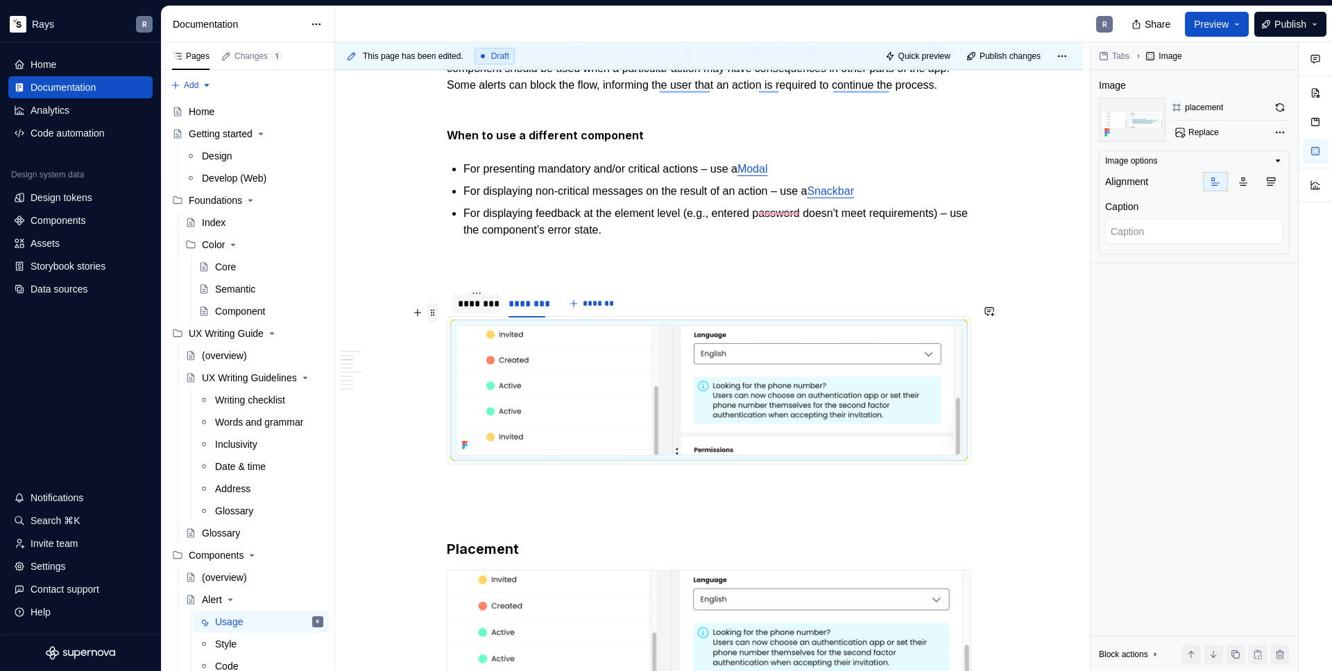
click at [431, 318] on span at bounding box center [432, 312] width 11 height 19
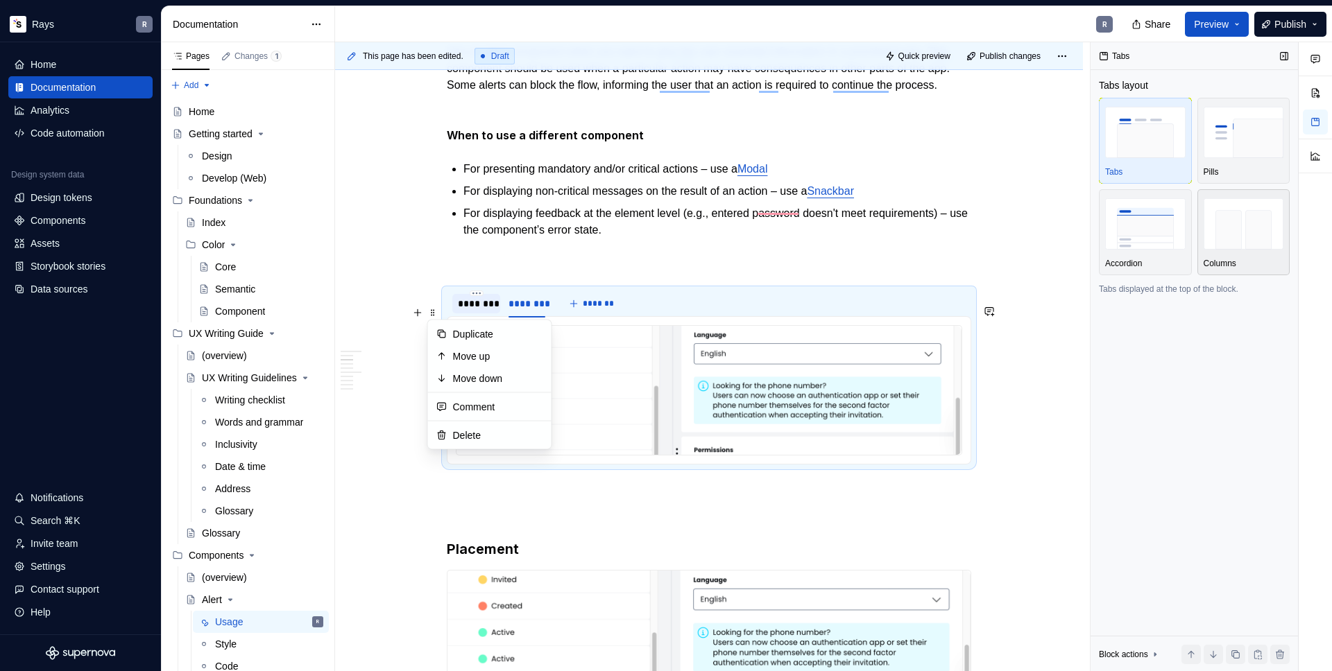
click at [1244, 245] on img "button" at bounding box center [1244, 223] width 80 height 51
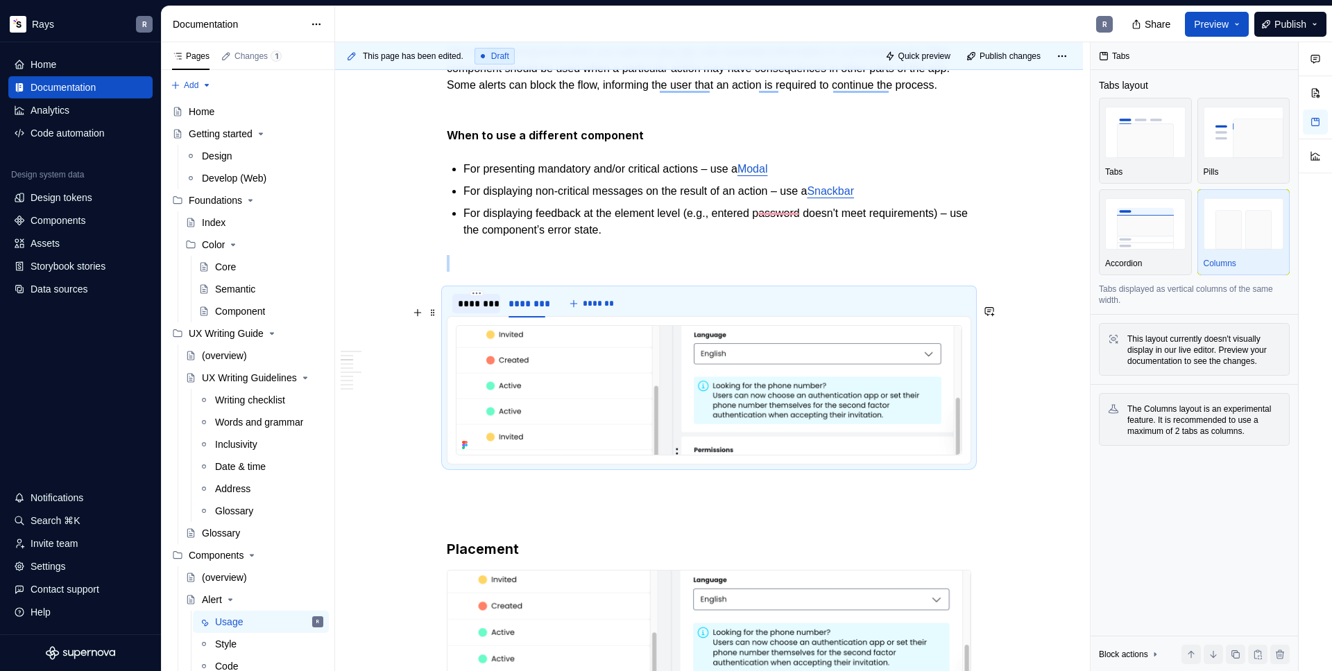
click at [481, 311] on div "********" at bounding box center [476, 304] width 37 height 14
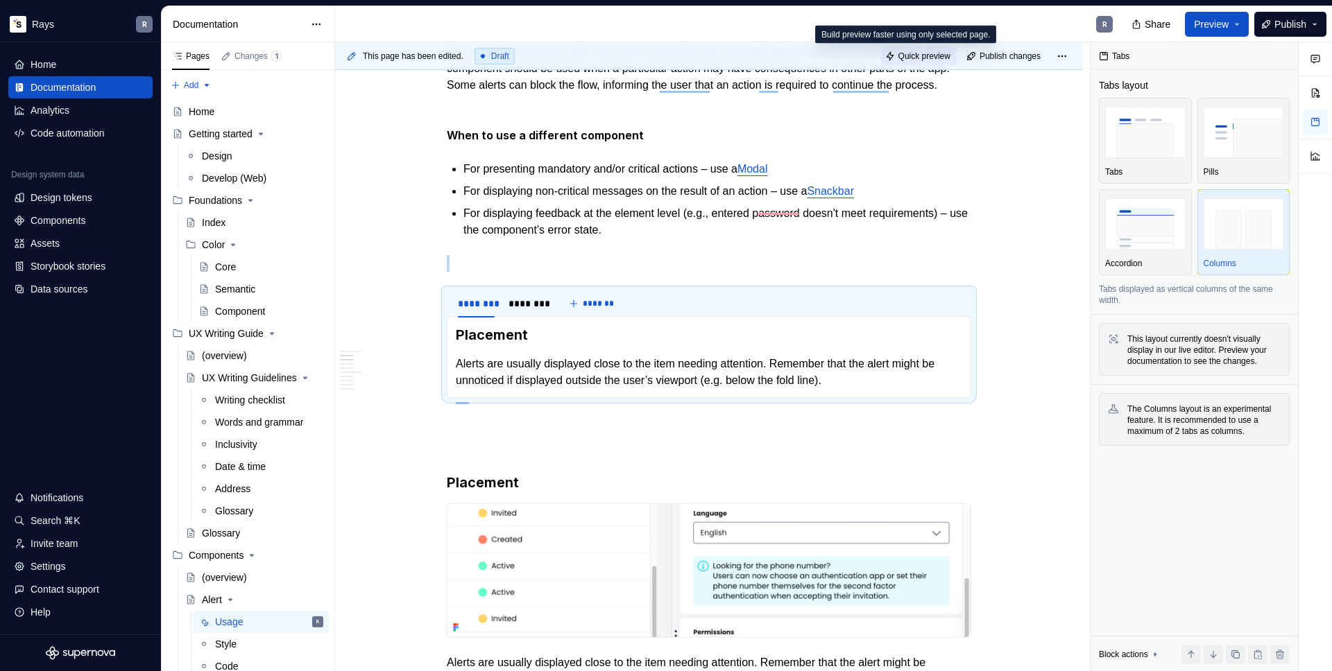
click at [928, 58] on span "Quick preview" at bounding box center [924, 56] width 52 height 11
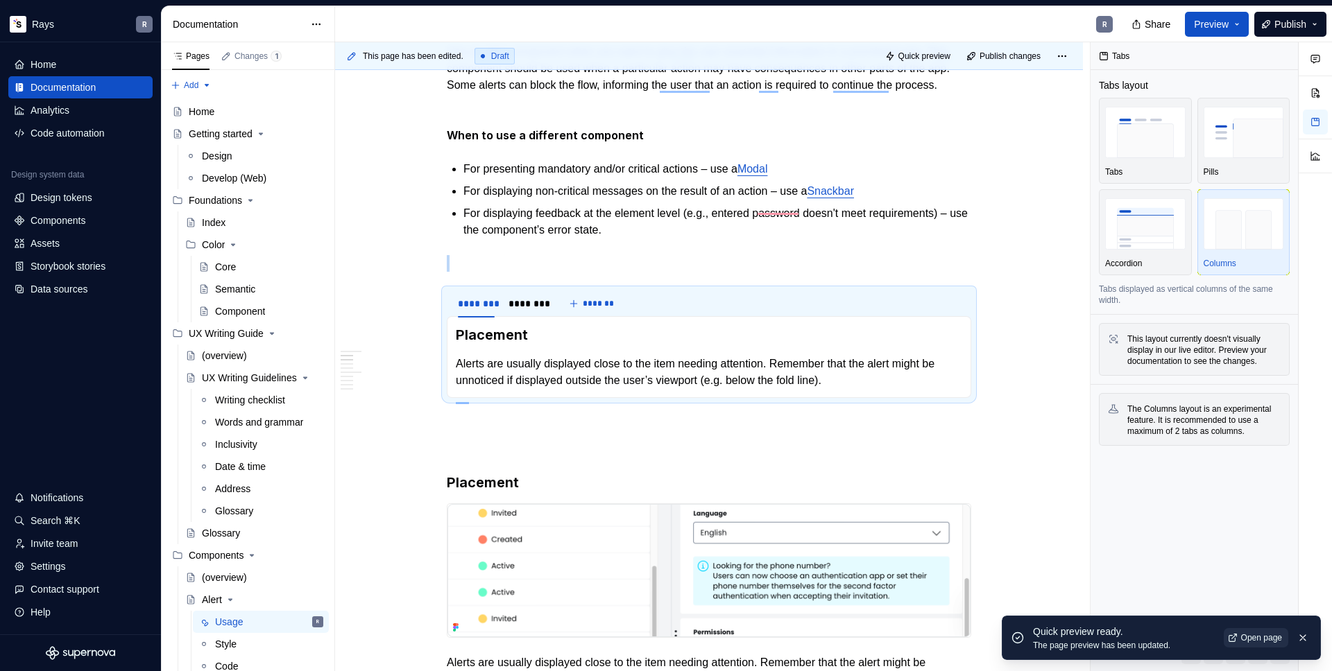
click at [1264, 636] on span "Open page" at bounding box center [1261, 638] width 41 height 11
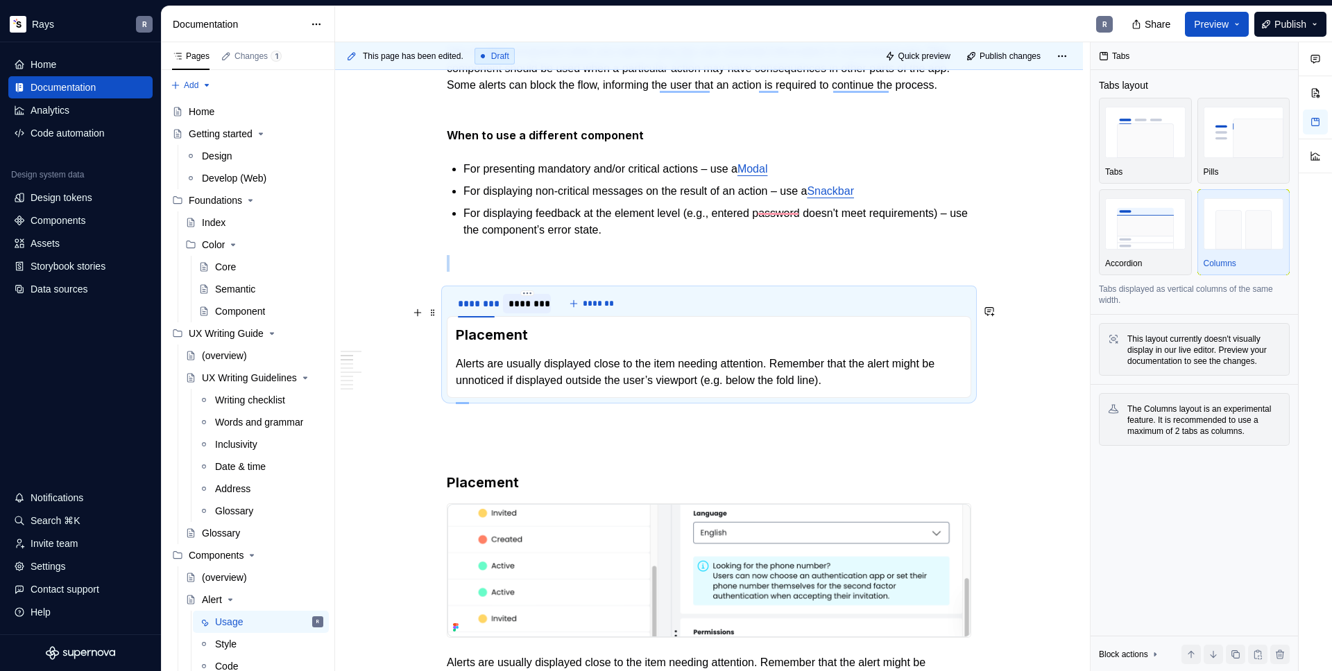
click at [541, 311] on div "********" at bounding box center [526, 304] width 37 height 14
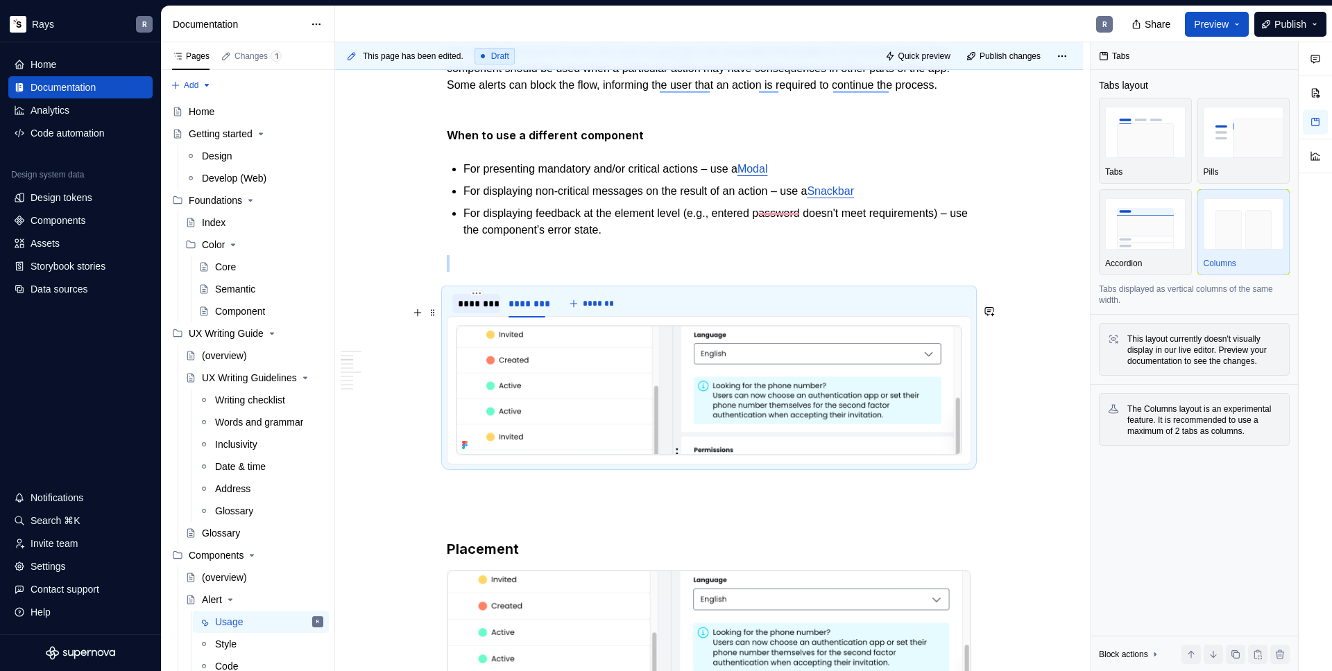
click at [486, 311] on div "********" at bounding box center [476, 304] width 37 height 14
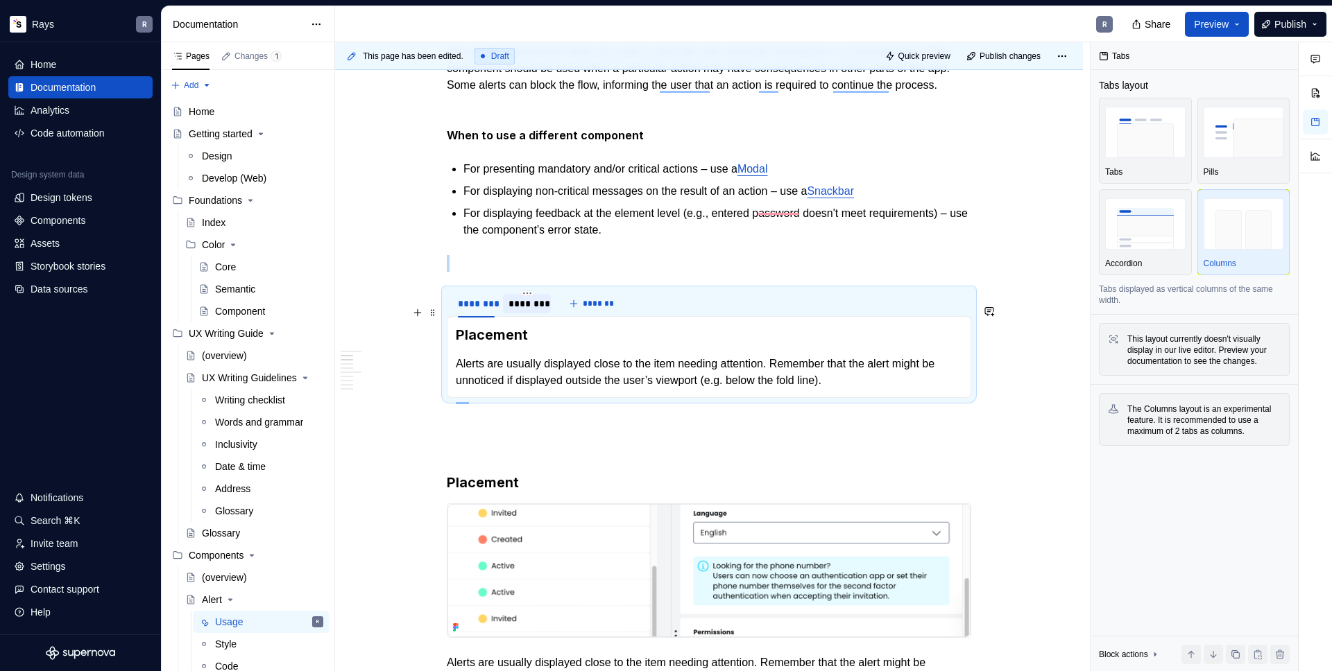
click at [529, 314] on div "********" at bounding box center [527, 303] width 48 height 19
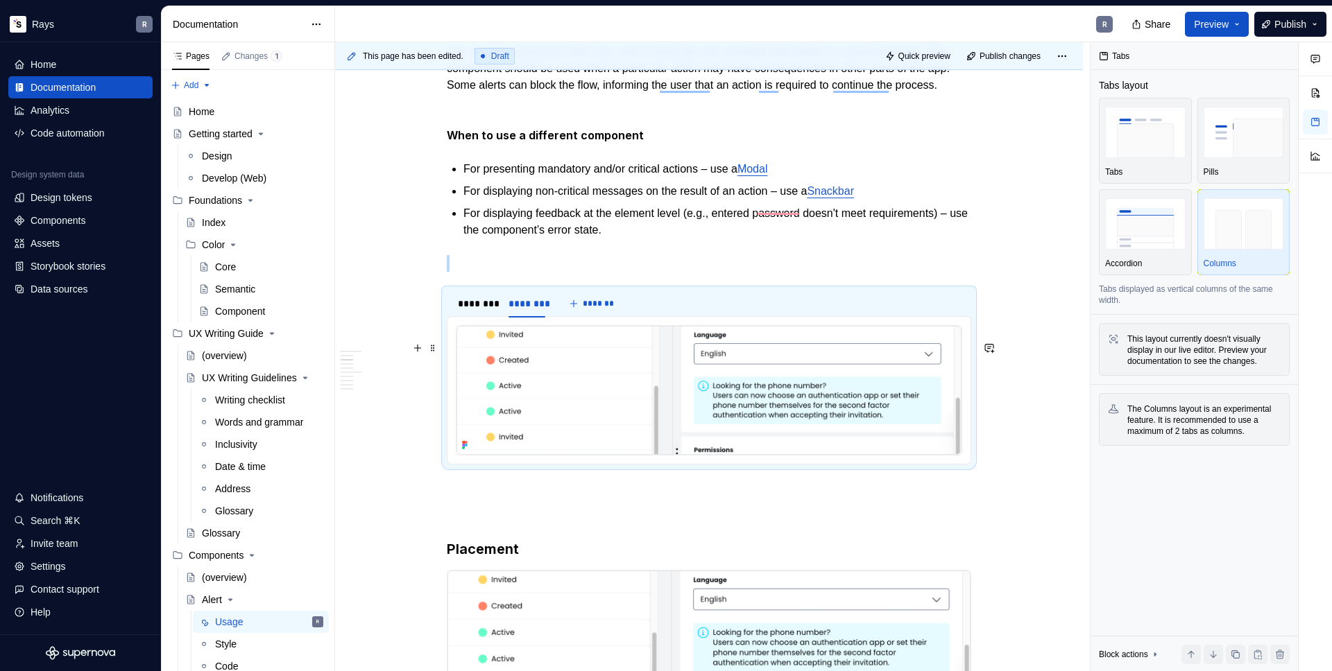
click at [675, 370] on img "To enrich screen reader interactions, please activate Accessibility in Grammarl…" at bounding box center [708, 390] width 505 height 129
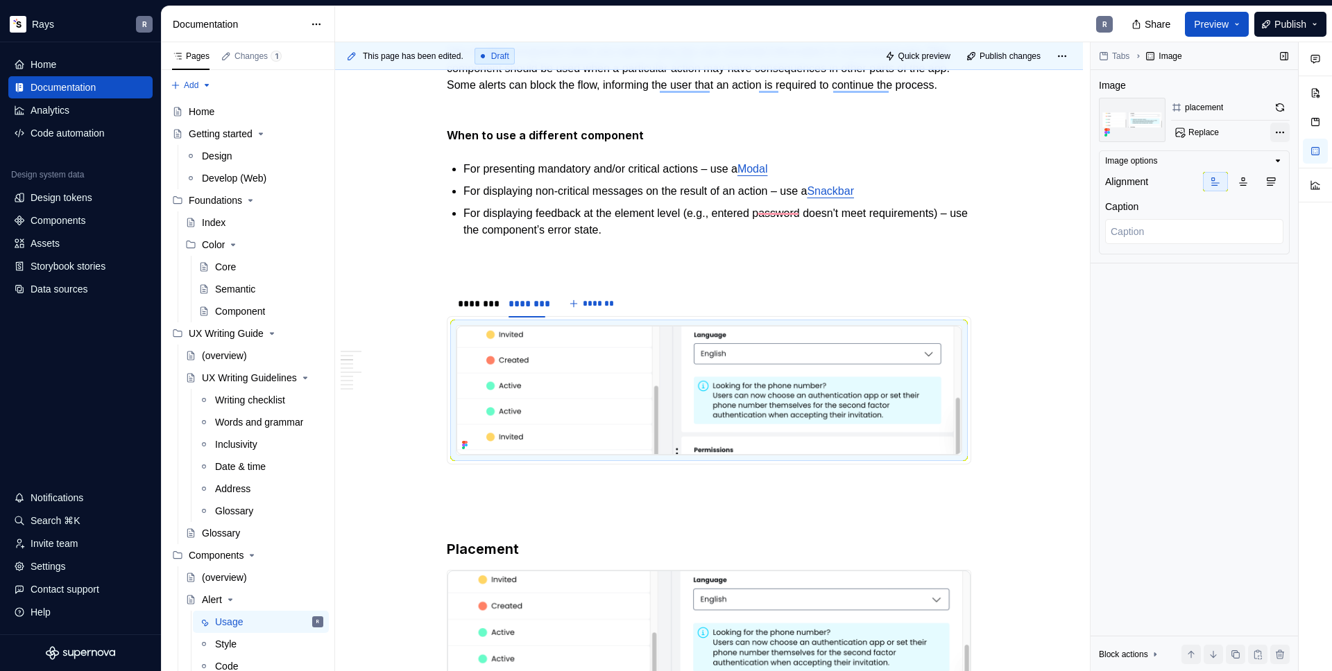
click at [1277, 135] on div "Comments Open comments No comments yet Select ‘Comment’ from the block context …" at bounding box center [1210, 357] width 241 height 630
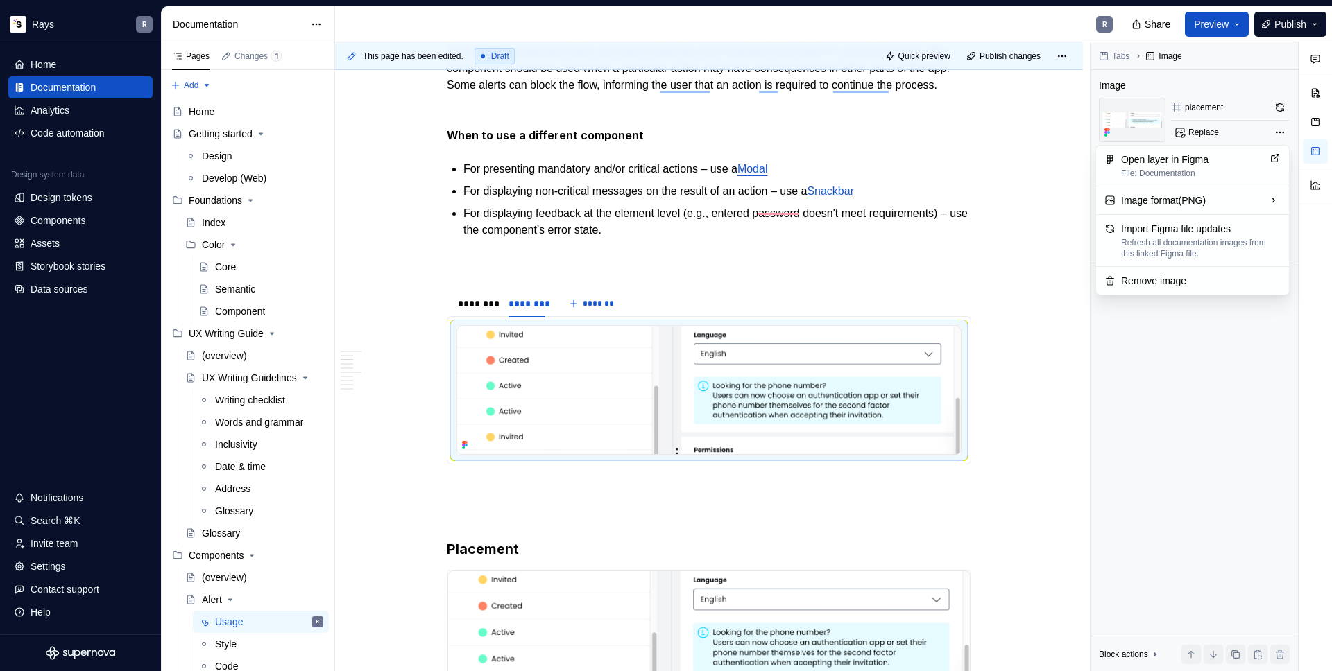
click at [1283, 129] on div "Comments Open comments No comments yet Select ‘Comment’ from the block context …" at bounding box center [1210, 357] width 241 height 630
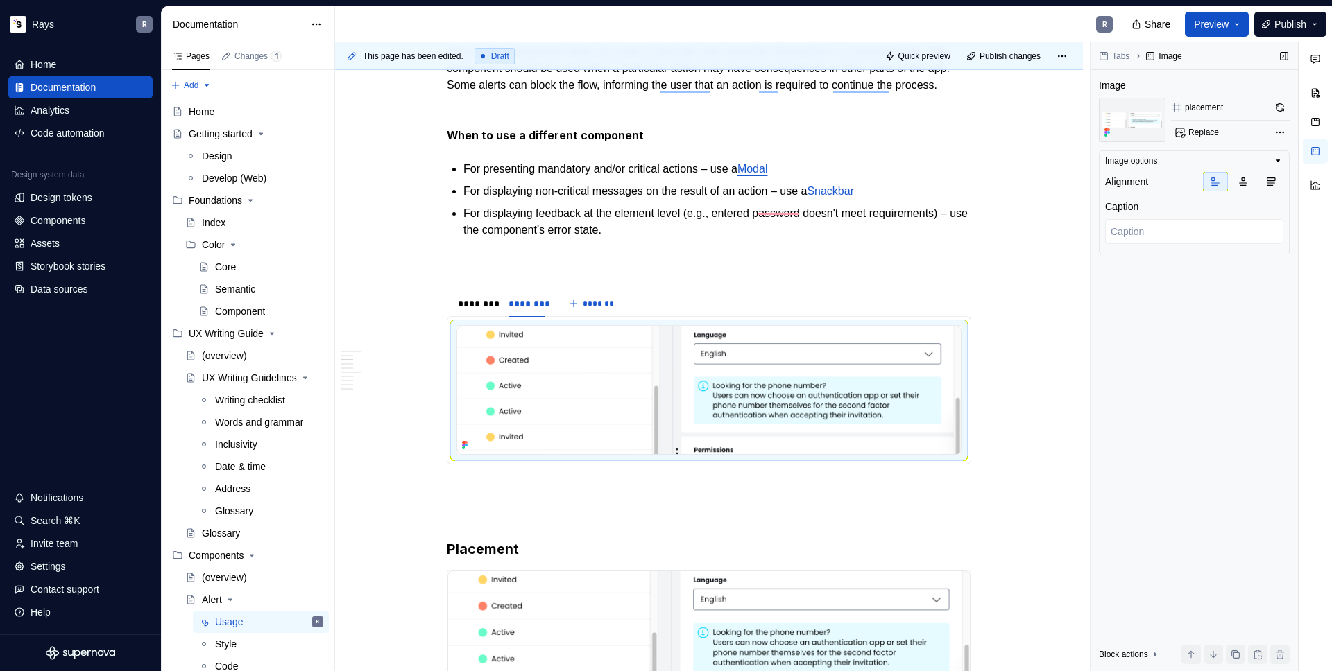
click at [1154, 397] on div "Tabs Image Image placement Replace Image options Alignment Caption Block action…" at bounding box center [1193, 357] width 207 height 630
click at [660, 370] on img "To enrich screen reader interactions, please activate Accessibility in Grammarl…" at bounding box center [708, 390] width 505 height 129
click at [1283, 107] on button "button" at bounding box center [1279, 107] width 19 height 19
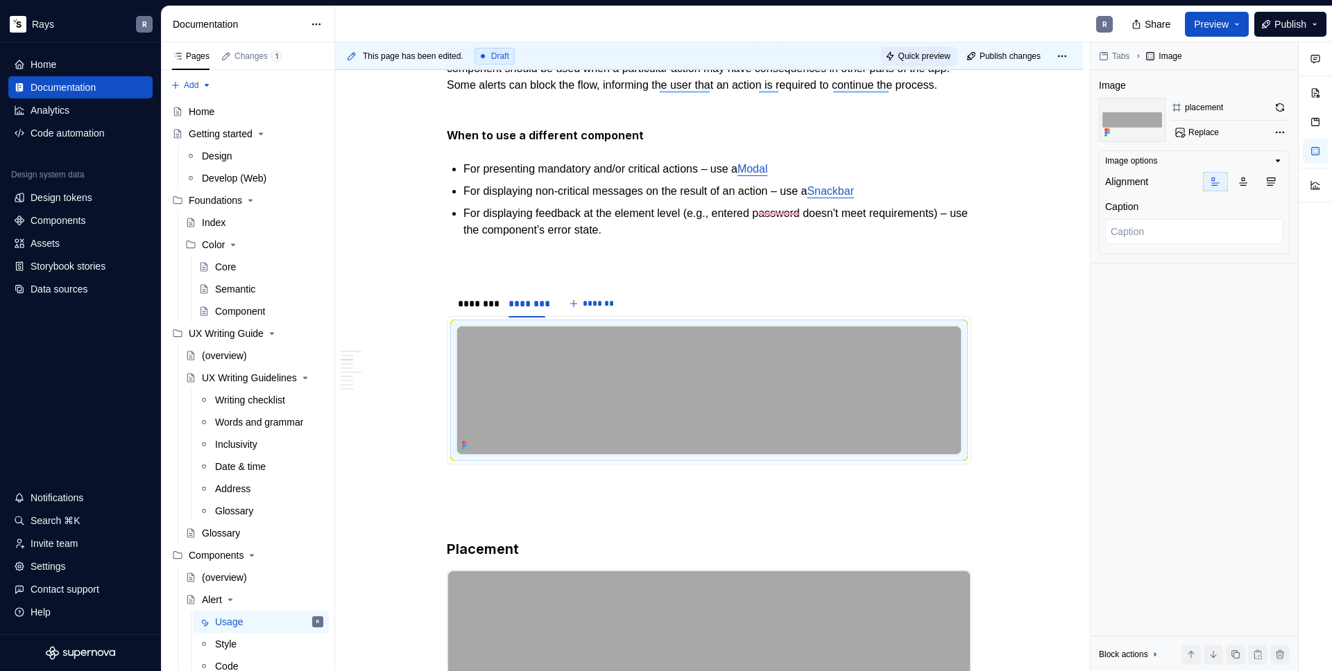
click at [927, 55] on span "Quick preview" at bounding box center [924, 56] width 52 height 11
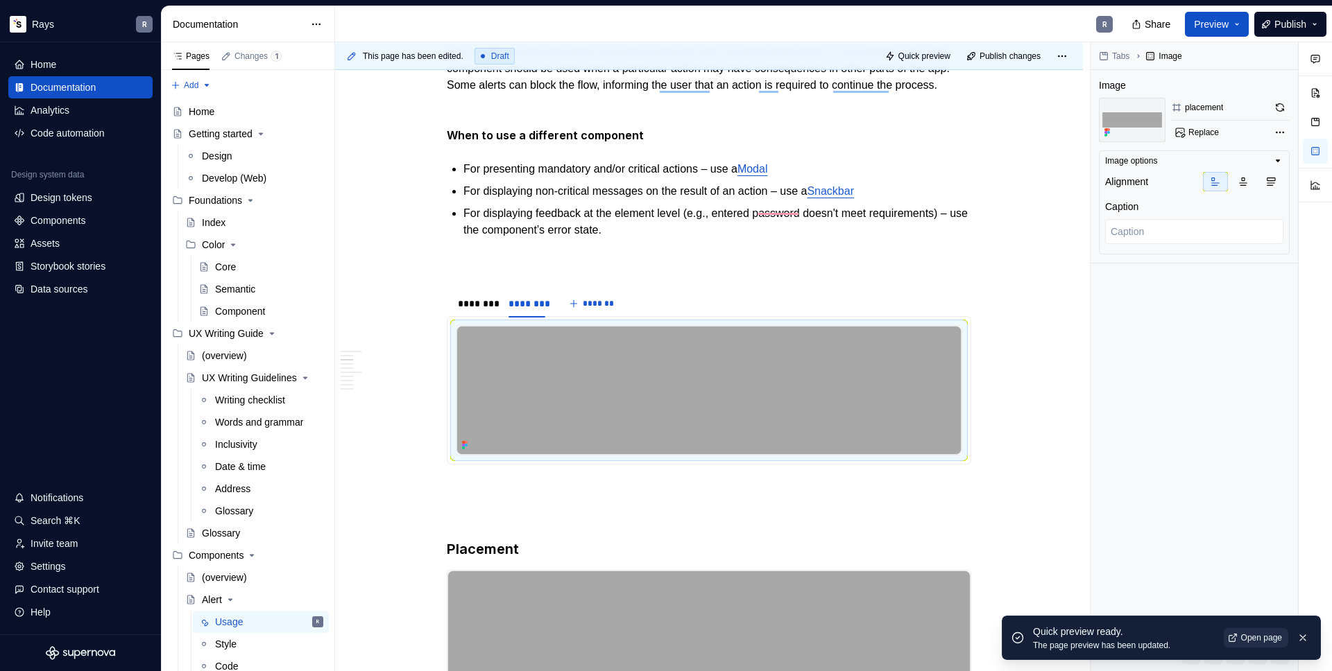
click at [1252, 638] on span "Open page" at bounding box center [1261, 638] width 41 height 11
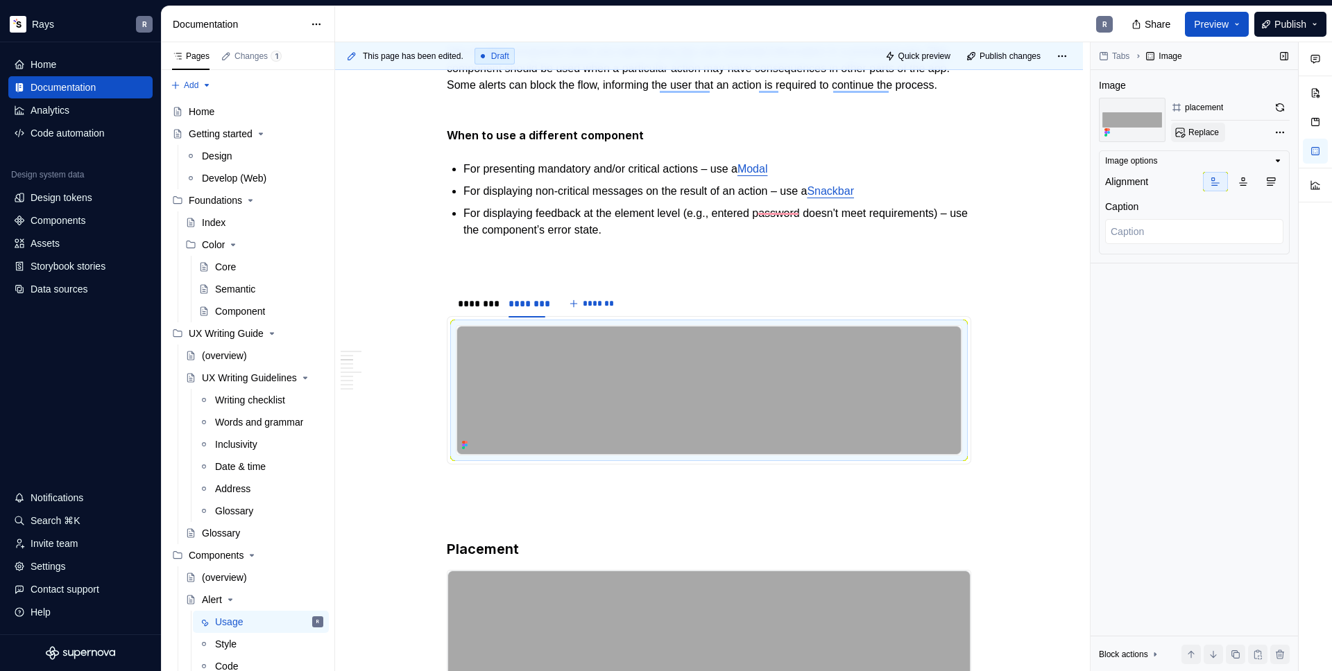
click at [1195, 128] on span "Replace" at bounding box center [1203, 132] width 31 height 11
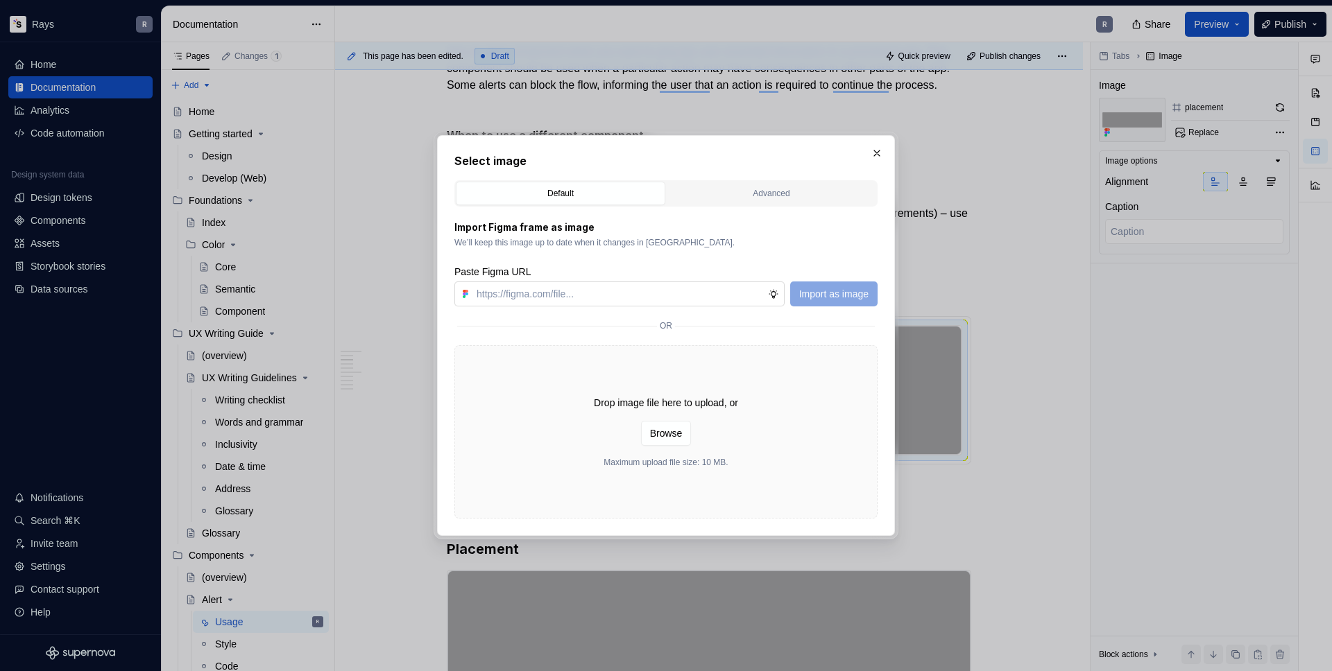
type textarea "*"
click at [511, 299] on input "text" at bounding box center [619, 294] width 297 height 25
type input "[URL][DOMAIN_NAME]"
click at [845, 283] on button "Import as image" at bounding box center [833, 294] width 87 height 25
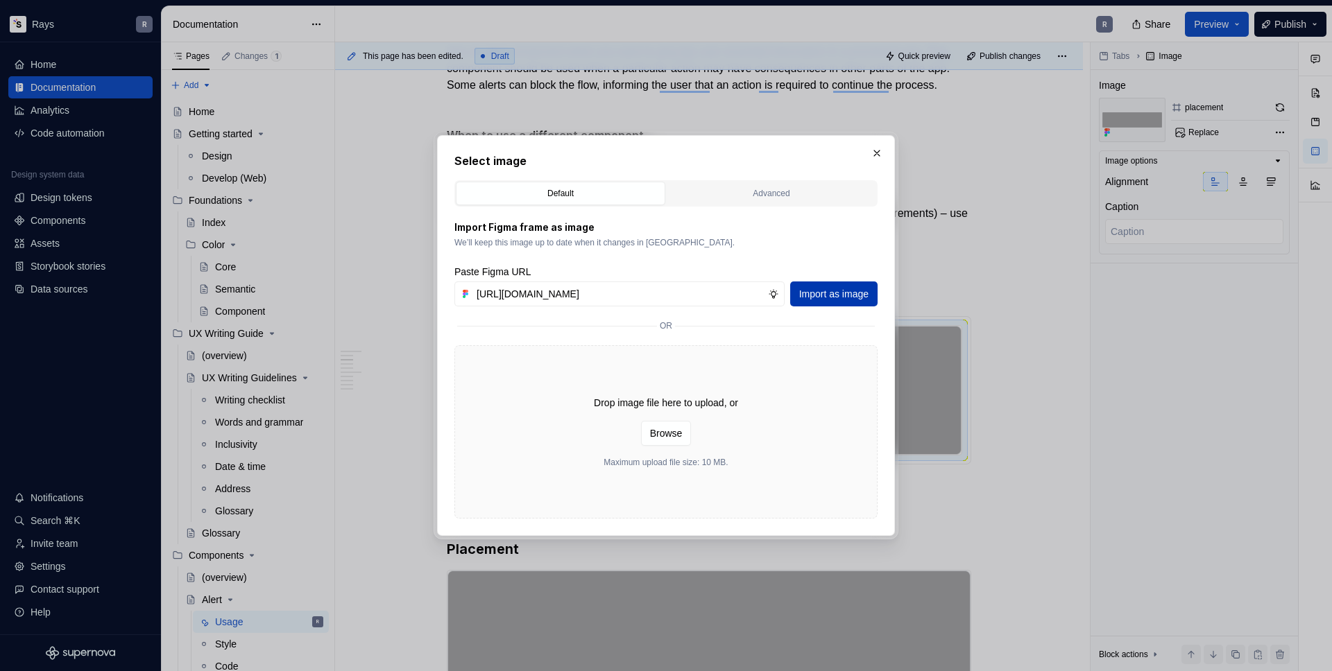
scroll to position [0, 0]
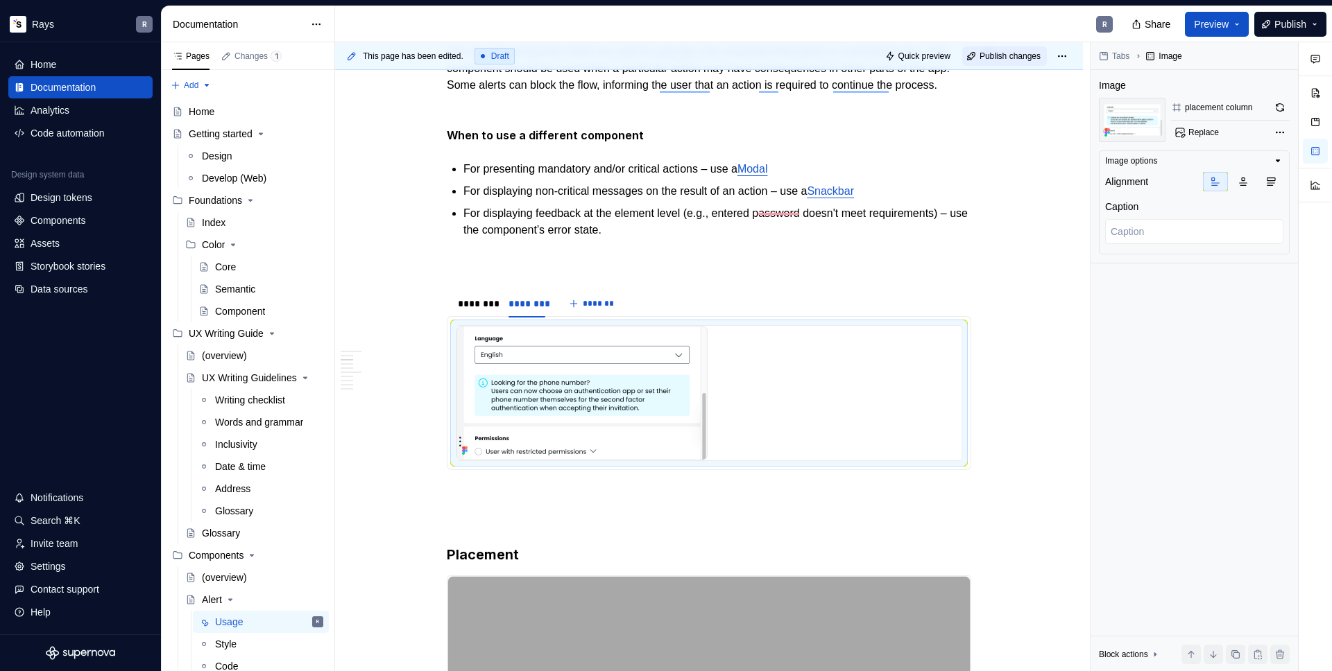
click at [1017, 55] on span "Publish changes" at bounding box center [1009, 56] width 61 height 11
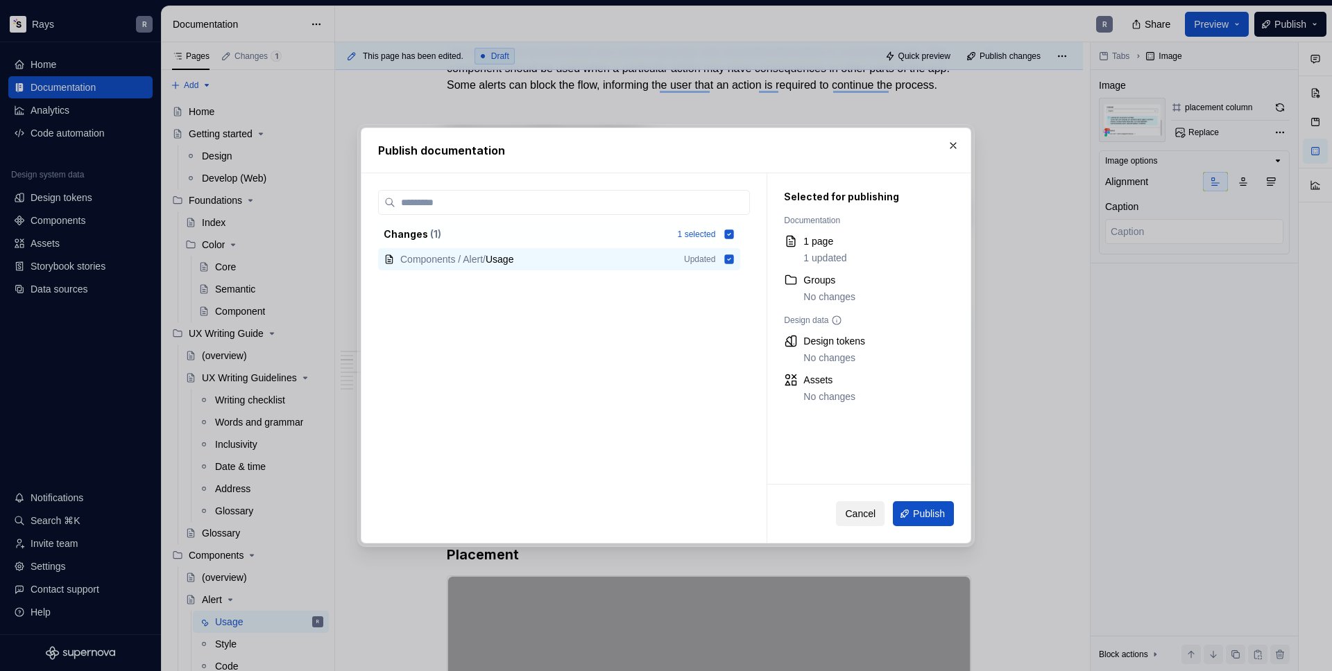
click at [863, 508] on span "Cancel" at bounding box center [860, 514] width 31 height 14
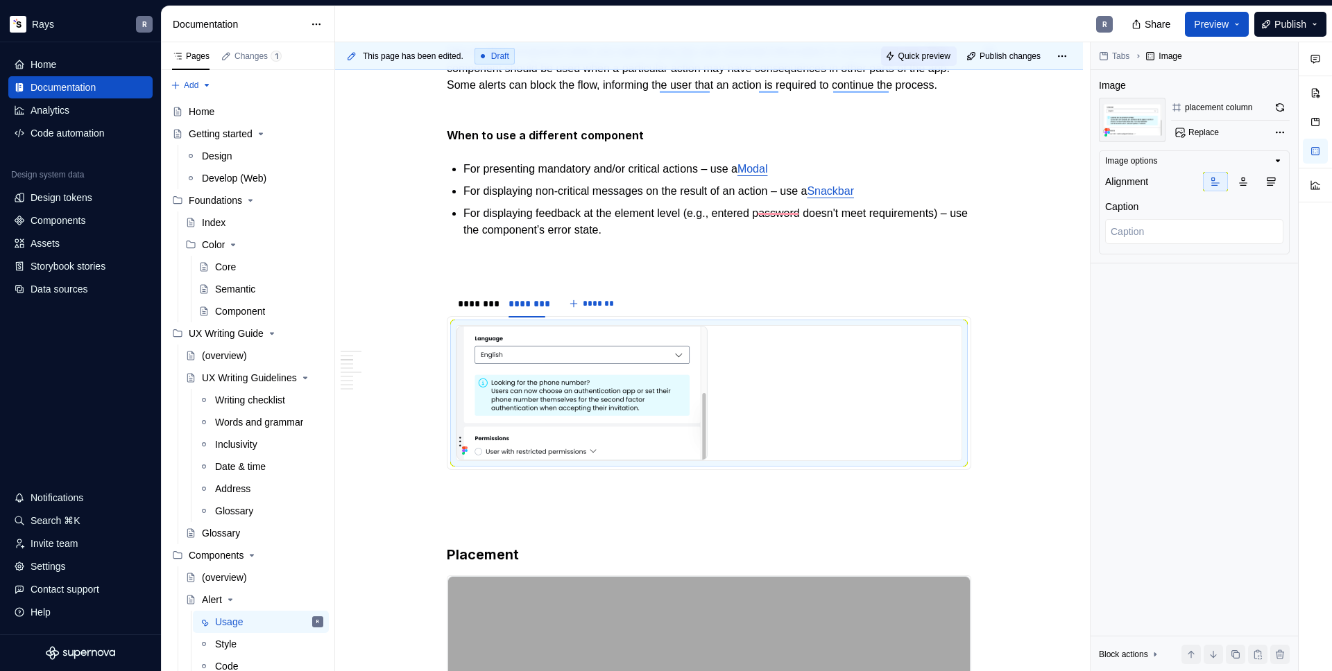
click at [898, 53] on span "Quick preview" at bounding box center [924, 56] width 52 height 11
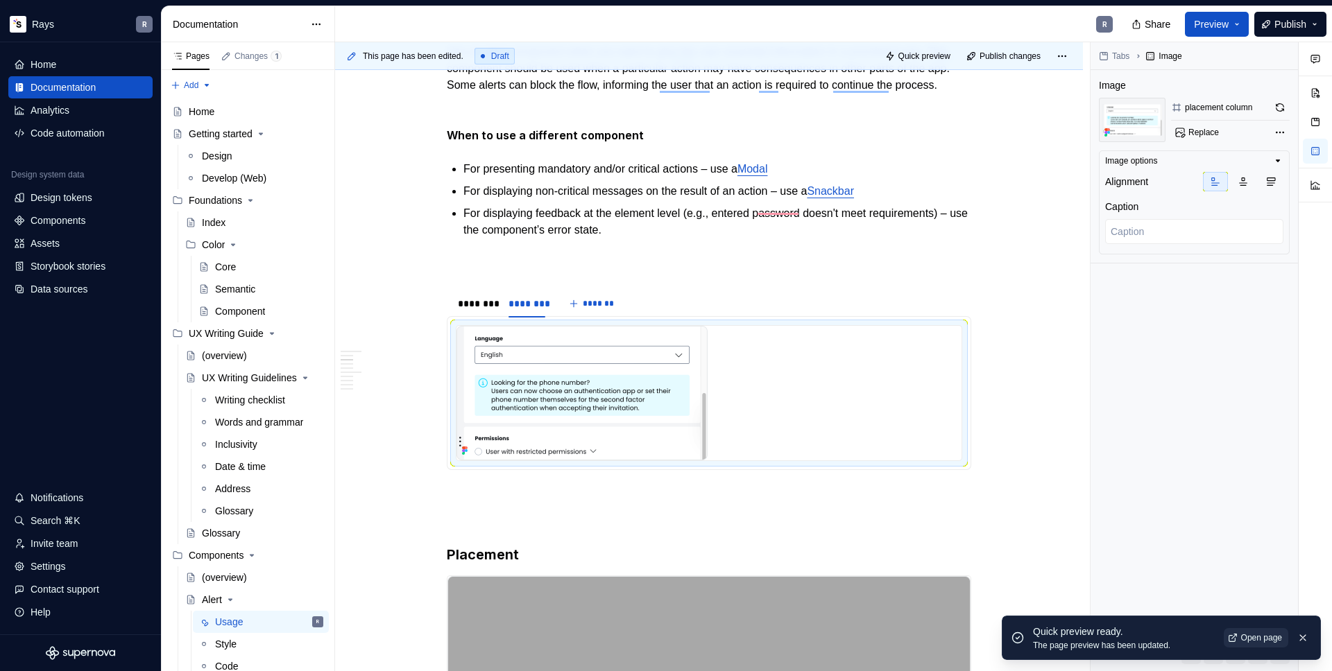
click at [1253, 635] on span "Open page" at bounding box center [1261, 638] width 41 height 11
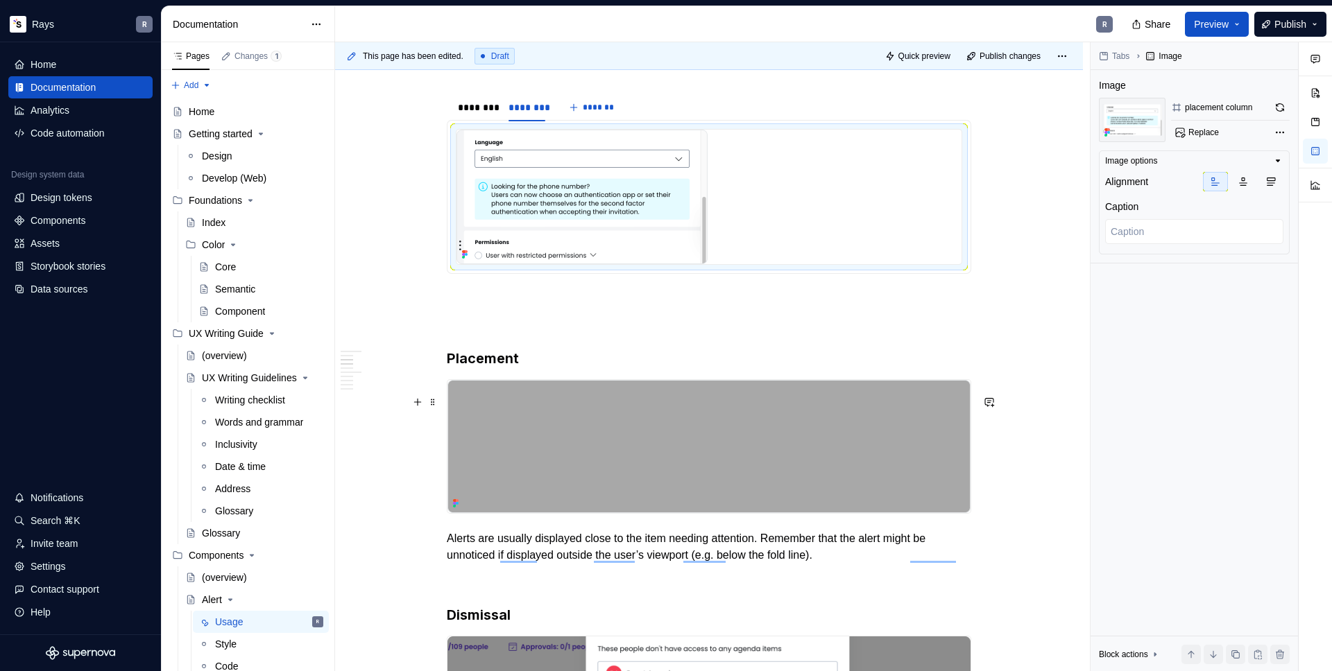
scroll to position [606, 0]
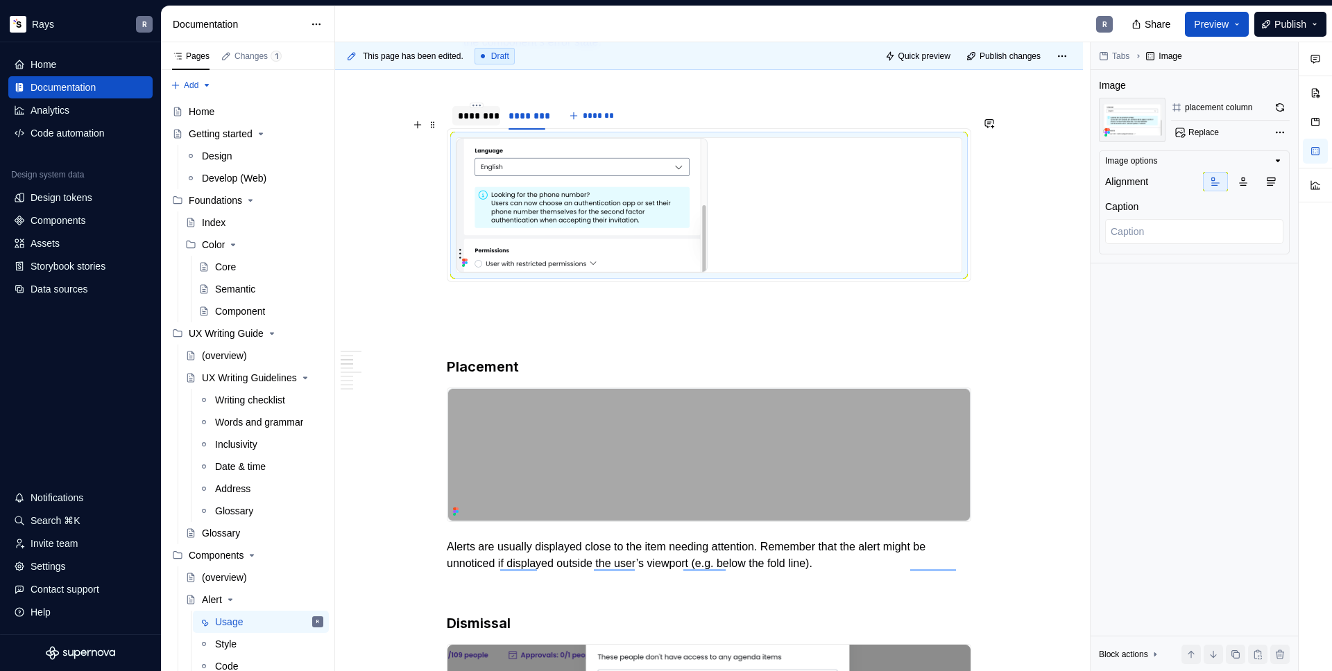
click at [477, 123] on div "********" at bounding box center [476, 116] width 37 height 14
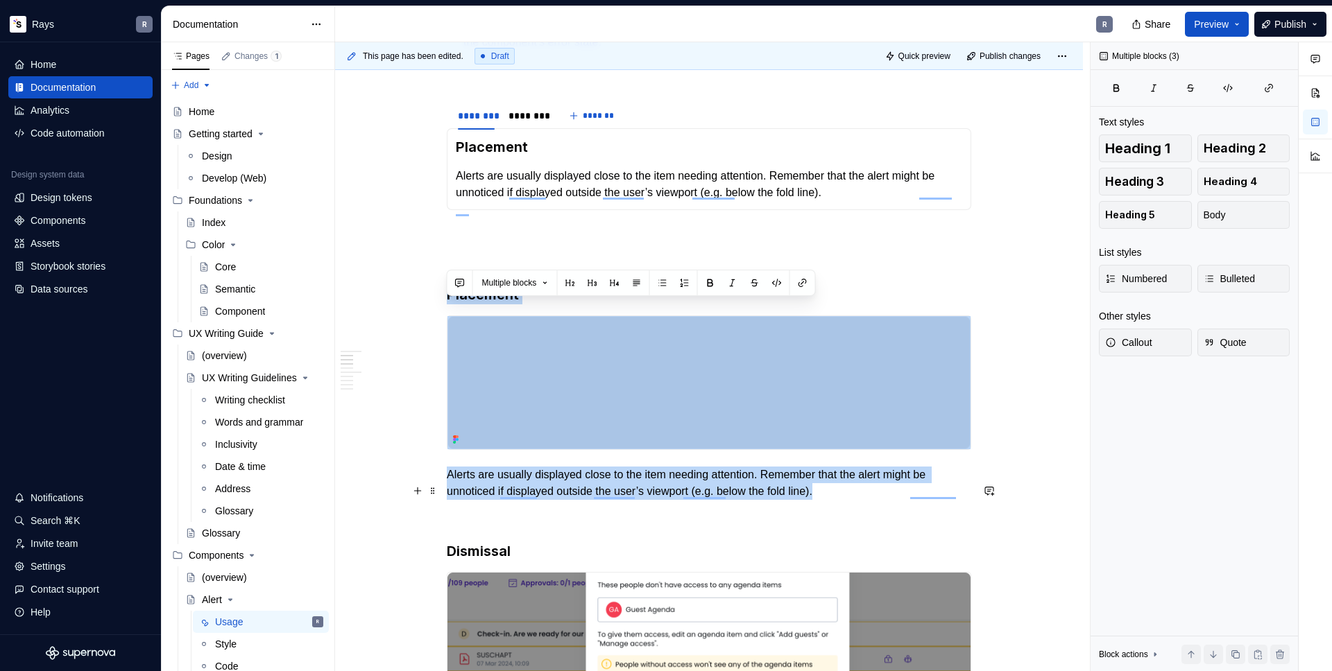
drag, startPoint x: 469, startPoint y: 315, endPoint x: 889, endPoint y: 511, distance: 463.7
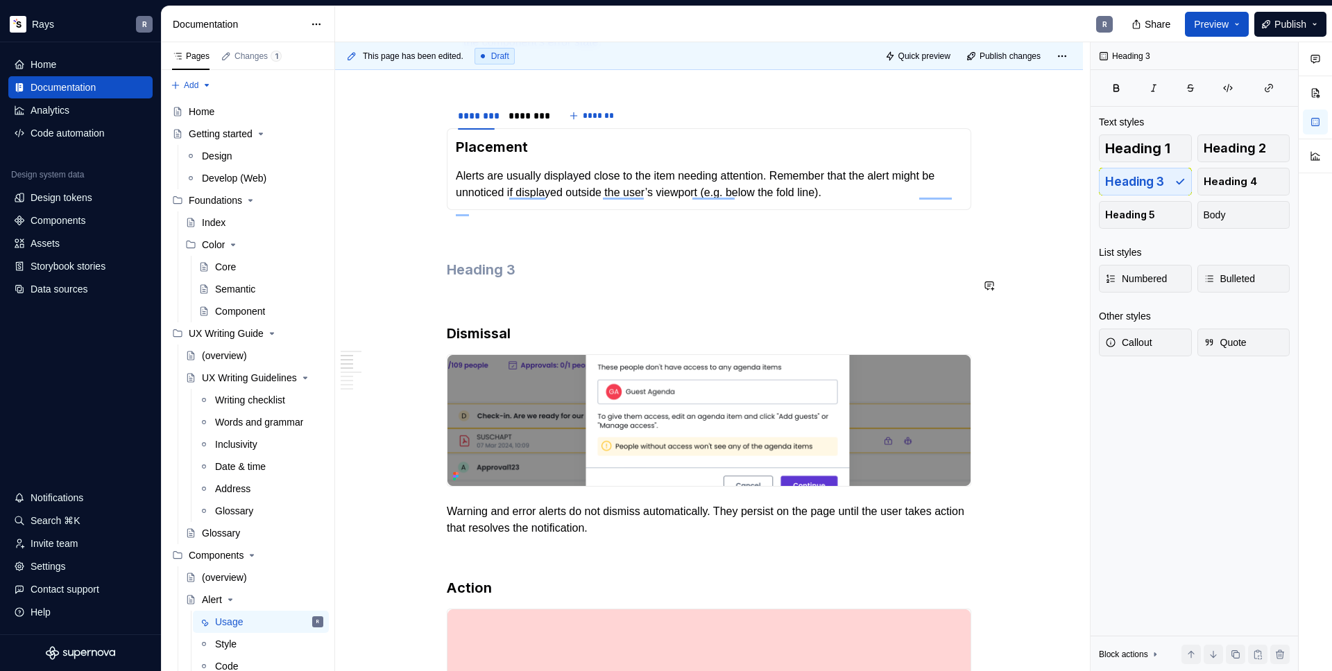
click at [463, 307] on p "To enrich screen reader interactions, please activate Accessibility in Grammarl…" at bounding box center [709, 299] width 524 height 17
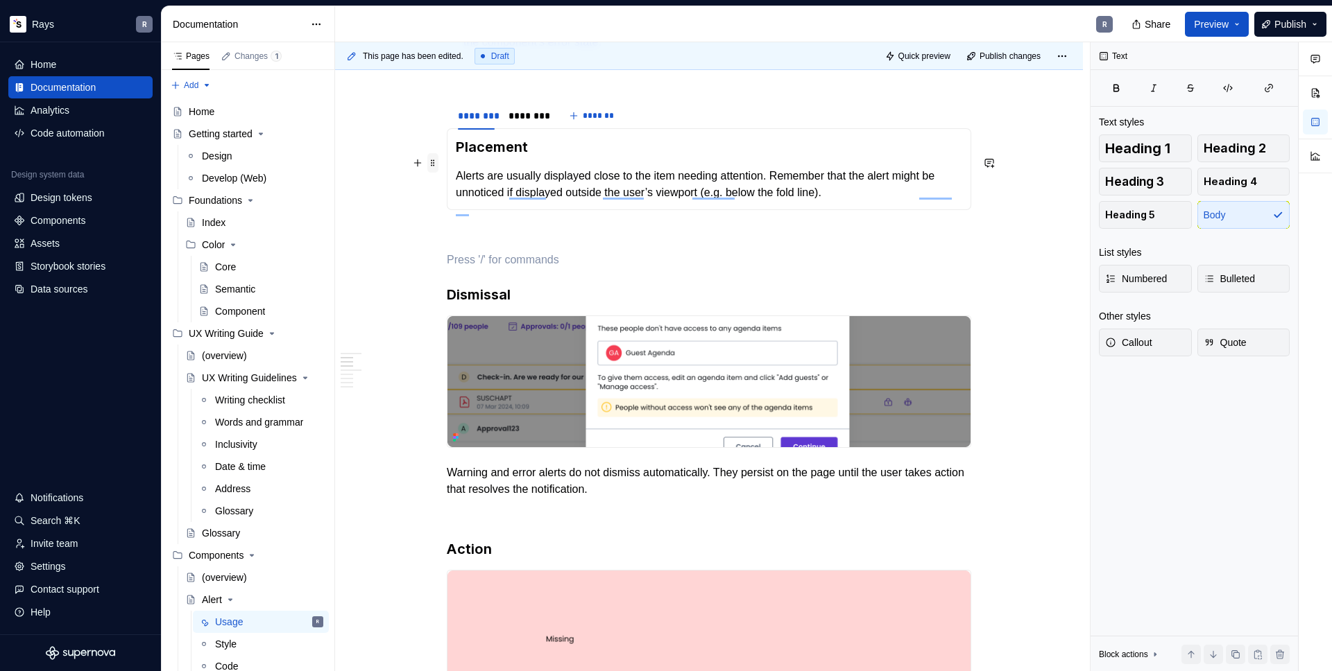
click at [433, 157] on span at bounding box center [432, 162] width 11 height 19
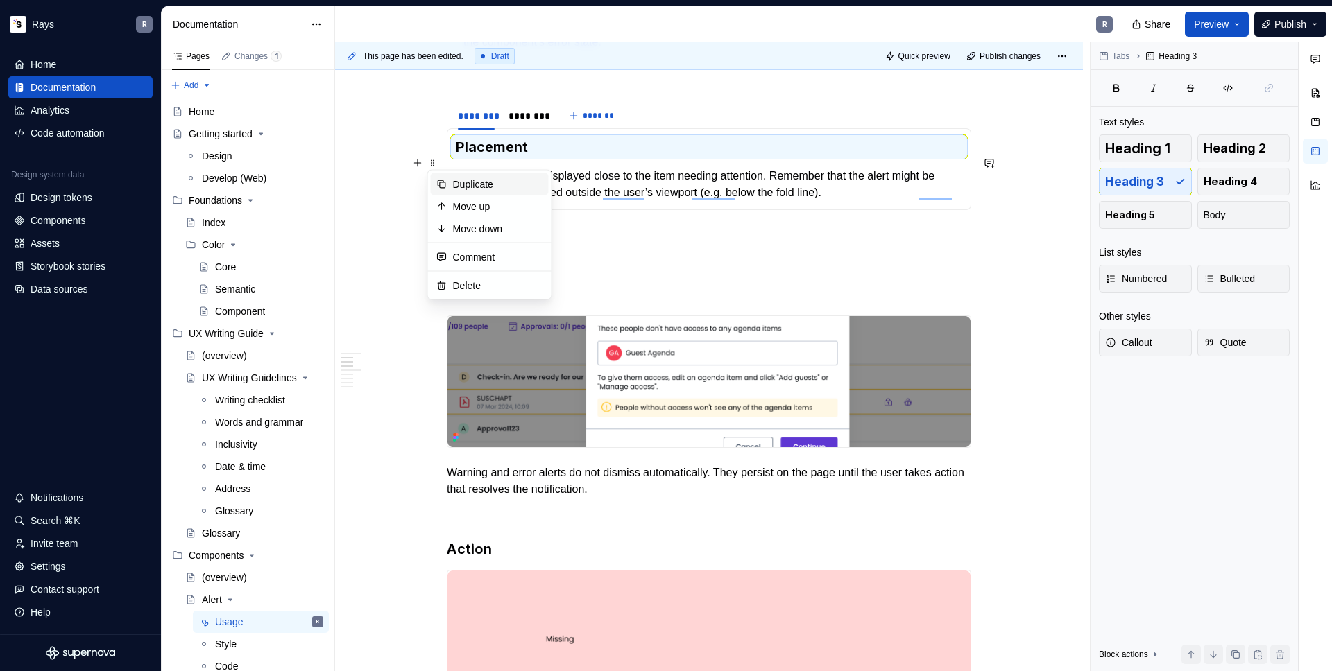
click at [445, 179] on icon at bounding box center [441, 184] width 11 height 11
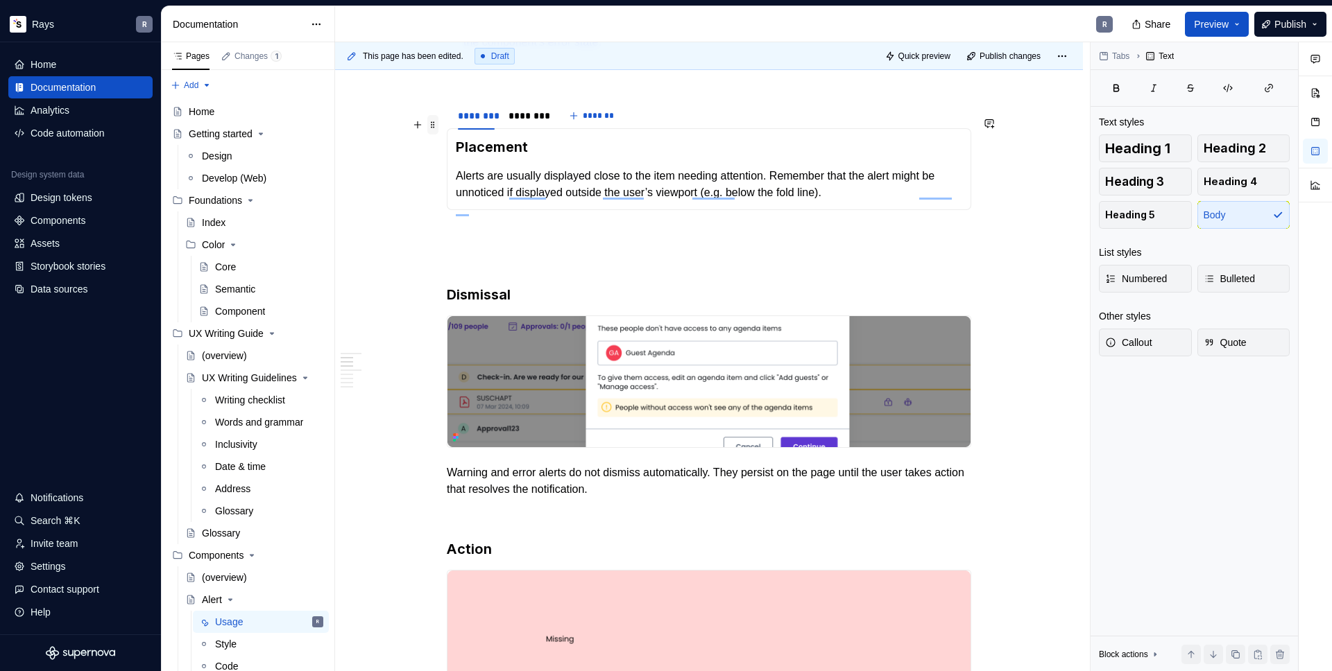
click at [435, 129] on span at bounding box center [432, 124] width 11 height 19
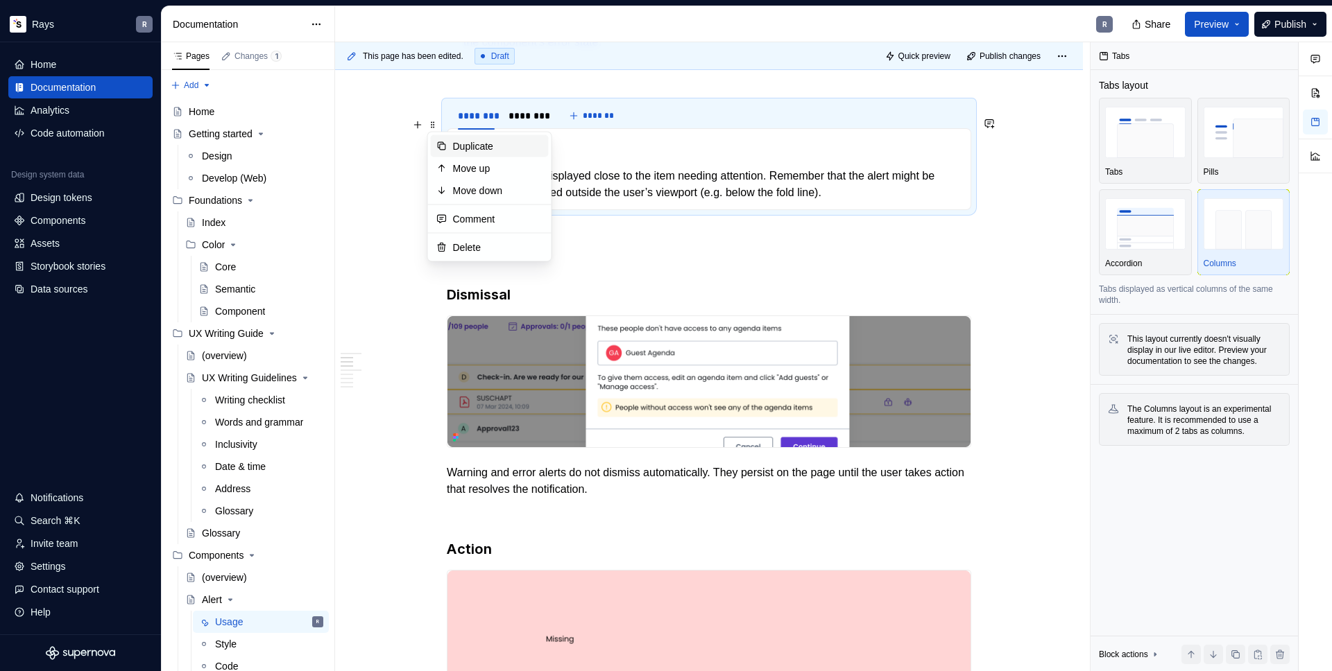
click at [442, 139] on div "Duplicate" at bounding box center [490, 146] width 118 height 22
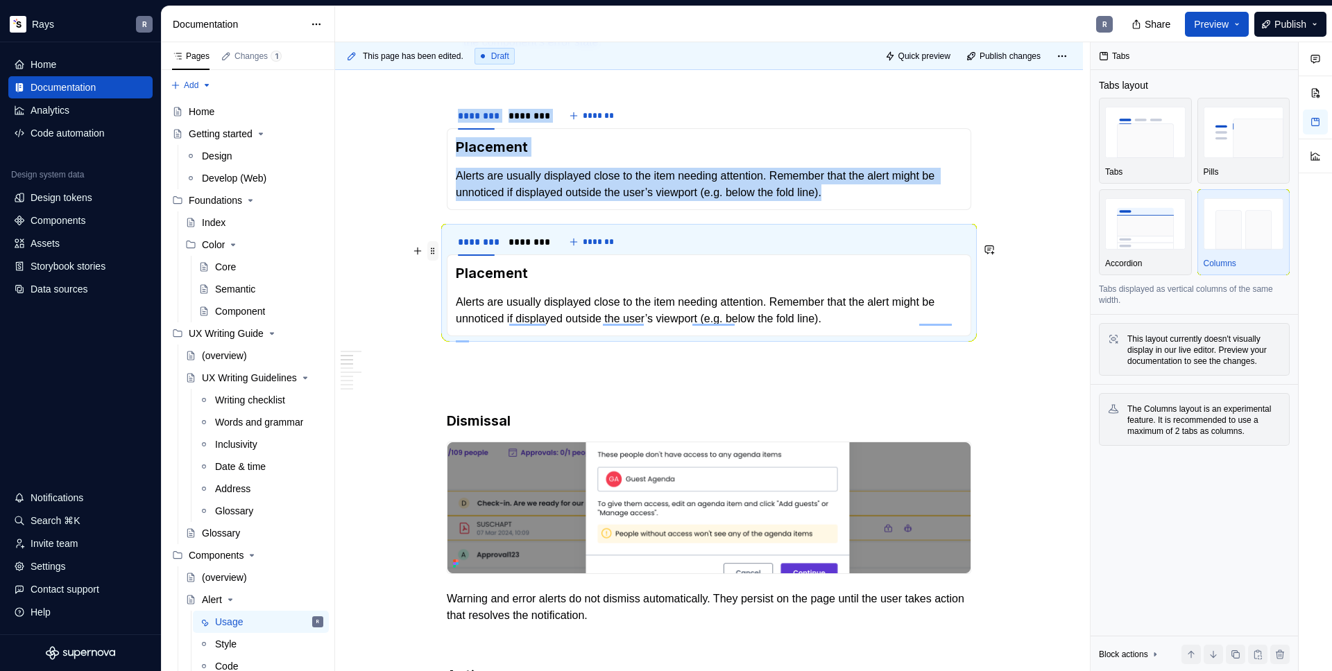
click at [429, 255] on span at bounding box center [432, 250] width 11 height 19
click at [438, 264] on div "Duplicate" at bounding box center [490, 273] width 118 height 22
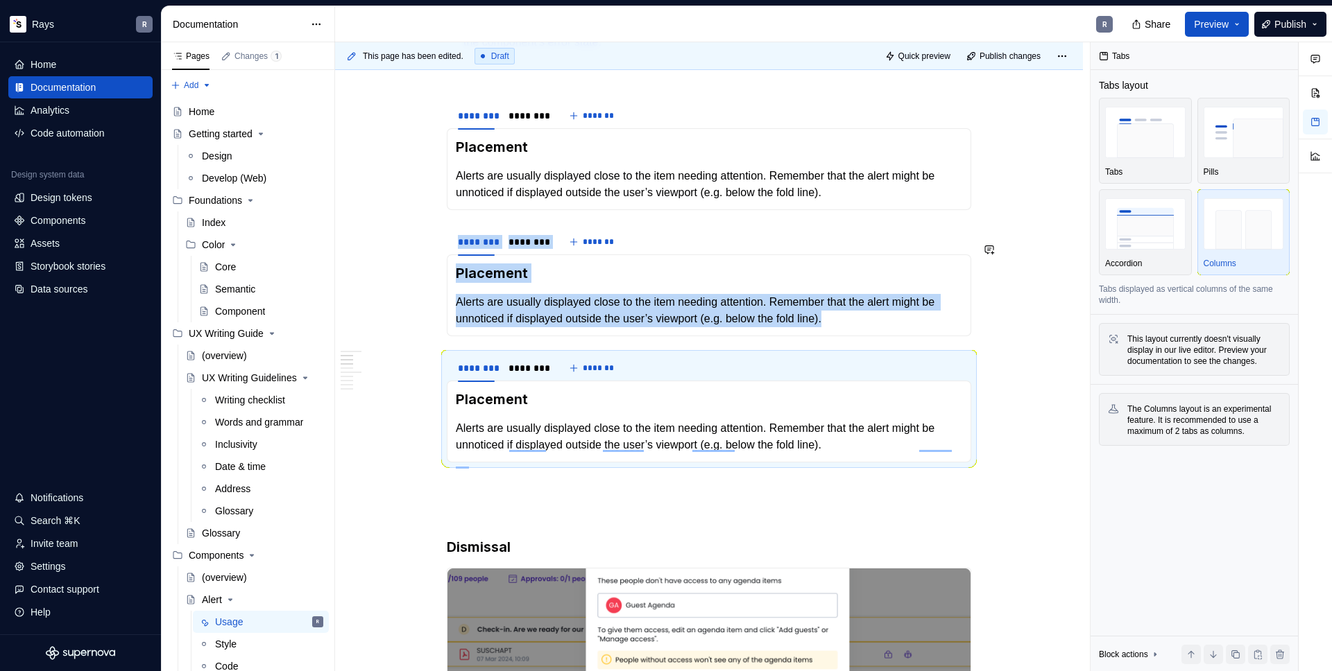
click at [454, 240] on section "******** ******** ******* Placement Alerts are usually displayed close to the i…" at bounding box center [709, 282] width 524 height 110
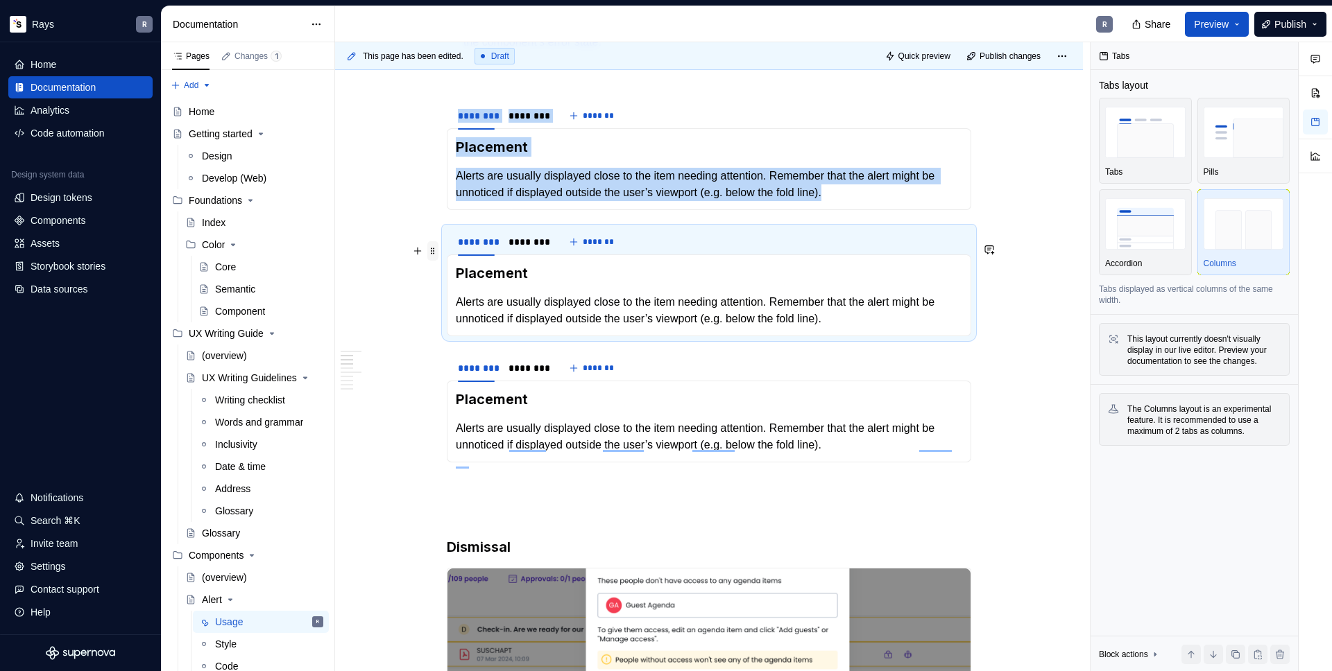
click at [436, 251] on span at bounding box center [432, 250] width 11 height 19
click at [434, 250] on span at bounding box center [432, 250] width 11 height 19
click at [447, 436] on section "******** ******** ******* Placement Alerts are usually displayed close to the i…" at bounding box center [709, 408] width 524 height 110
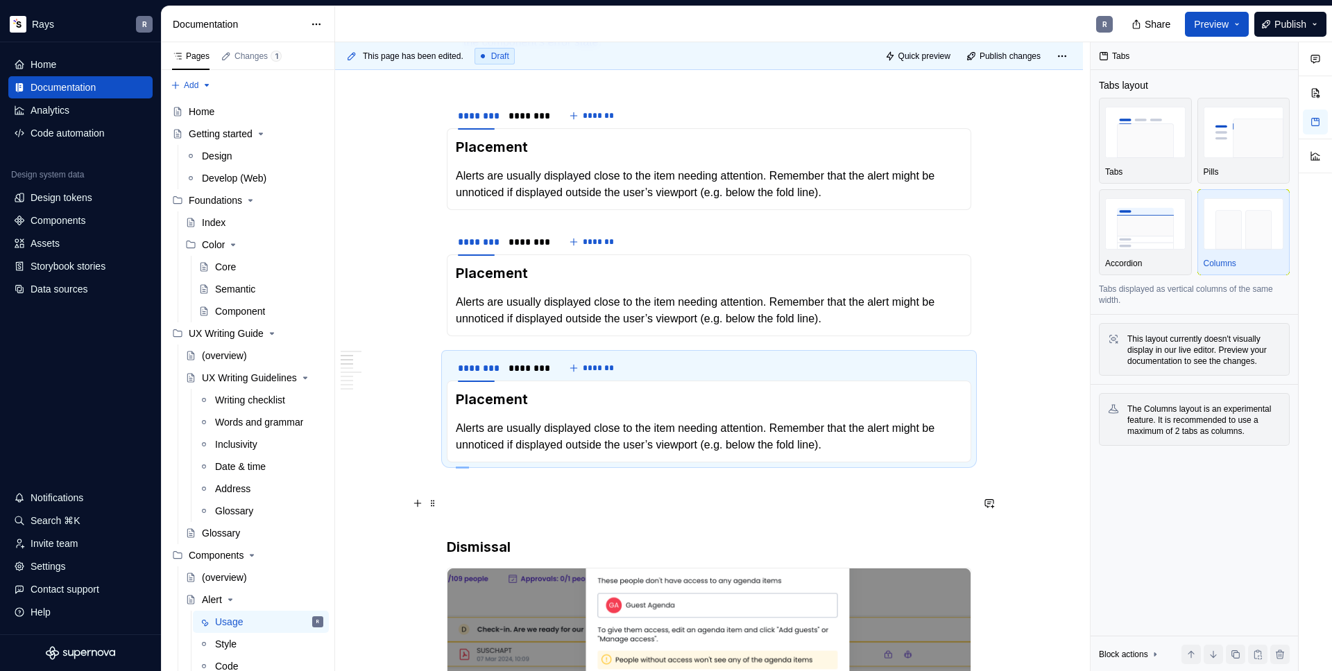
click at [450, 496] on p "To enrich screen reader interactions, please activate Accessibility in Grammarl…" at bounding box center [709, 487] width 524 height 17
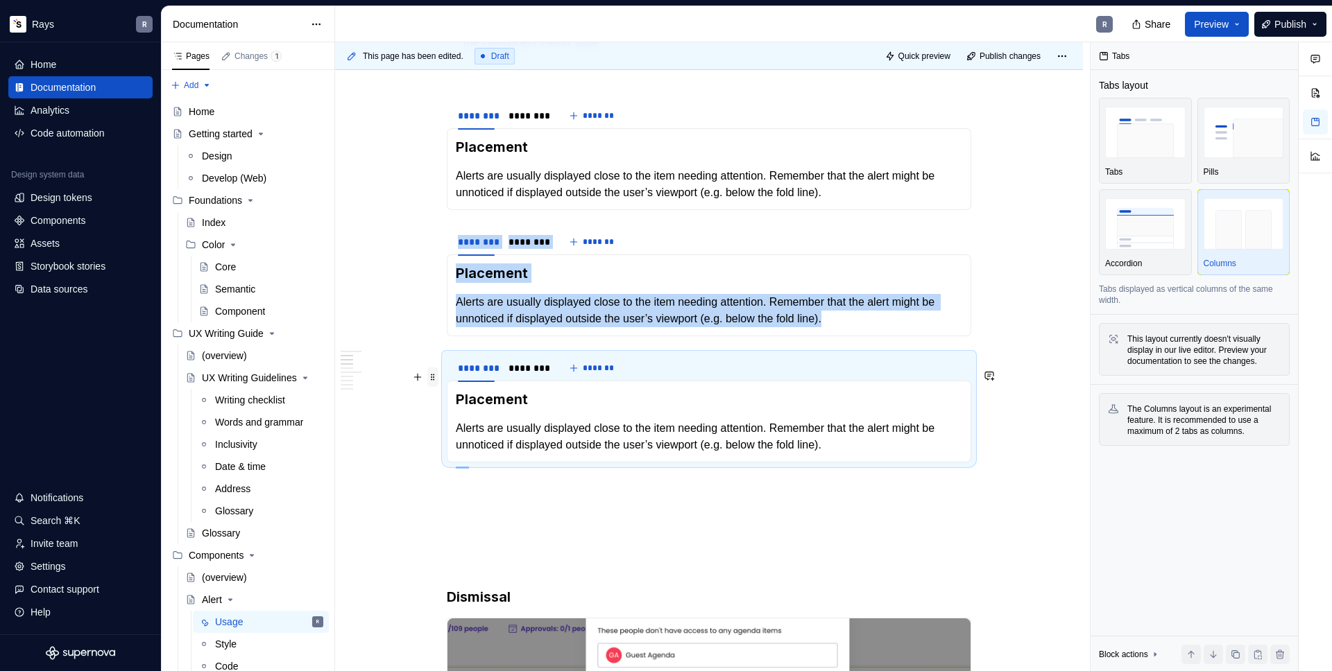
click at [434, 373] on span at bounding box center [432, 377] width 11 height 19
click at [470, 436] on div "Move down" at bounding box center [498, 443] width 90 height 14
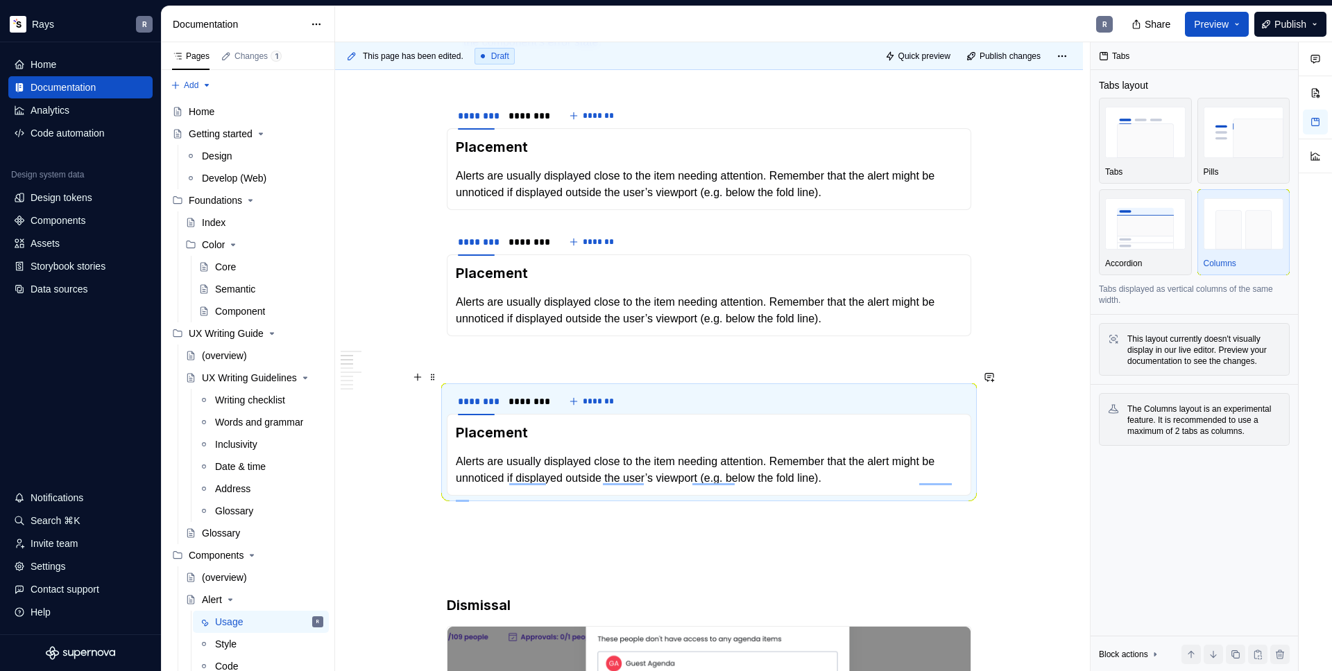
click at [470, 370] on p "To enrich screen reader interactions, please activate Accessibility in Grammarl…" at bounding box center [709, 361] width 524 height 17
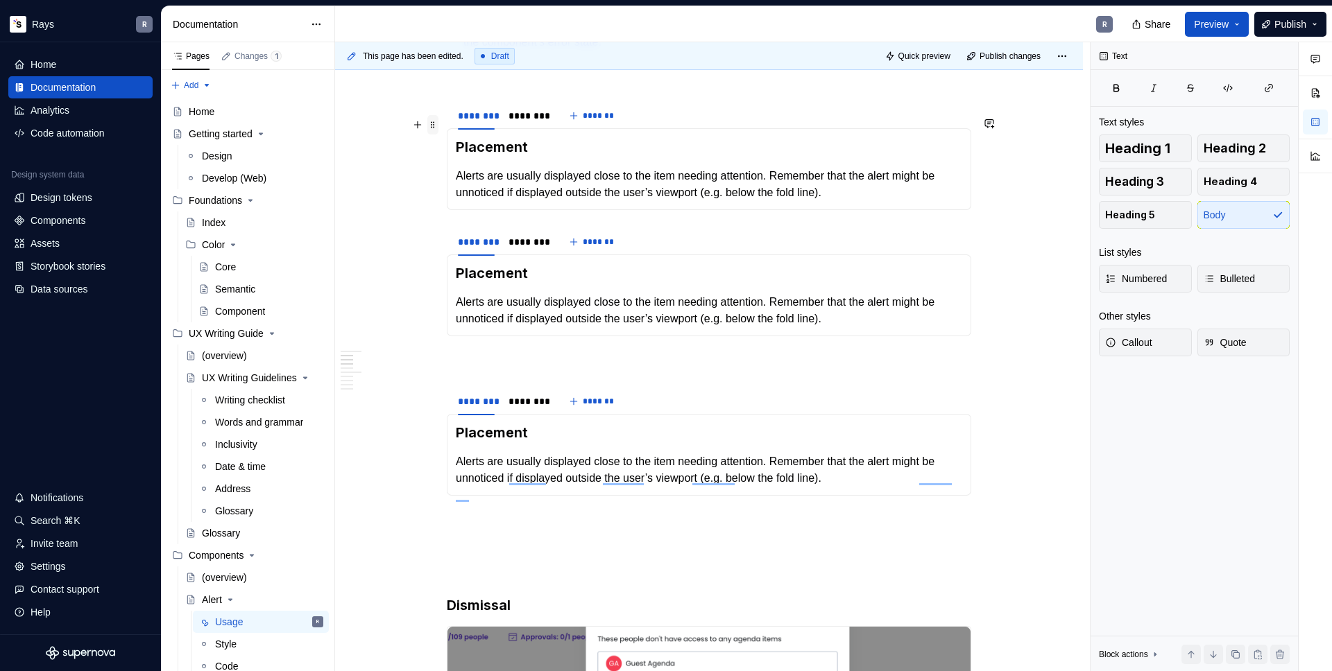
click at [434, 123] on span at bounding box center [432, 124] width 11 height 19
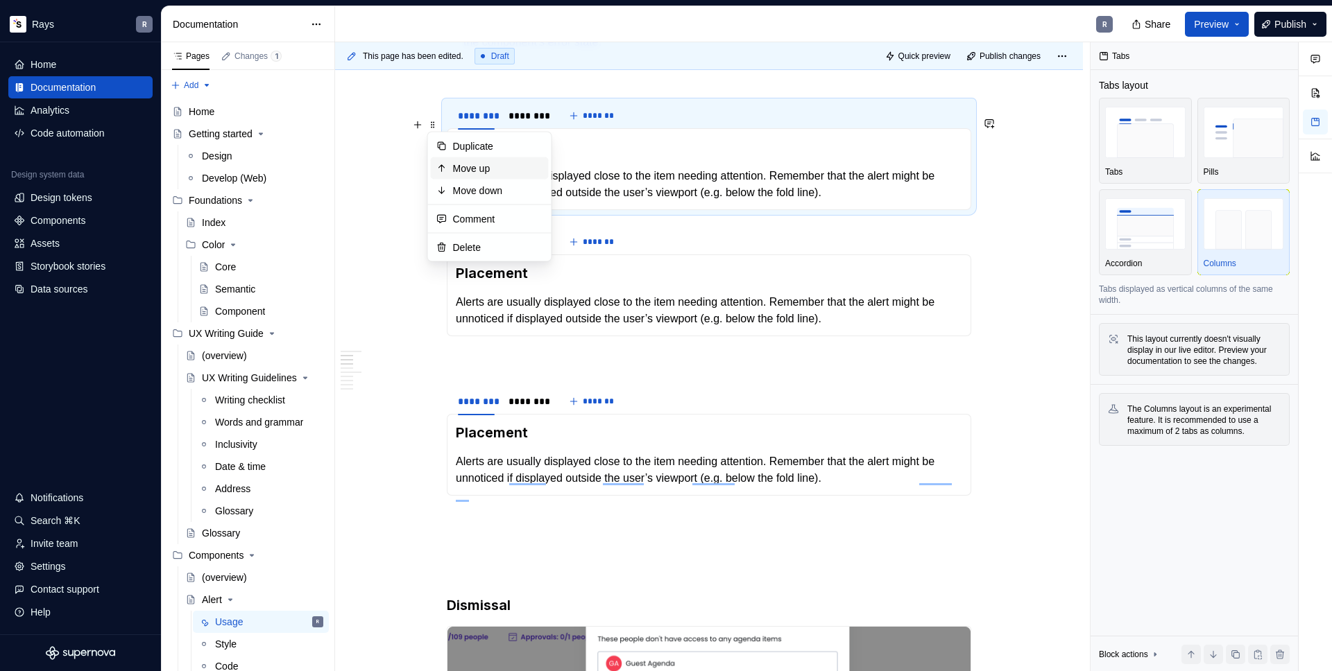
click at [464, 159] on div "Move up" at bounding box center [490, 168] width 118 height 22
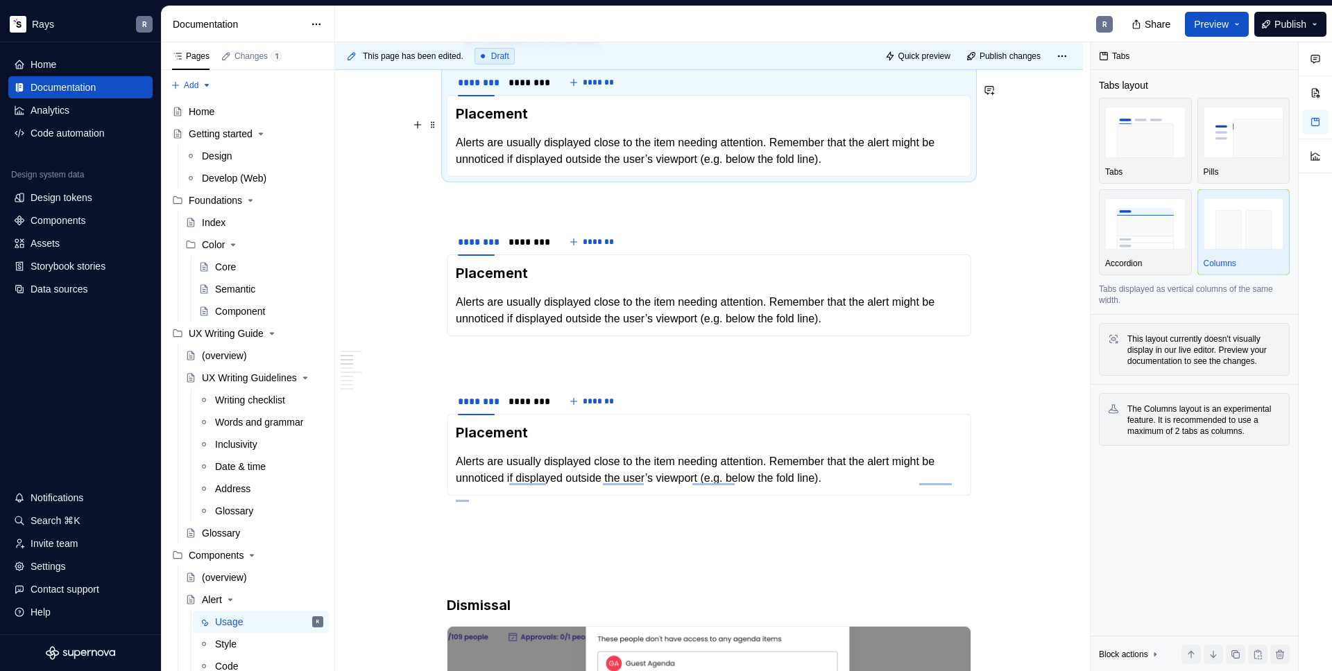
scroll to position [572, 0]
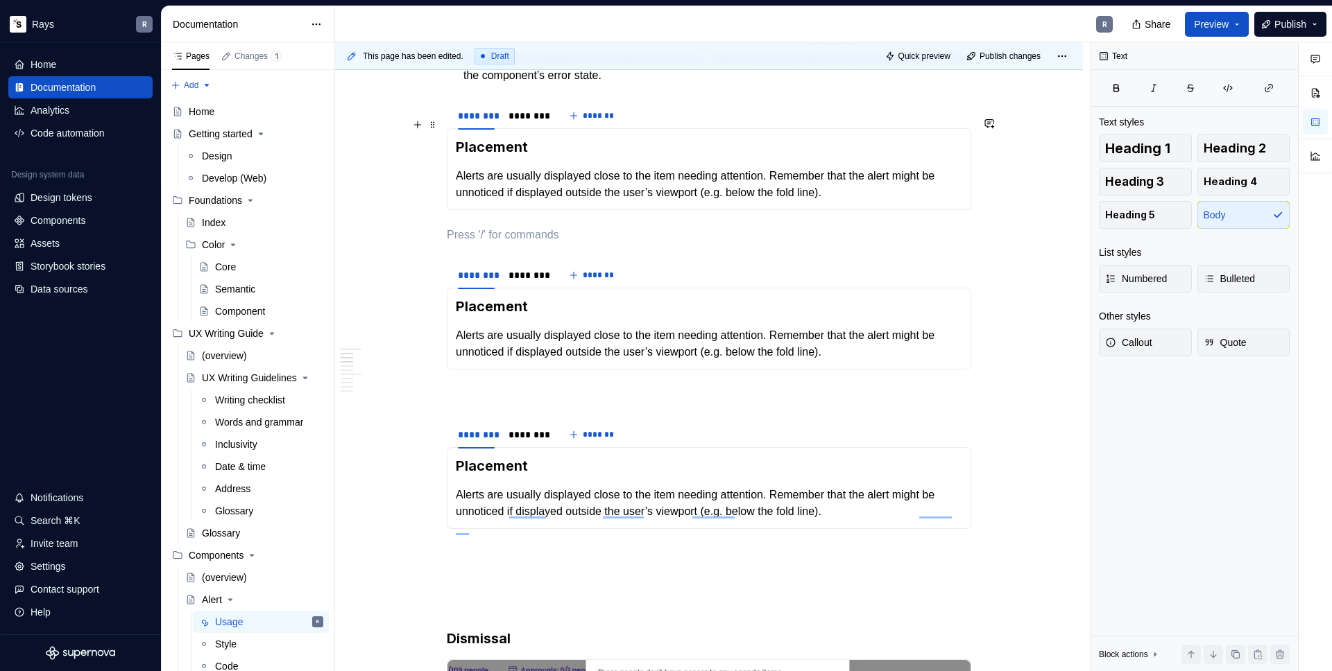
scroll to position [495, 0]
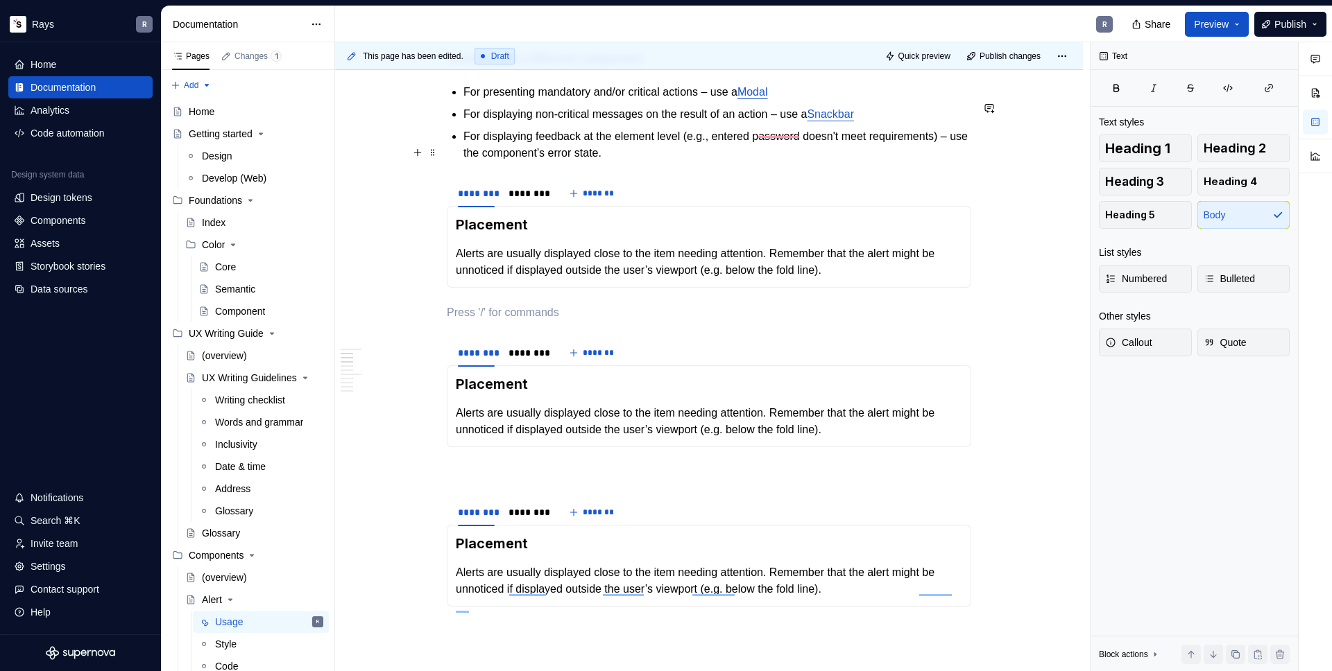
click at [733, 162] on p "For displaying feedback at the element level (e.g., entered password doesn't me…" at bounding box center [717, 144] width 508 height 33
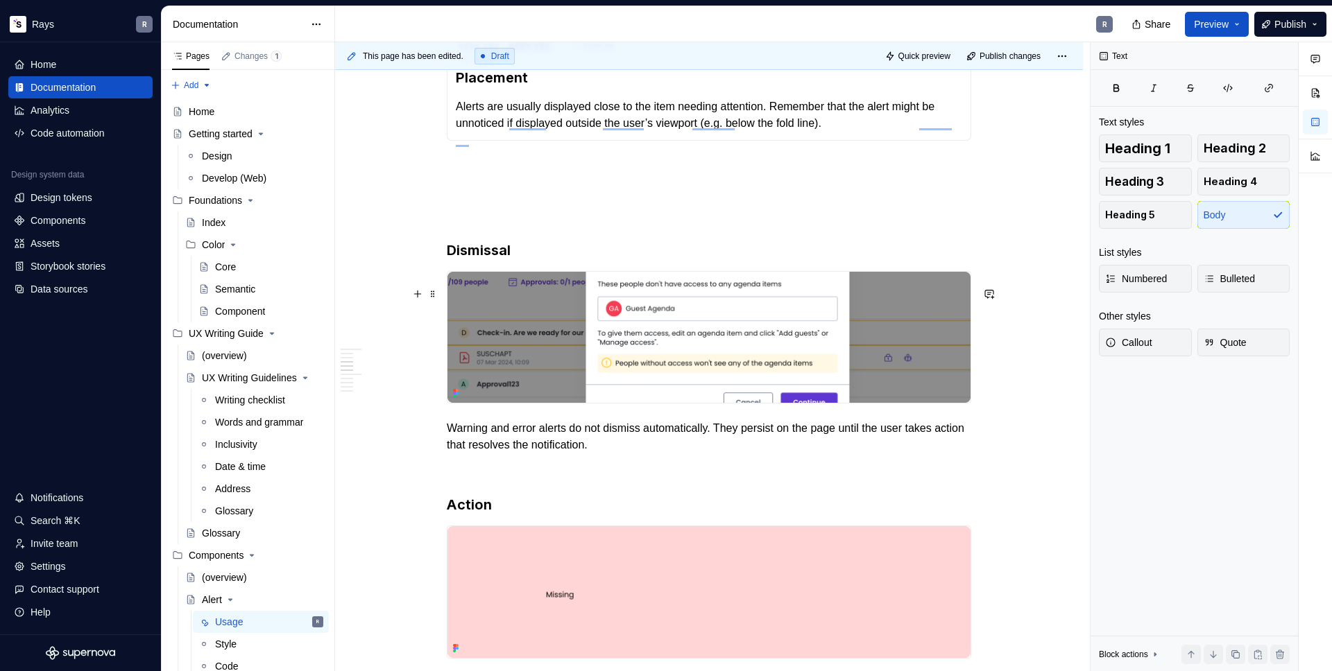
scroll to position [940, 0]
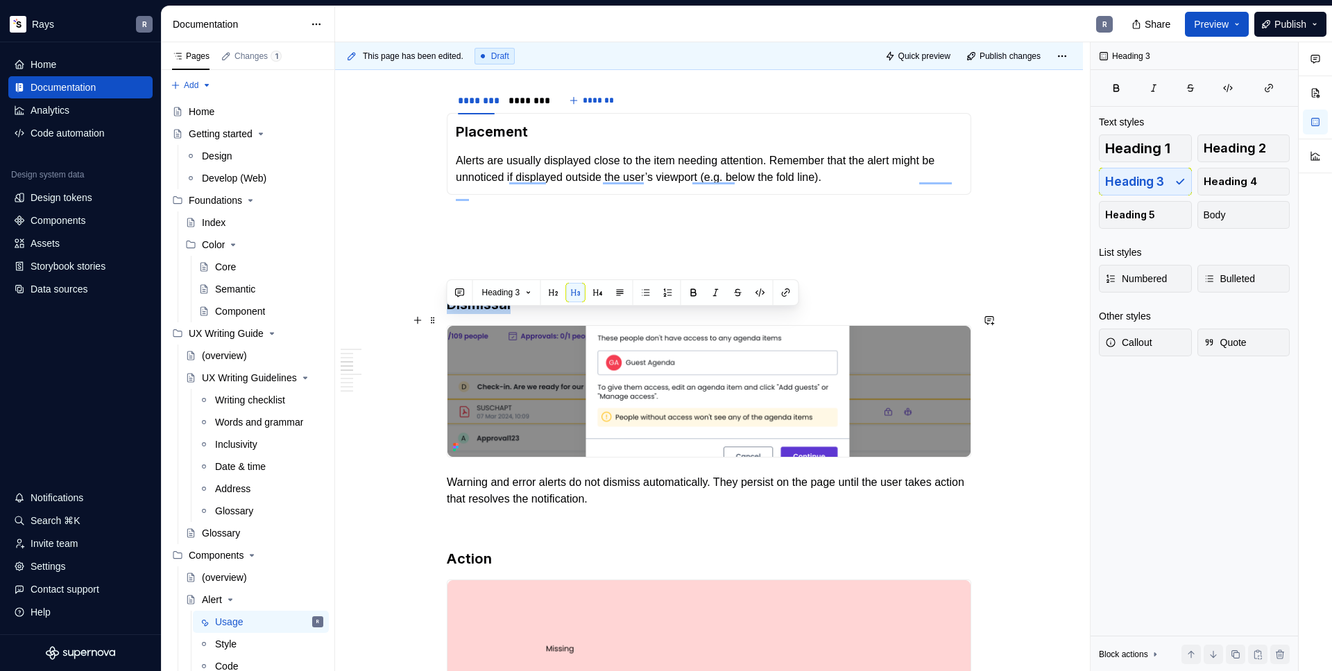
drag, startPoint x: 448, startPoint y: 319, endPoint x: 511, endPoint y: 322, distance: 63.2
click at [511, 314] on h3 "Dismissal" at bounding box center [709, 304] width 524 height 19
copy h3 "Dismissal"
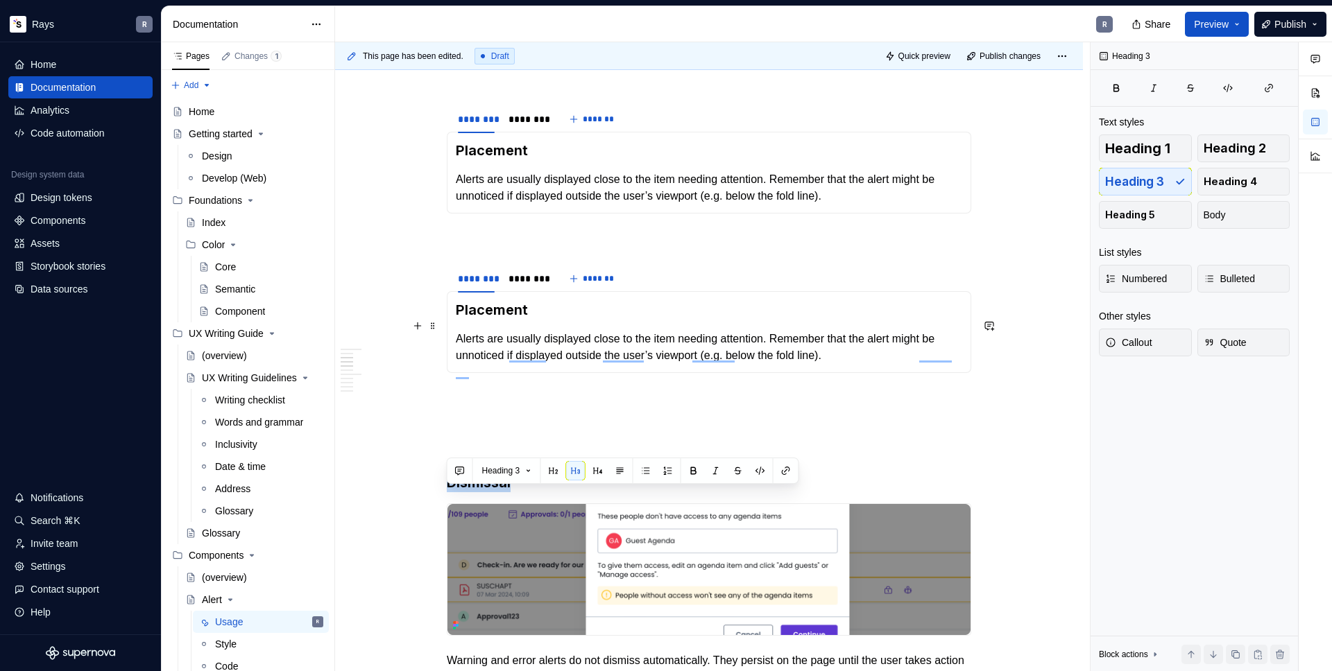
scroll to position [762, 0]
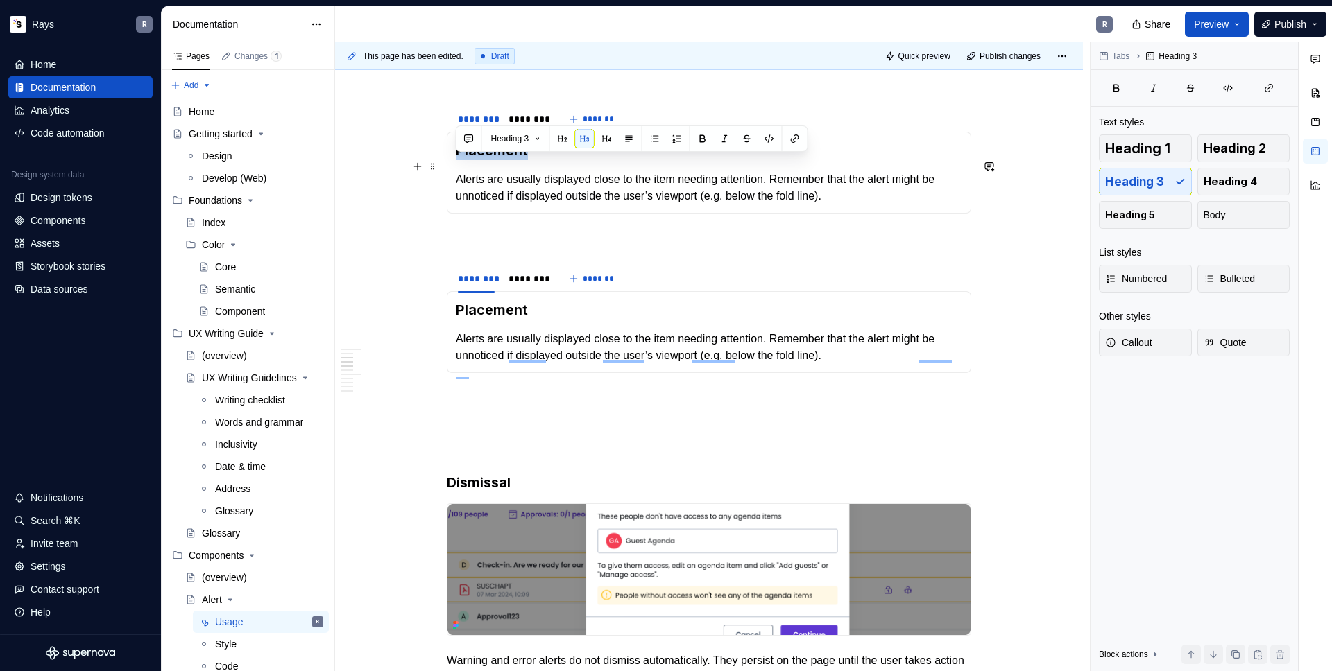
drag, startPoint x: 467, startPoint y: 169, endPoint x: 527, endPoint y: 169, distance: 59.7
click at [527, 160] on h3 "Placement" at bounding box center [709, 150] width 506 height 19
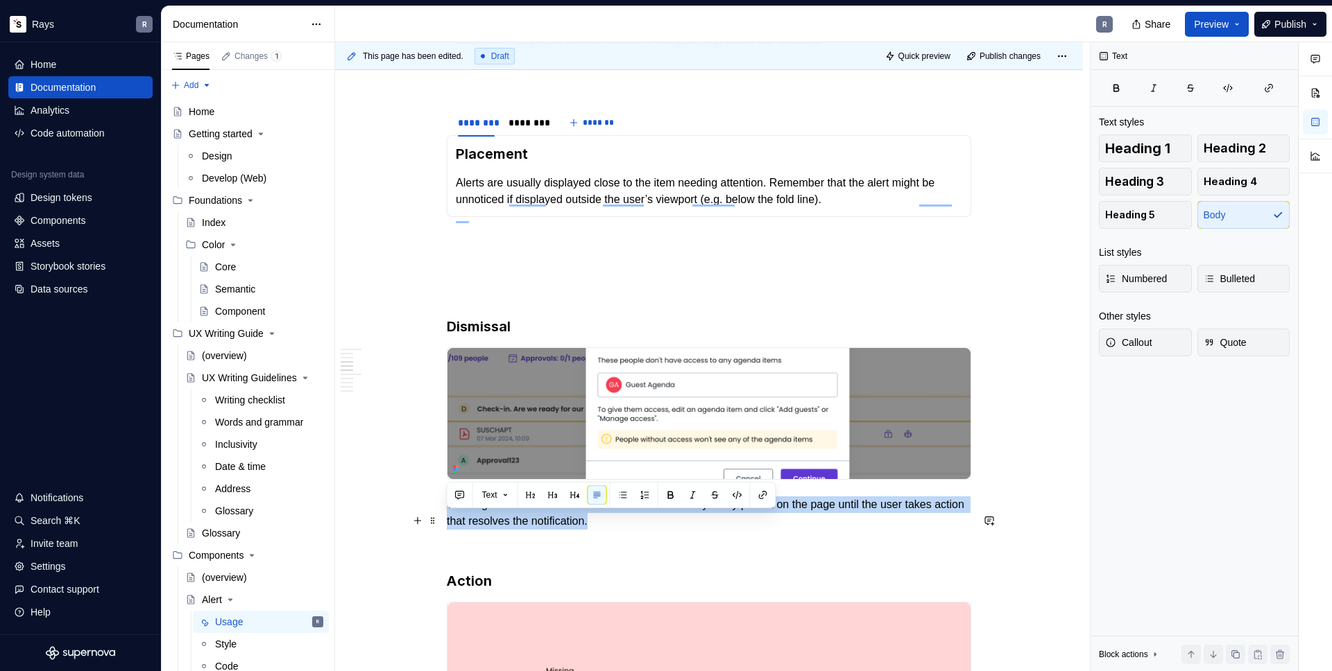
drag, startPoint x: 450, startPoint y: 521, endPoint x: 652, endPoint y: 540, distance: 202.7
click at [651, 530] on p "Warning and error alerts do not dismiss automatically. They persist on the page…" at bounding box center [709, 513] width 524 height 33
copy p "Warning and error alerts do not dismiss automatically. They persist on the page…"
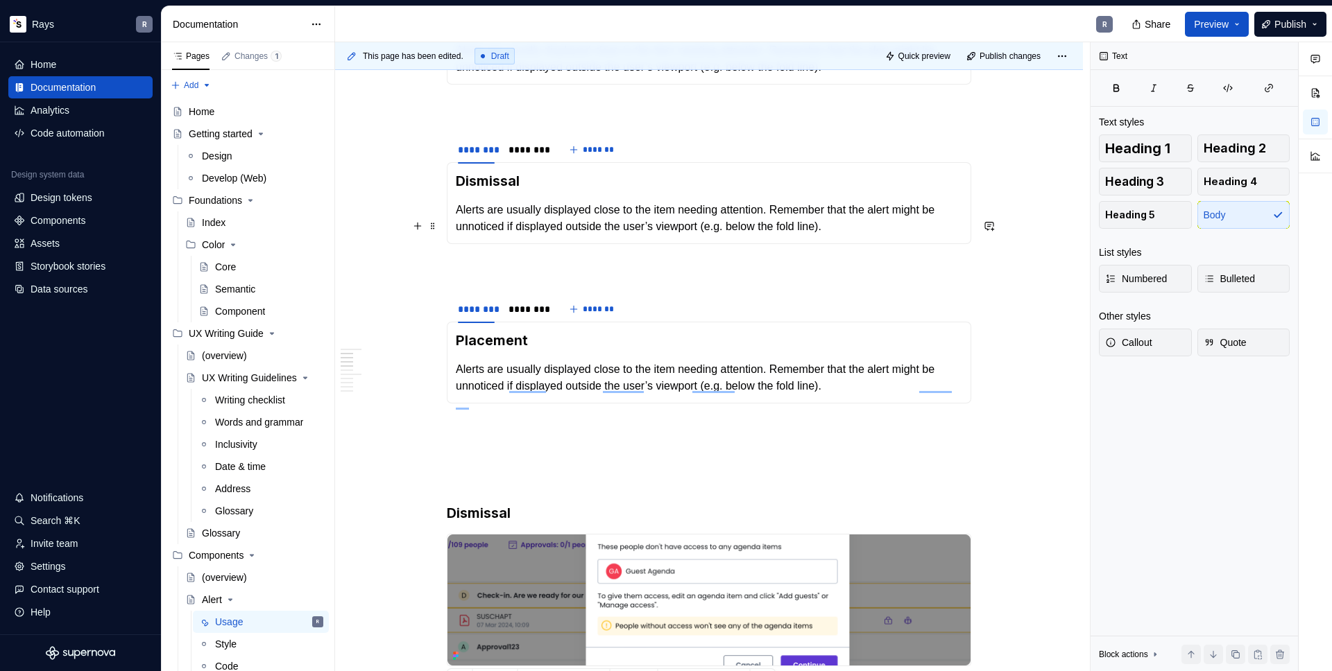
click at [508, 231] on p "Alerts are usually displayed close to the item needing attention. Remember that…" at bounding box center [709, 218] width 506 height 33
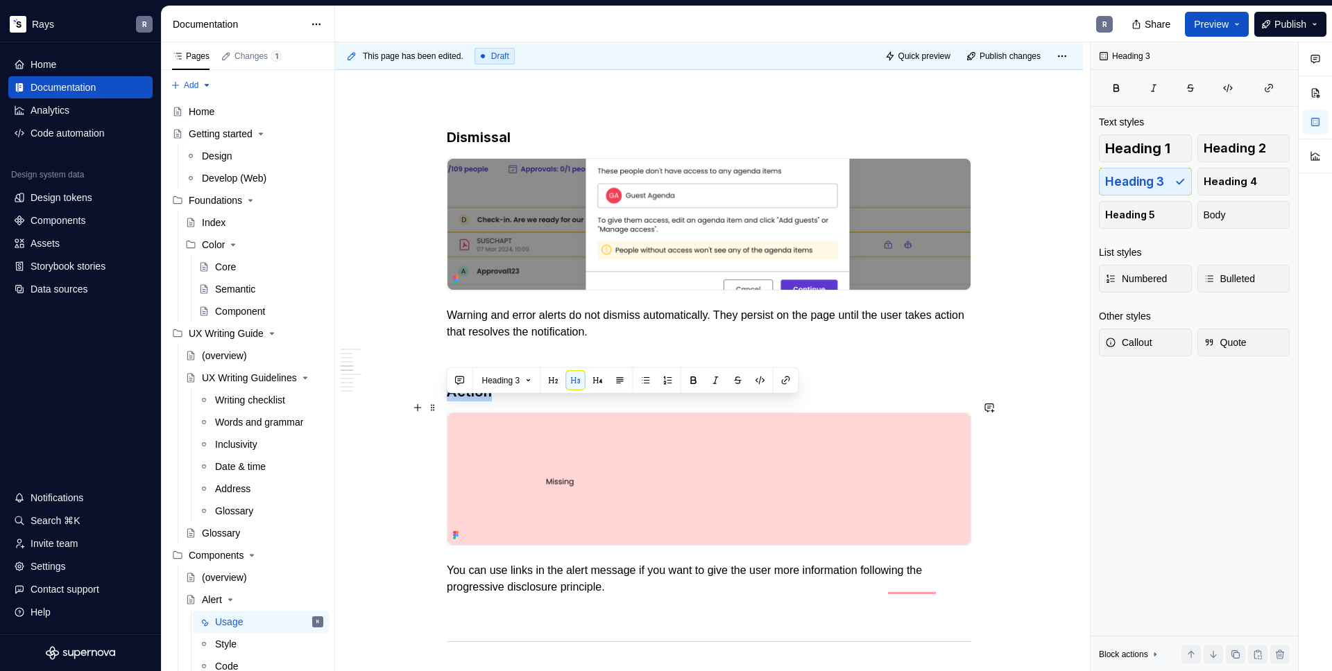
drag, startPoint x: 447, startPoint y: 409, endPoint x: 517, endPoint y: 409, distance: 70.1
click at [517, 402] on h3 "Action" at bounding box center [709, 391] width 524 height 19
copy h3 "Action"
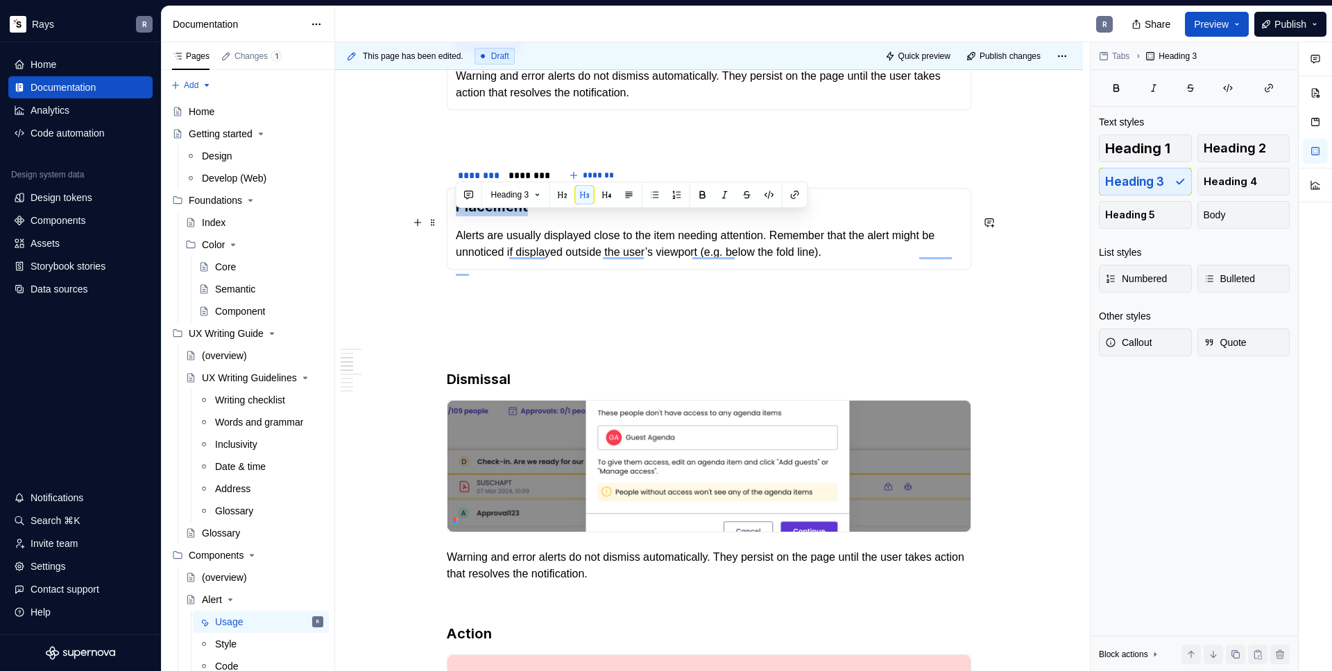
drag, startPoint x: 457, startPoint y: 224, endPoint x: 538, endPoint y: 229, distance: 80.6
click at [538, 216] on h3 "Placement" at bounding box center [709, 206] width 506 height 19
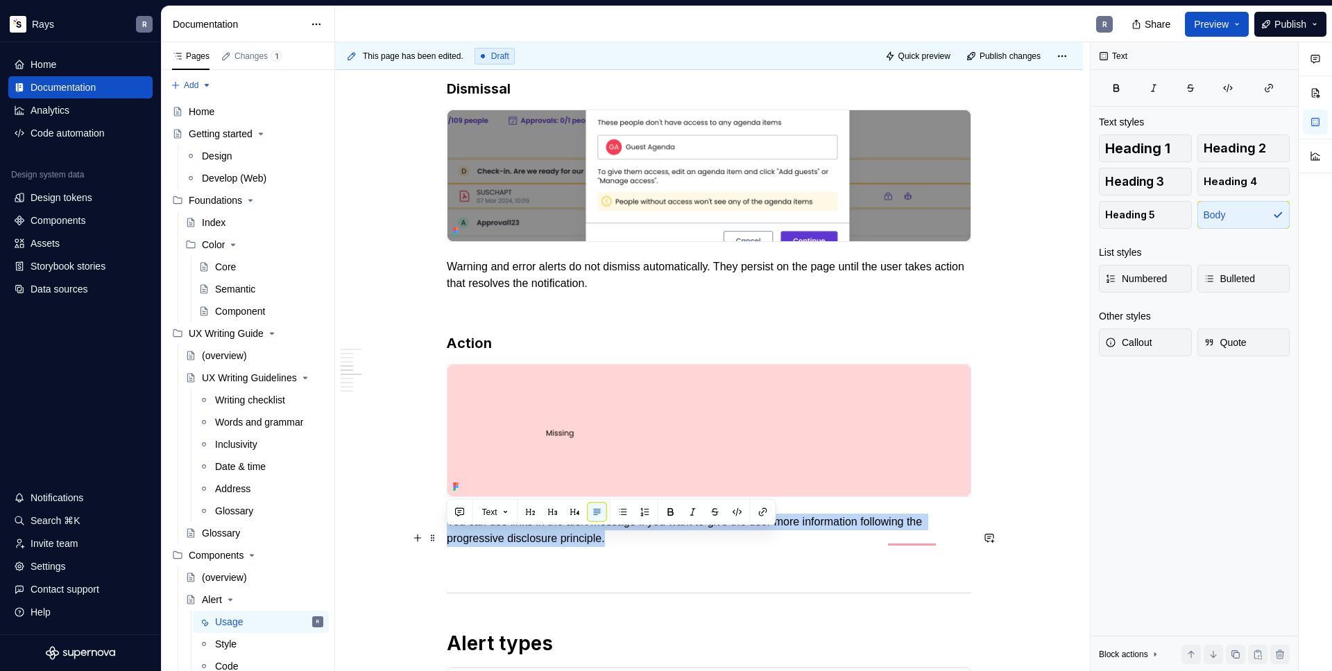
drag, startPoint x: 456, startPoint y: 536, endPoint x: 665, endPoint y: 554, distance: 210.3
click at [665, 547] on p "You can use links in the alert message if you want to give the user more inform…" at bounding box center [709, 530] width 524 height 33
copy p "You can use links in the alert message if you want to give the user more inform…"
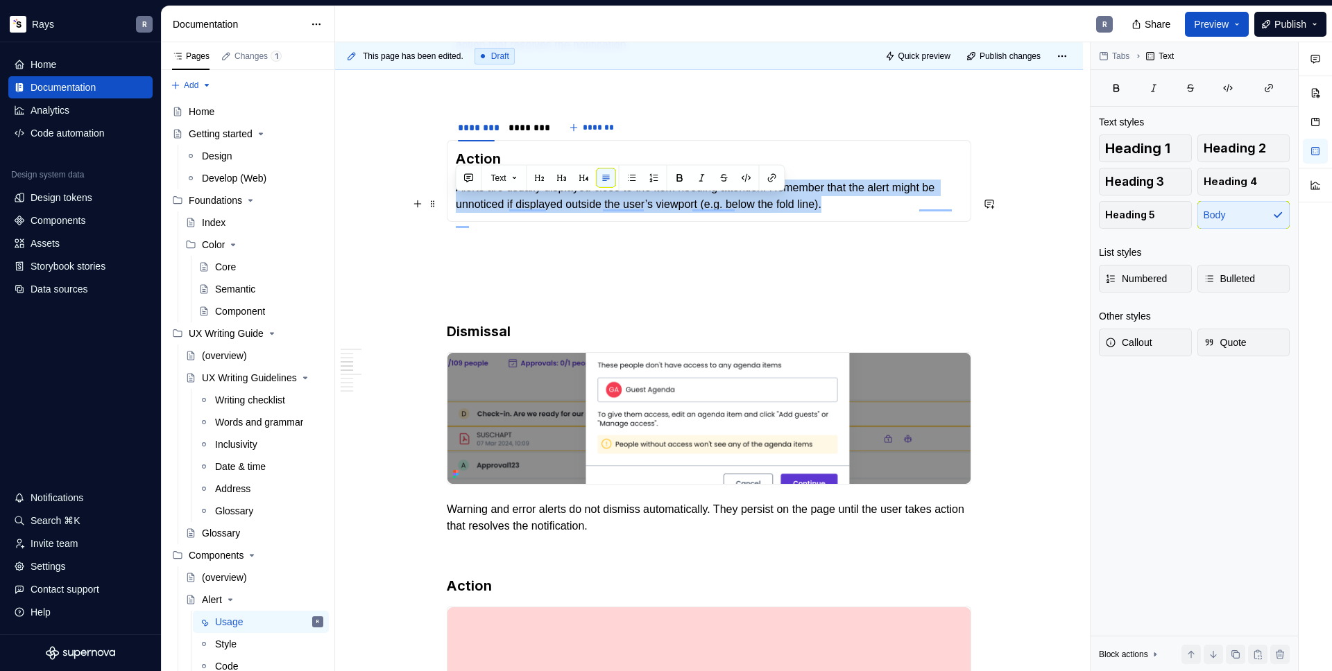
drag, startPoint x: 458, startPoint y: 202, endPoint x: 878, endPoint y: 223, distance: 420.2
click at [878, 213] on p "Alerts are usually displayed close to the item needing attention. Remember that…" at bounding box center [709, 196] width 506 height 33
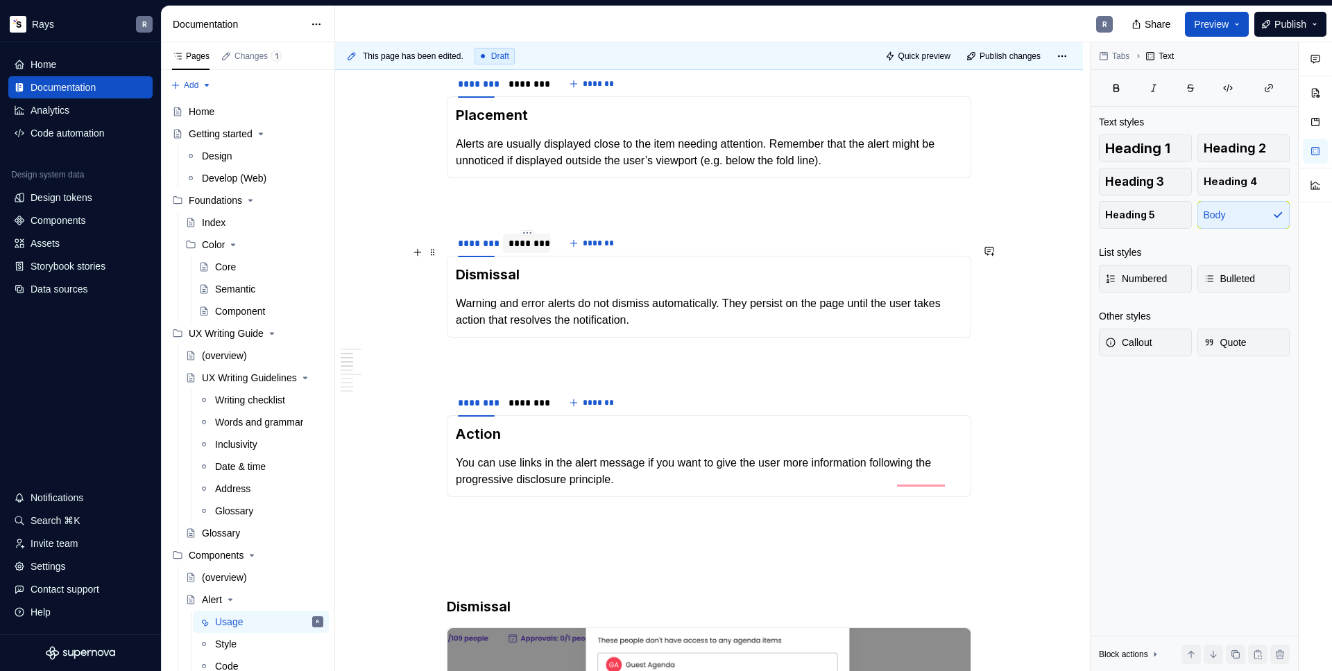
click at [523, 250] on div "********" at bounding box center [526, 244] width 37 height 14
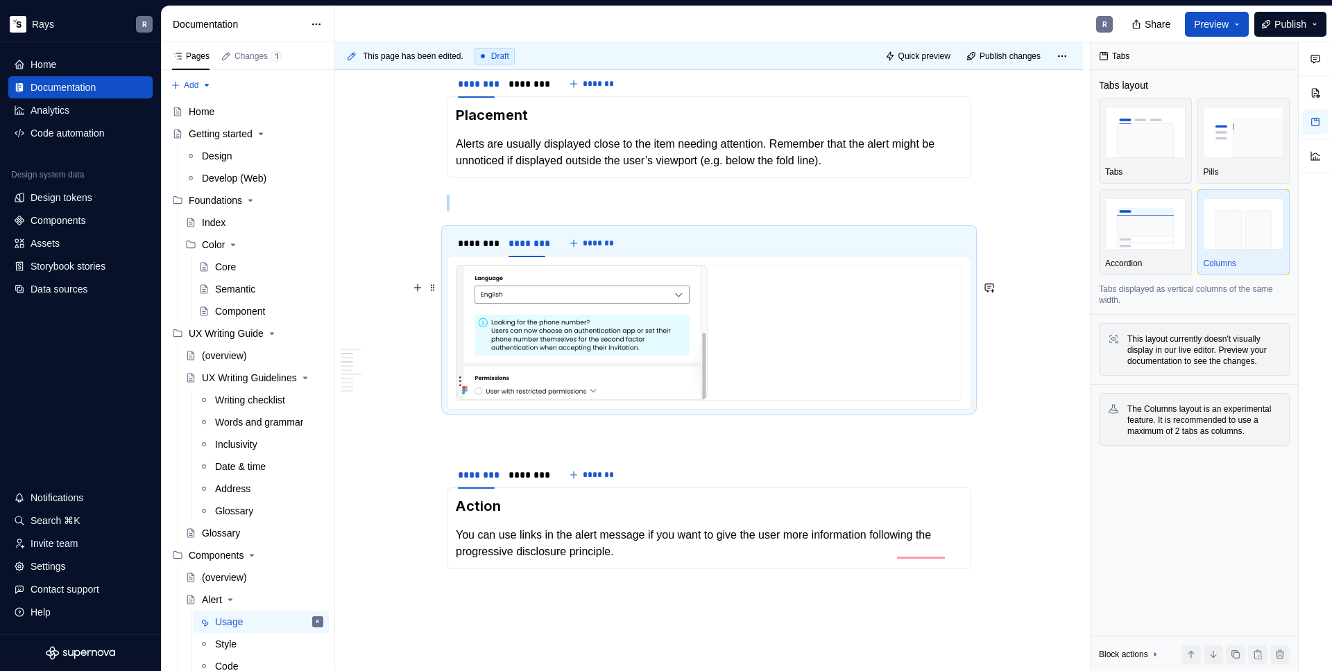
click at [524, 341] on img "To enrich screen reader interactions, please activate Accessibility in Grammarl…" at bounding box center [581, 333] width 251 height 135
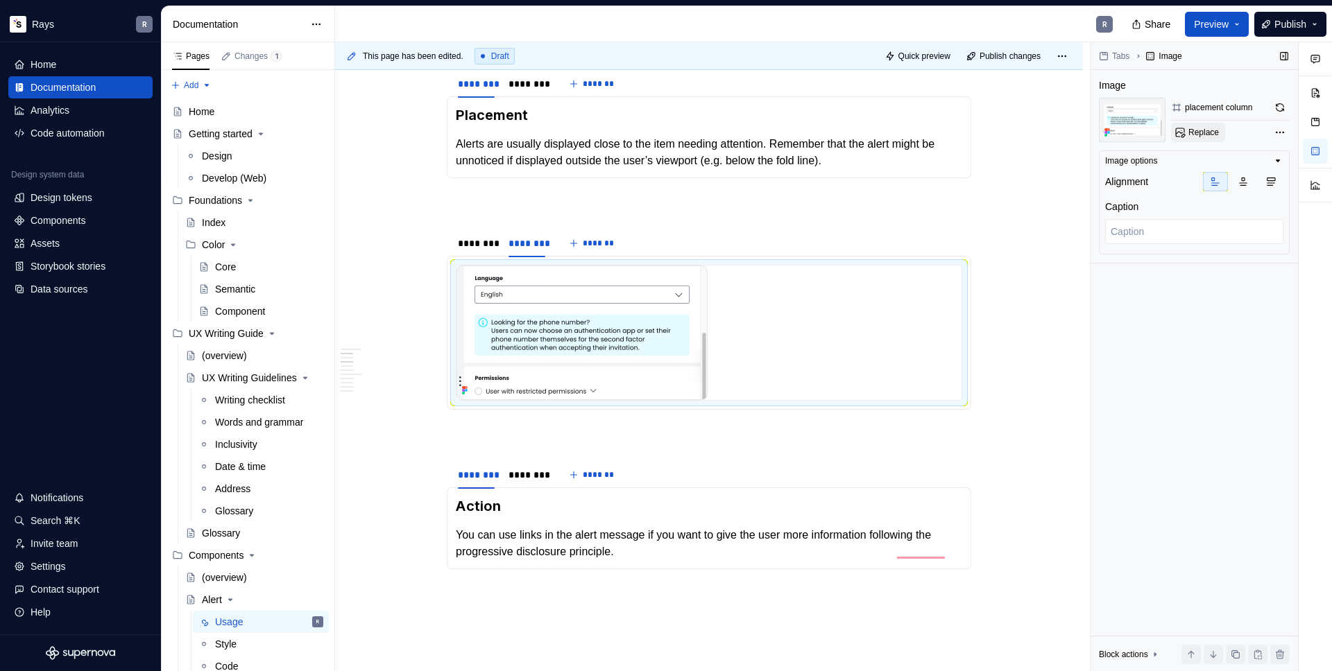
click at [1204, 132] on span "Replace" at bounding box center [1203, 132] width 31 height 11
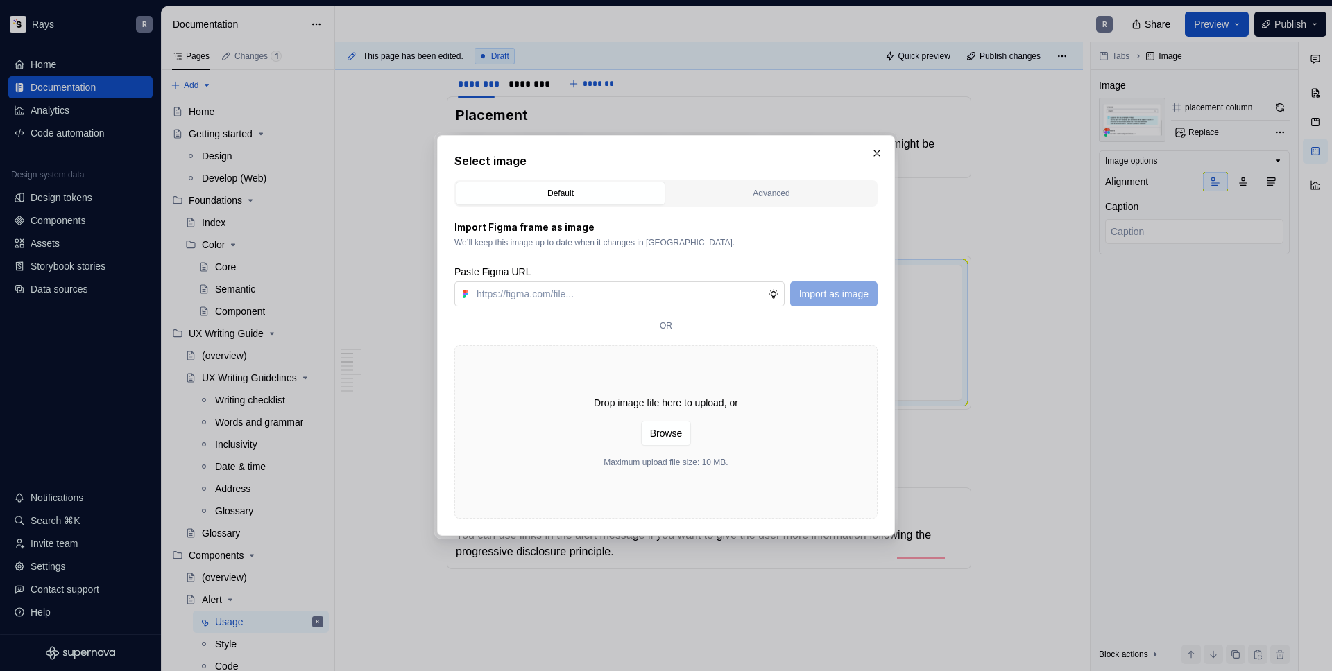
type textarea "*"
click at [685, 295] on input "text" at bounding box center [619, 294] width 297 height 25
type input "[URL][DOMAIN_NAME]"
click at [823, 295] on span "Import as image" at bounding box center [833, 294] width 69 height 14
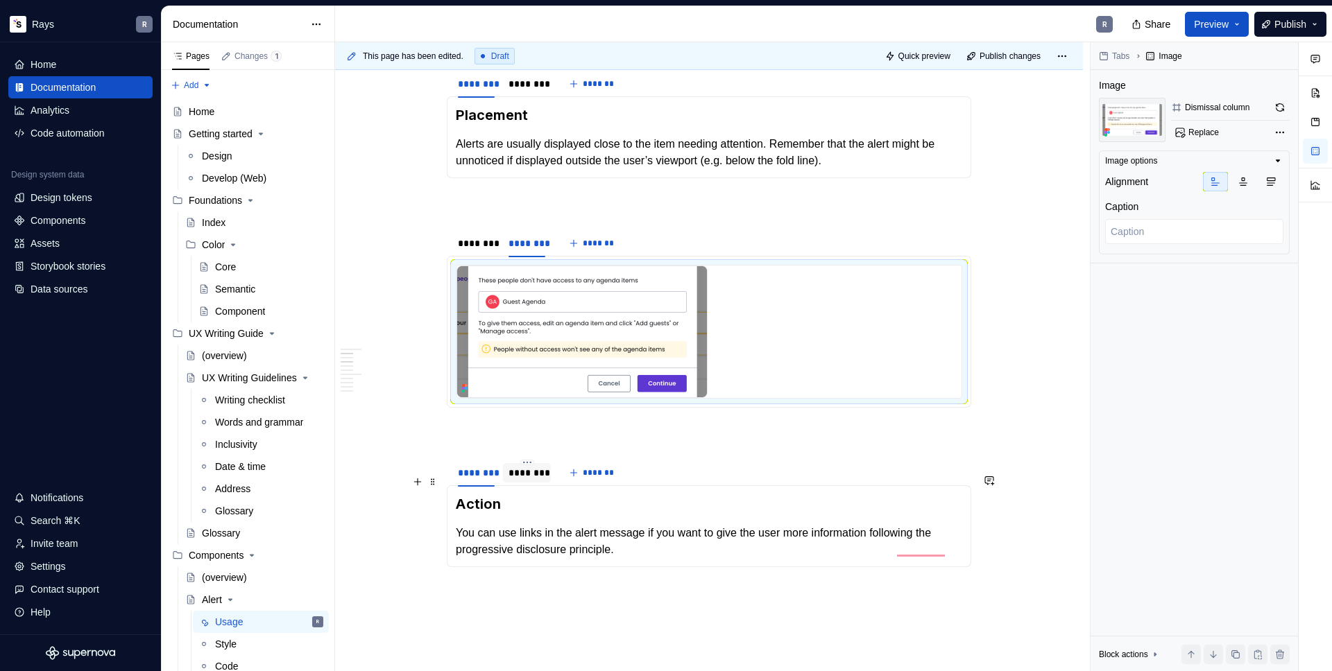
click at [538, 480] on div "********" at bounding box center [526, 473] width 37 height 14
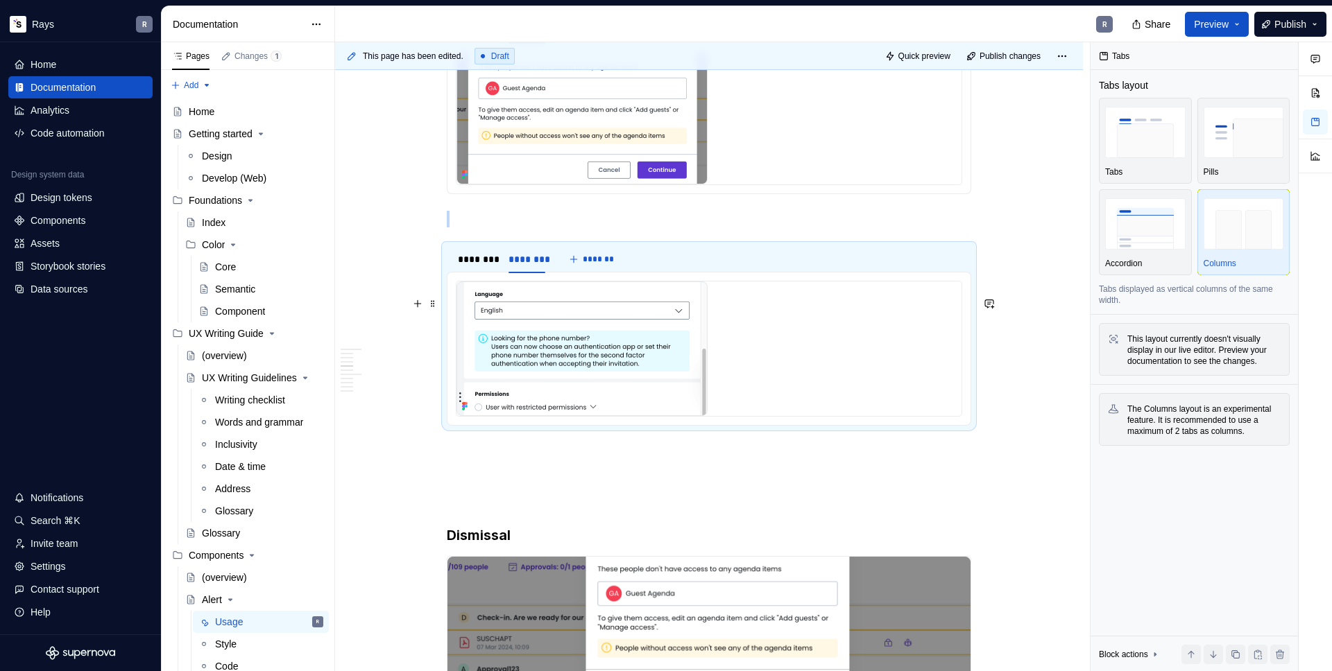
click at [519, 377] on img "To enrich screen reader interactions, please activate Accessibility in Grammarl…" at bounding box center [581, 349] width 251 height 135
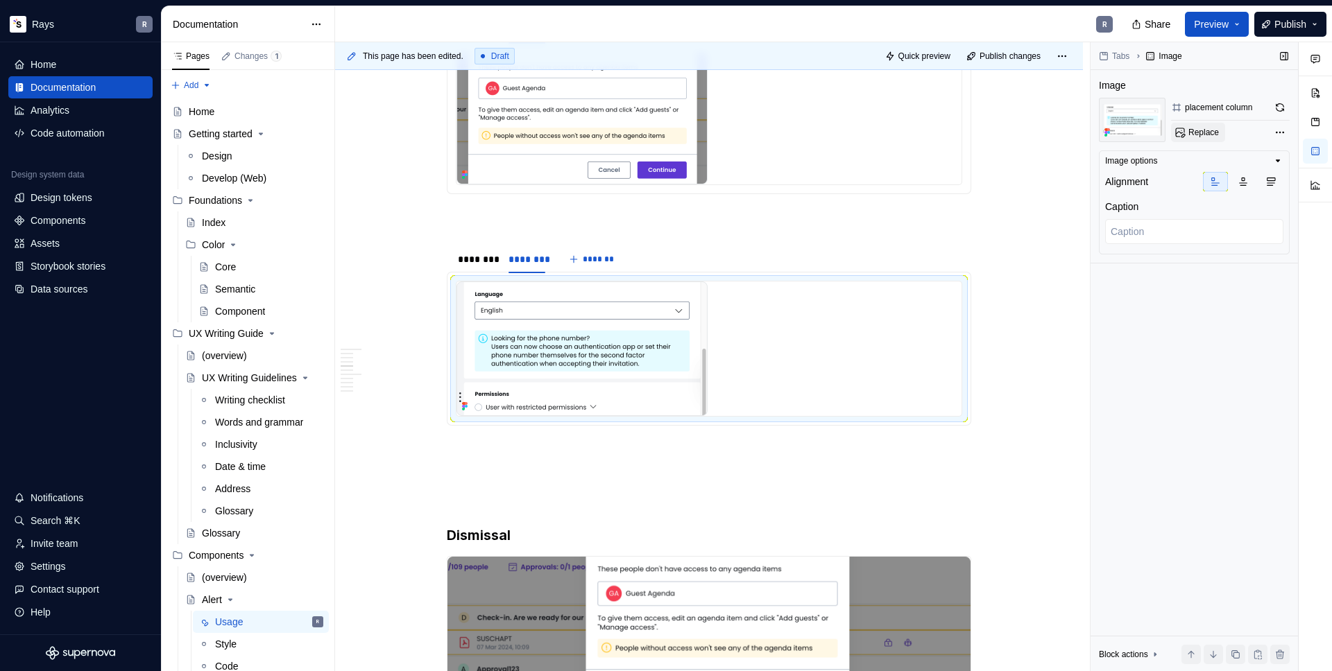
click at [1190, 137] on span "Replace" at bounding box center [1203, 132] width 31 height 11
type textarea "*"
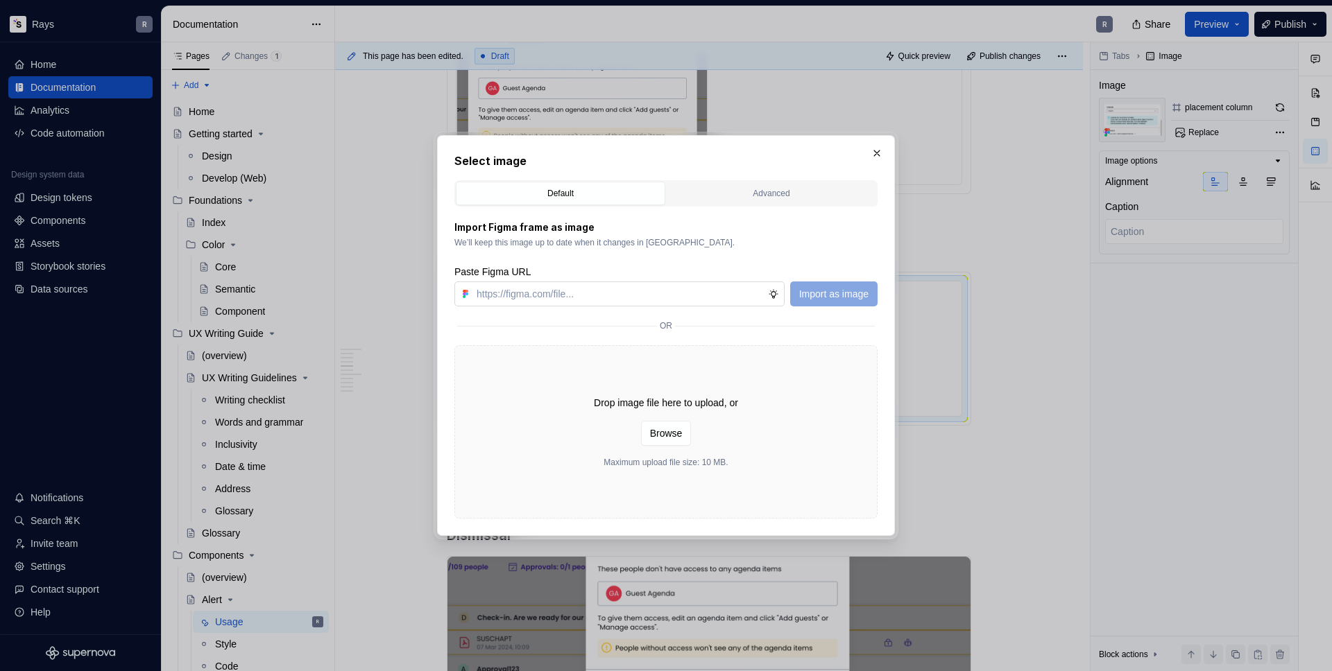
click at [644, 299] on input "text" at bounding box center [619, 294] width 297 height 25
type input "[URL][DOMAIN_NAME]"
click at [853, 291] on span "Import as image" at bounding box center [833, 294] width 69 height 14
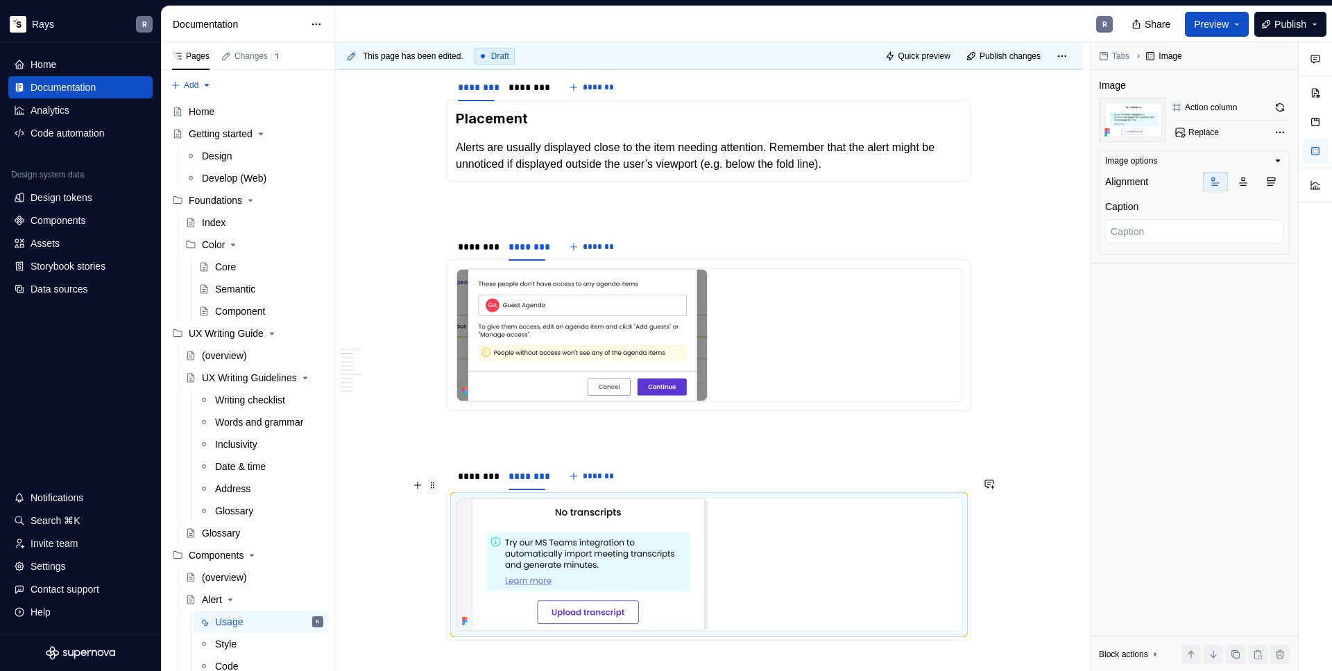
click at [430, 485] on span at bounding box center [432, 485] width 11 height 19
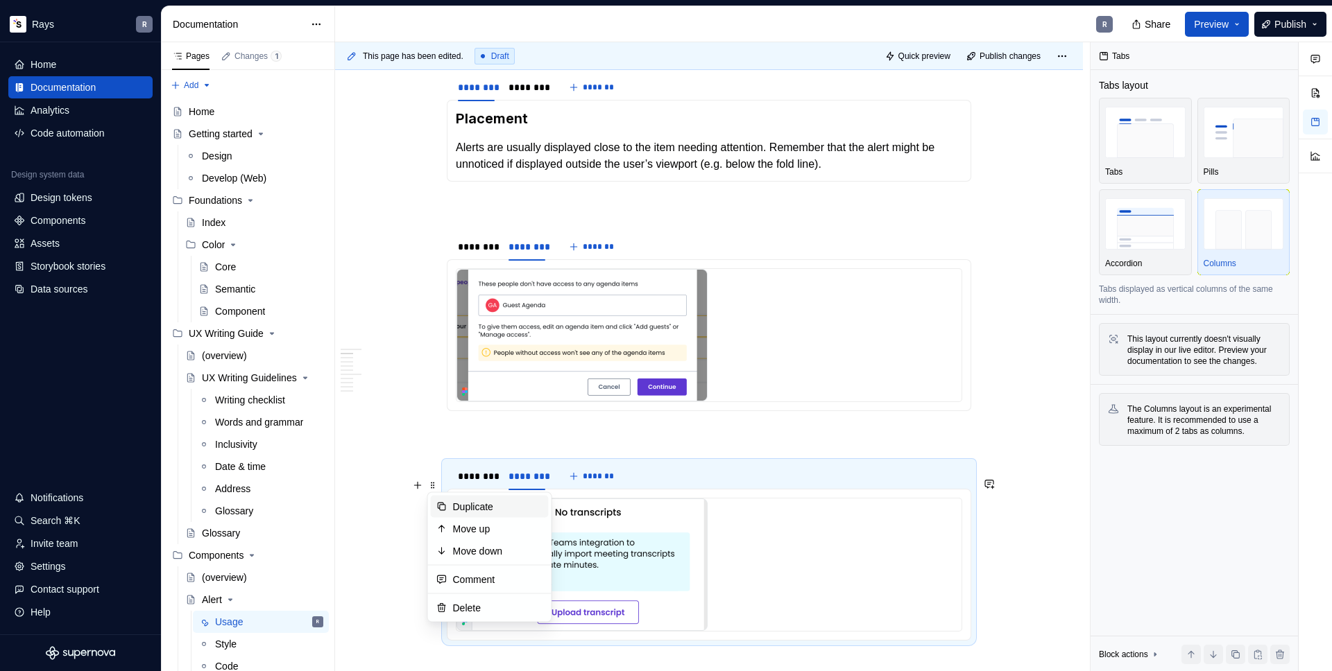
click at [459, 509] on div "Duplicate" at bounding box center [498, 507] width 90 height 14
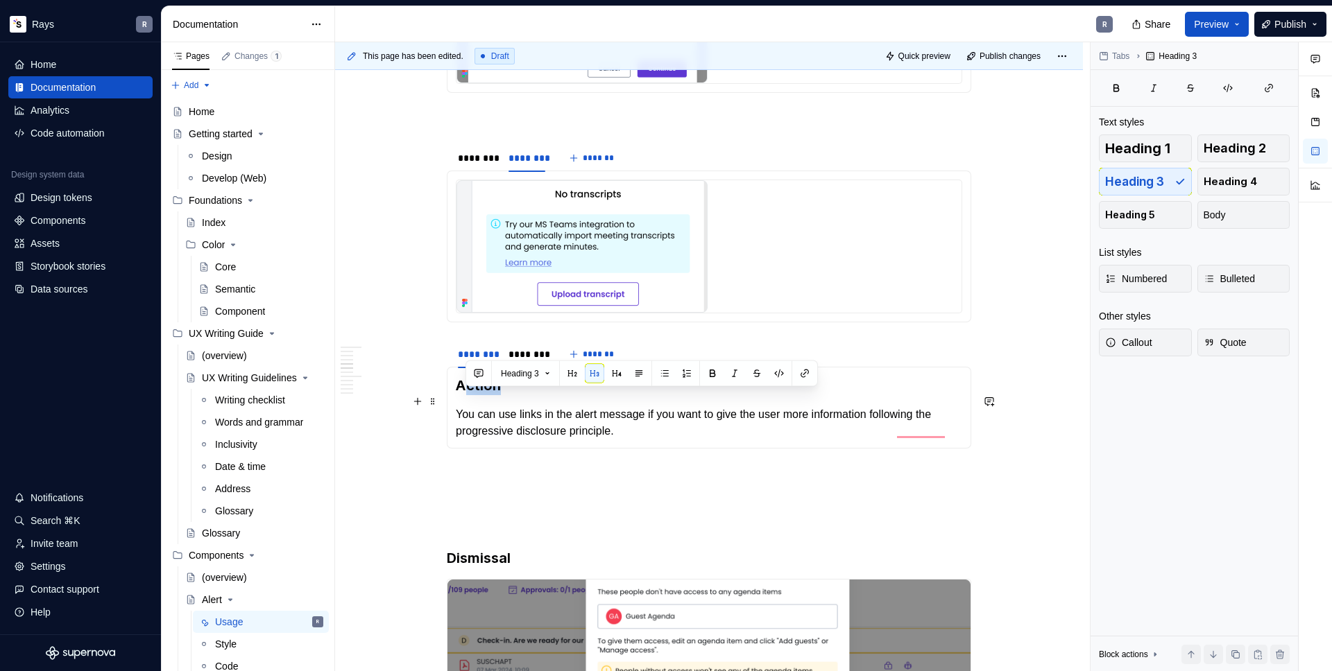
drag, startPoint x: 486, startPoint y: 403, endPoint x: 462, endPoint y: 400, distance: 23.7
click at [462, 395] on h3 "Action" at bounding box center [709, 385] width 506 height 19
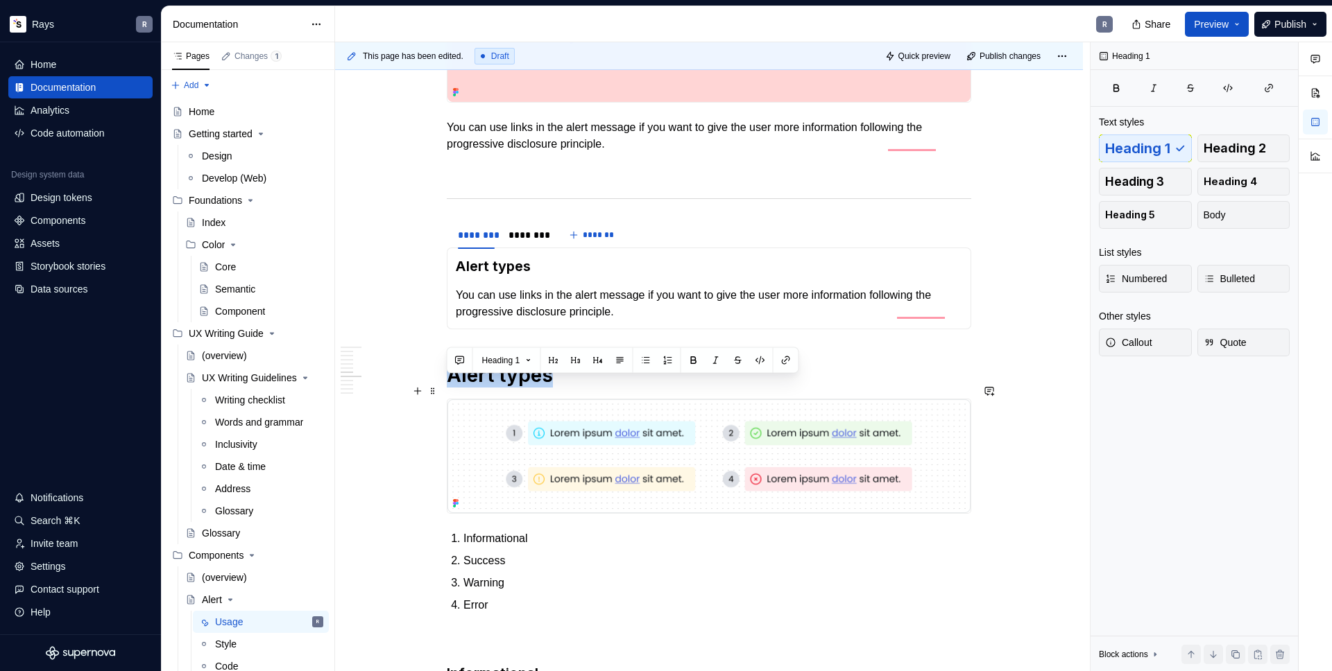
drag, startPoint x: 448, startPoint y: 391, endPoint x: 553, endPoint y: 392, distance: 104.8
click at [553, 388] on h1 "Alert types" at bounding box center [709, 375] width 524 height 25
copy h1 "Alert types"
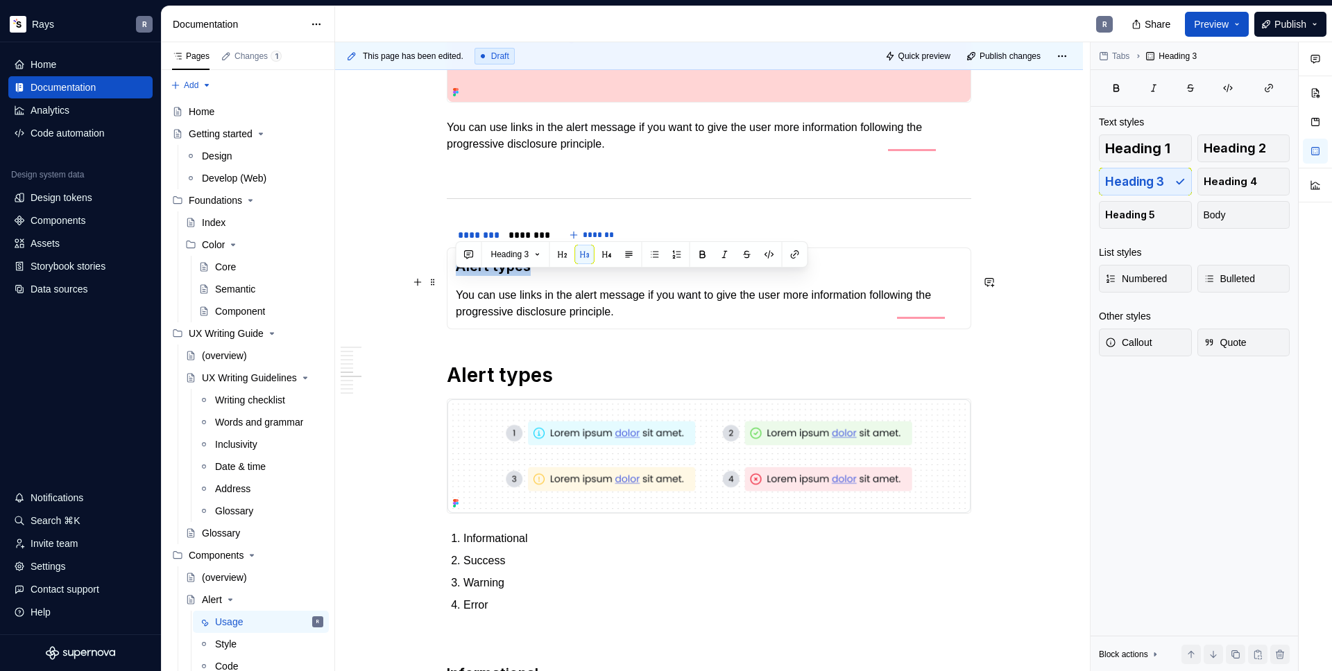
drag, startPoint x: 459, startPoint y: 283, endPoint x: 536, endPoint y: 286, distance: 77.1
click at [536, 276] on h3 "Alert types" at bounding box center [709, 266] width 506 height 19
click at [506, 388] on h1 "Alert types" at bounding box center [709, 375] width 524 height 25
drag, startPoint x: 472, startPoint y: 283, endPoint x: 528, endPoint y: 285, distance: 56.2
click at [528, 276] on h3 "Alert types" at bounding box center [709, 266] width 506 height 19
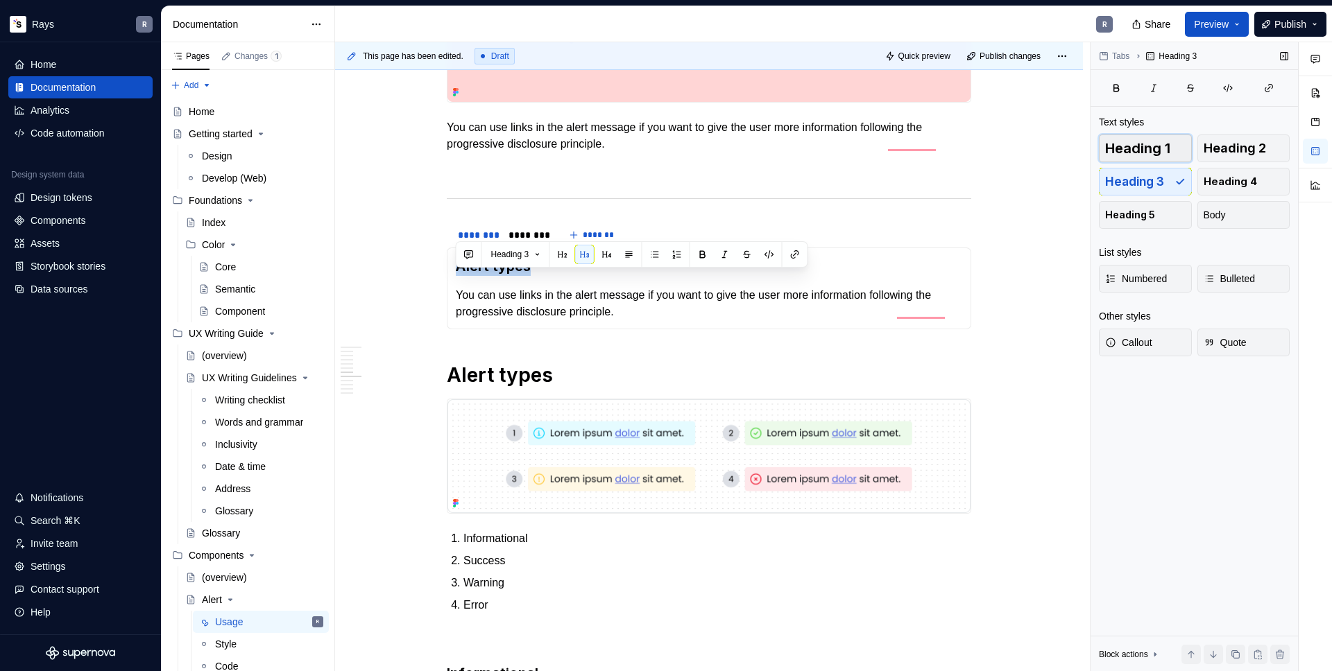
click at [1158, 146] on span "Heading 1" at bounding box center [1137, 149] width 65 height 14
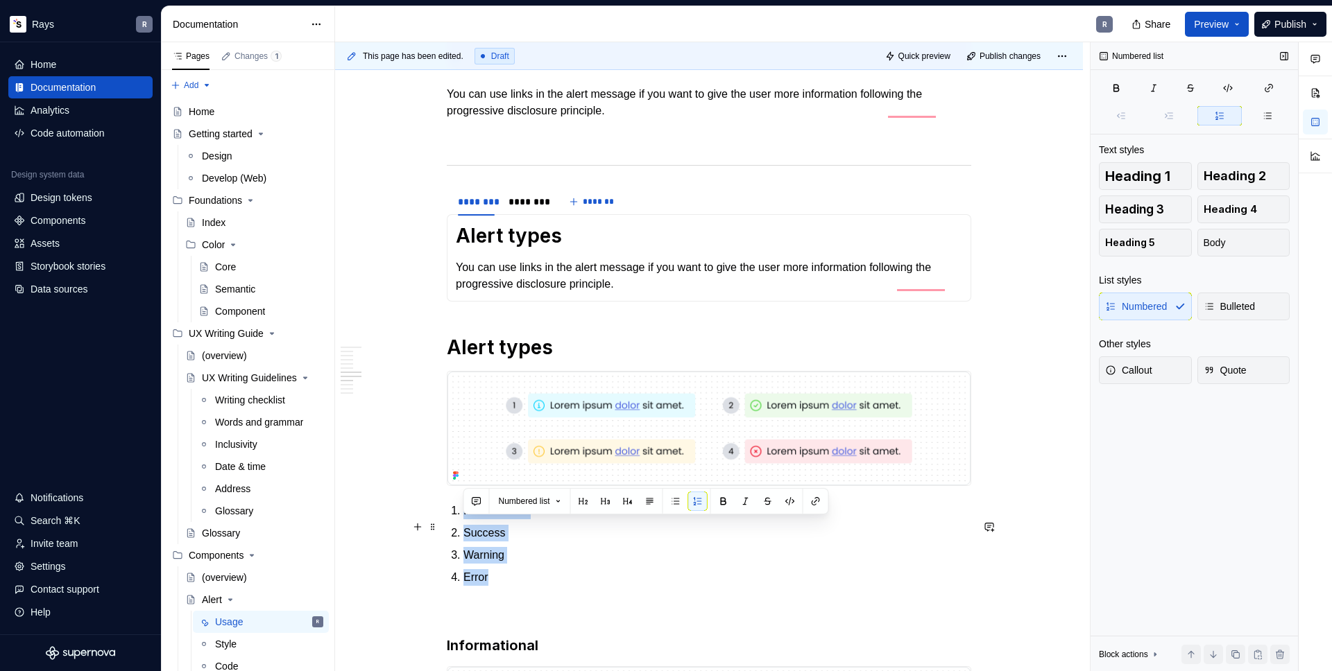
drag, startPoint x: 479, startPoint y: 613, endPoint x: 462, endPoint y: 527, distance: 88.4
click at [463, 527] on ol "Informational Success Warning Error" at bounding box center [717, 544] width 508 height 83
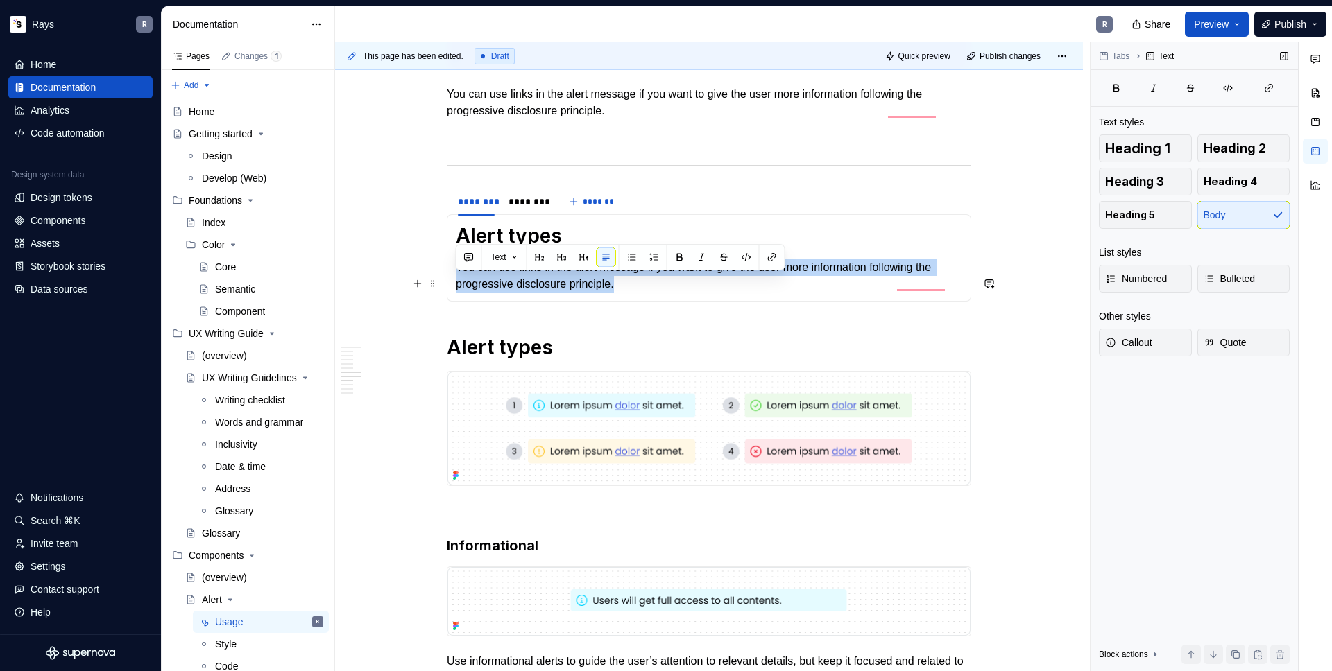
drag, startPoint x: 457, startPoint y: 281, endPoint x: 667, endPoint y: 297, distance: 210.1
click at [667, 293] on p "You can use links in the alert message if you want to give the user more inform…" at bounding box center [709, 275] width 506 height 33
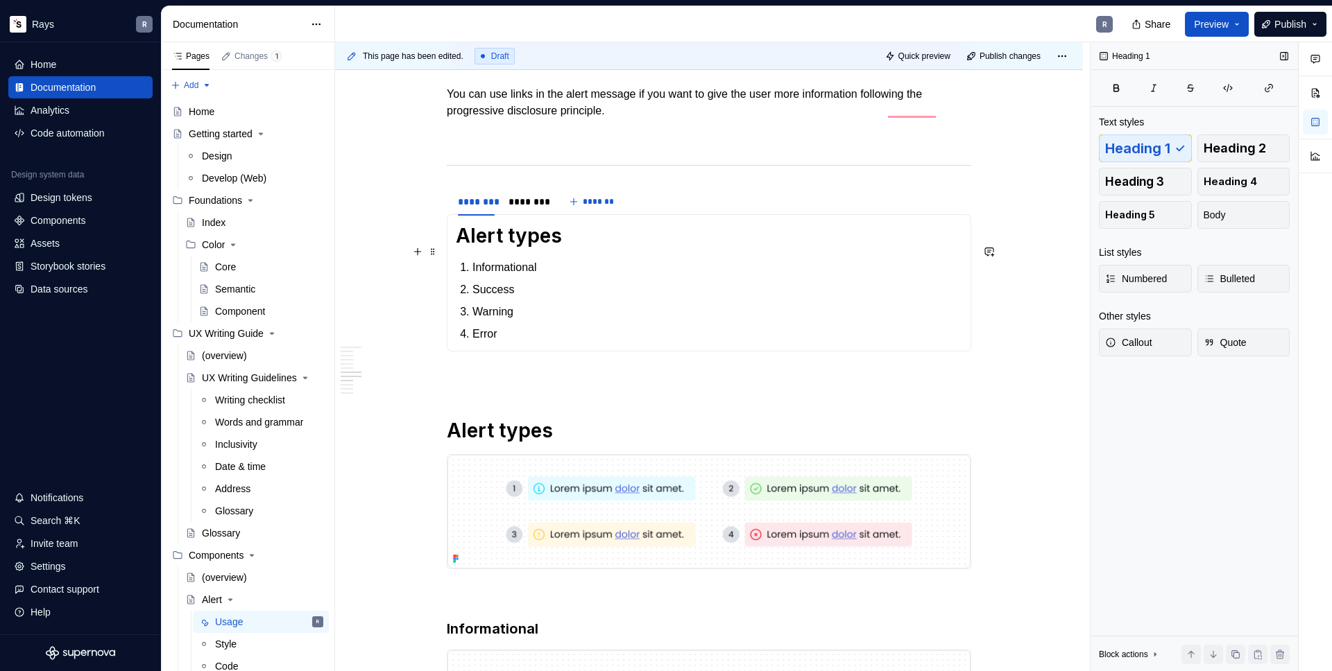
click at [519, 248] on h1 "Alert types" at bounding box center [709, 235] width 506 height 25
click at [519, 209] on div "********" at bounding box center [526, 202] width 37 height 14
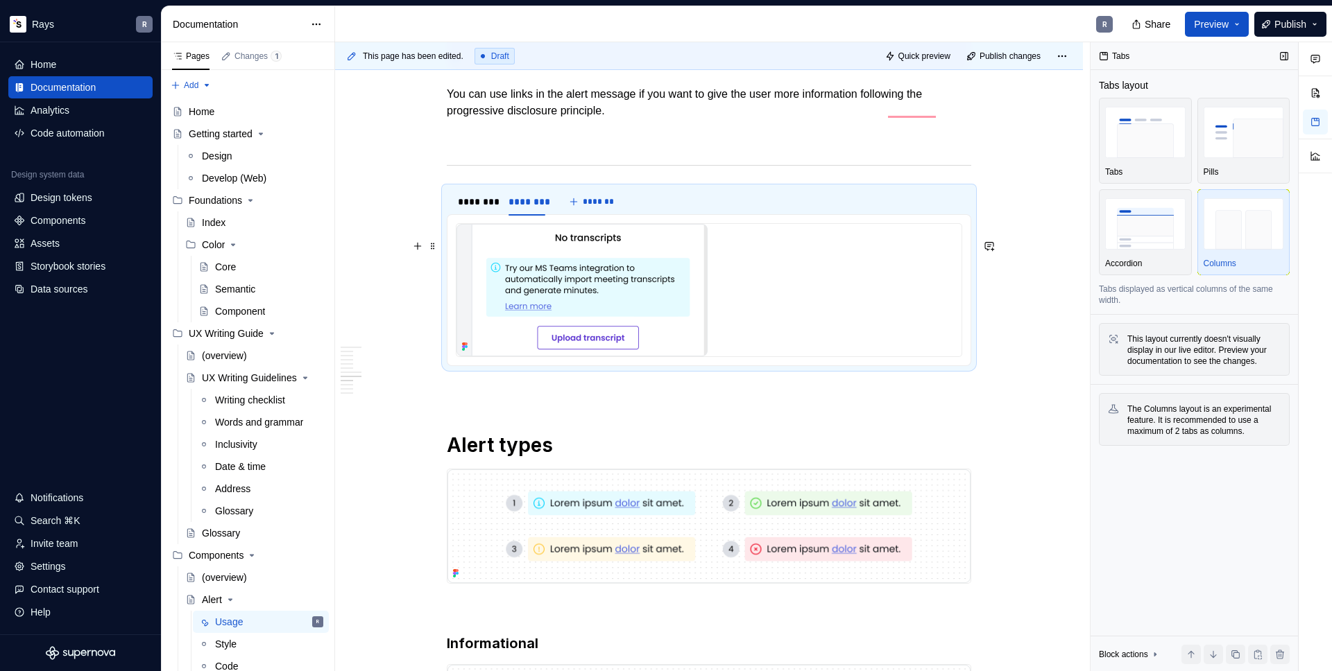
click at [556, 284] on img "To enrich screen reader interactions, please activate Accessibility in Grammarl…" at bounding box center [581, 290] width 251 height 132
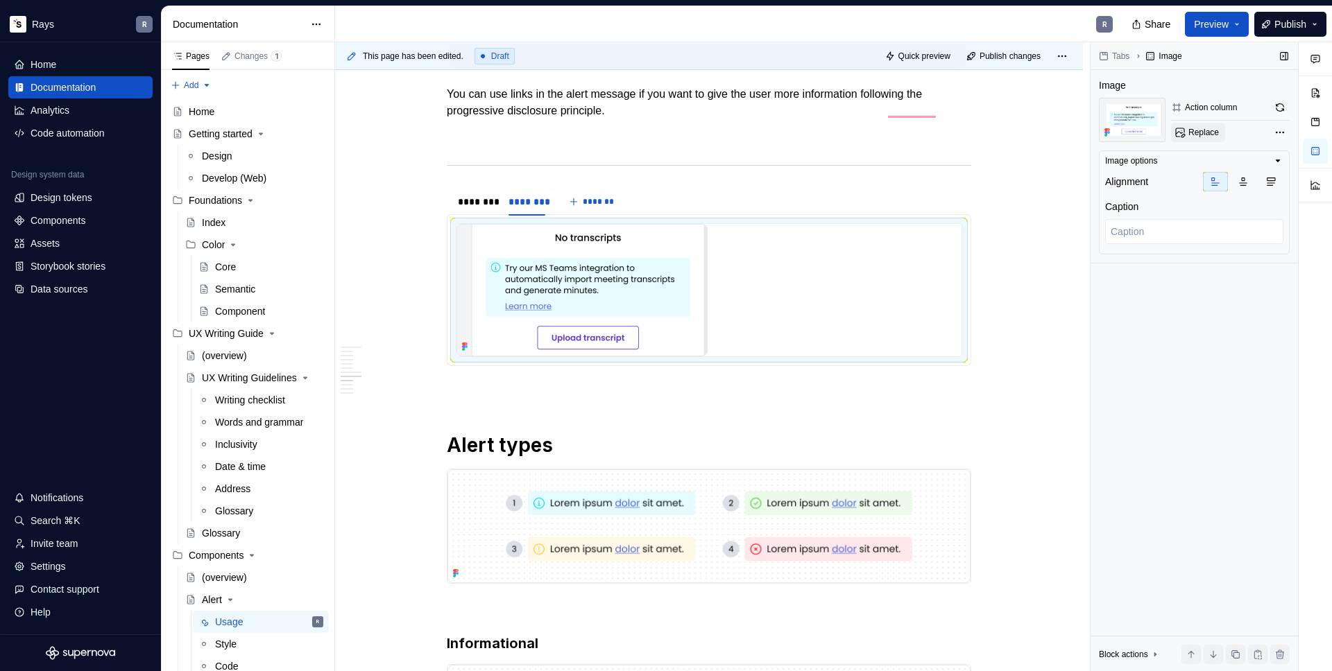
click at [1198, 135] on span "Replace" at bounding box center [1203, 132] width 31 height 11
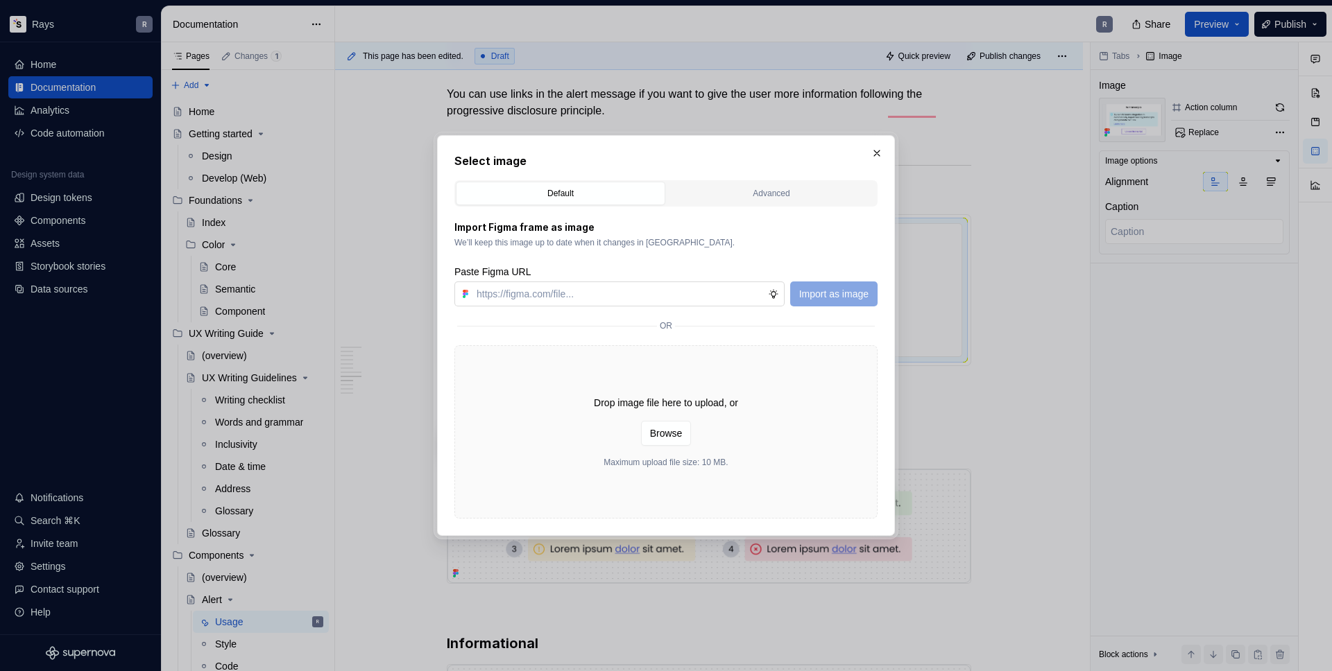
type textarea "*"
type input "[URL][DOMAIN_NAME]"
click at [805, 287] on span "Import as image" at bounding box center [833, 294] width 69 height 14
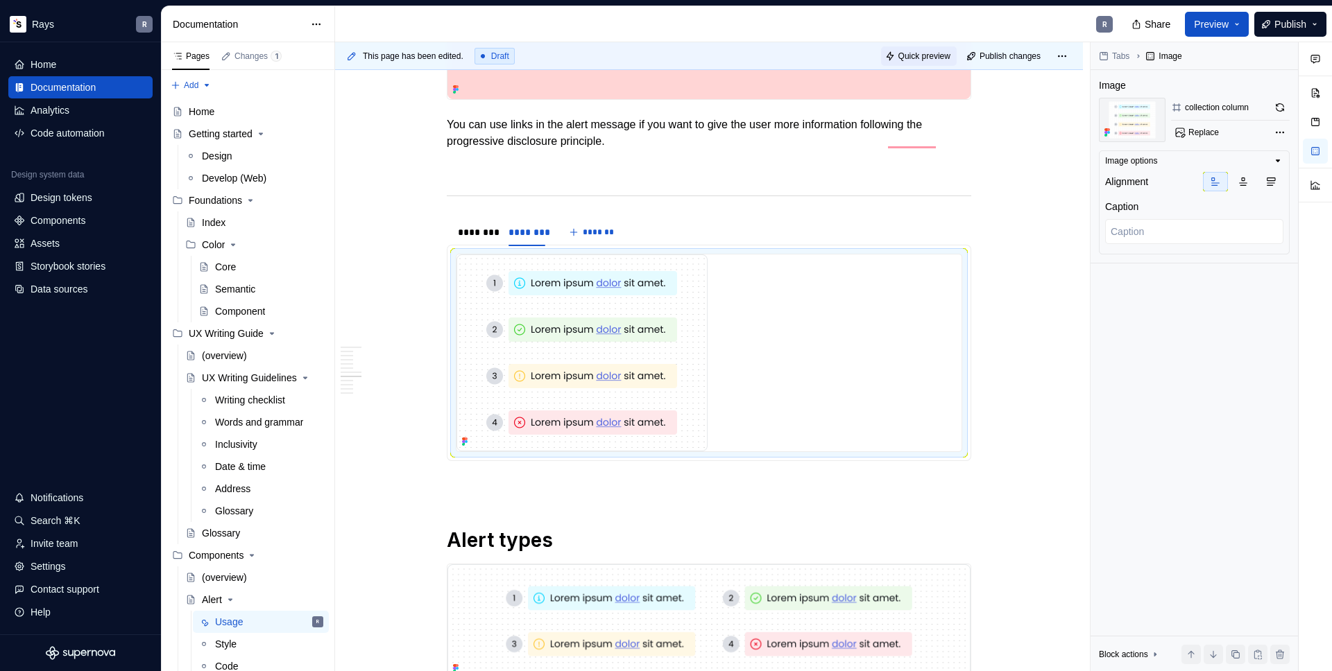
click at [923, 62] on button "Quick preview" at bounding box center [919, 55] width 76 height 19
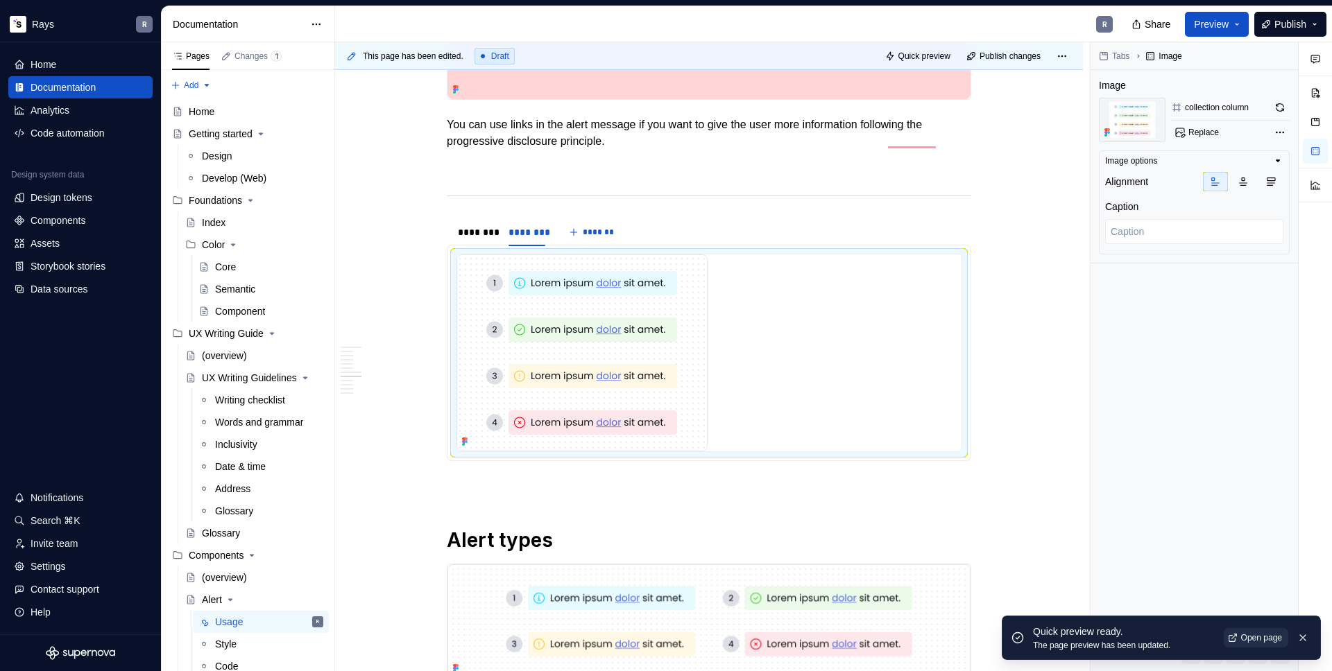
click at [1241, 642] on span "Open page" at bounding box center [1261, 638] width 41 height 11
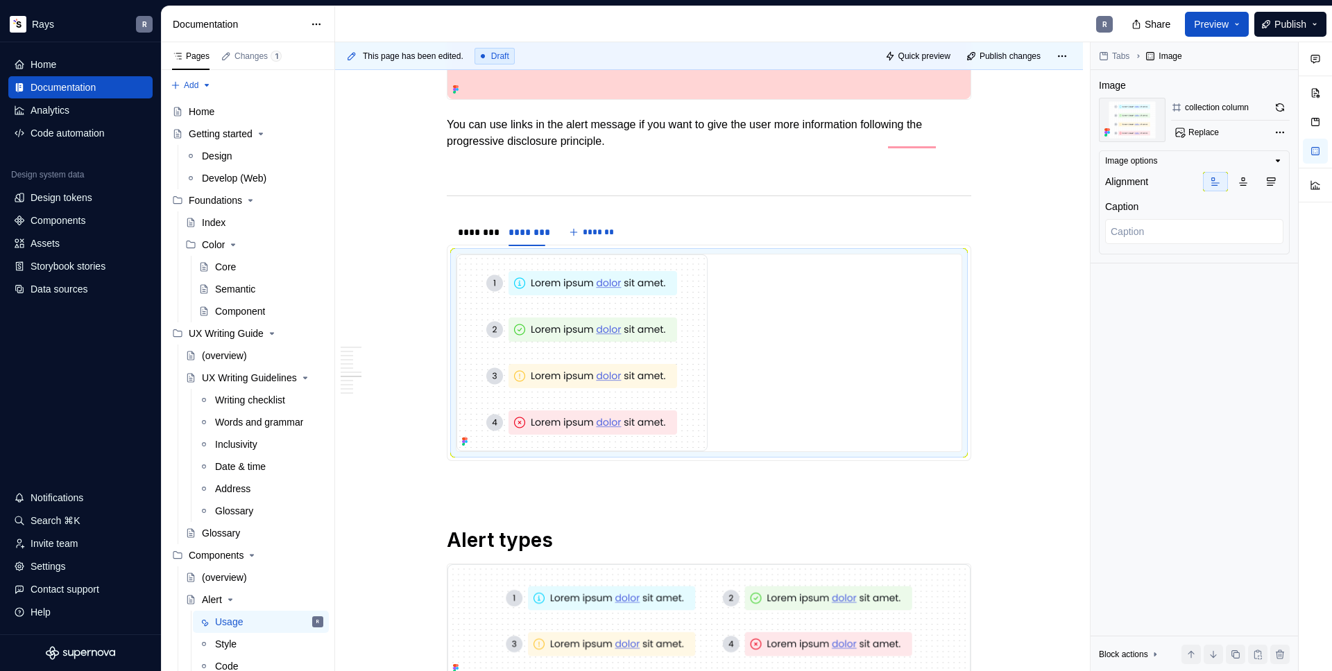
type textarea "*"
